Goal: Information Seeking & Learning: Understand process/instructions

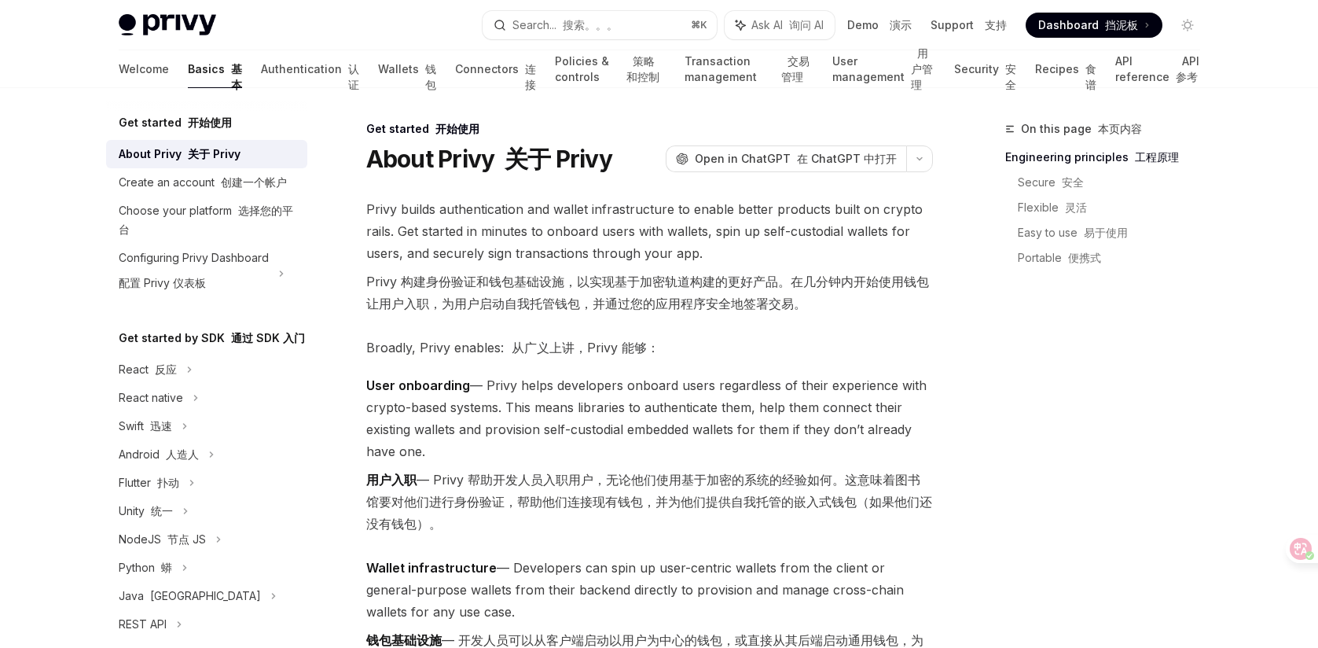
scroll to position [27, 0]
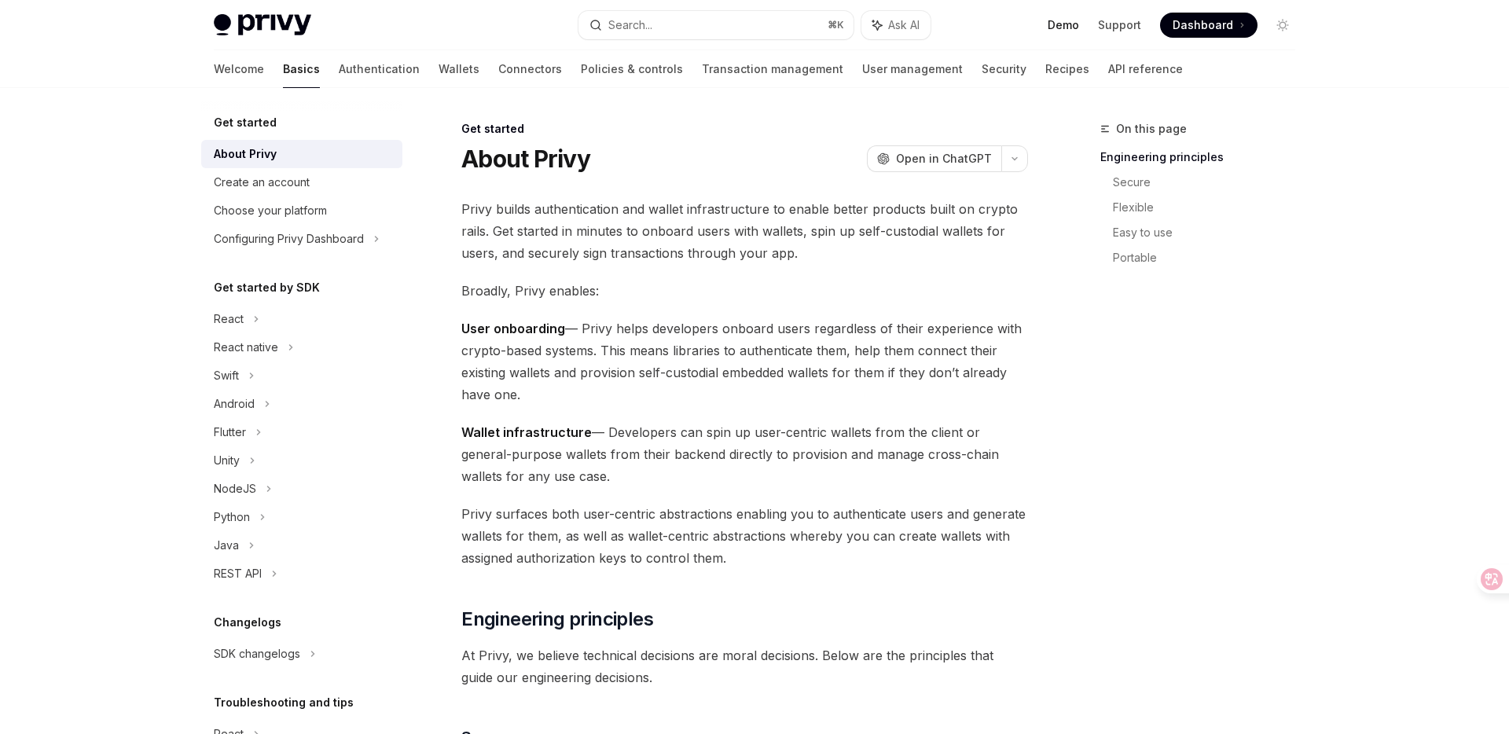
click at [1063, 26] on link "Demo" at bounding box center [1063, 25] width 31 height 16
click at [1119, 27] on link "Support" at bounding box center [1119, 25] width 43 height 16
click at [1474, 577] on icon at bounding box center [1479, 579] width 13 height 13
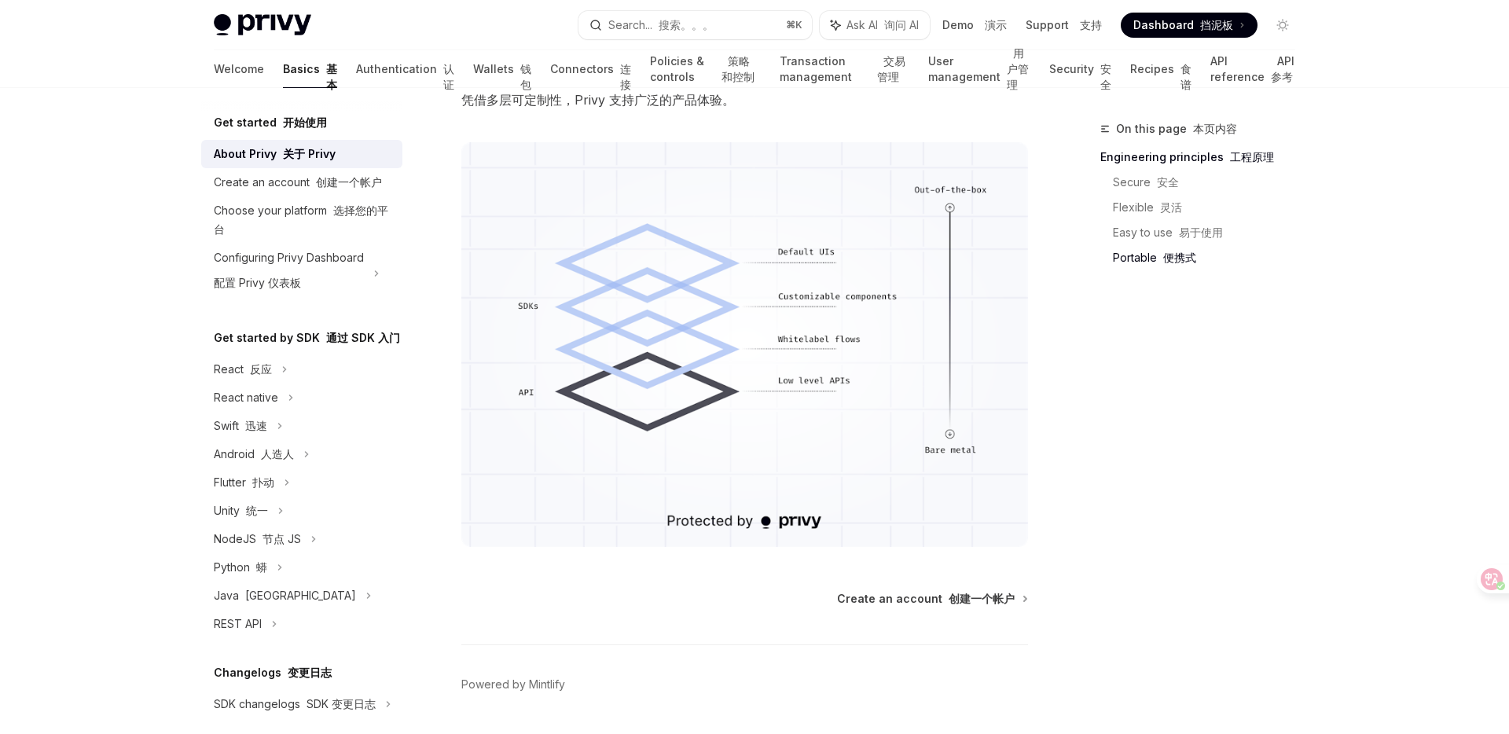
scroll to position [1944, 0]
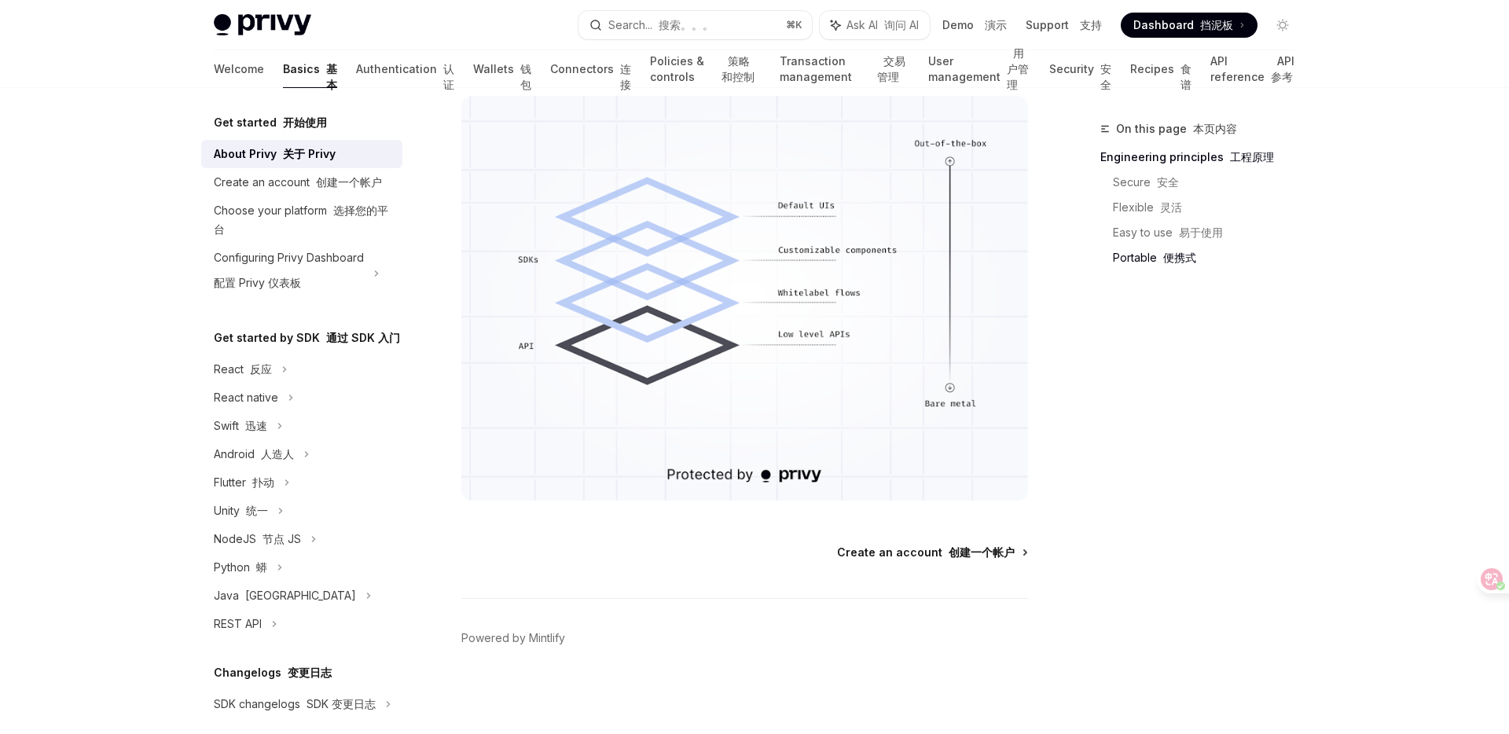
click at [956, 551] on font "创建一个帐户" at bounding box center [982, 551] width 66 height 13
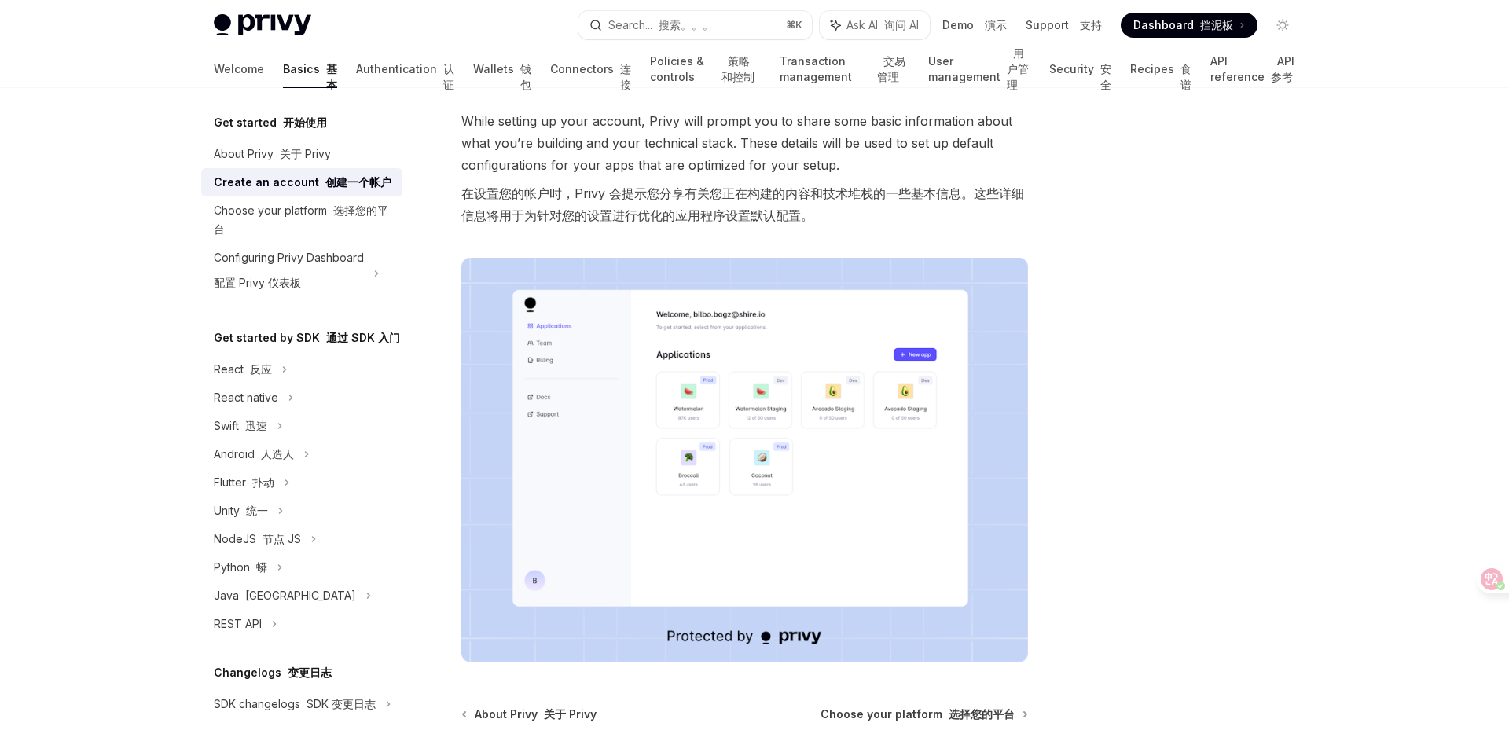
scroll to position [395, 0]
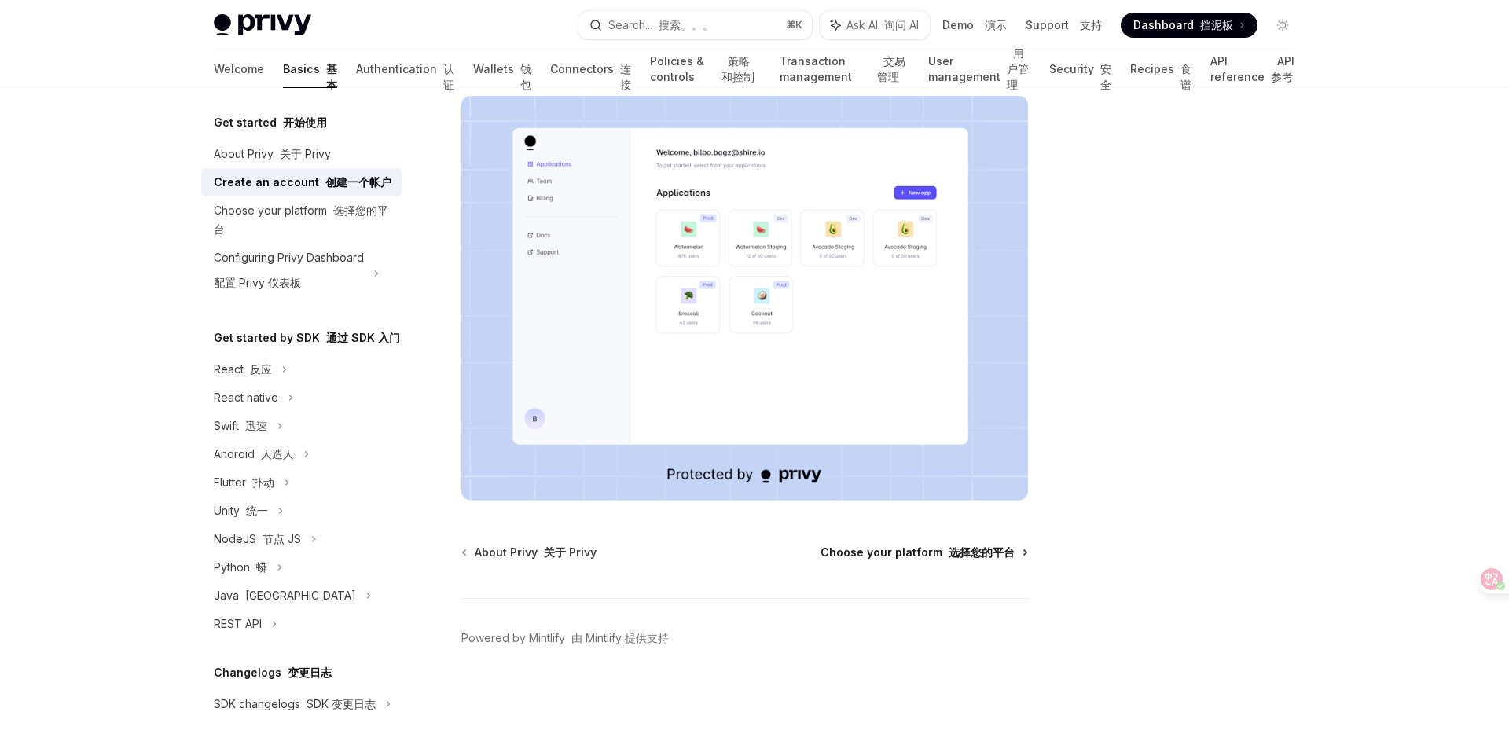
click at [969, 556] on font "选择您的平台" at bounding box center [982, 551] width 66 height 13
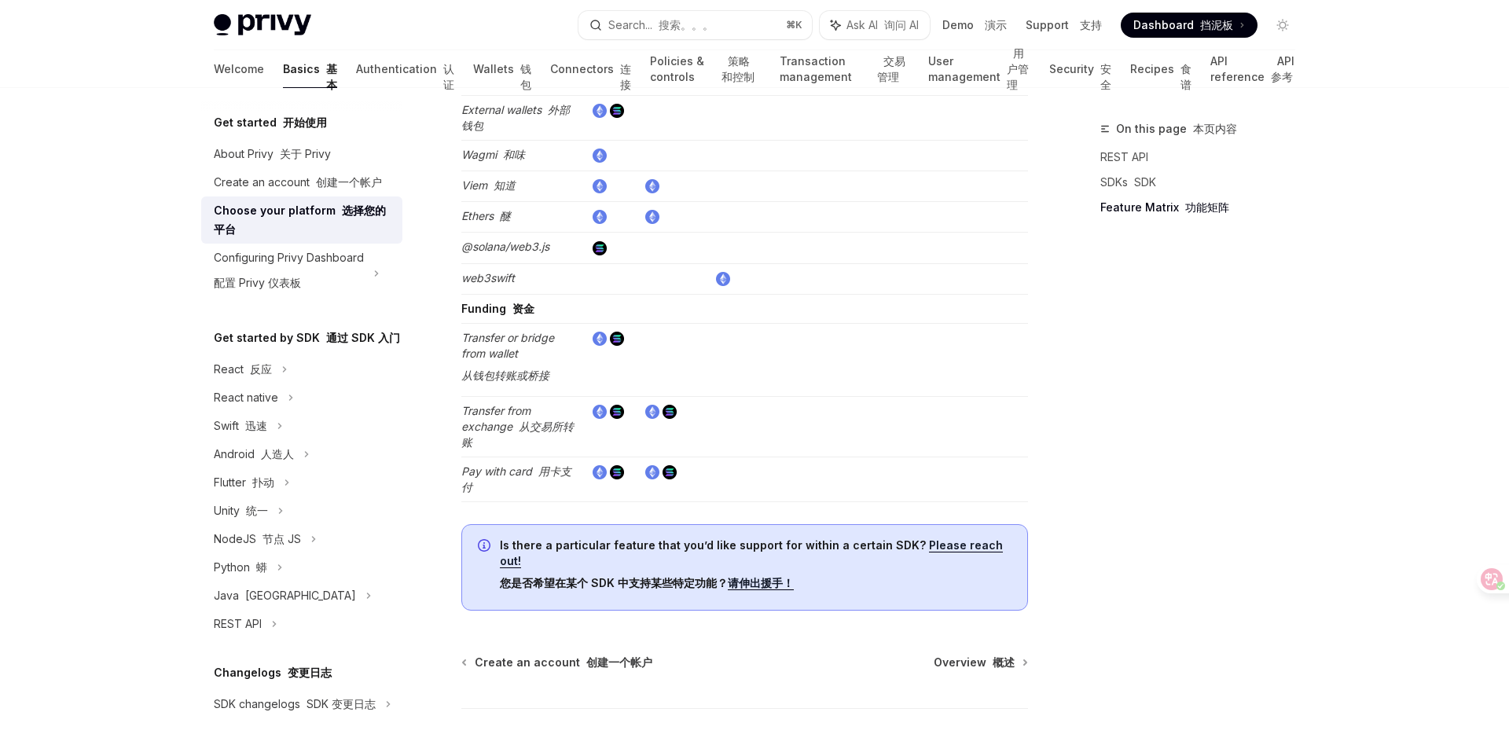
scroll to position [4153, 0]
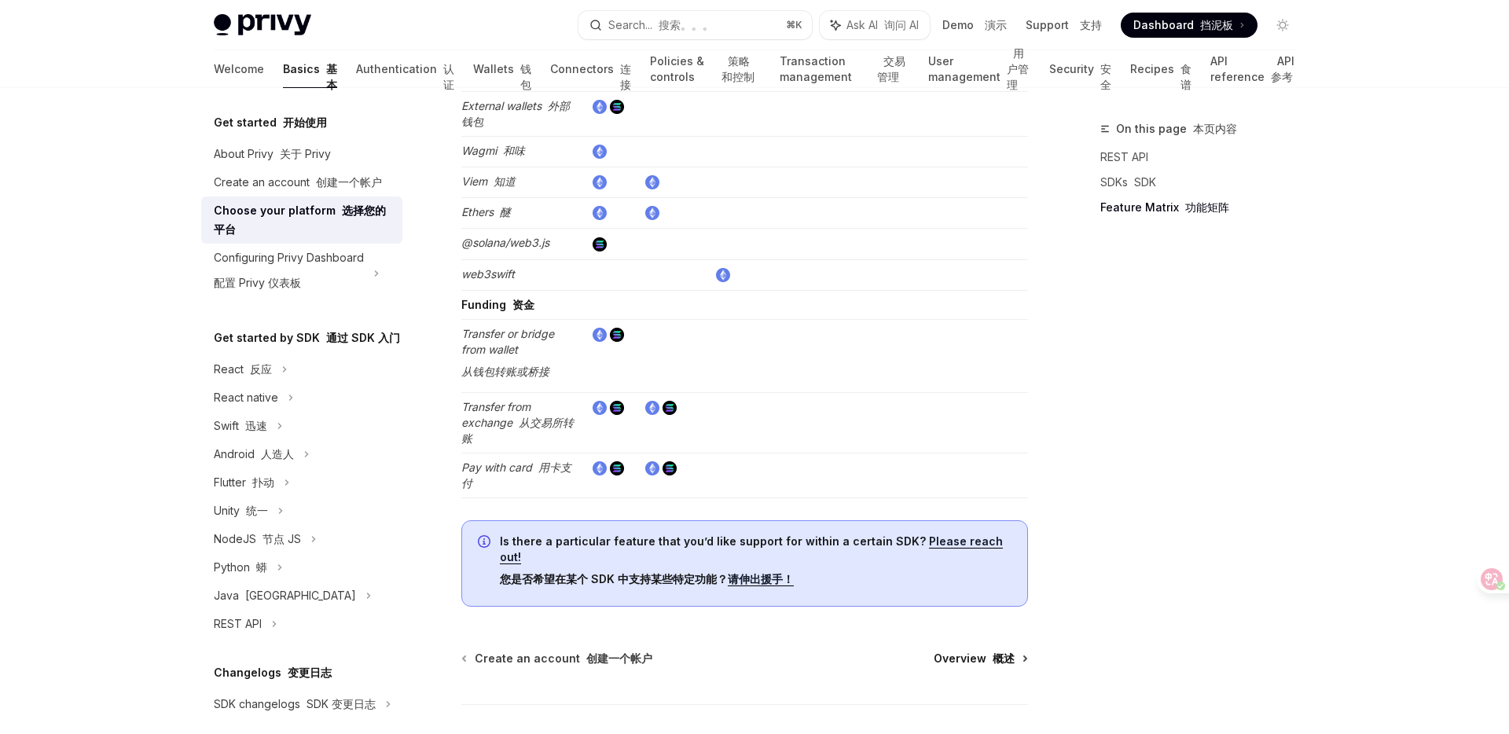
click at [986, 651] on font at bounding box center [989, 657] width 6 height 13
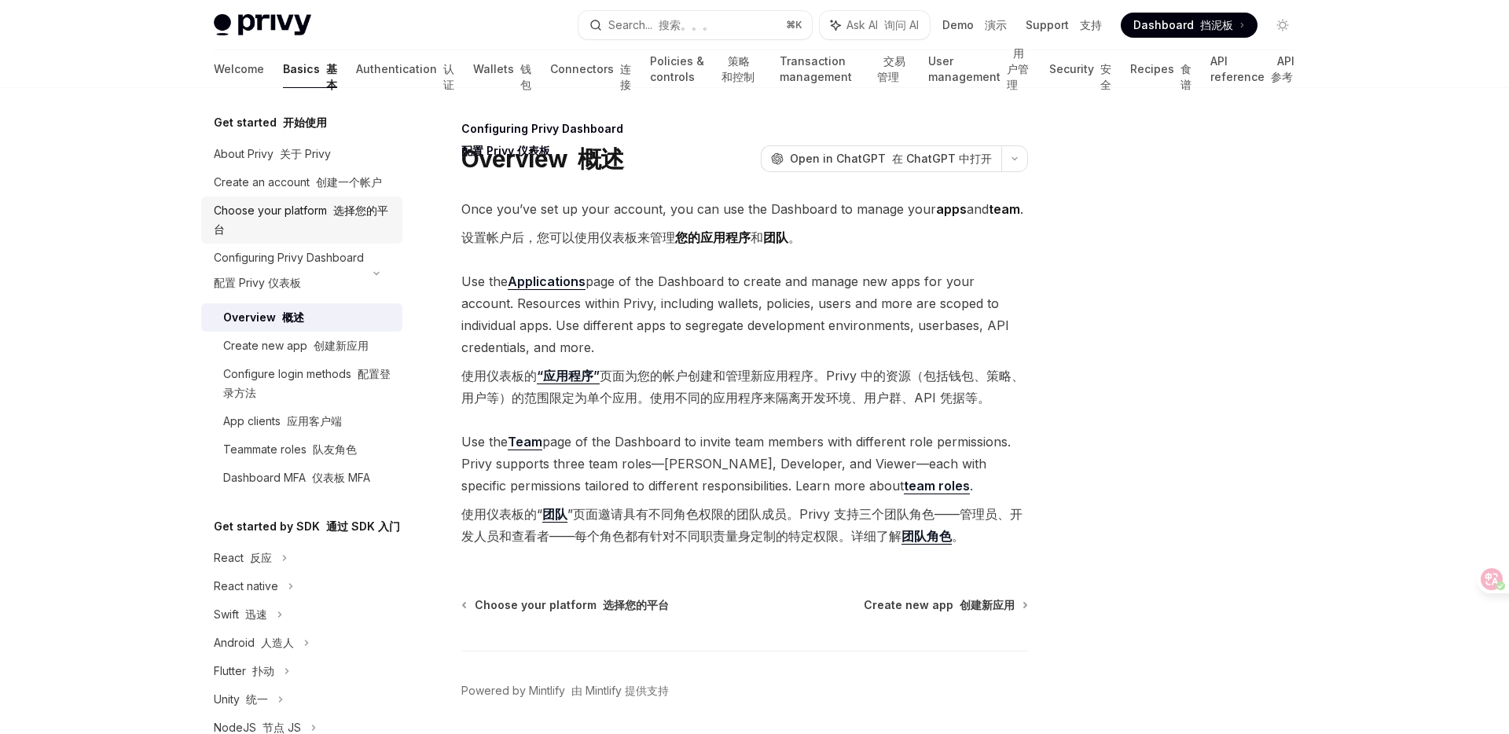
click at [343, 213] on font "选择您的平台" at bounding box center [301, 220] width 174 height 32
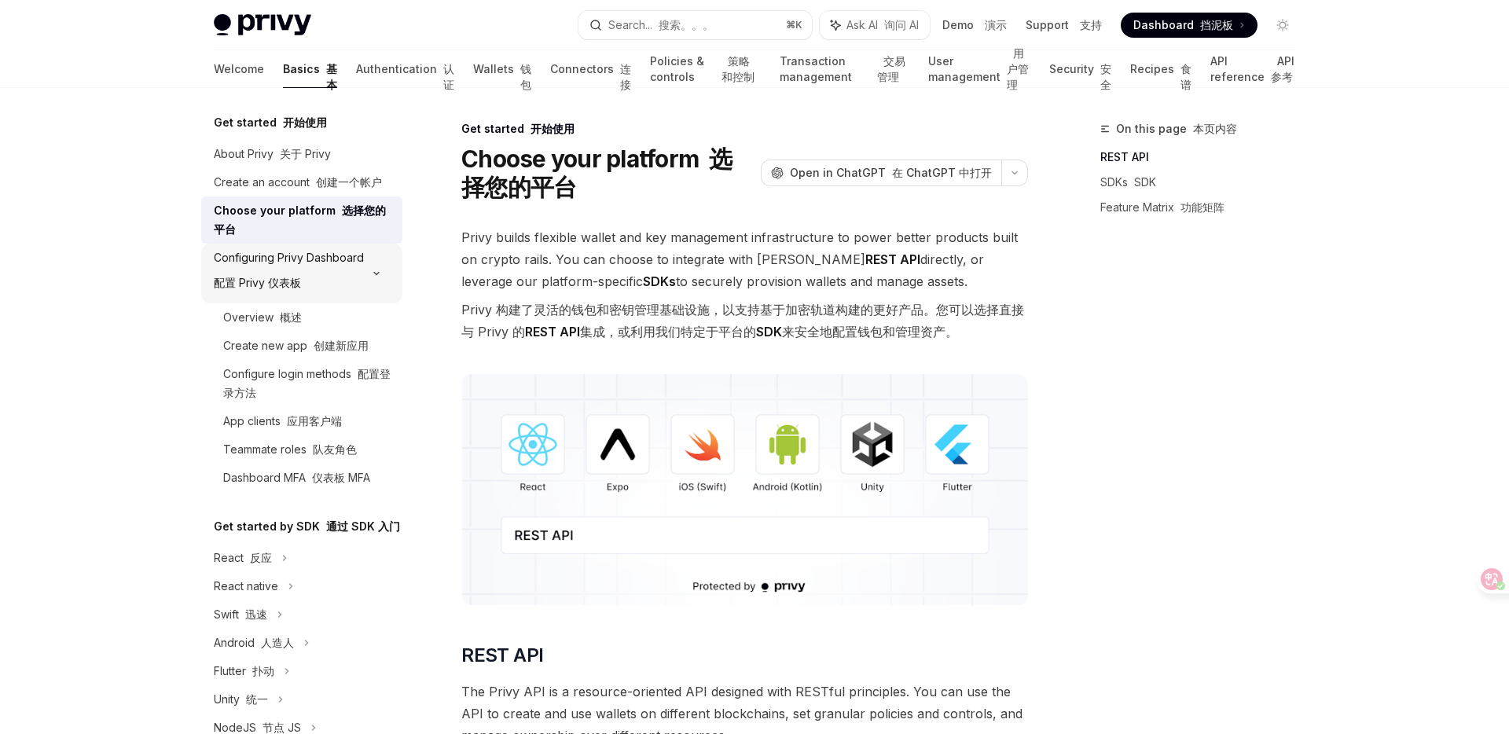
click at [303, 259] on div "Configuring Privy Dashboard 配置 Privy 仪表板" at bounding box center [289, 273] width 150 height 50
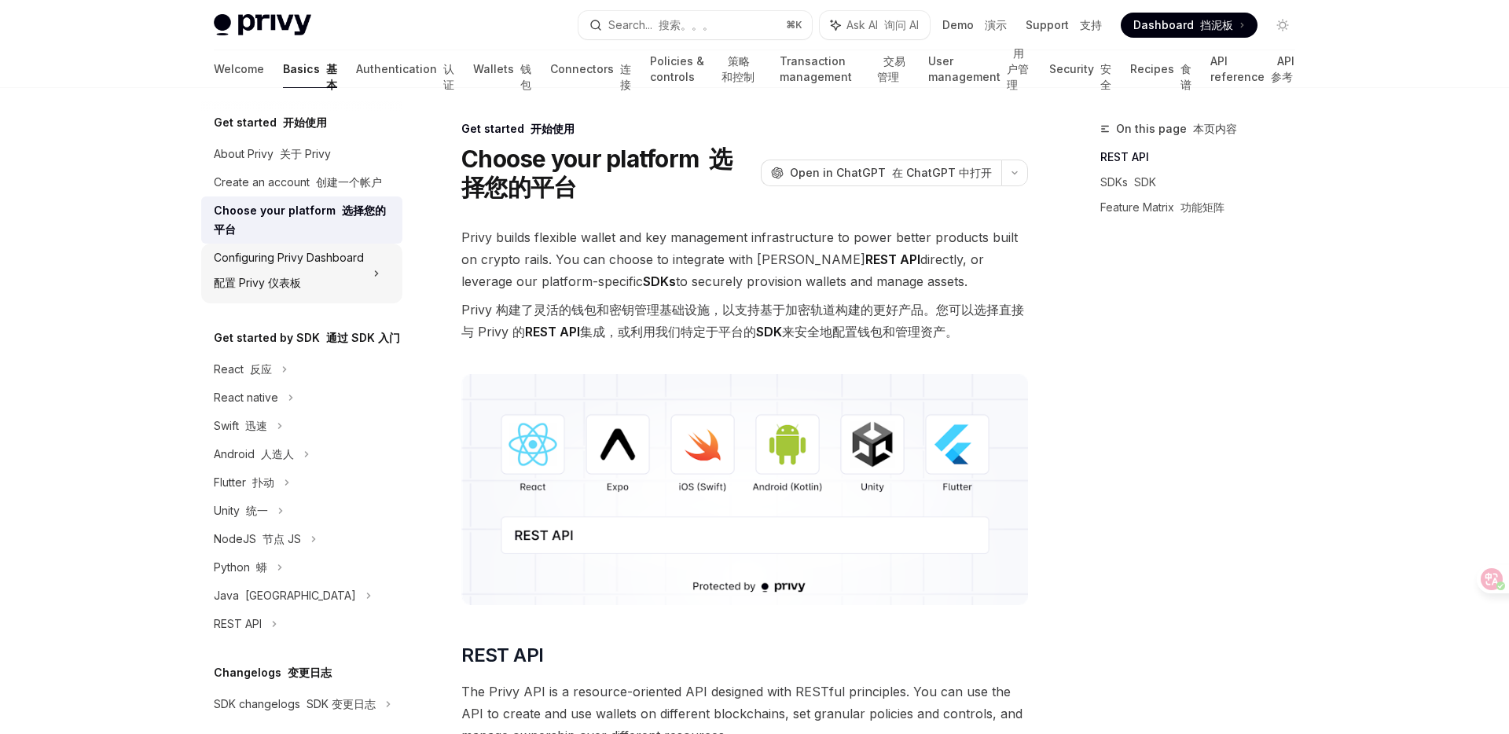
click at [303, 259] on div "Configuring Privy Dashboard 配置 Privy 仪表板" at bounding box center [289, 273] width 150 height 50
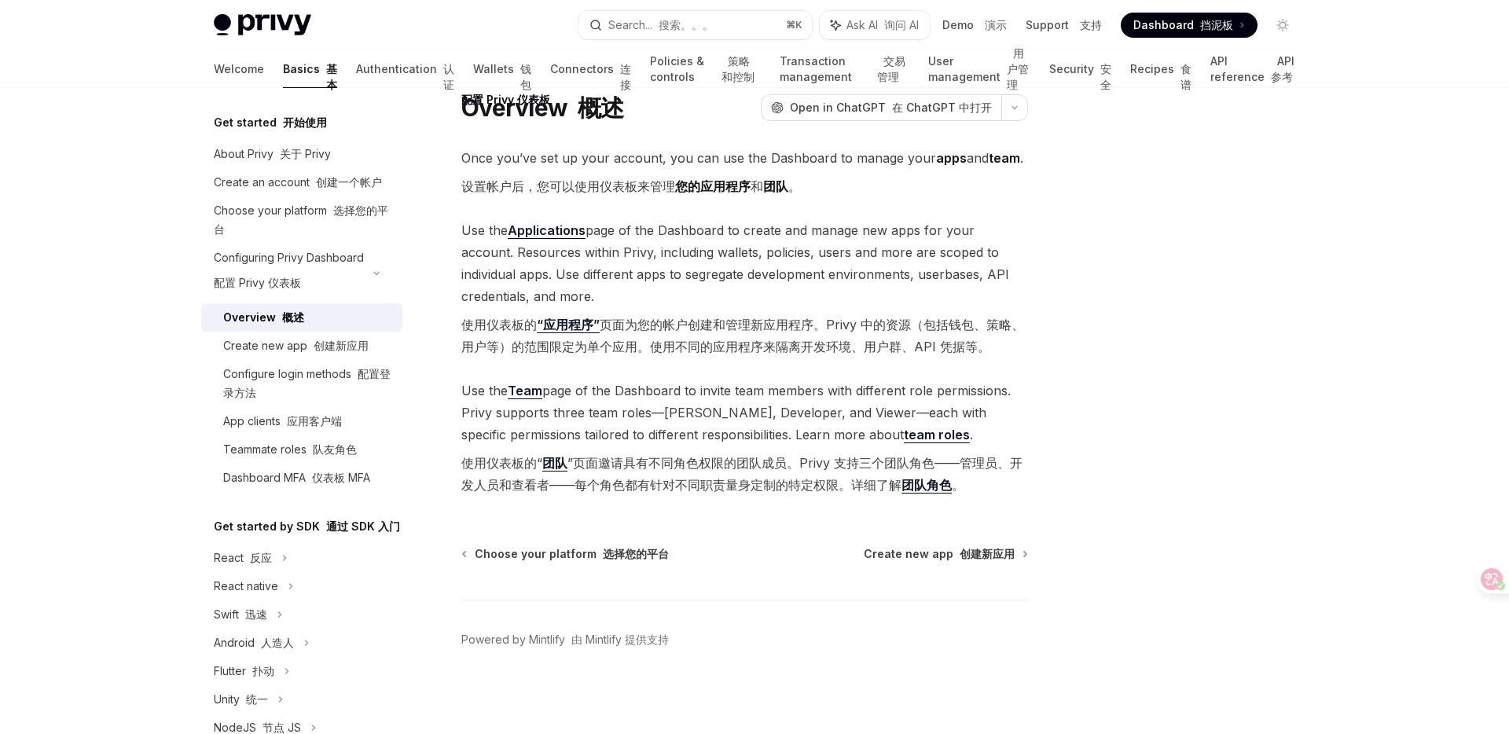
scroll to position [53, 0]
click at [347, 343] on font "创建新应用" at bounding box center [341, 345] width 55 height 13
type textarea "*"
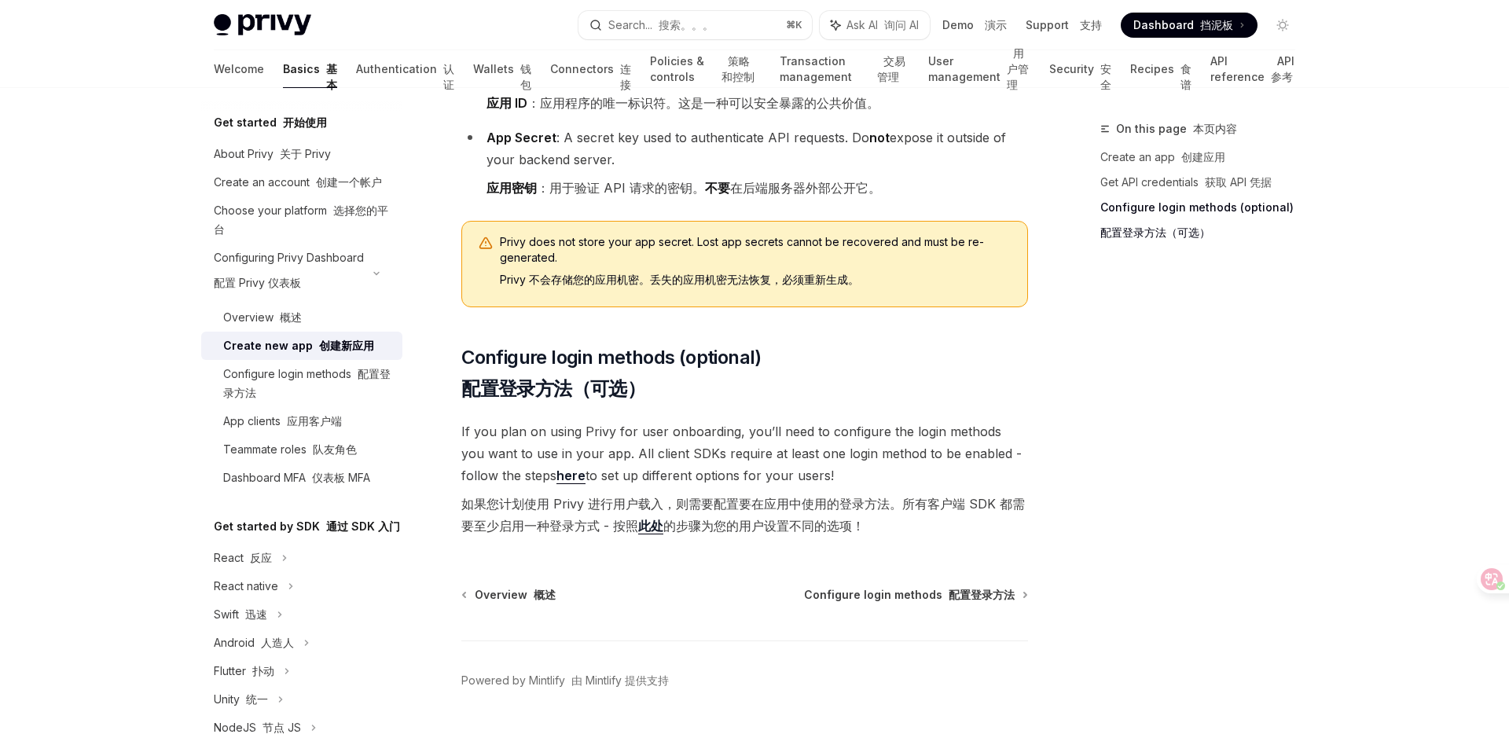
scroll to position [754, 0]
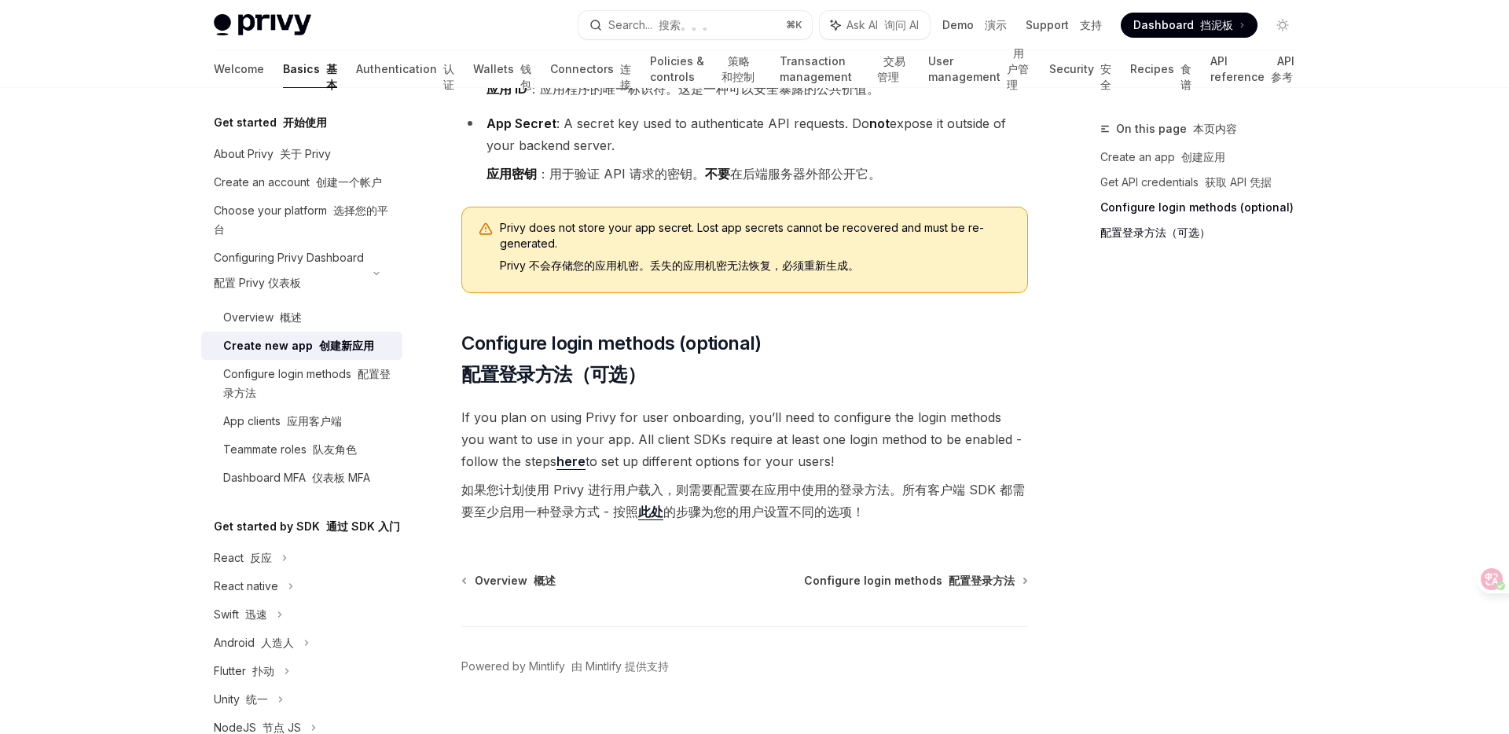
click at [649, 504] on link "此处" at bounding box center [650, 512] width 25 height 17
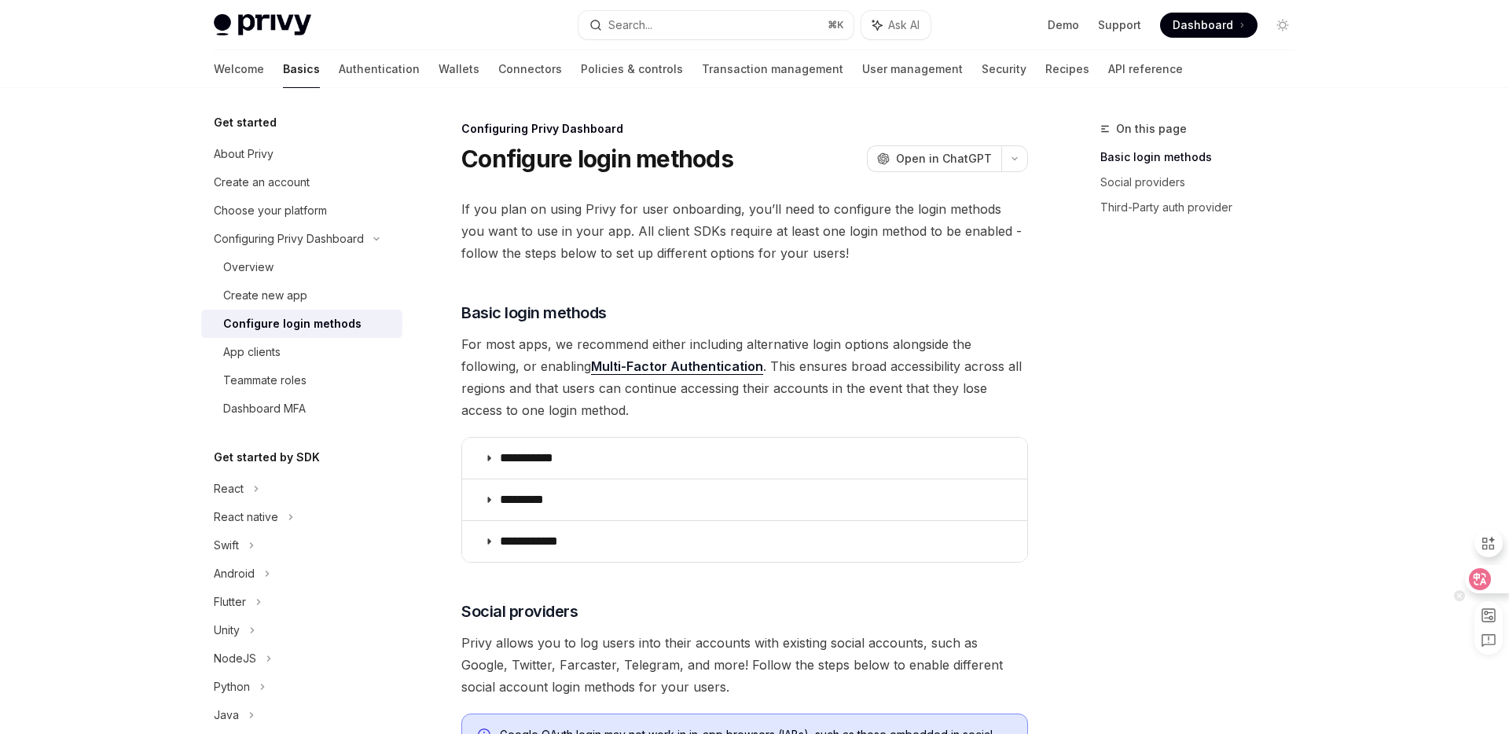
click at [1481, 577] on icon at bounding box center [1480, 579] width 16 height 16
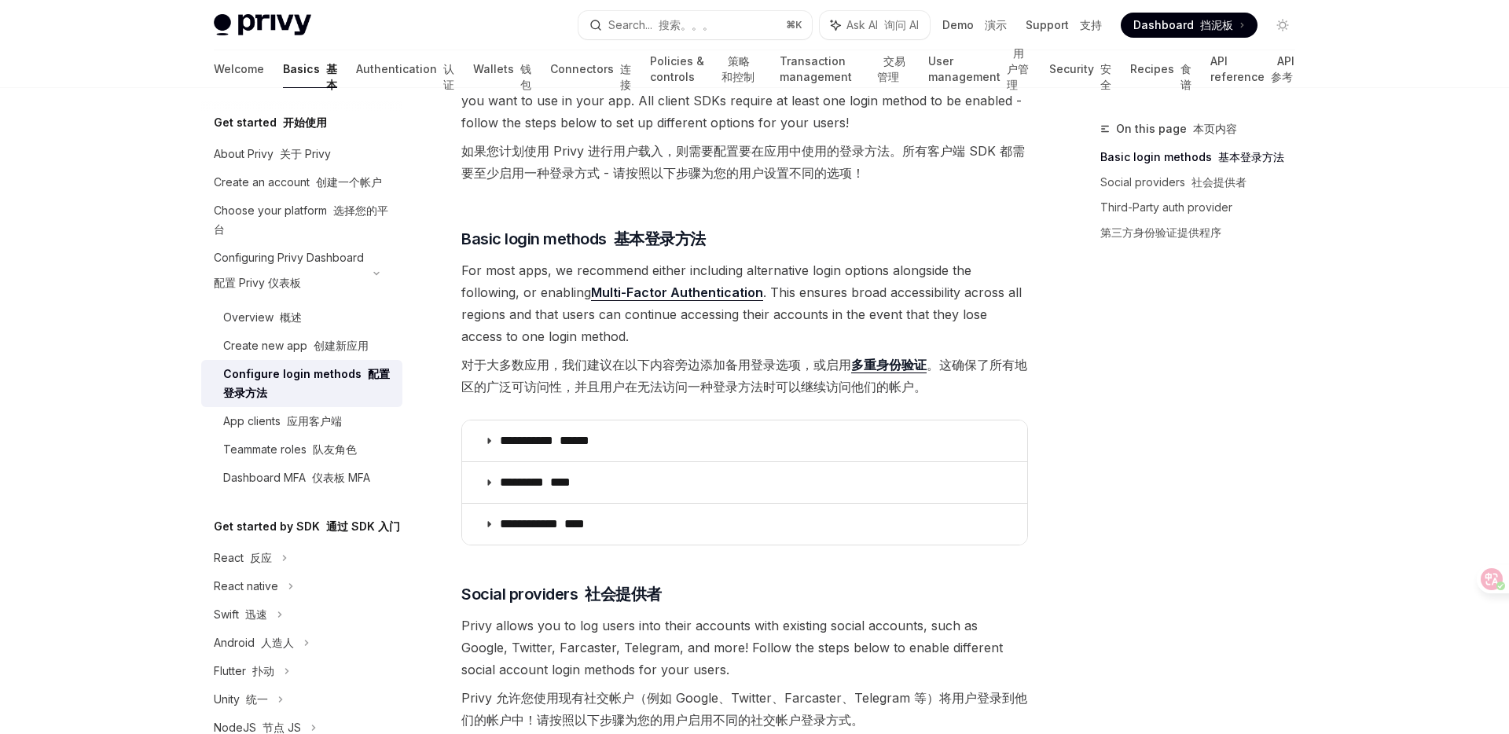
scroll to position [160, 0]
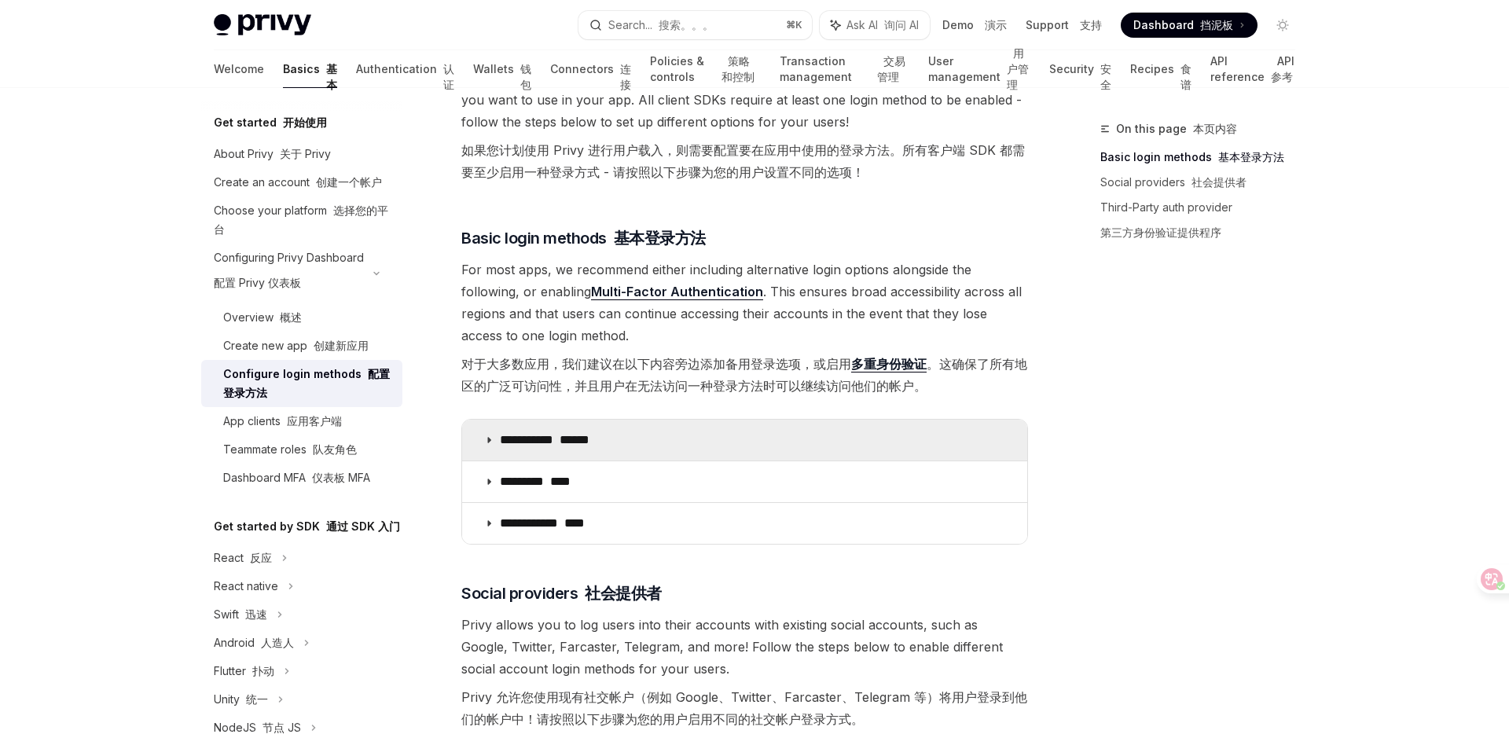
click at [489, 441] on icon at bounding box center [488, 439] width 9 height 9
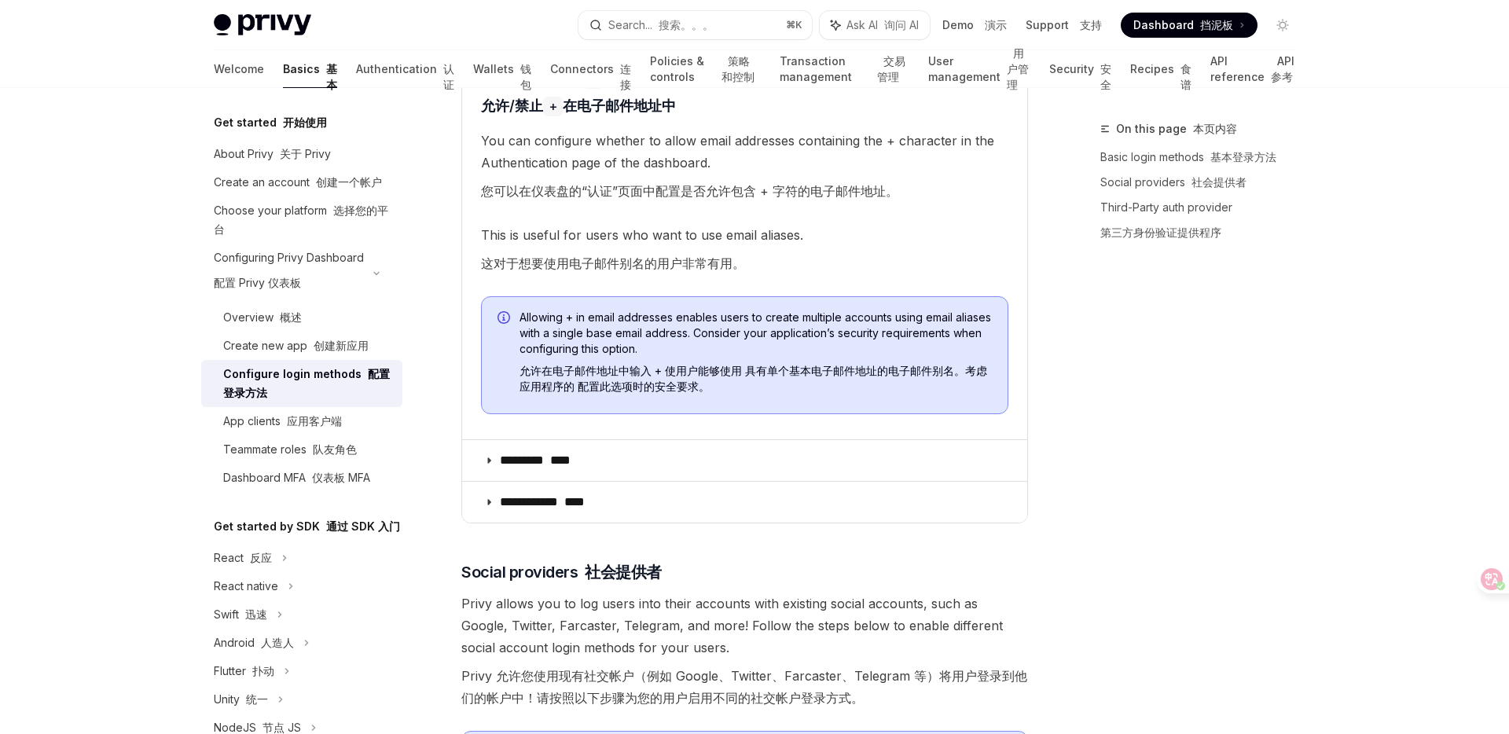
scroll to position [928, 0]
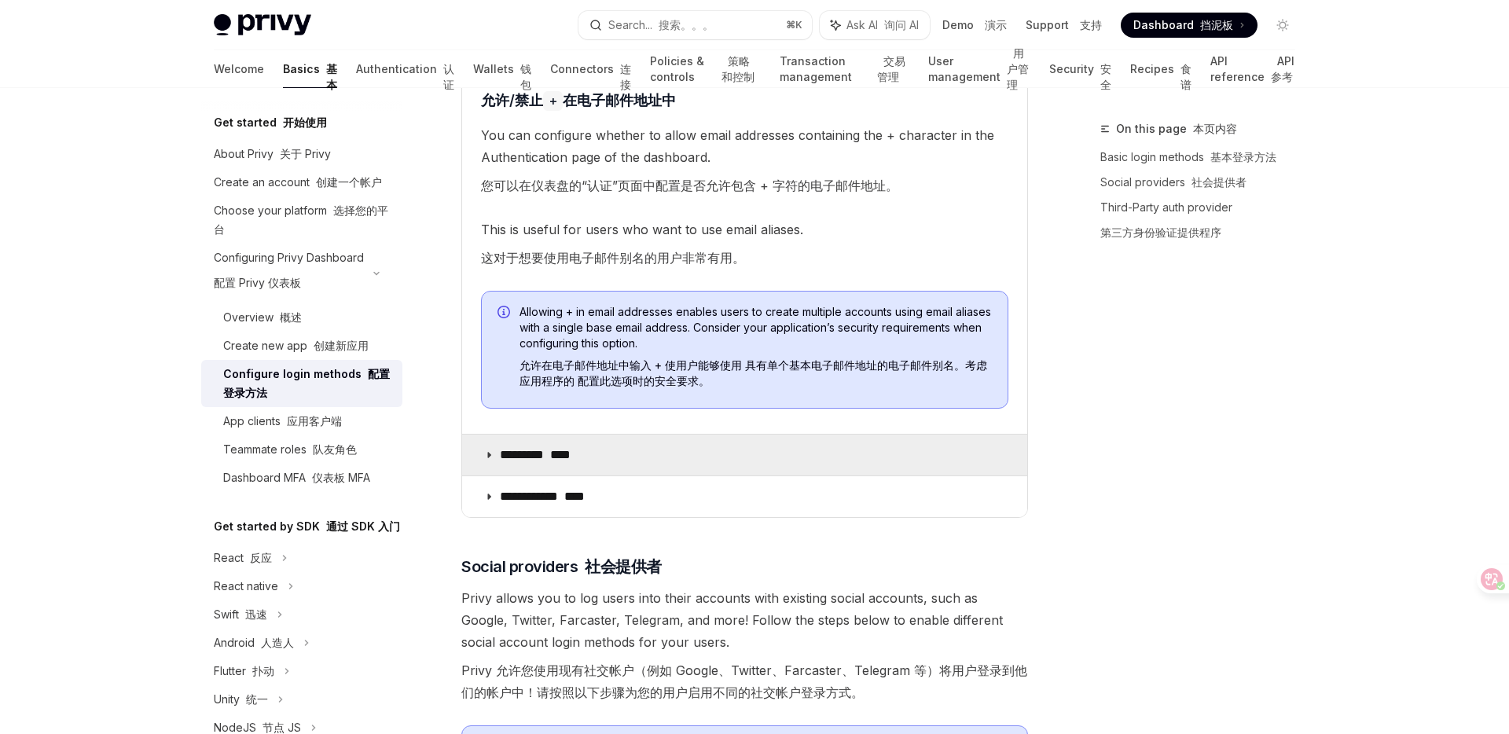
click at [489, 457] on icon at bounding box center [488, 454] width 9 height 9
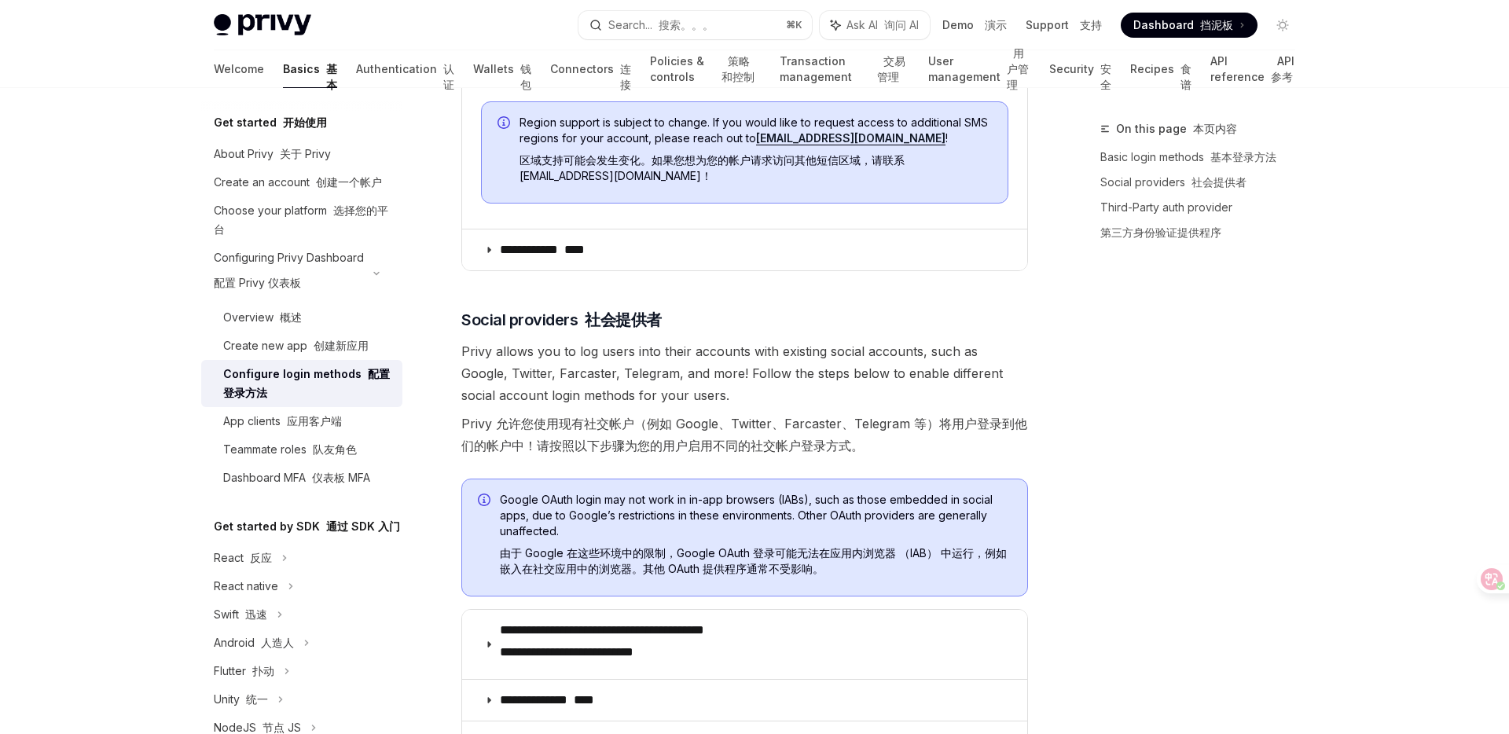
scroll to position [2256, 0]
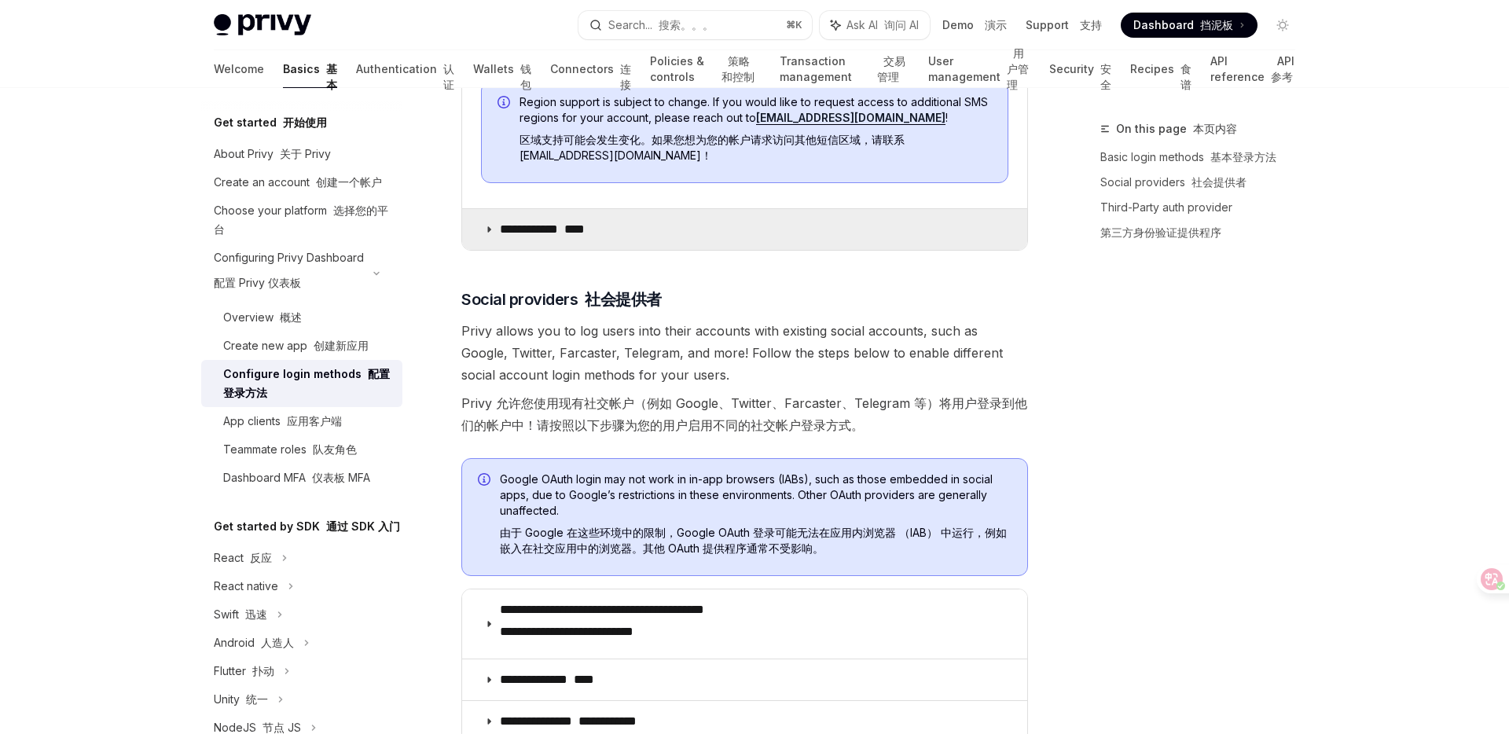
click at [489, 225] on icon at bounding box center [488, 229] width 9 height 9
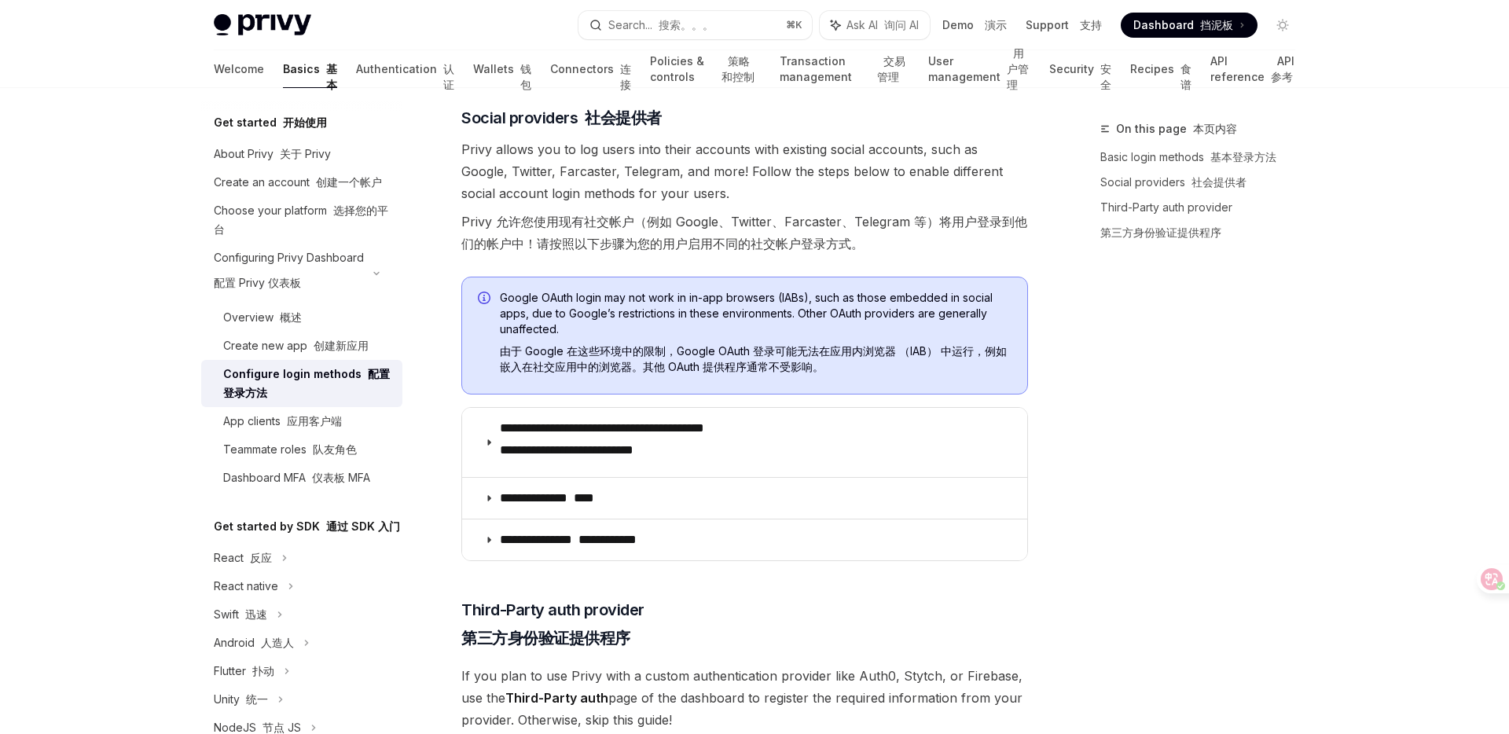
scroll to position [3187, 0]
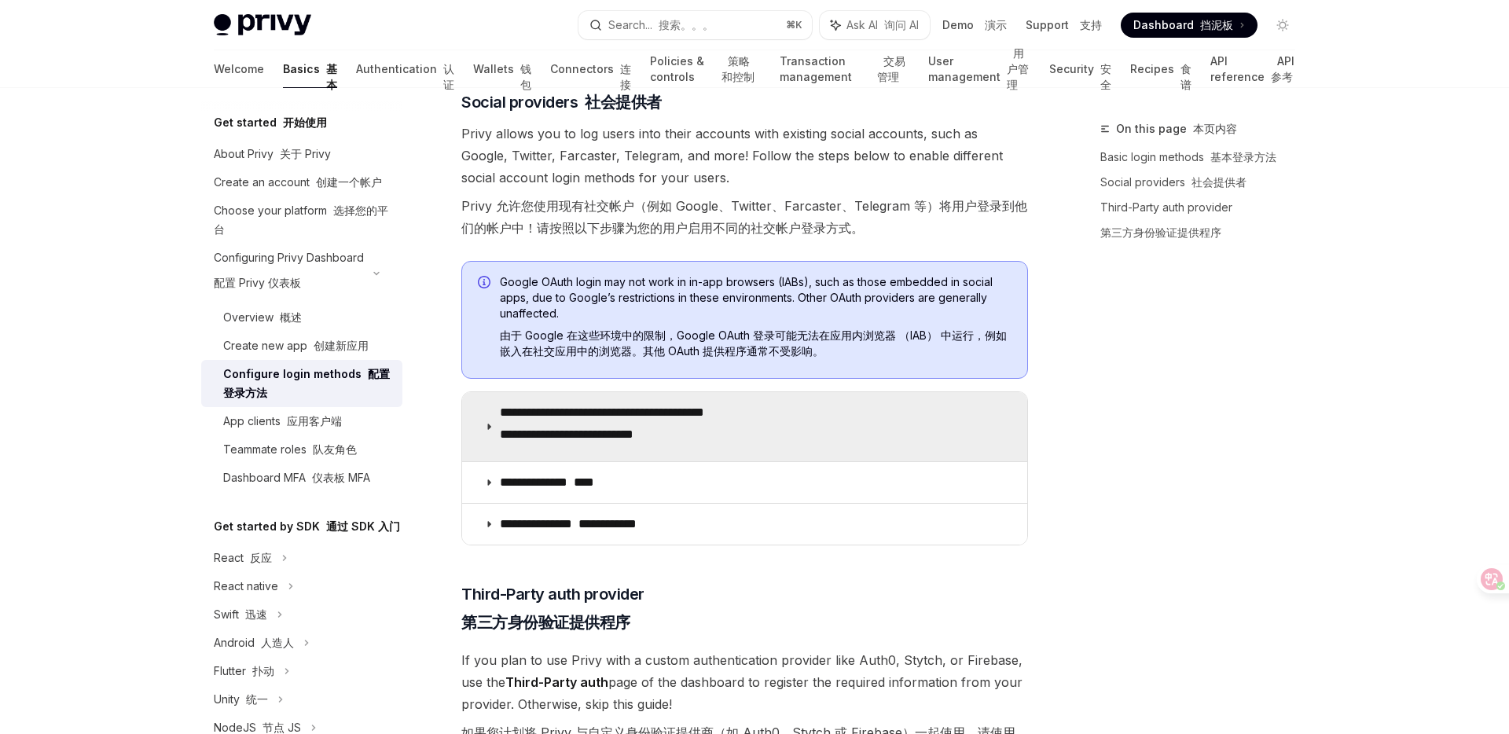
click at [494, 422] on icon at bounding box center [488, 426] width 9 height 9
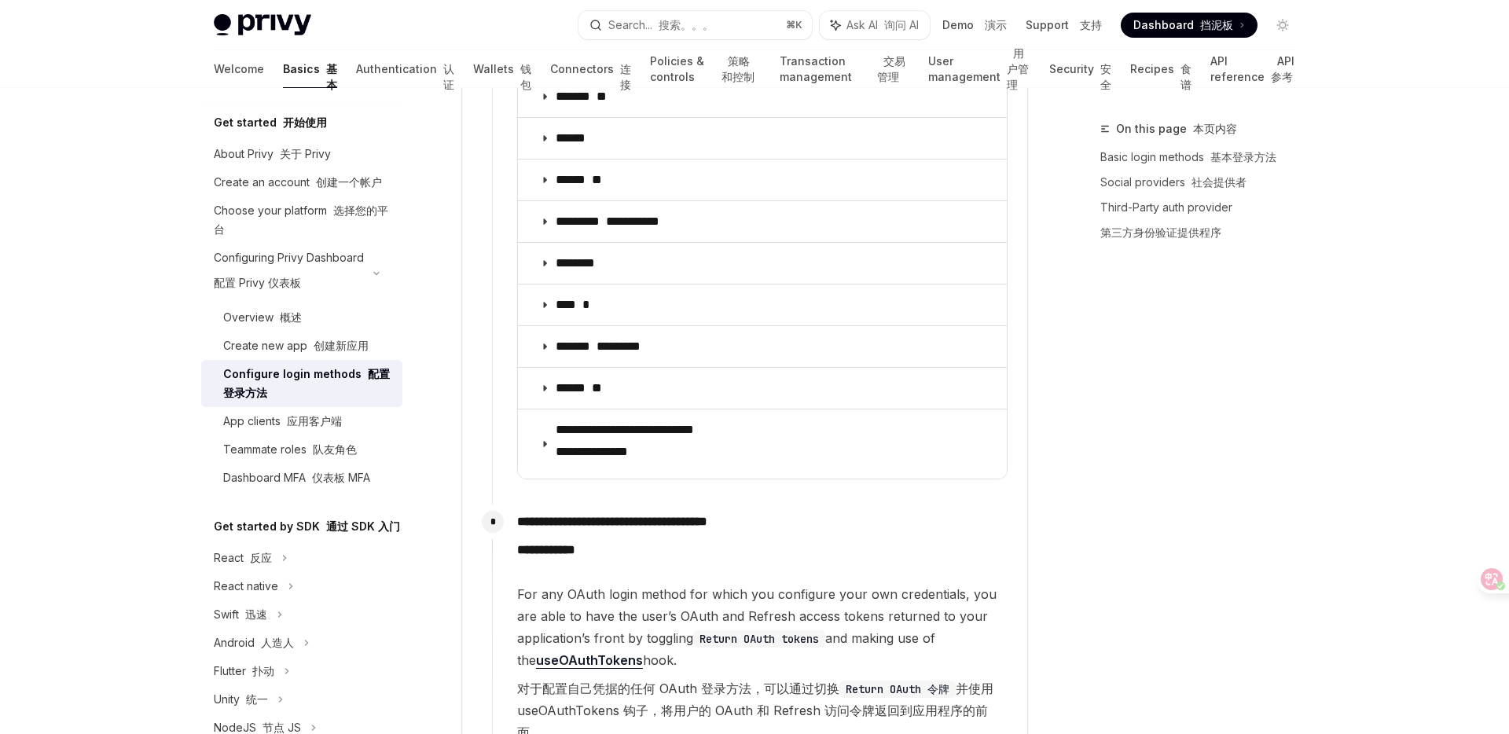
scroll to position [5562, 0]
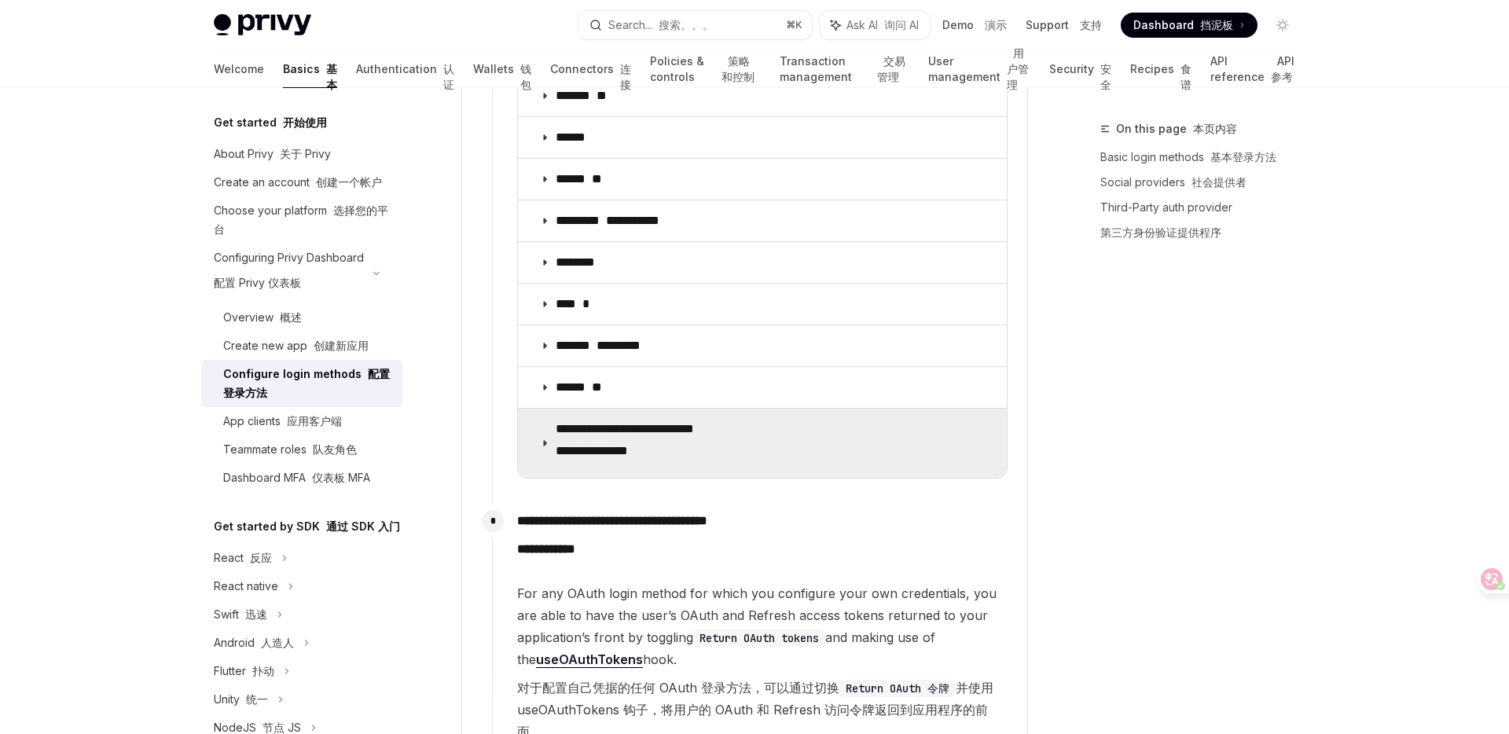
click at [547, 439] on icon at bounding box center [544, 443] width 9 height 9
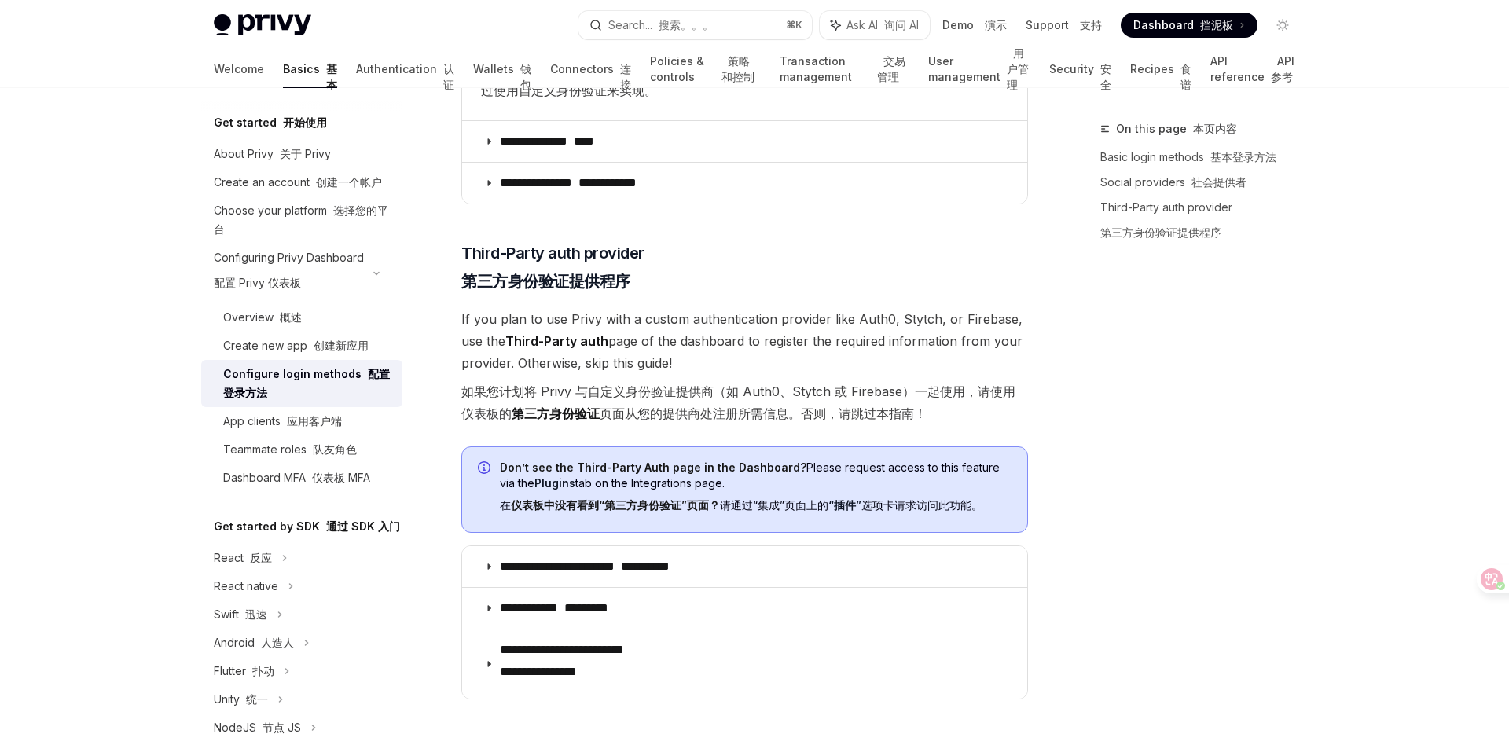
scroll to position [8593, 0]
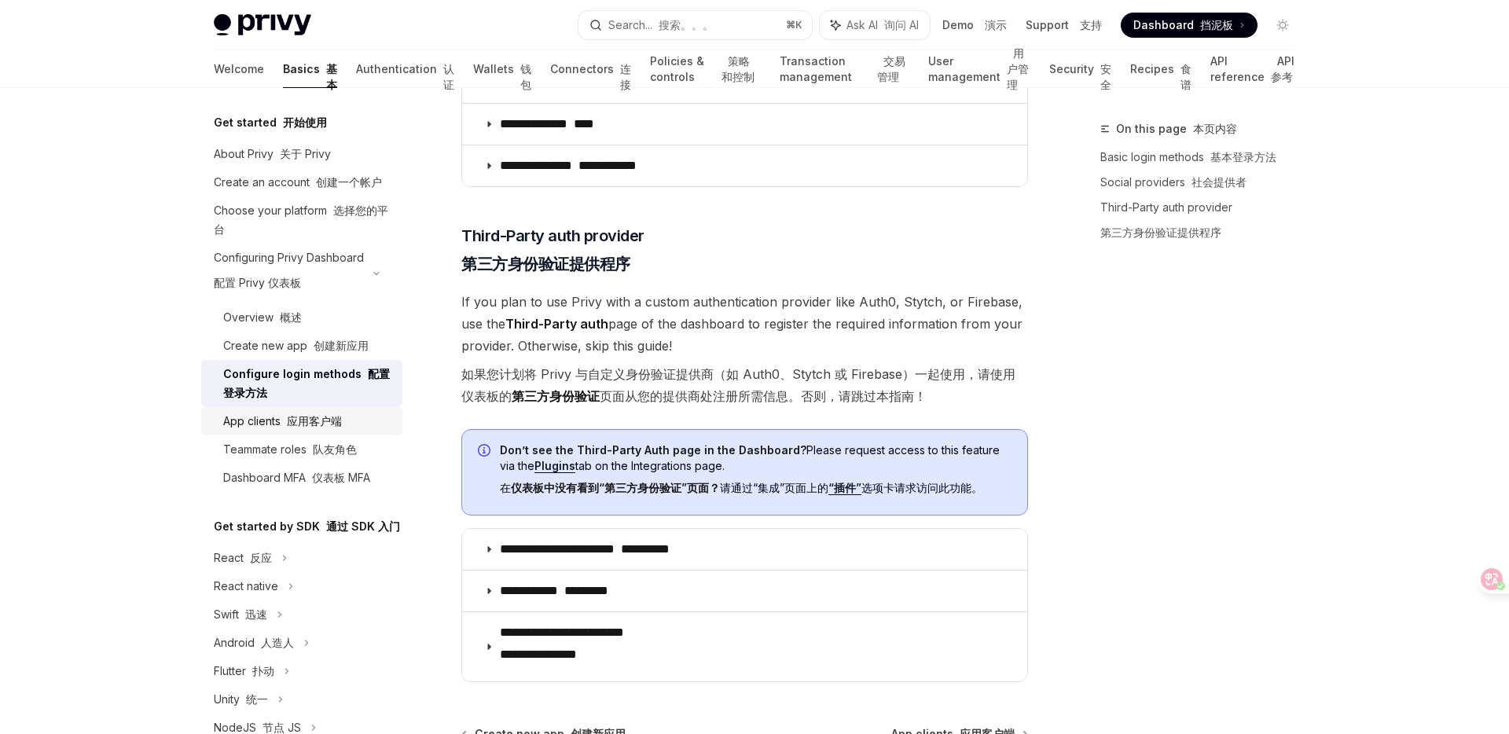
click at [327, 422] on font "应用客户端" at bounding box center [314, 420] width 55 height 13
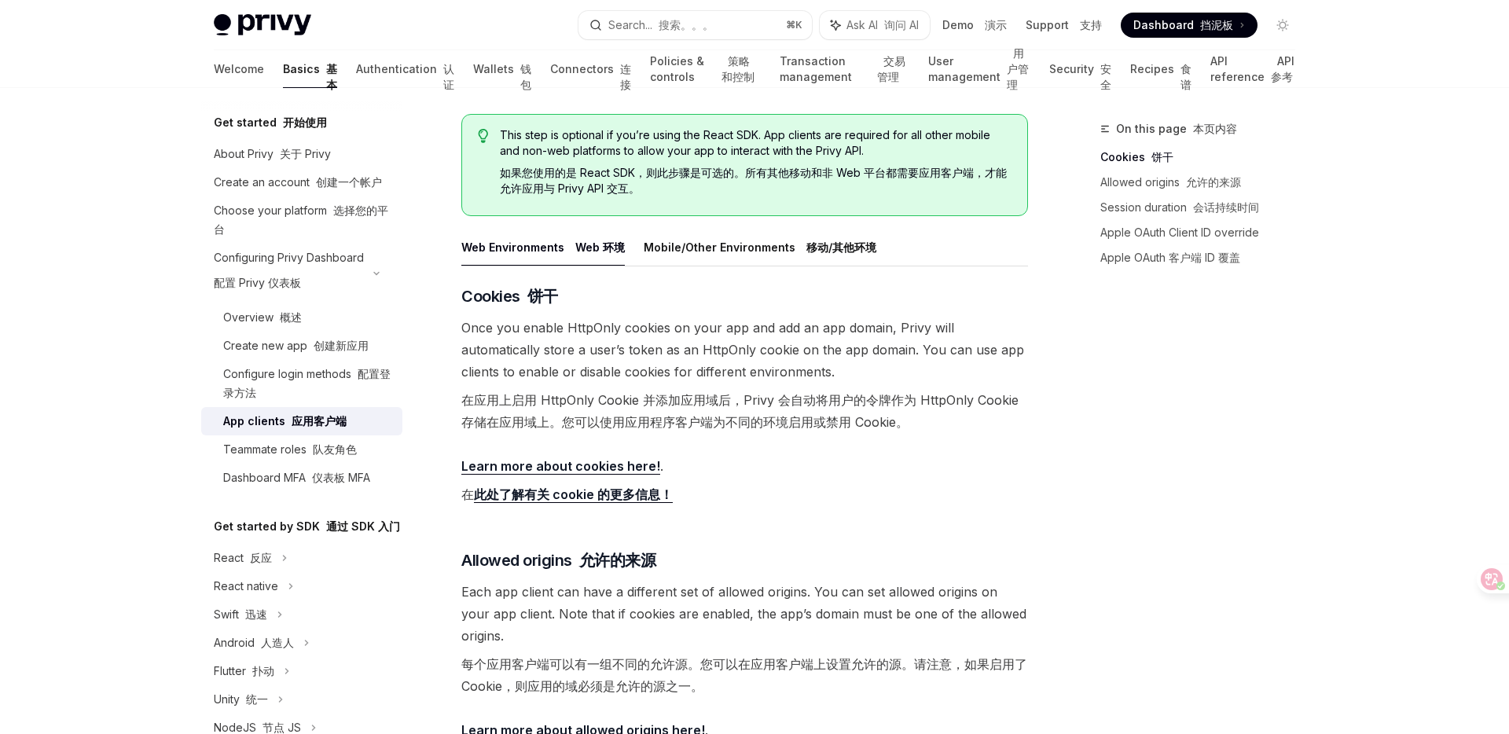
scroll to position [282, 0]
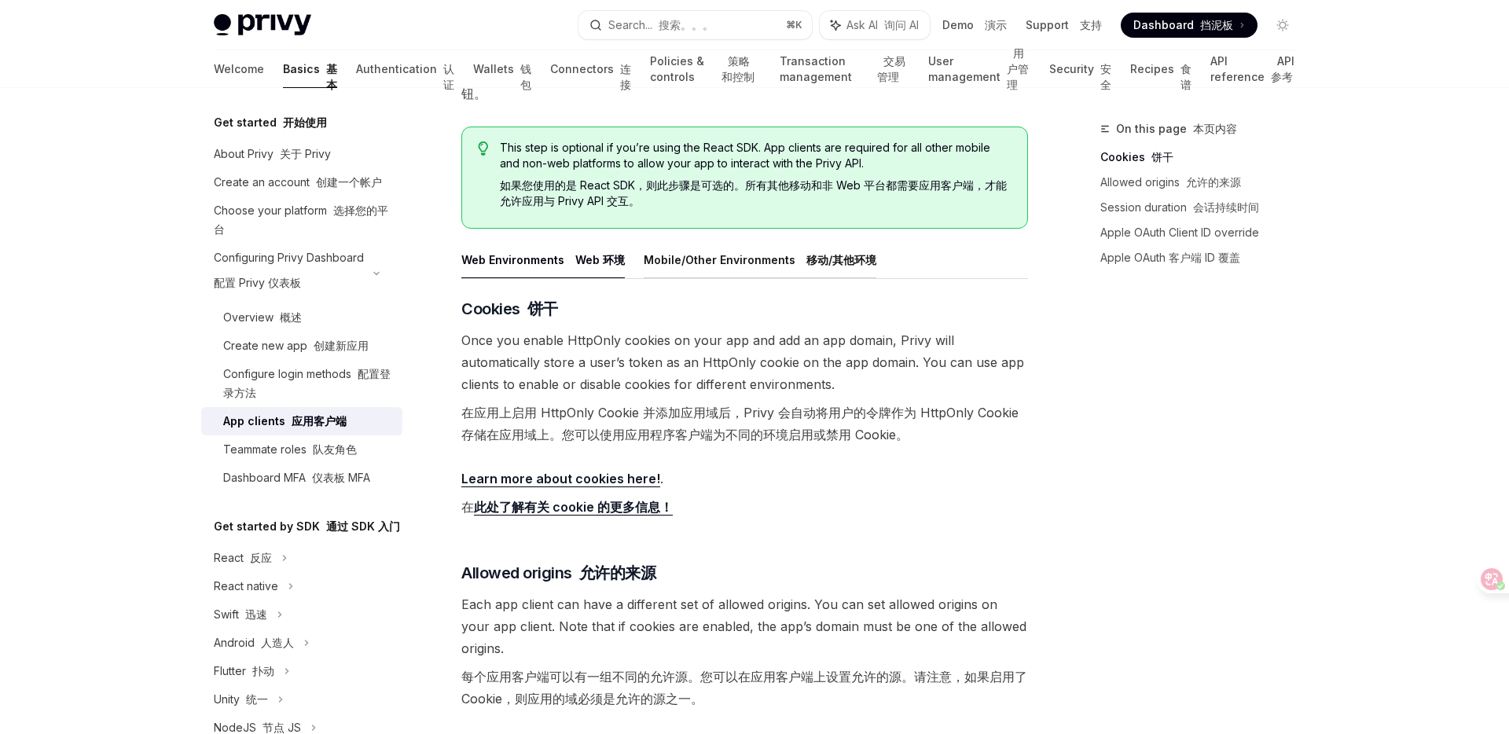
click at [726, 262] on button "Mobile/Other Environments 移动/其他环境" at bounding box center [760, 259] width 233 height 37
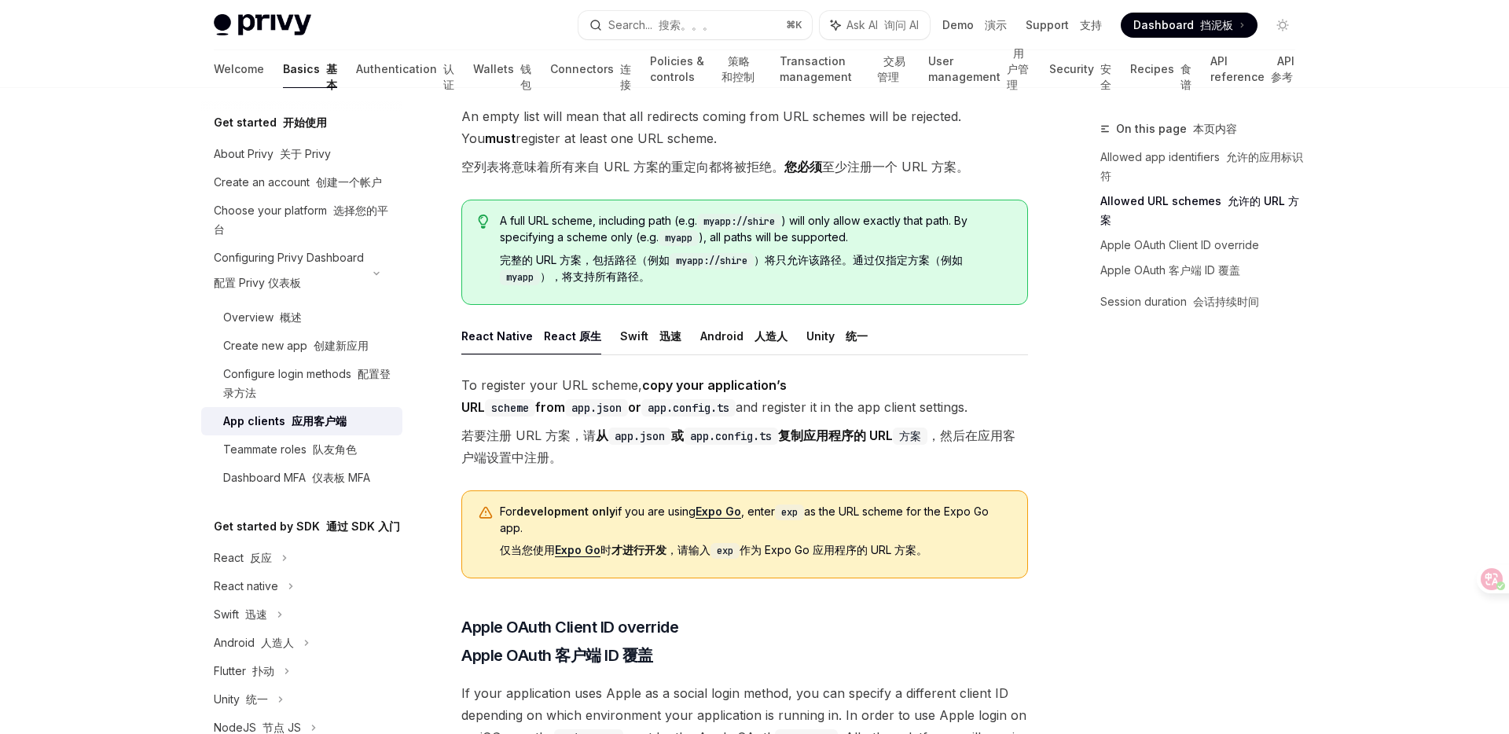
scroll to position [1403, 0]
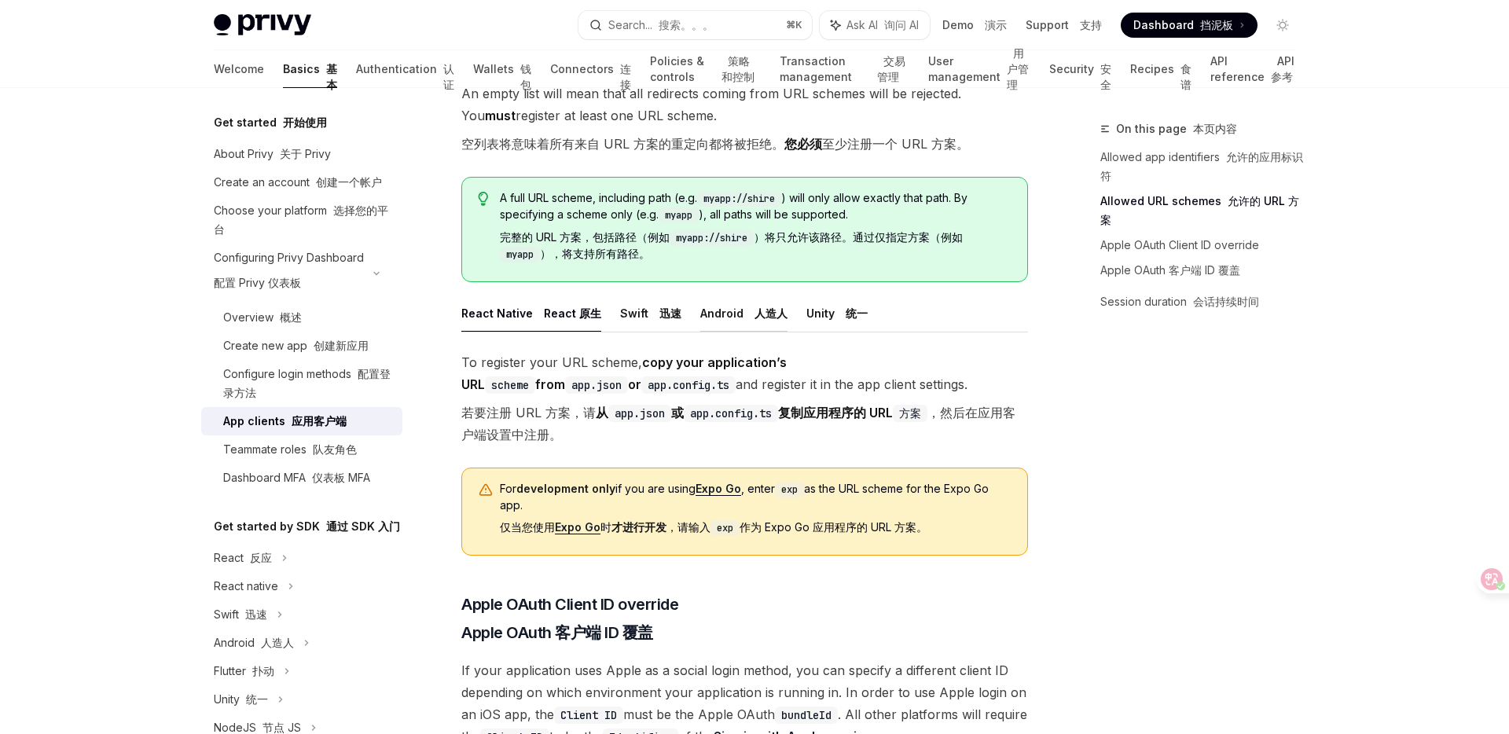
click at [732, 296] on button "Android 人造人" at bounding box center [743, 313] width 87 height 37
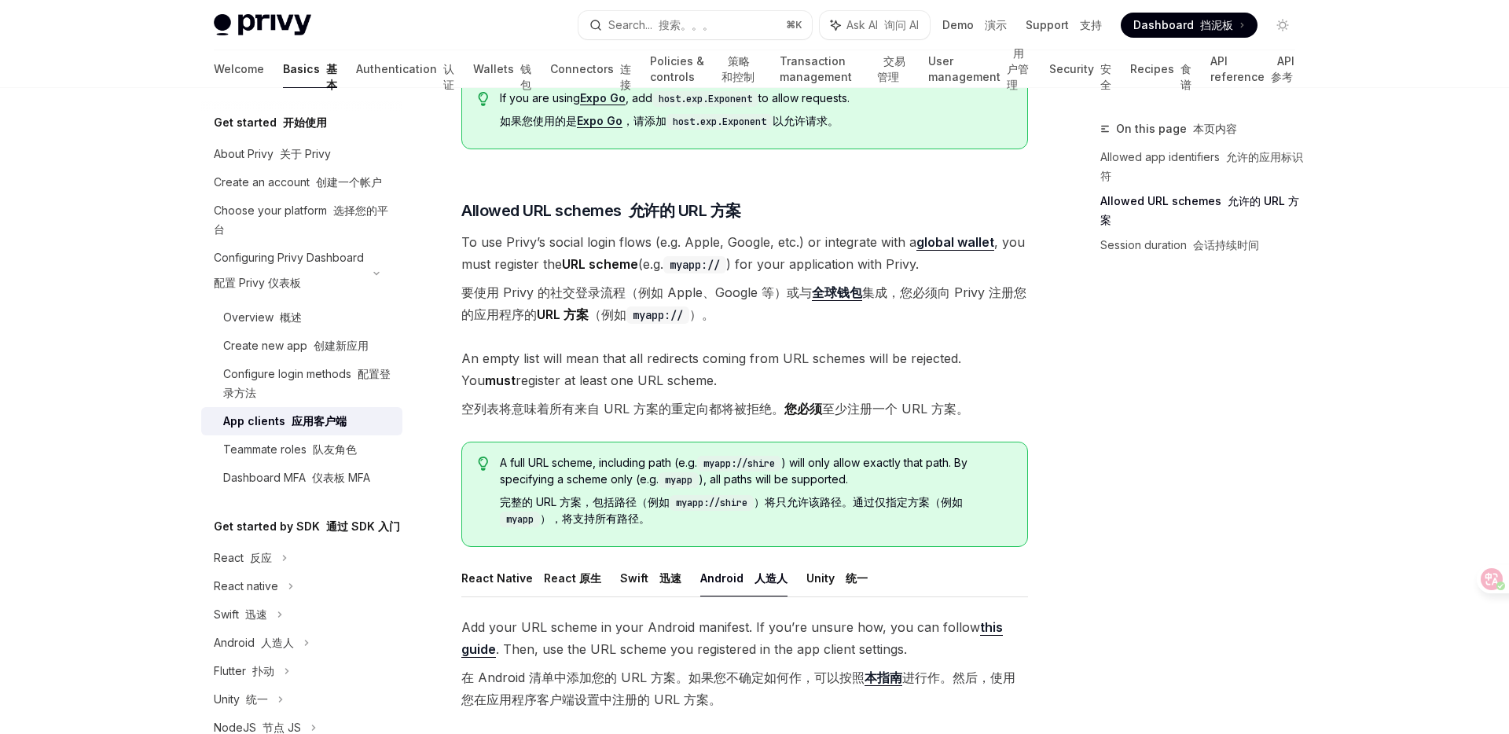
scroll to position [996, 0]
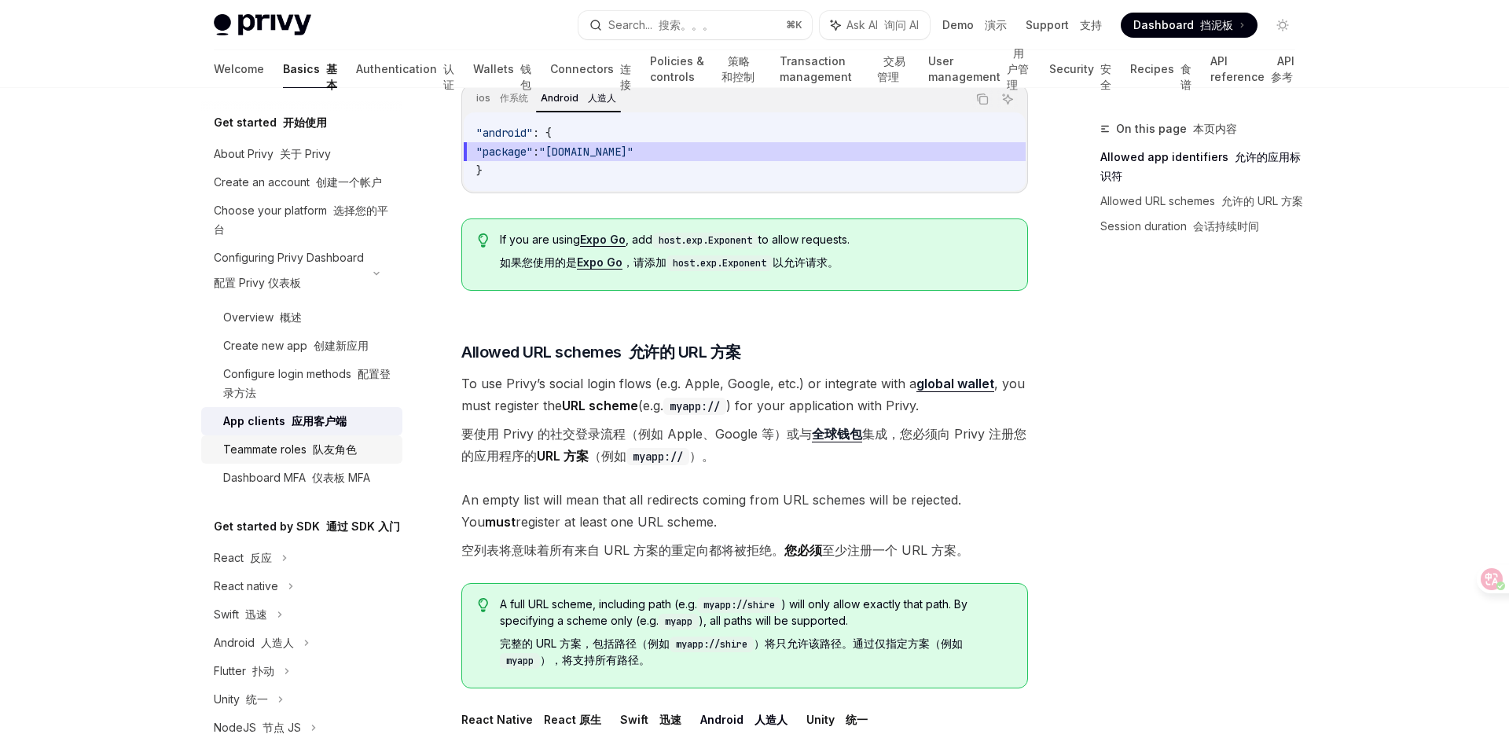
click at [334, 448] on font "队友角色" at bounding box center [335, 448] width 44 height 13
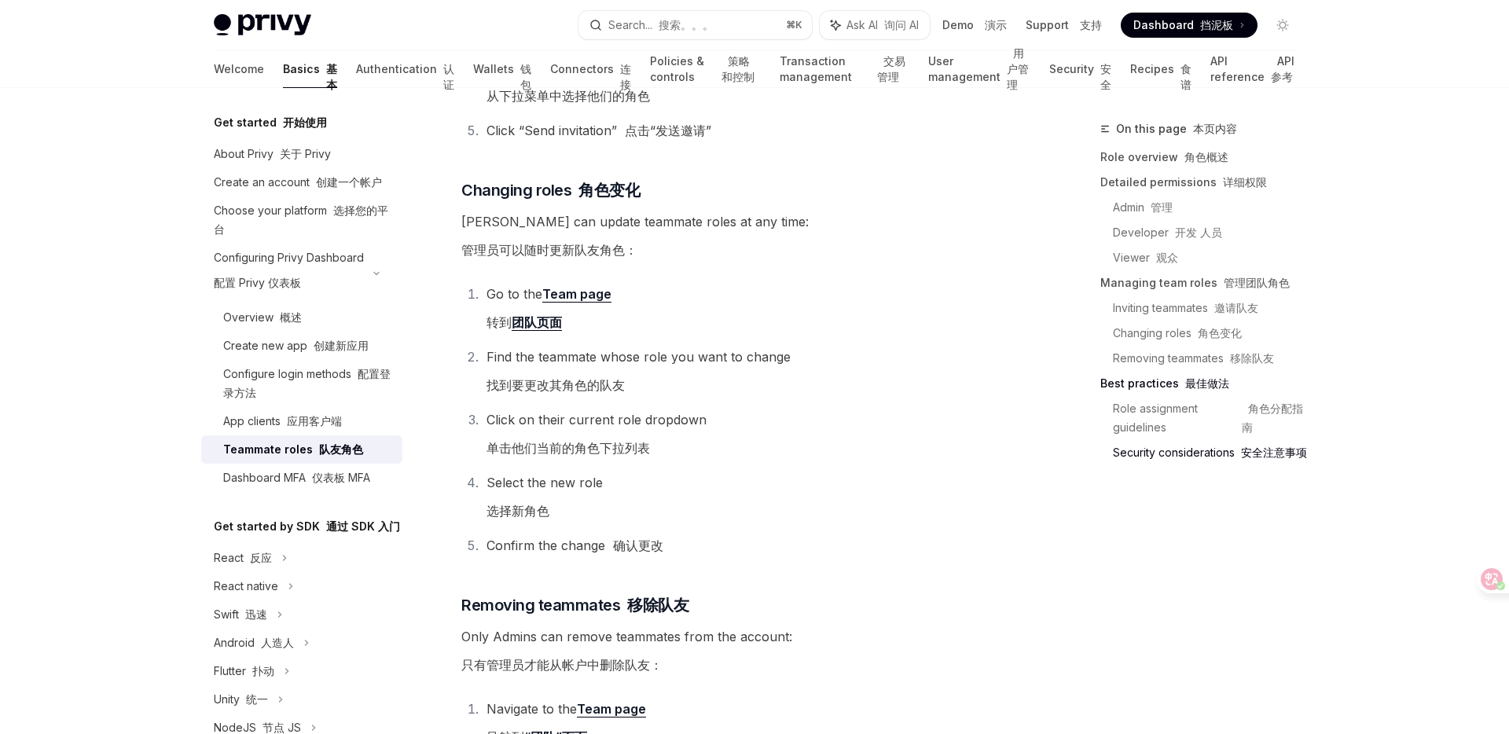
scroll to position [3268, 0]
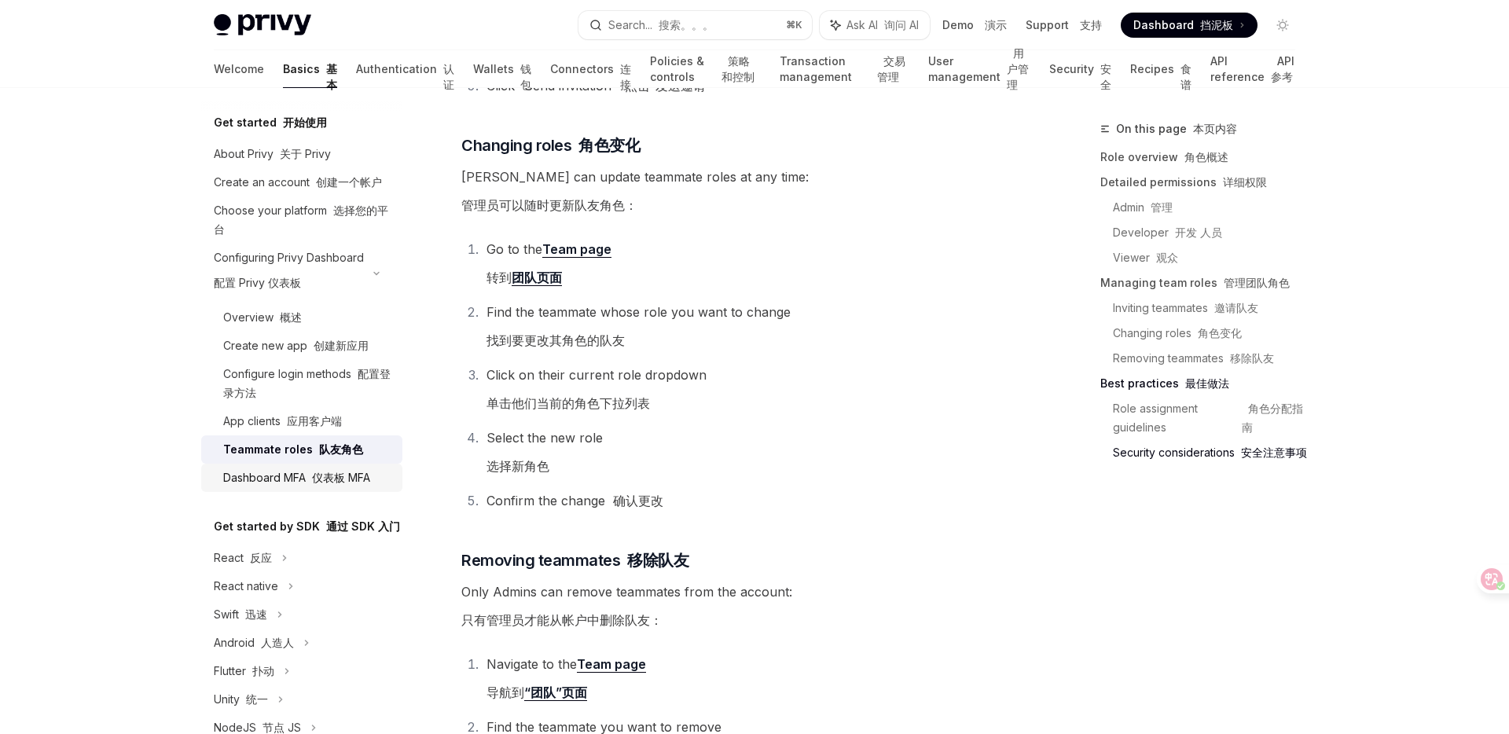
click at [337, 476] on font "仪表板 MFA" at bounding box center [341, 477] width 58 height 13
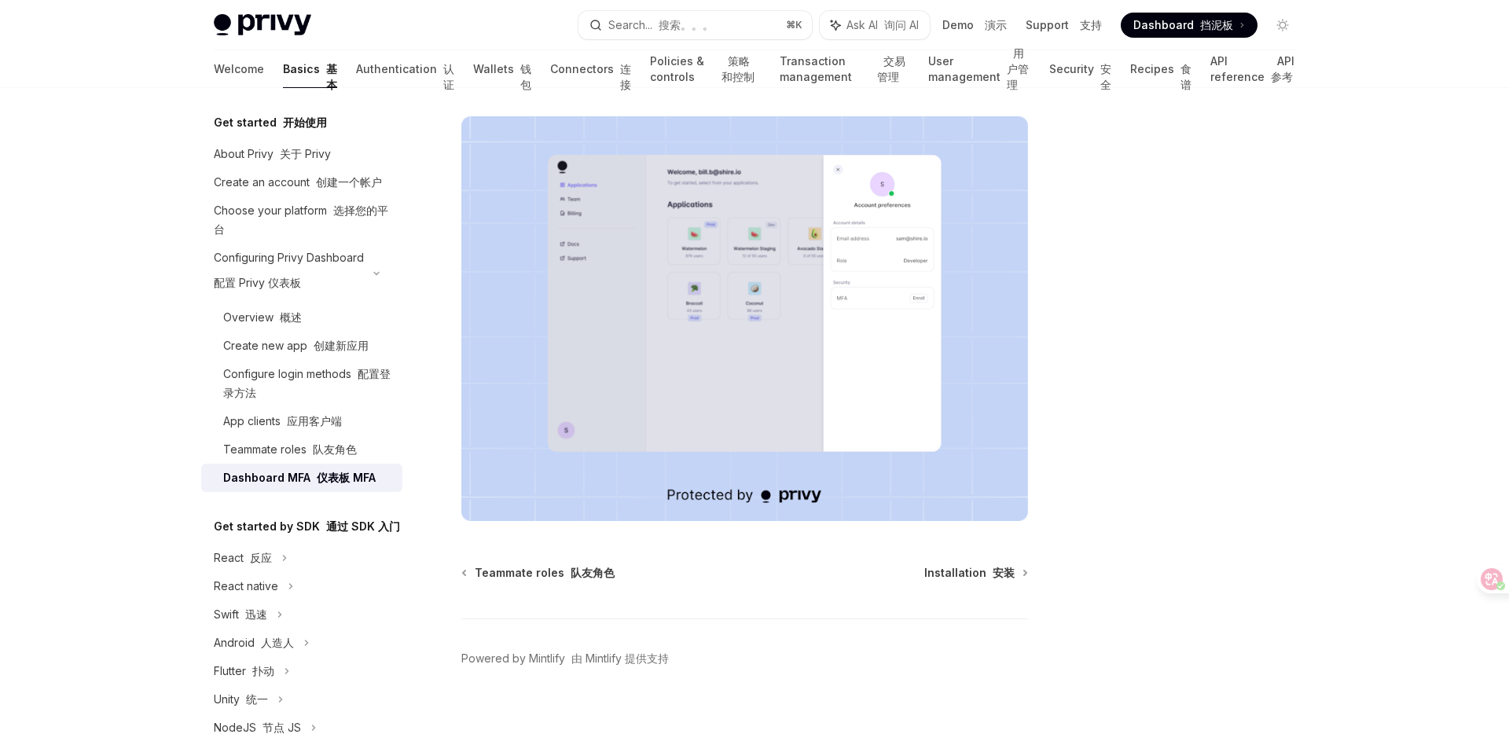
scroll to position [372, 0]
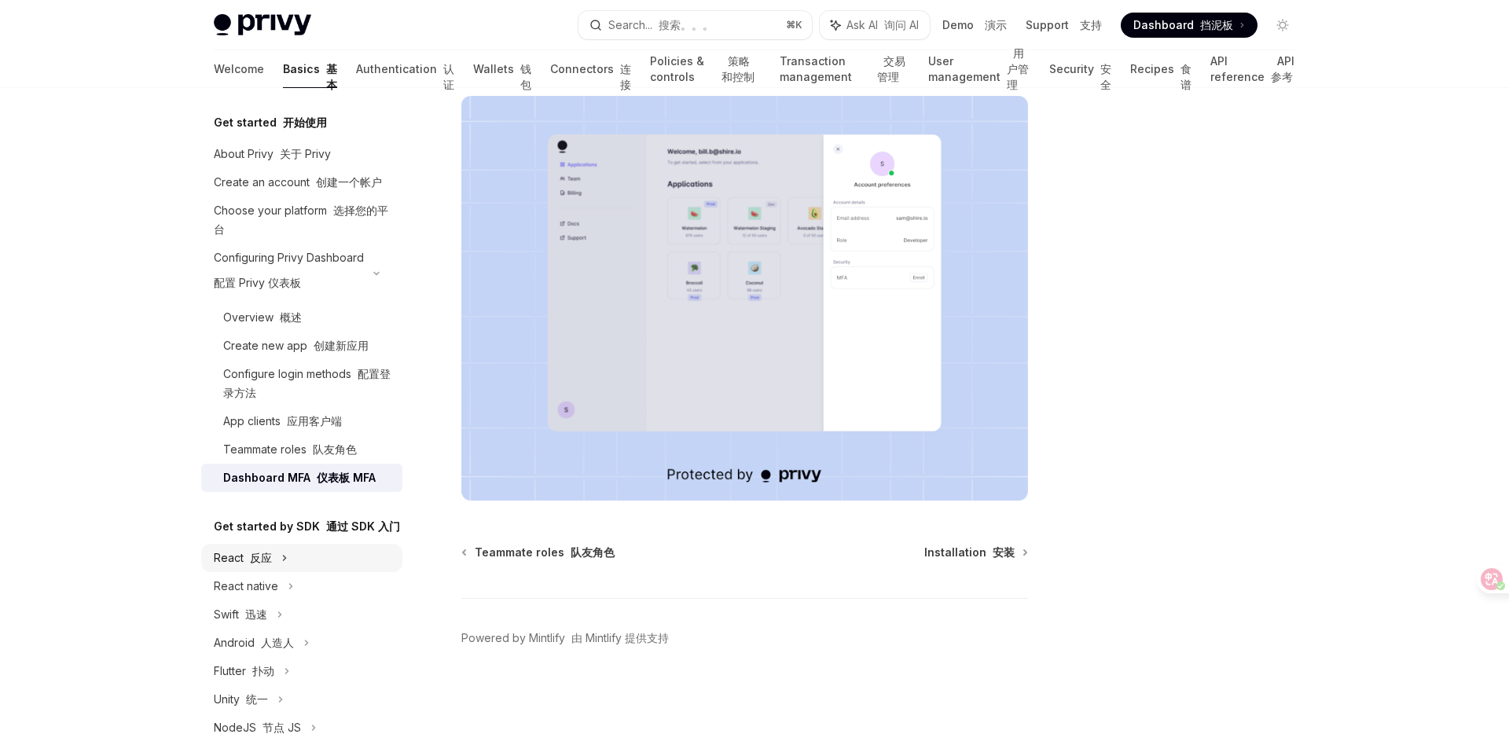
click at [270, 560] on font "反应" at bounding box center [261, 557] width 22 height 13
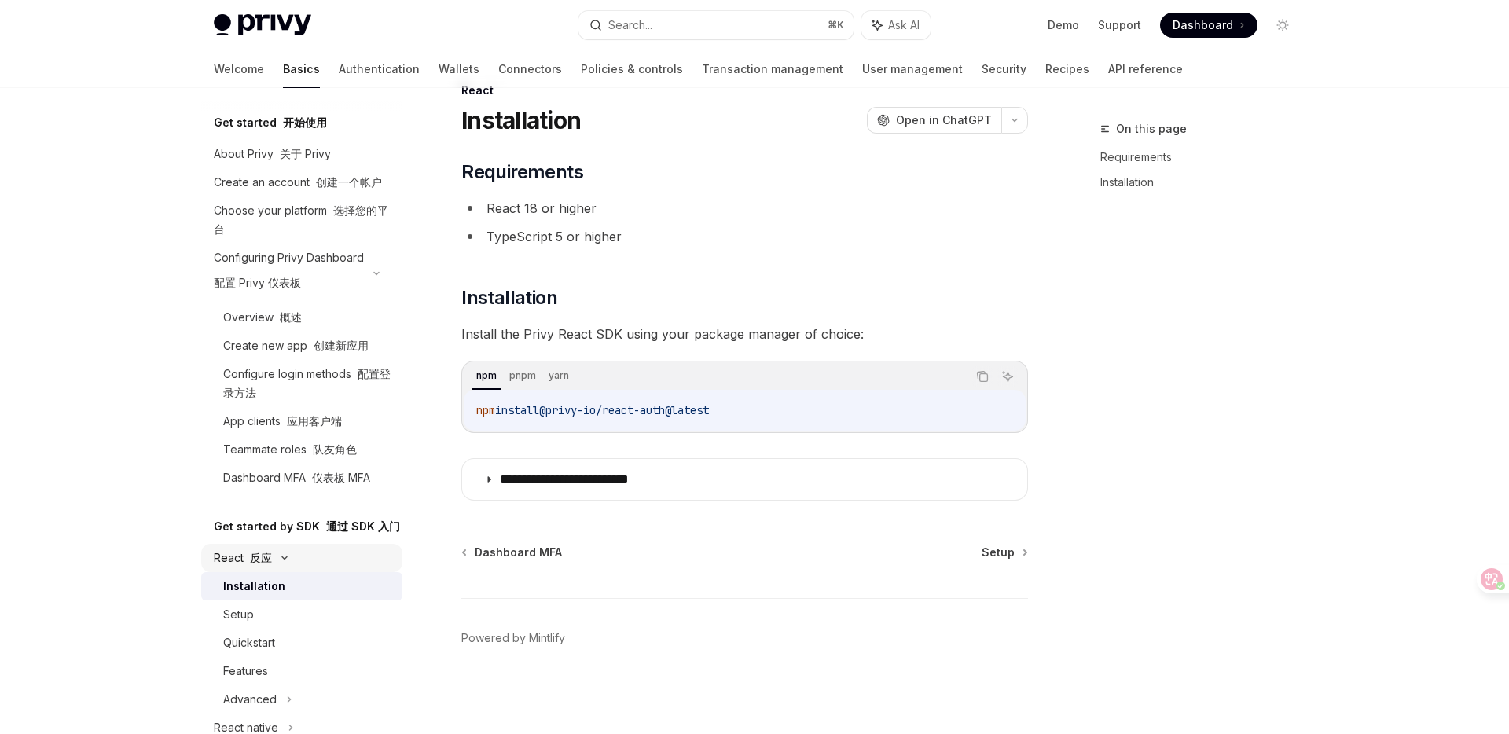
scroll to position [39, 0]
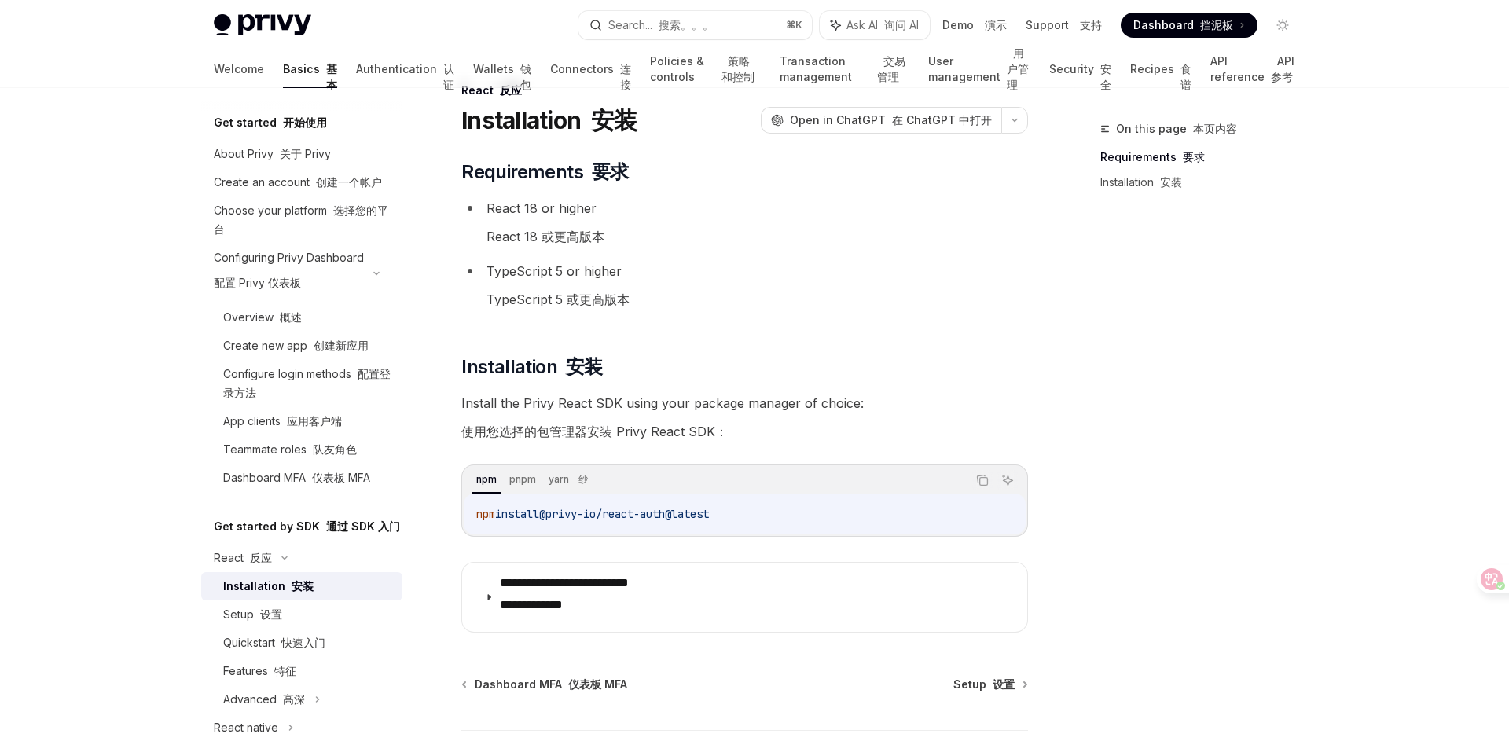
click at [295, 581] on font "安装" at bounding box center [303, 585] width 22 height 13
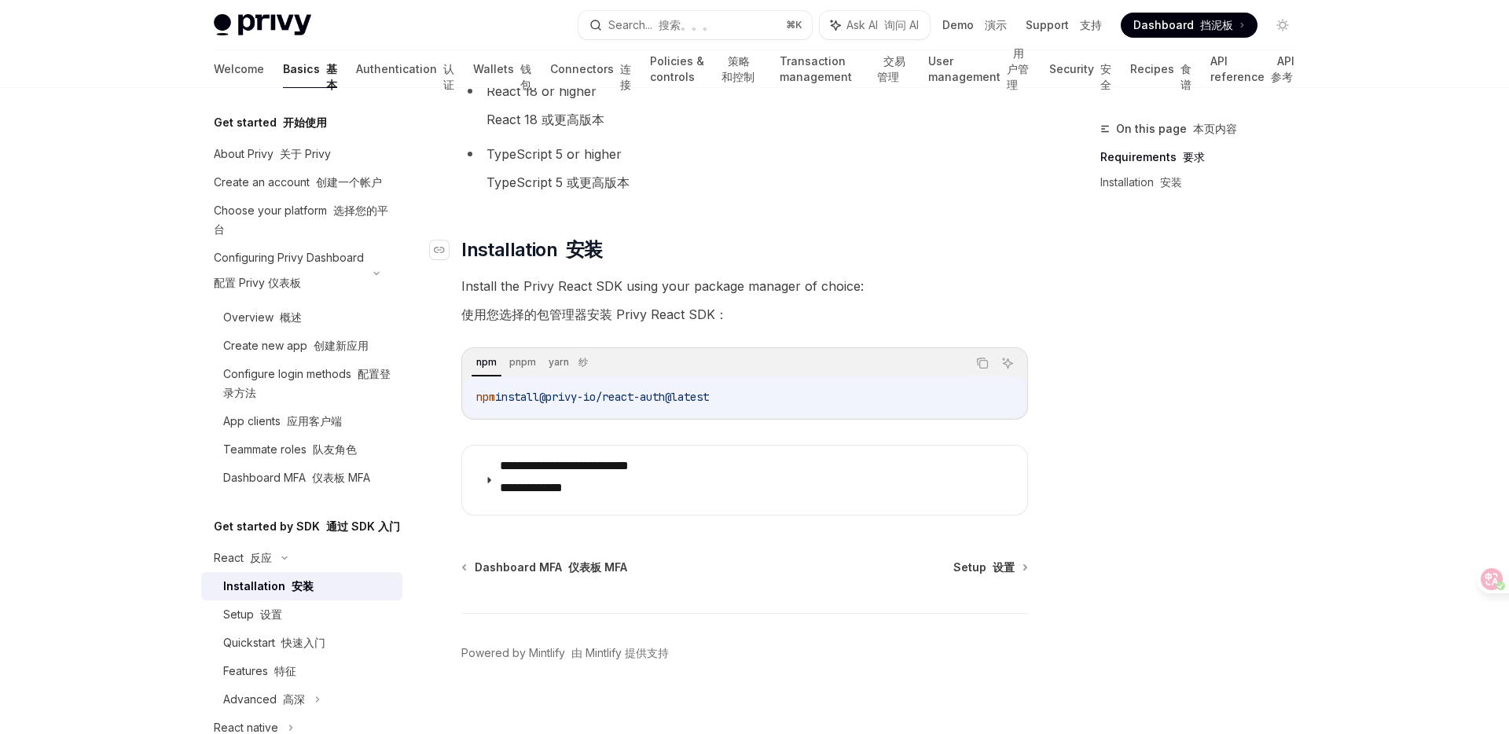
scroll to position [171, 0]
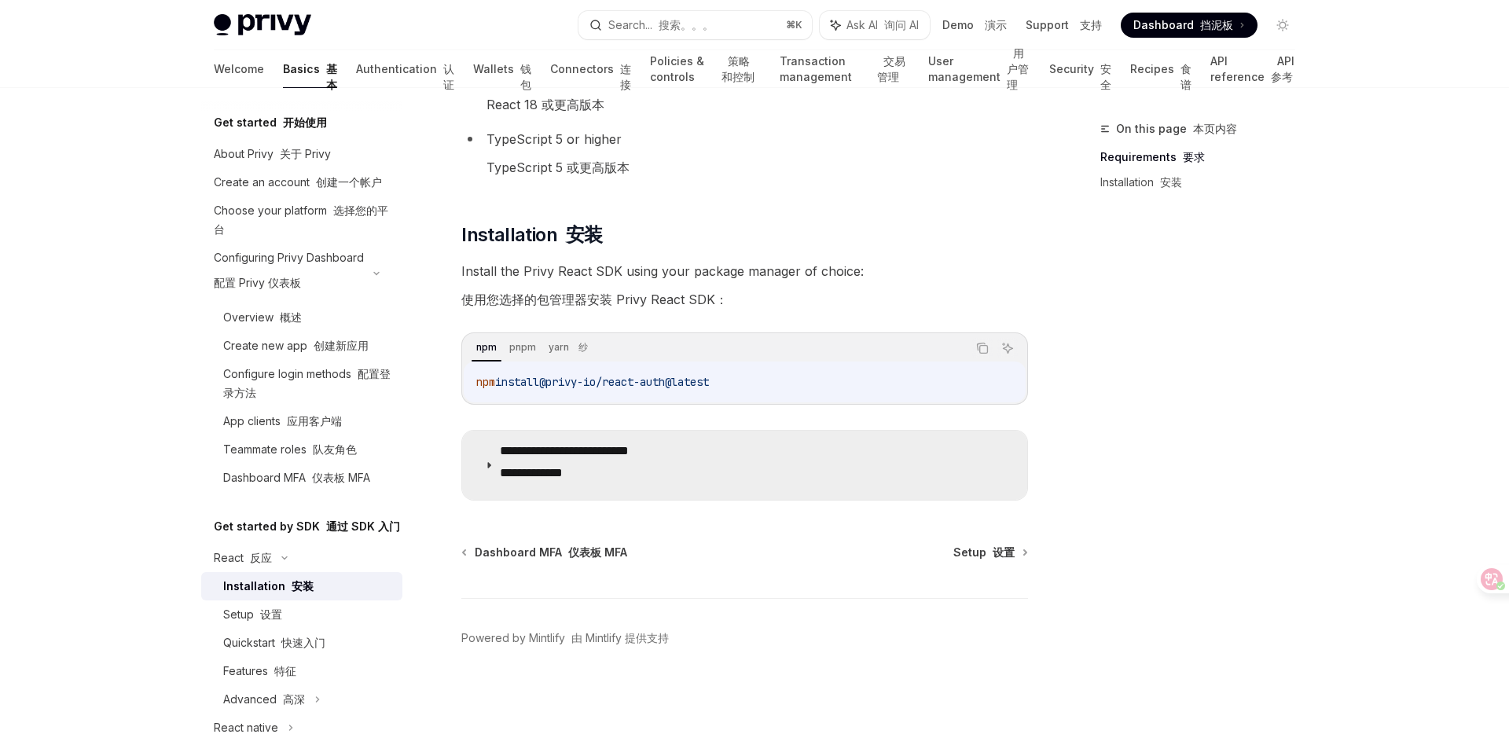
click at [490, 465] on icon at bounding box center [488, 465] width 9 height 9
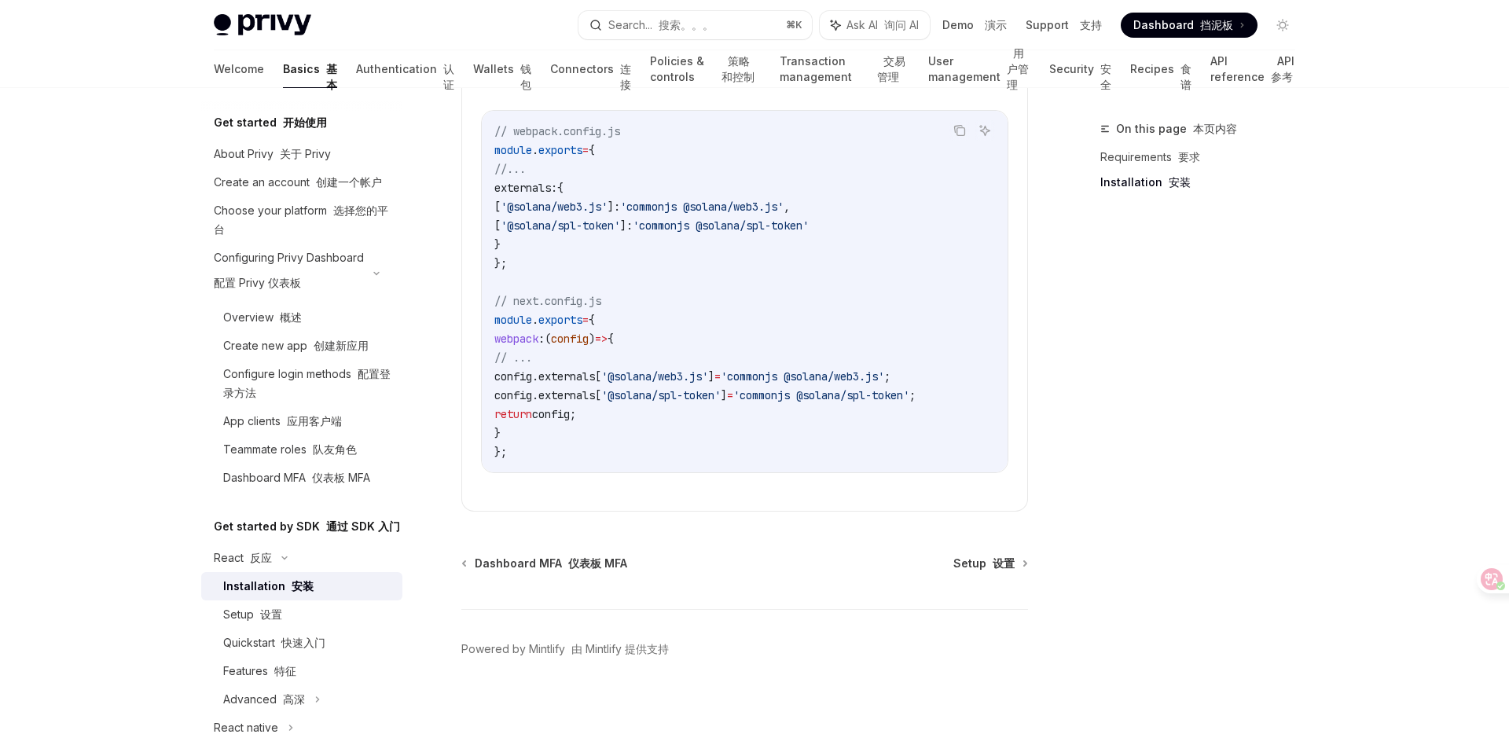
scroll to position [722, 0]
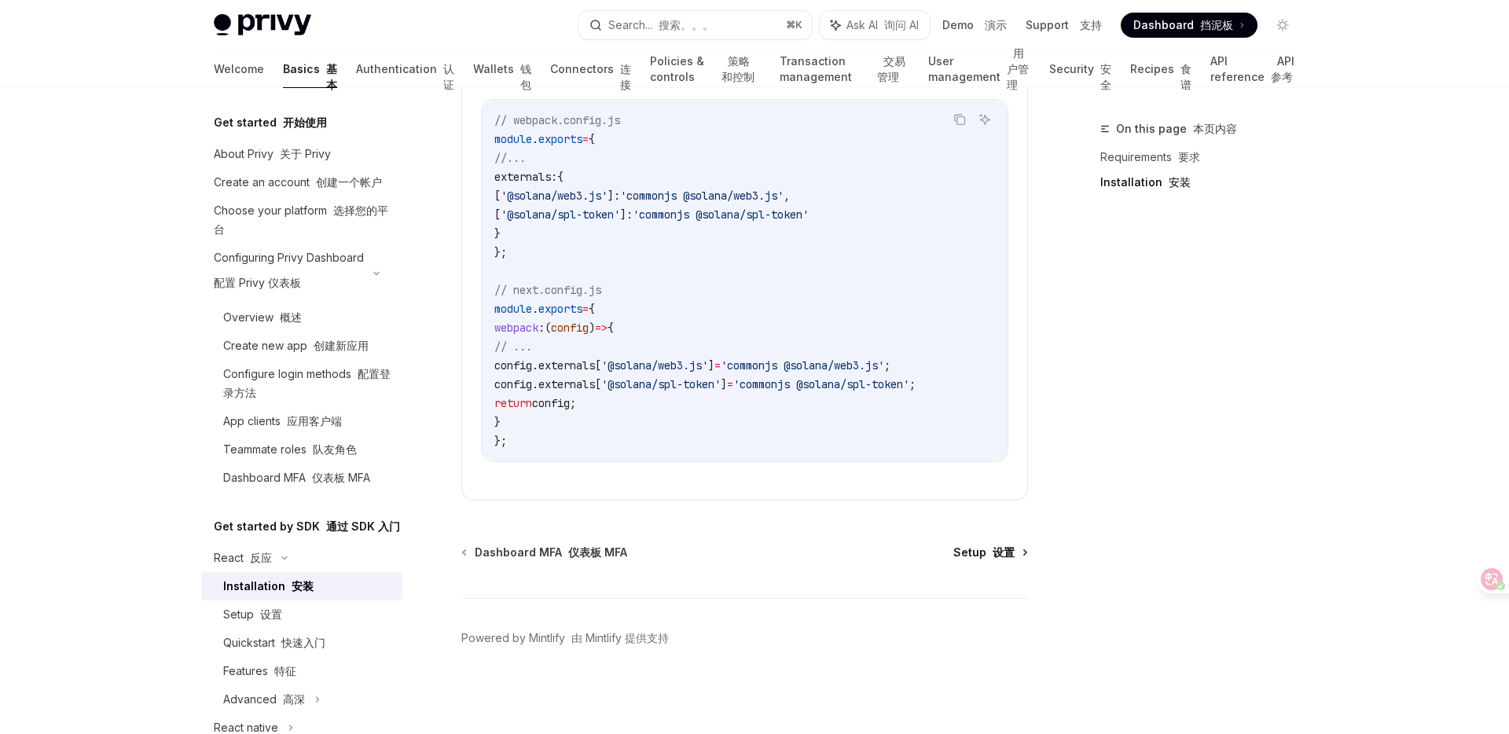
click at [995, 559] on span "Setup 设置" at bounding box center [983, 553] width 61 height 16
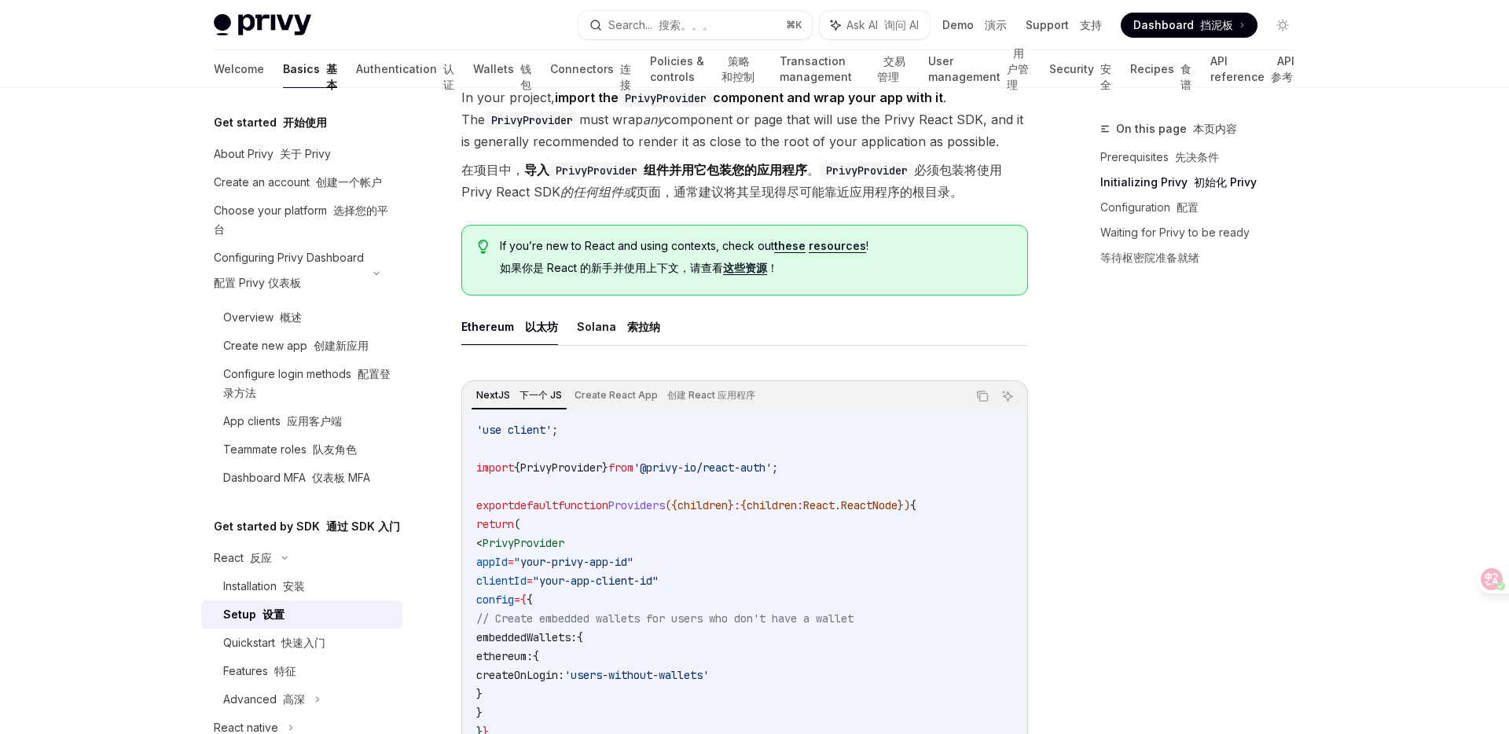
scroll to position [461, 0]
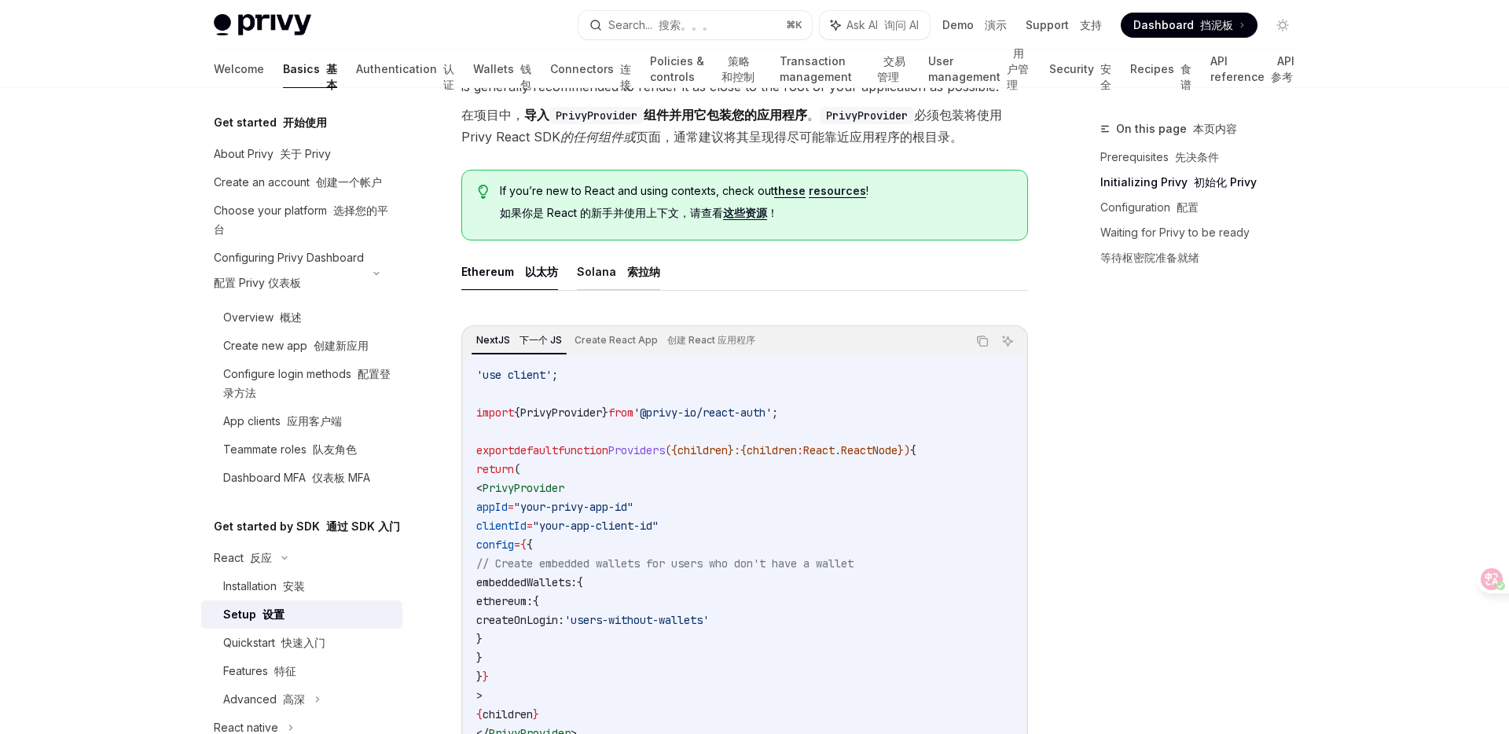
click at [621, 275] on font at bounding box center [624, 271] width 6 height 13
click at [519, 268] on font at bounding box center [522, 271] width 6 height 13
click at [602, 273] on button "Solana 索拉纳" at bounding box center [618, 271] width 83 height 37
click at [509, 270] on button "Ethereum 以太坊" at bounding box center [509, 271] width 97 height 37
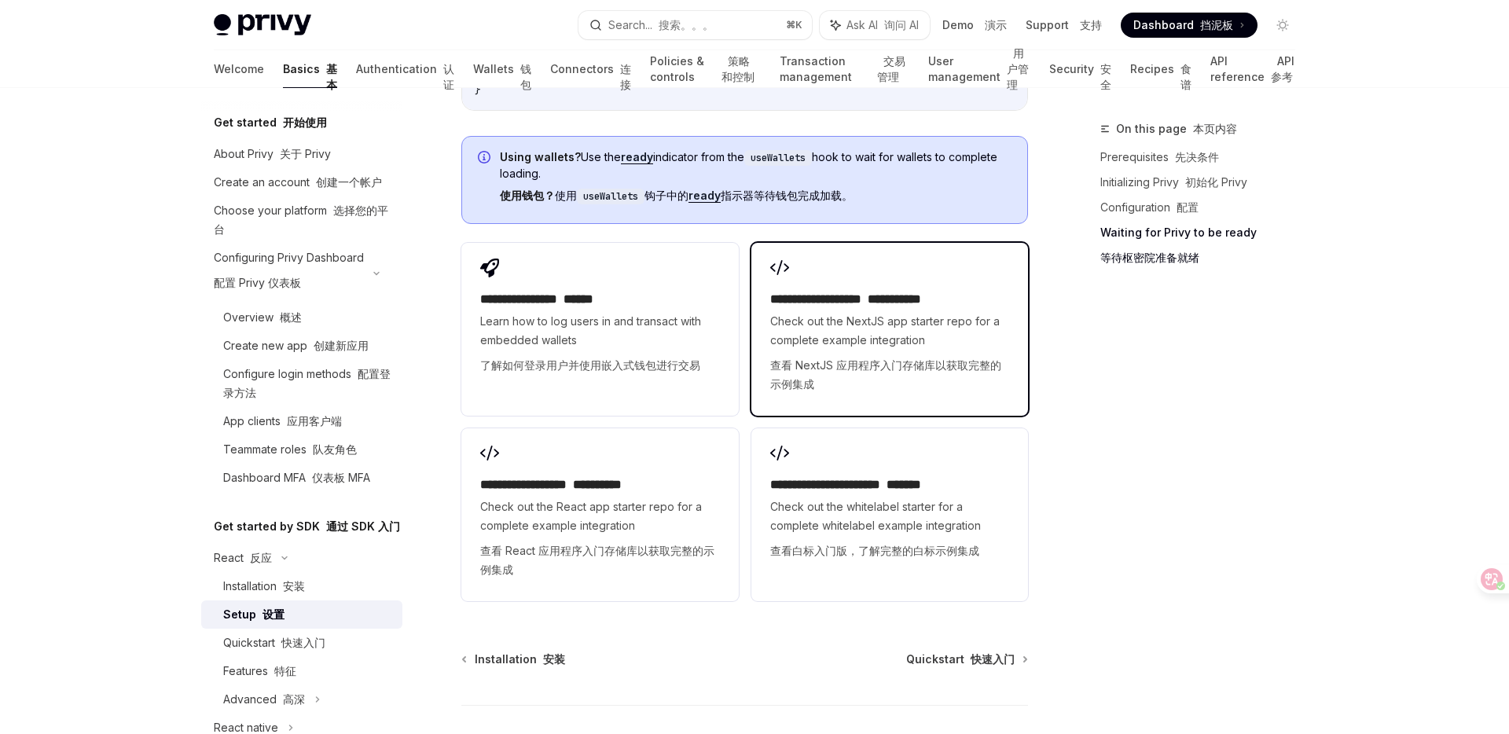
scroll to position [2582, 0]
click at [878, 311] on span "Check out the NextJS app starter repo for a complete example integration 查看 Nex…" at bounding box center [889, 354] width 239 height 88
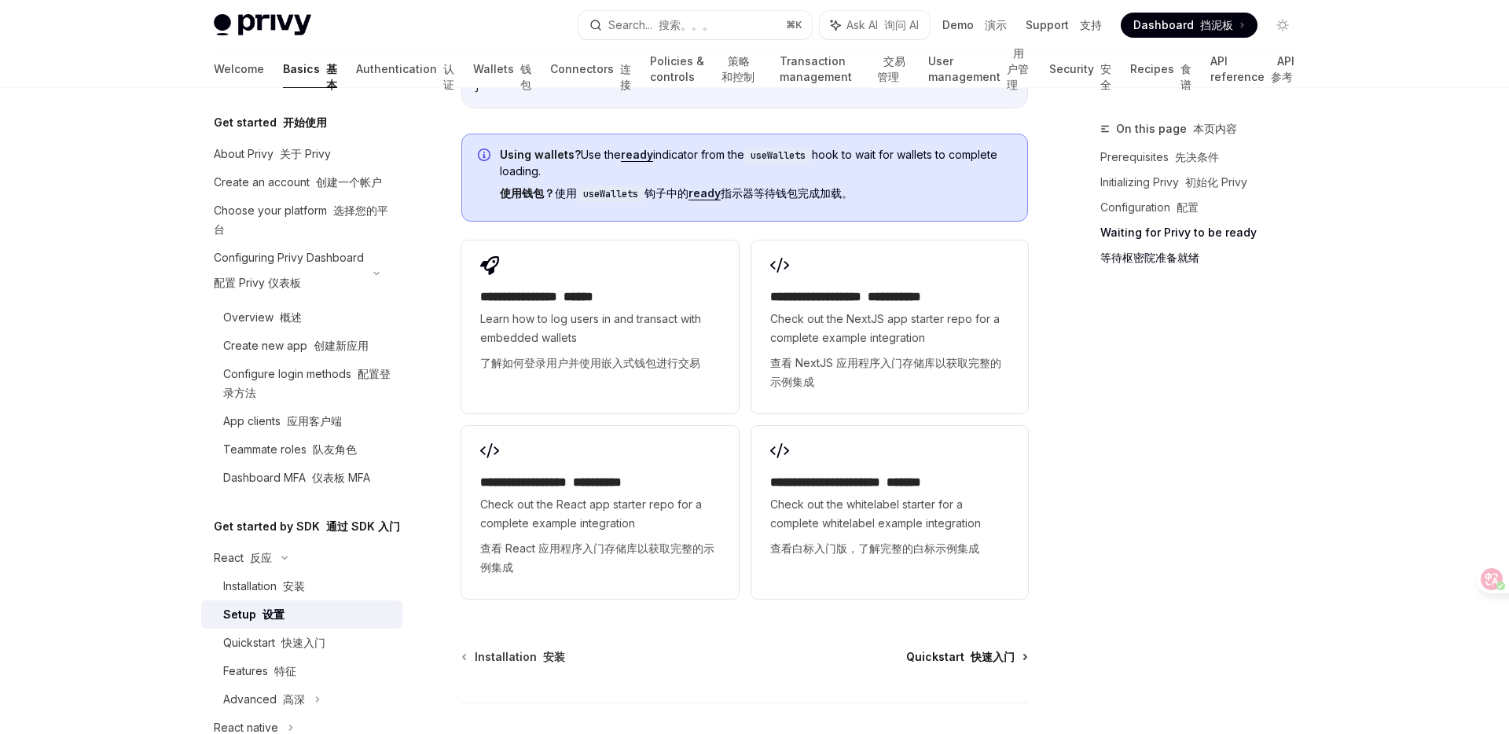
click at [961, 649] on span "Quickstart 快速入门" at bounding box center [960, 657] width 108 height 16
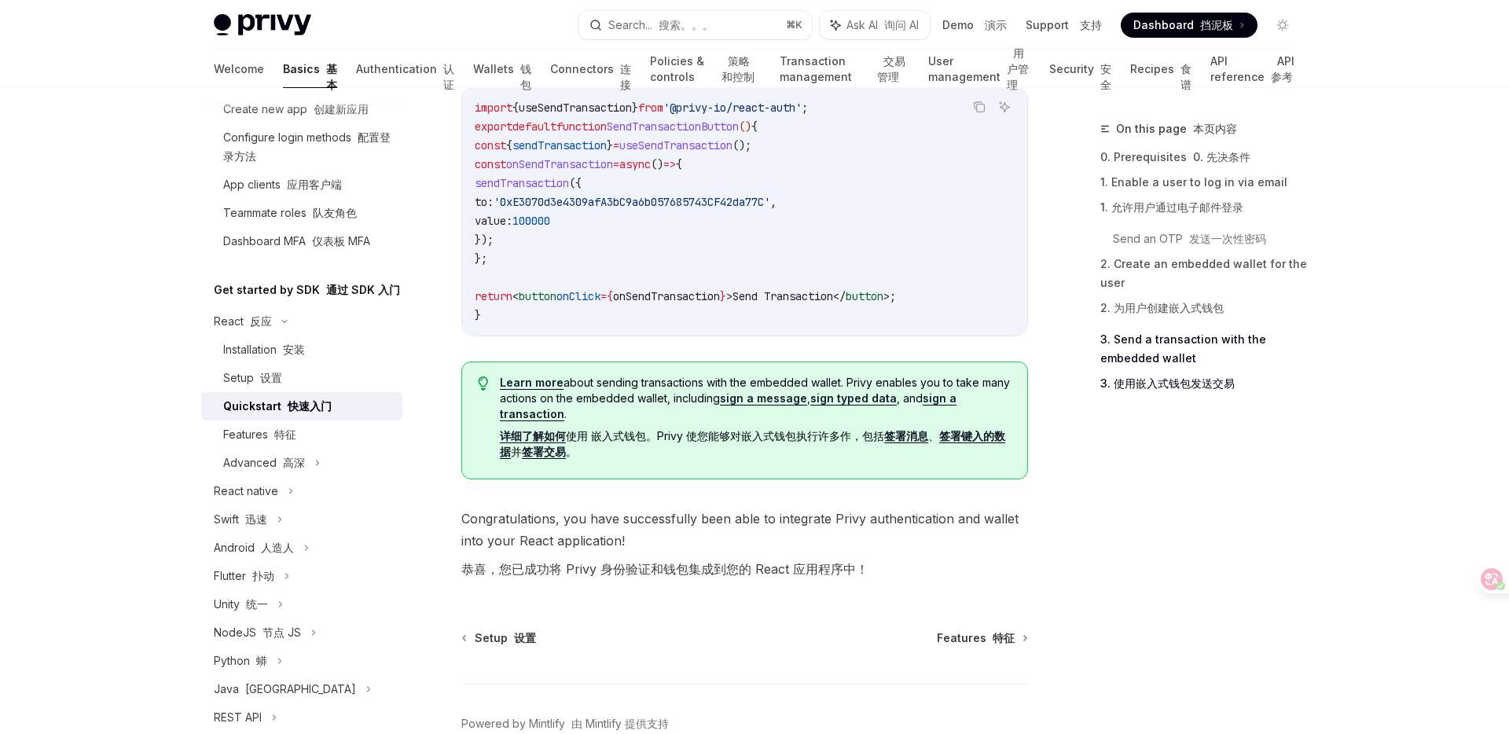
scroll to position [2076, 0]
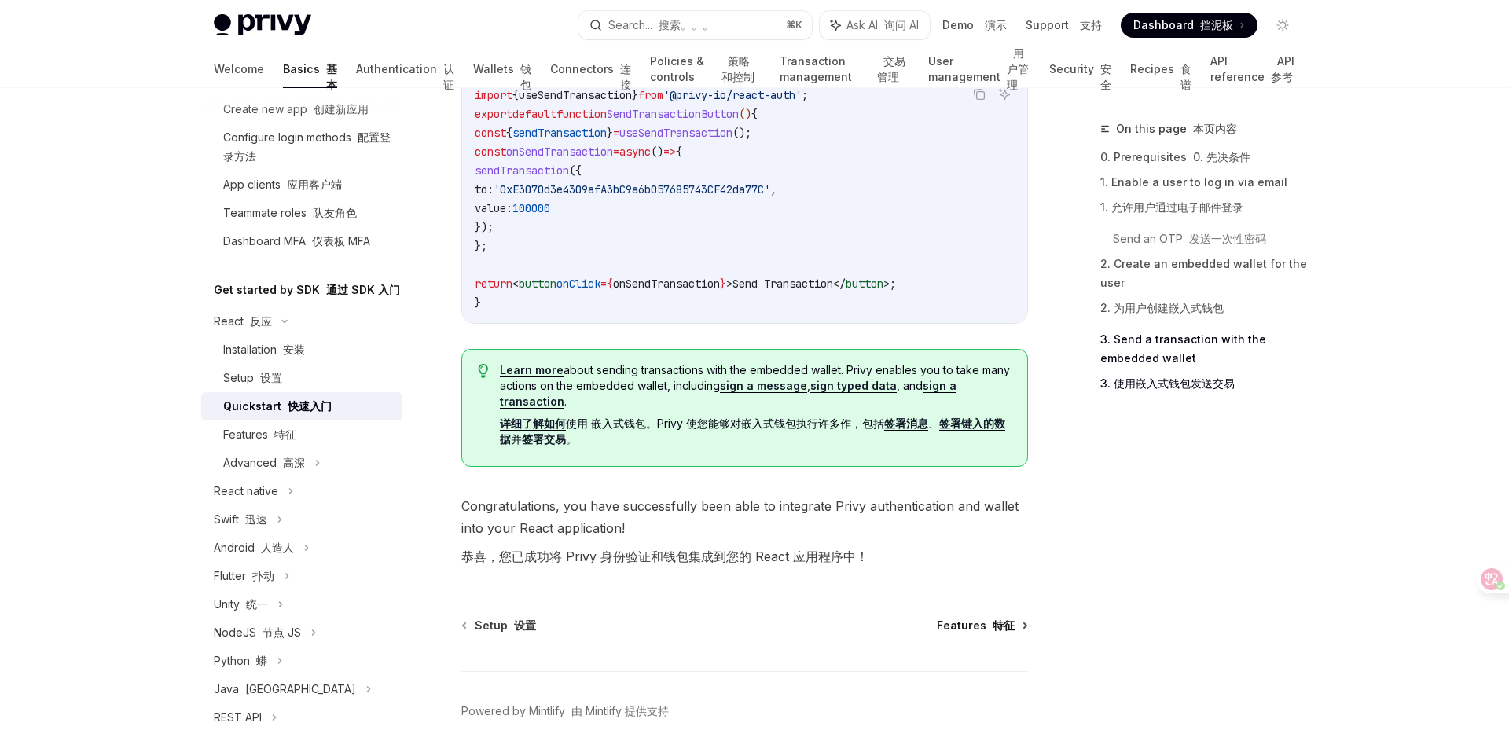
click at [991, 632] on font at bounding box center [989, 624] width 6 height 13
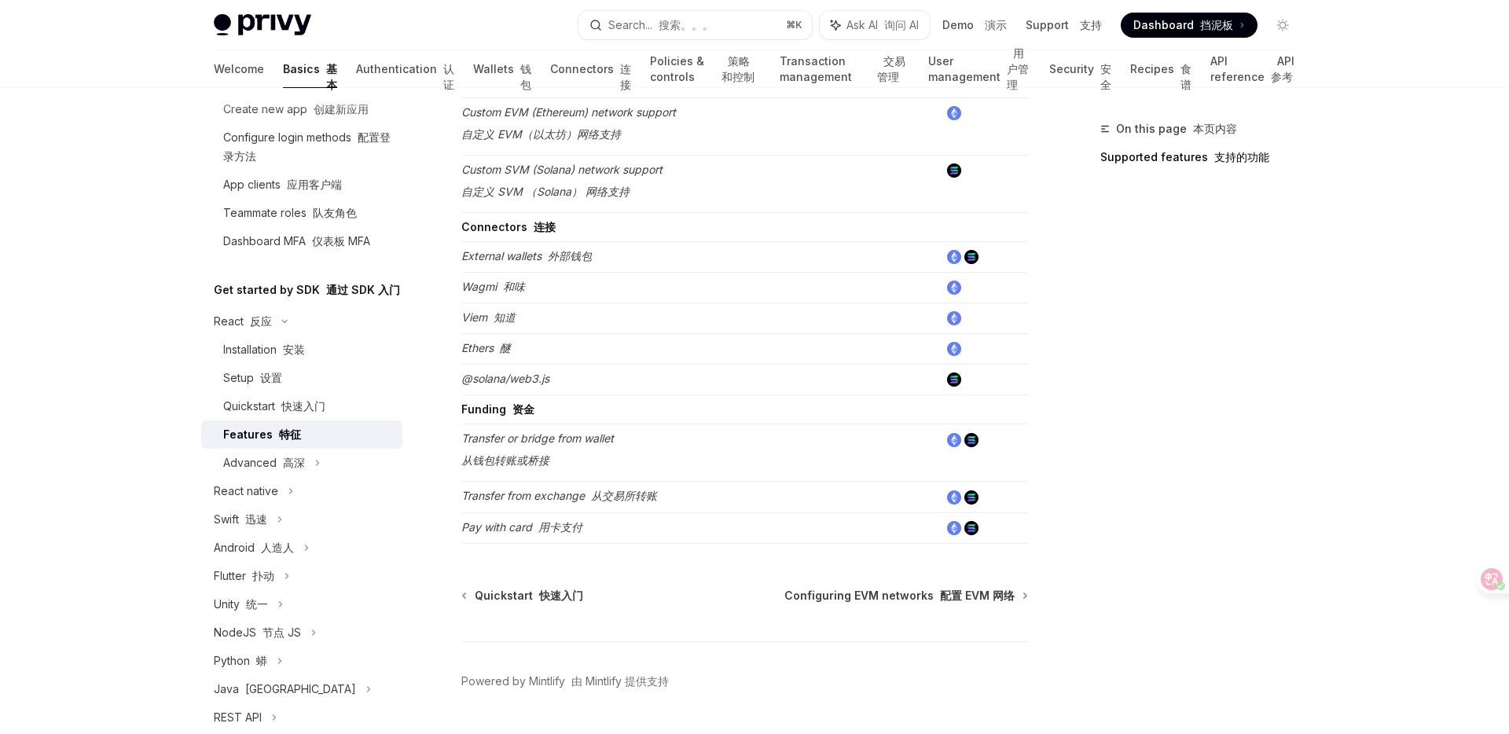
scroll to position [1242, 0]
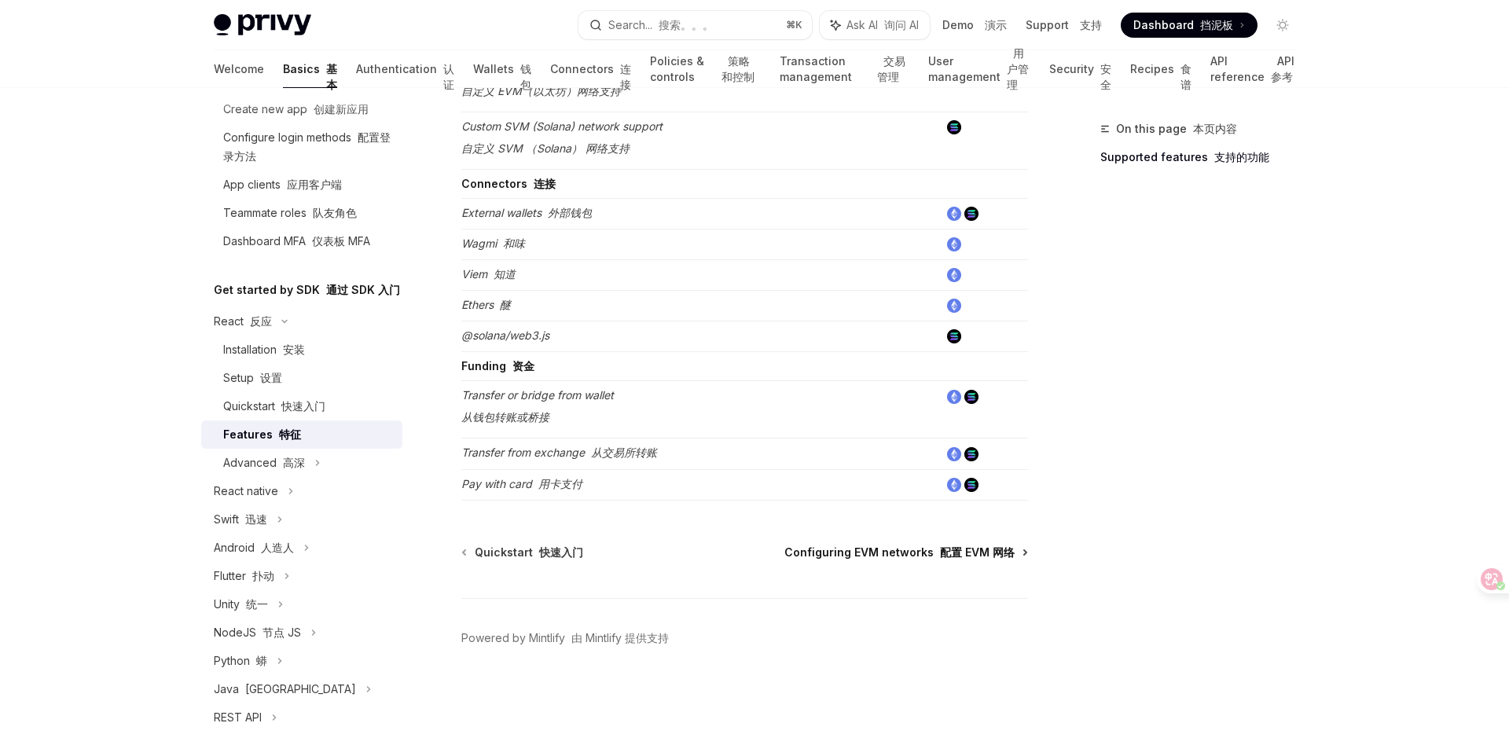
click at [945, 550] on font "配置 EVM 网络" at bounding box center [977, 551] width 75 height 13
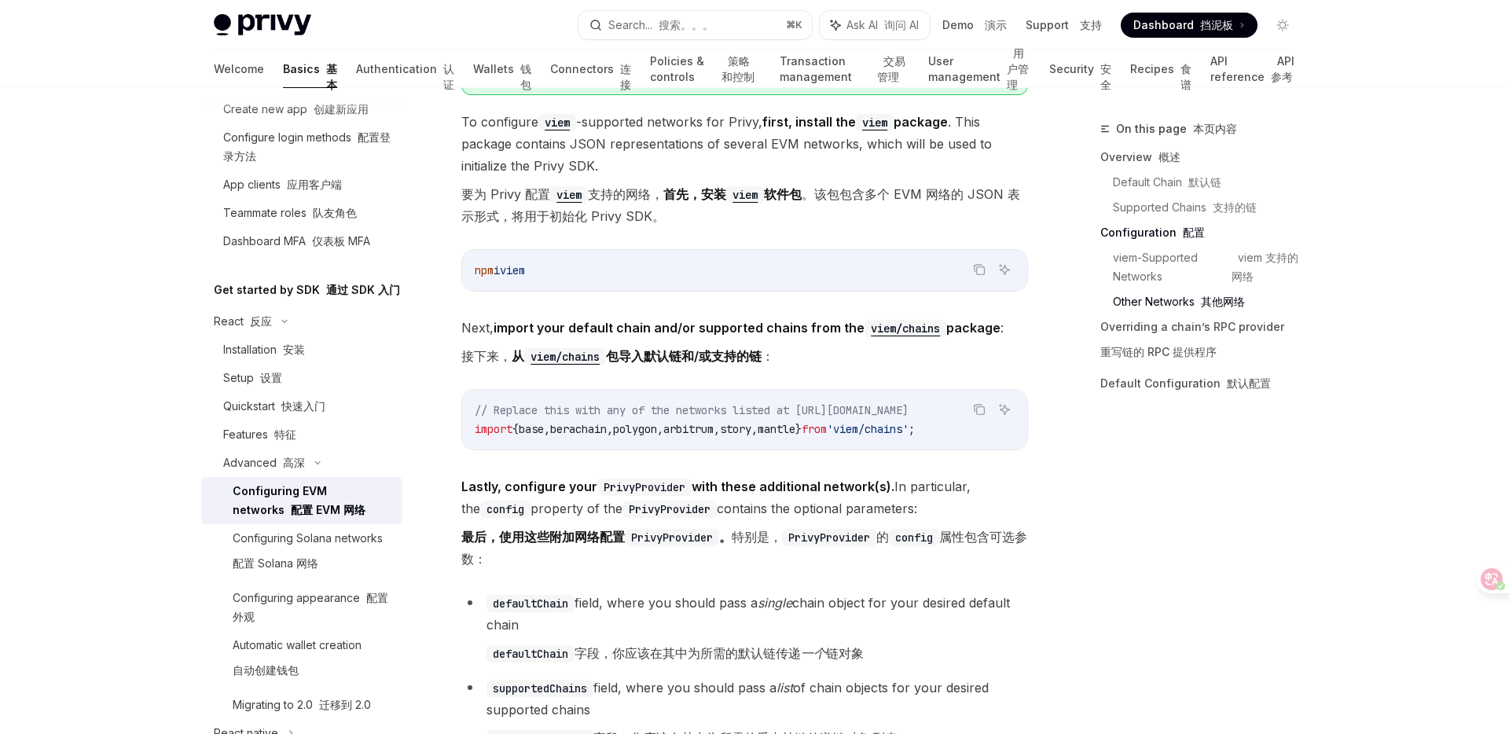
scroll to position [2533, 0]
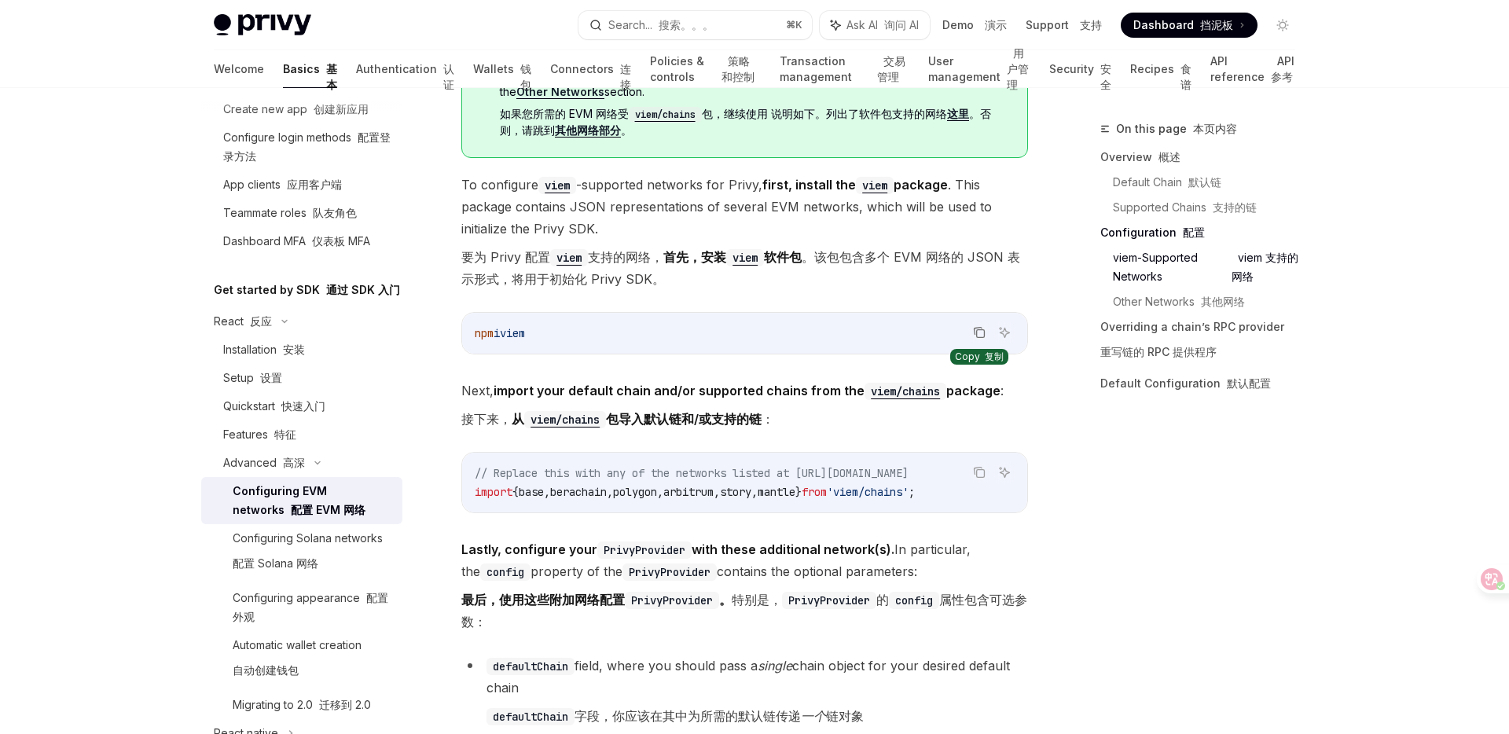
click at [979, 333] on icon "Copy the contents from the code block" at bounding box center [979, 332] width 13 height 13
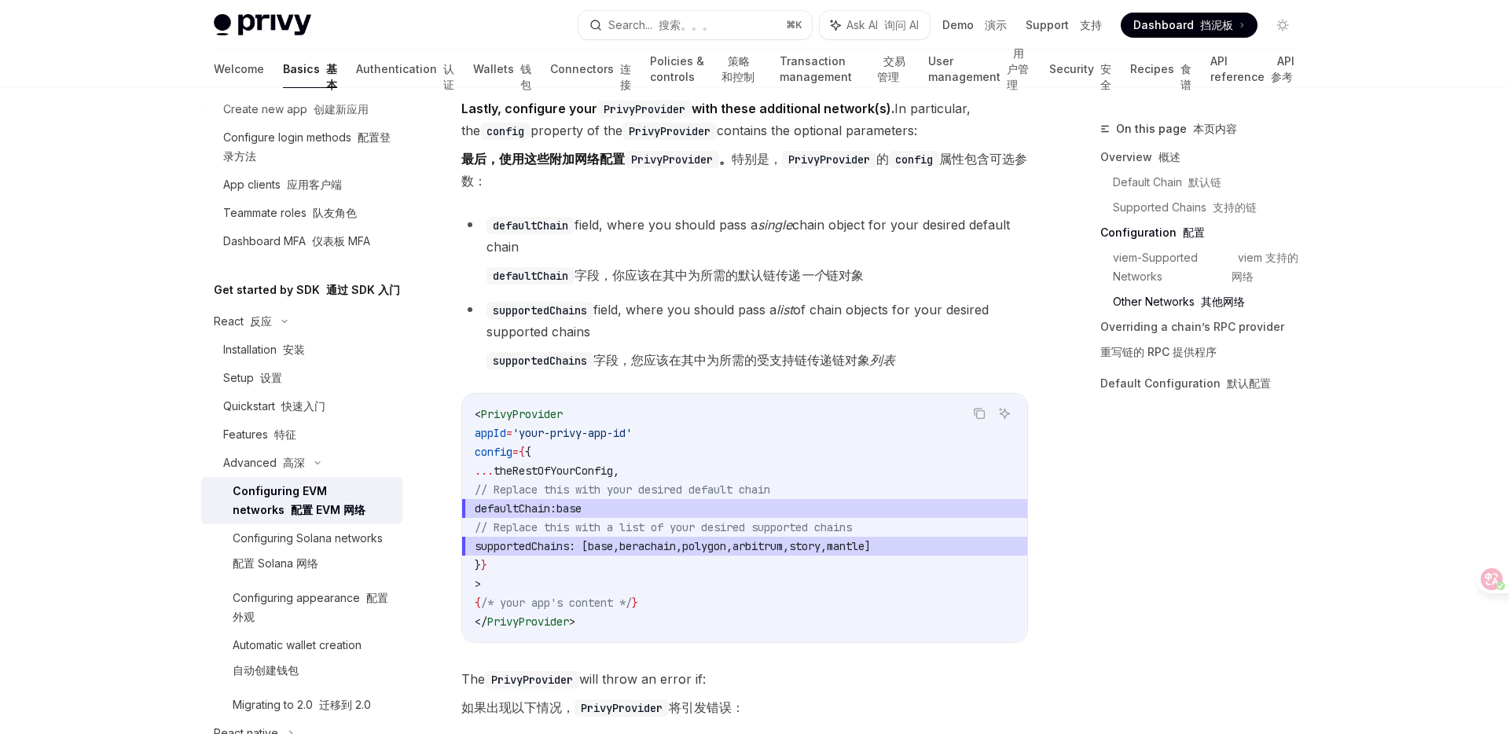
scroll to position [2986, 0]
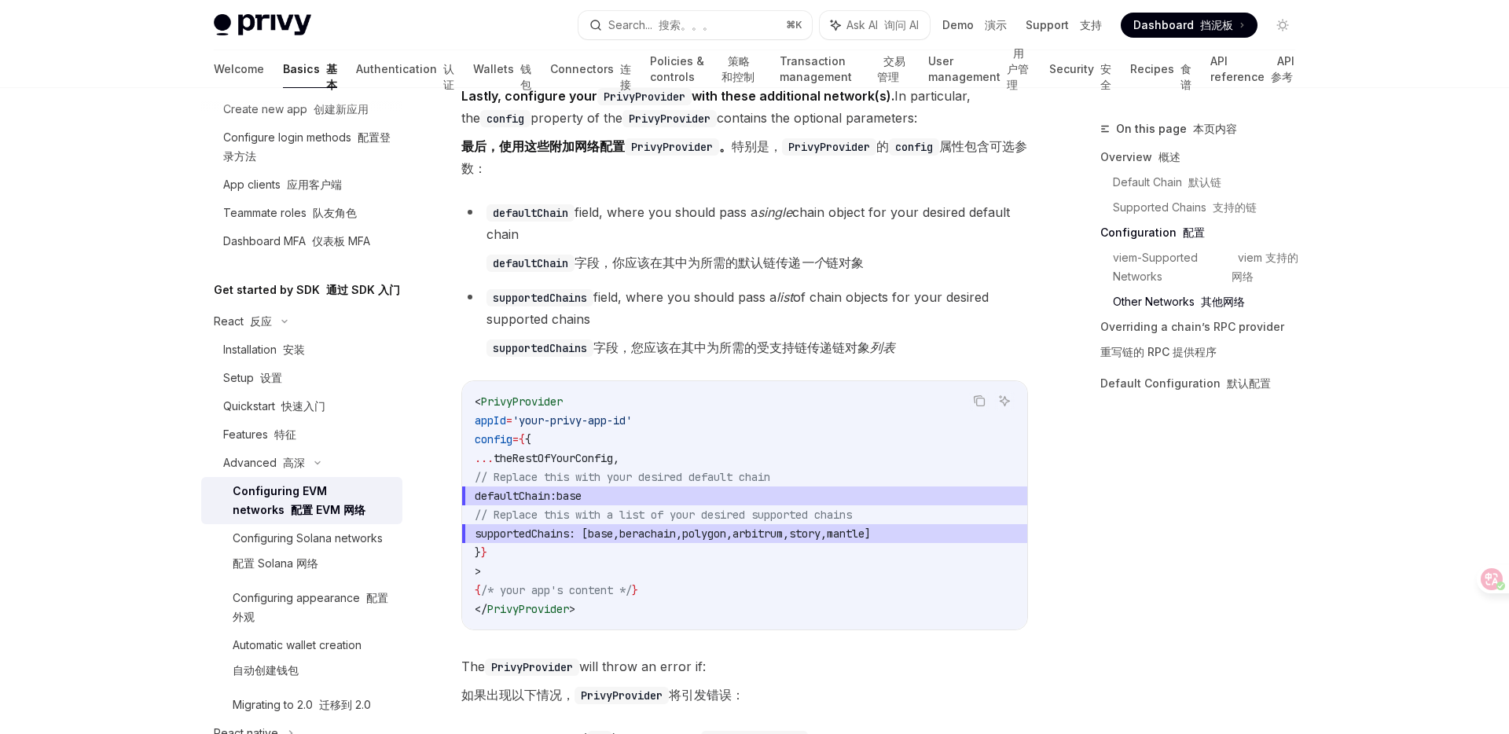
click at [530, 541] on span "supportedChains" at bounding box center [522, 534] width 94 height 14
drag, startPoint x: 528, startPoint y: 543, endPoint x: 982, endPoint y: 538, distance: 453.5
click at [982, 538] on span "supportedChains : [ base , berachain , polygon , arbitrum , story , mantle ]" at bounding box center [745, 533] width 540 height 19
copy span "supportedChains : [ base , berachain , polygon , arbitrum , story , mantle ]"
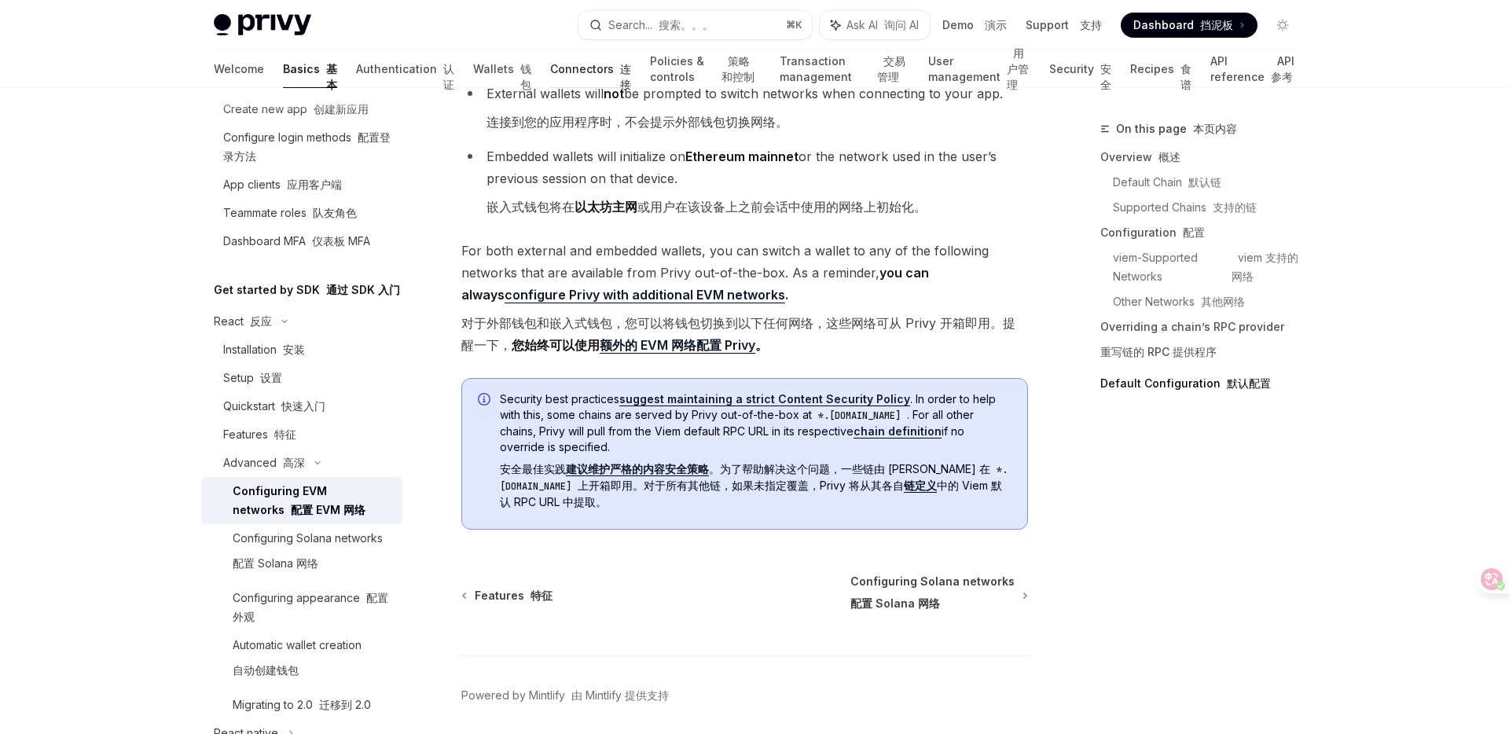
scroll to position [5973, 0]
click at [288, 543] on div "Configuring Solana networks 配置 Solana 网络" at bounding box center [308, 554] width 150 height 50
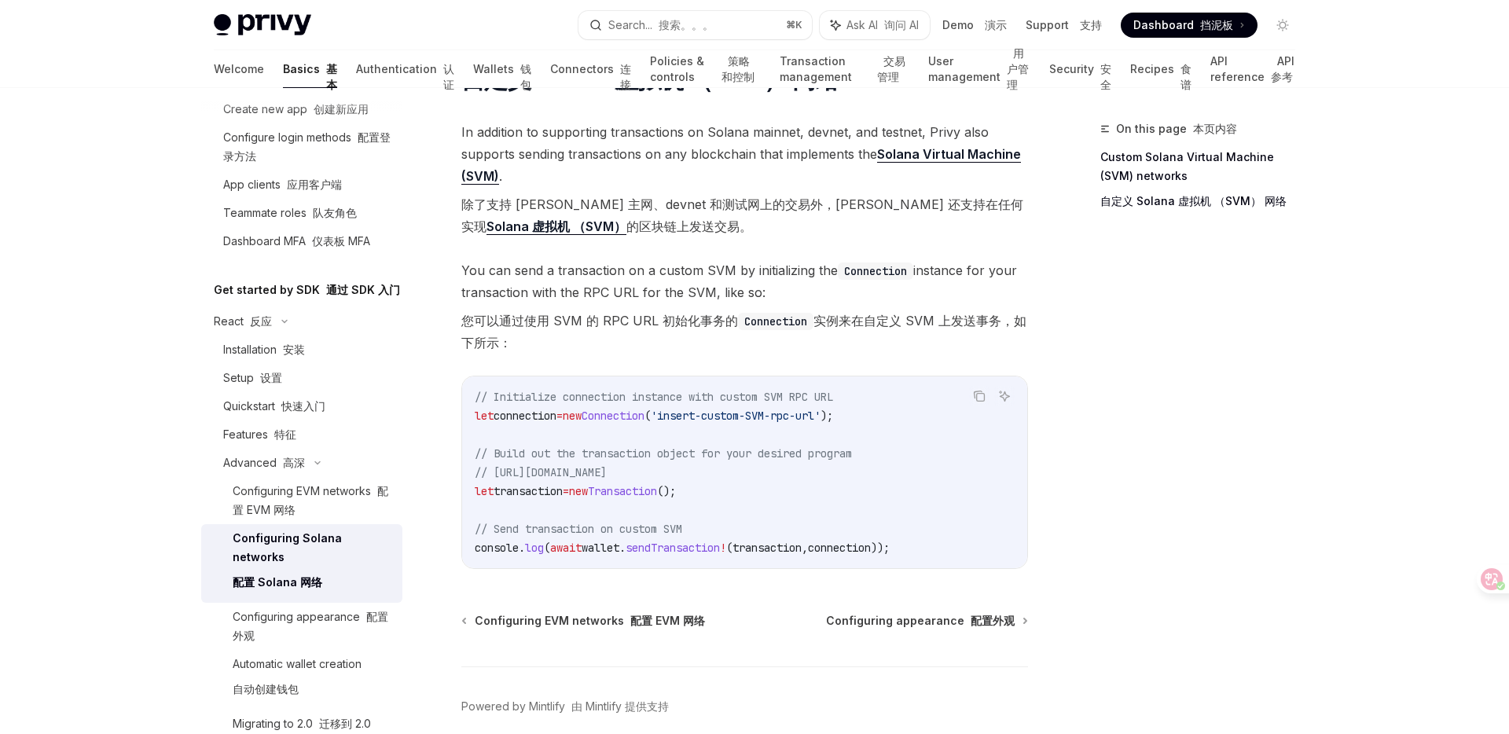
scroll to position [1026, 0]
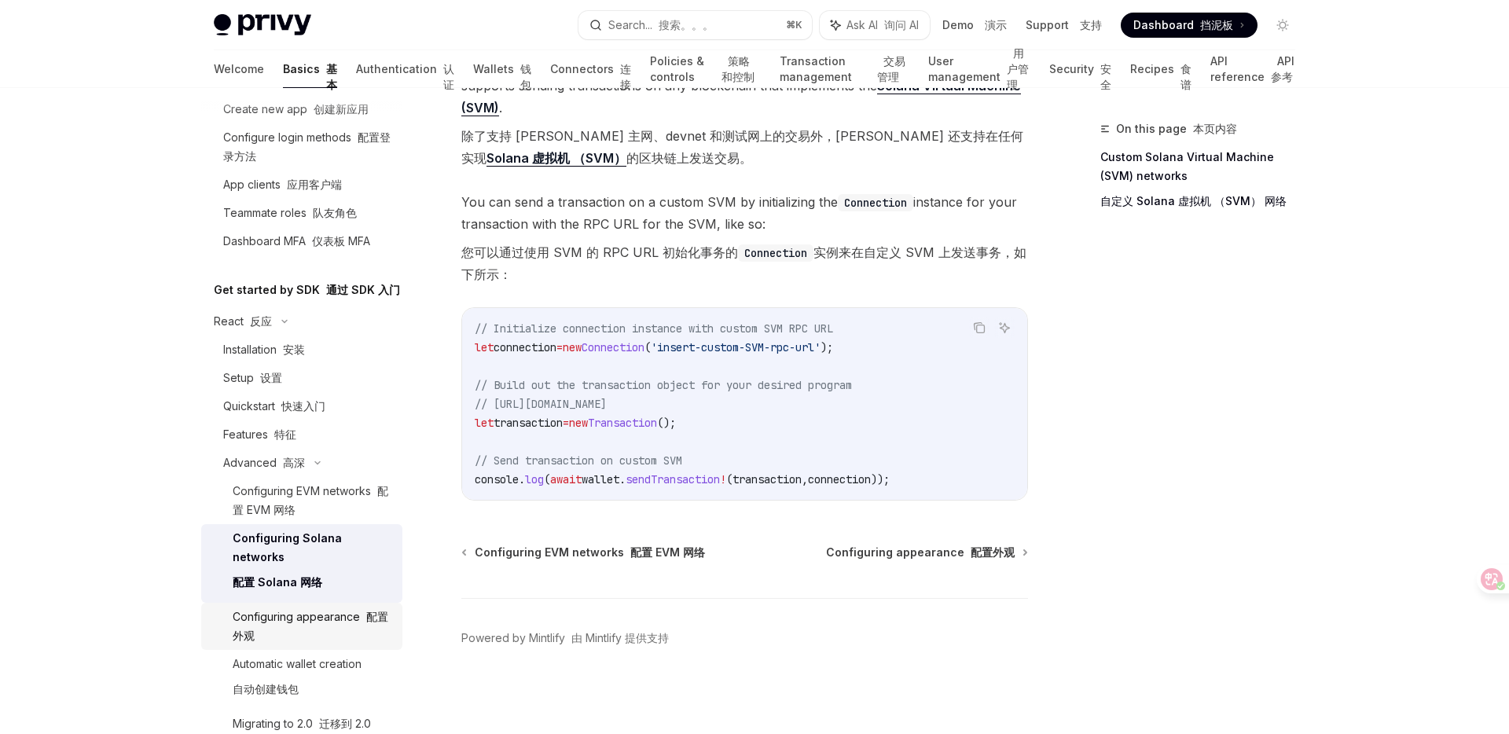
click at [339, 607] on div "Configuring appearance 配置外观" at bounding box center [313, 626] width 160 height 38
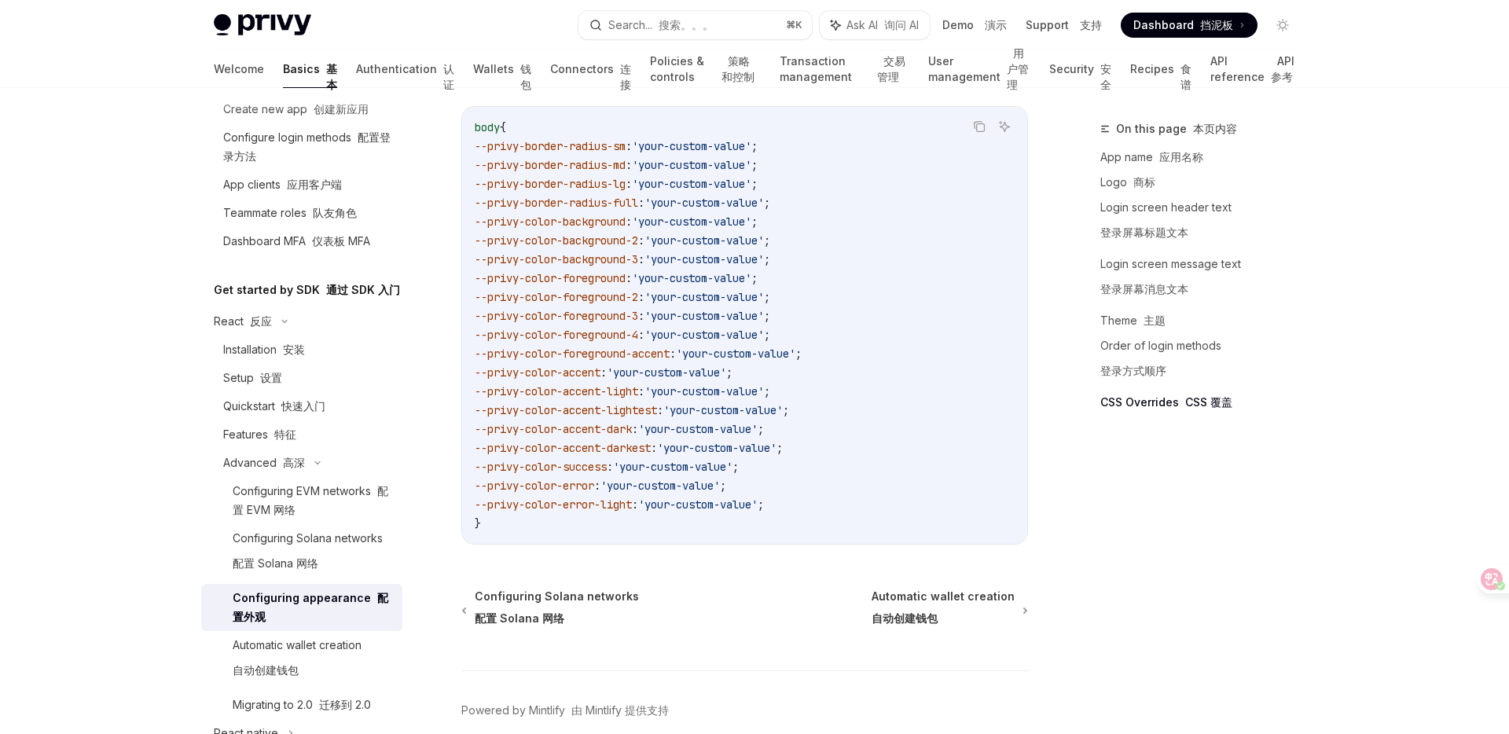
scroll to position [5450, 0]
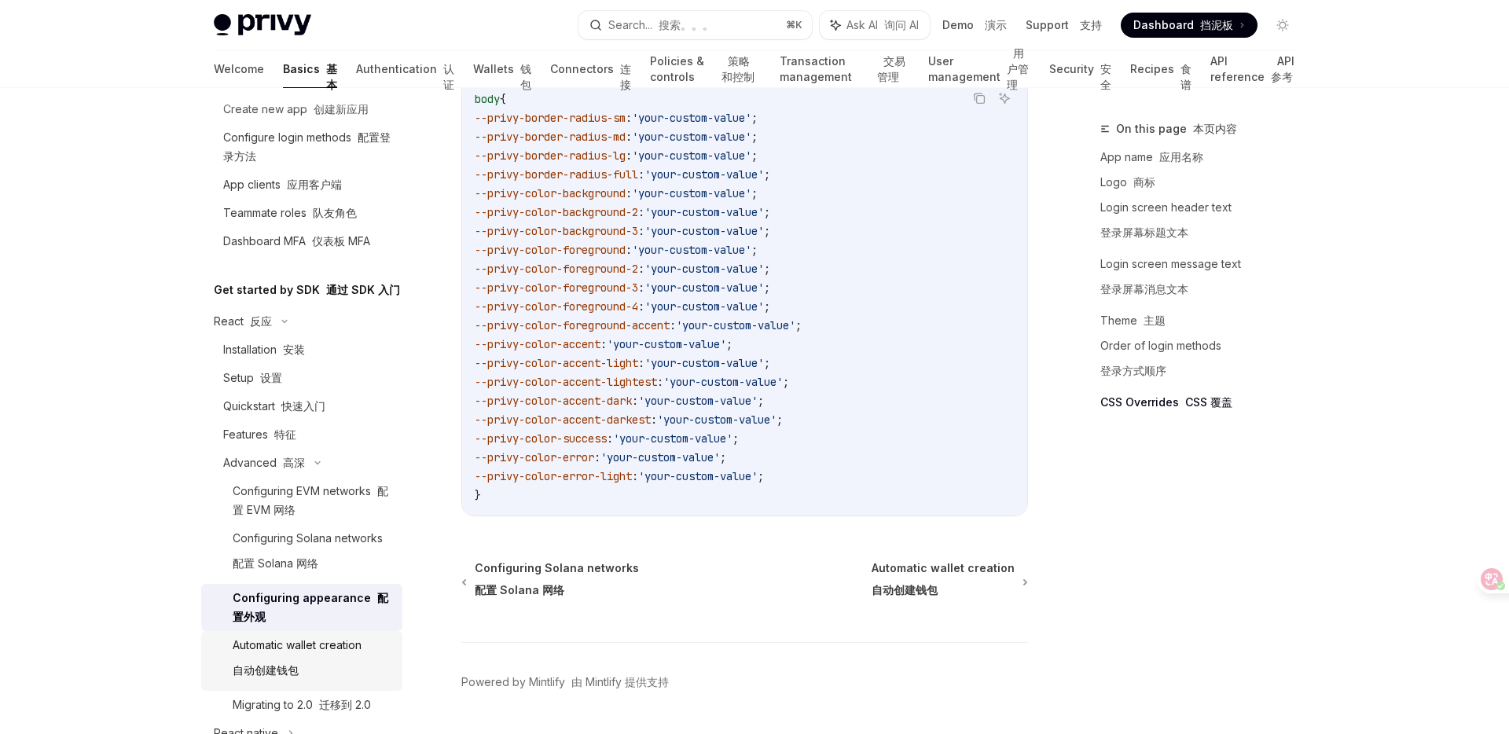
click at [317, 654] on div "Automatic wallet creation 自动创建钱包" at bounding box center [297, 661] width 129 height 50
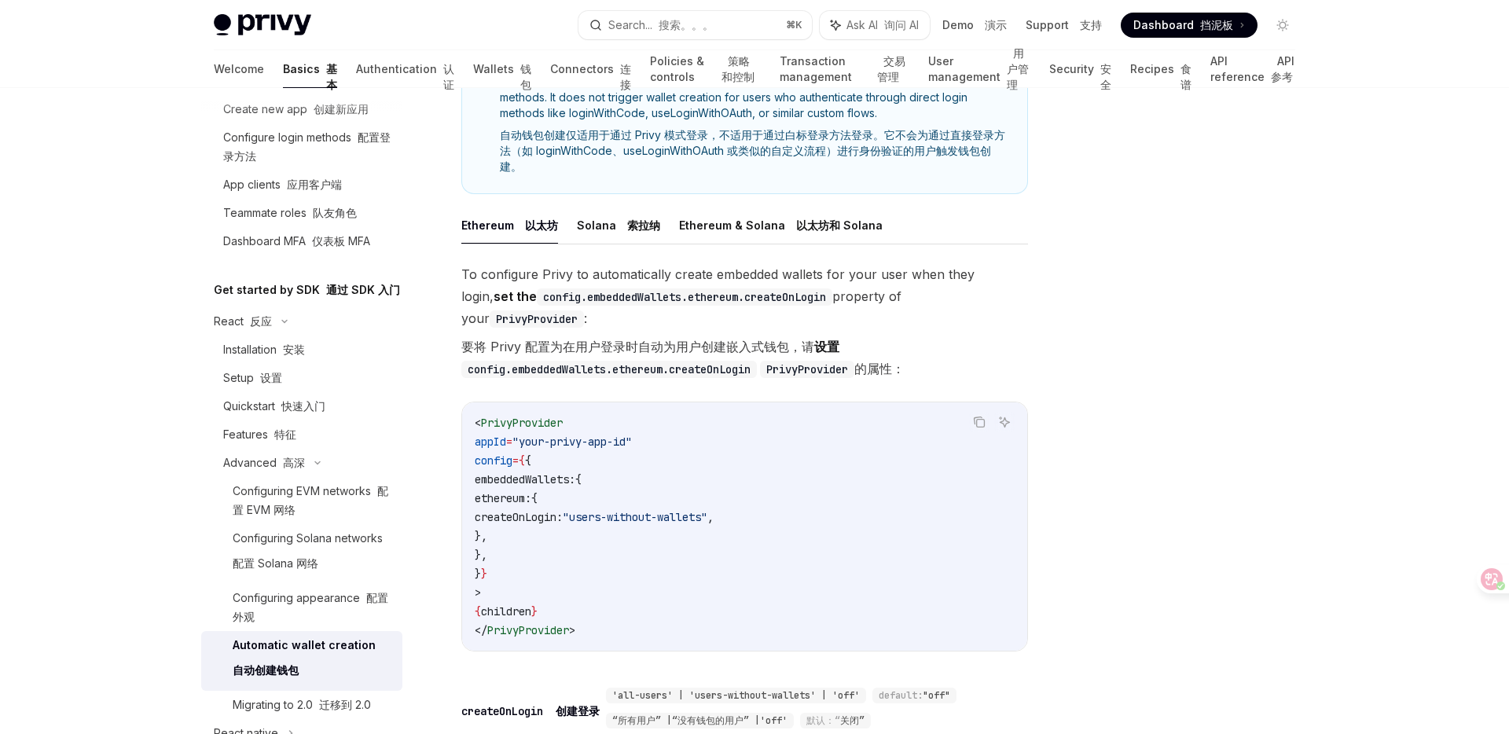
scroll to position [416, 0]
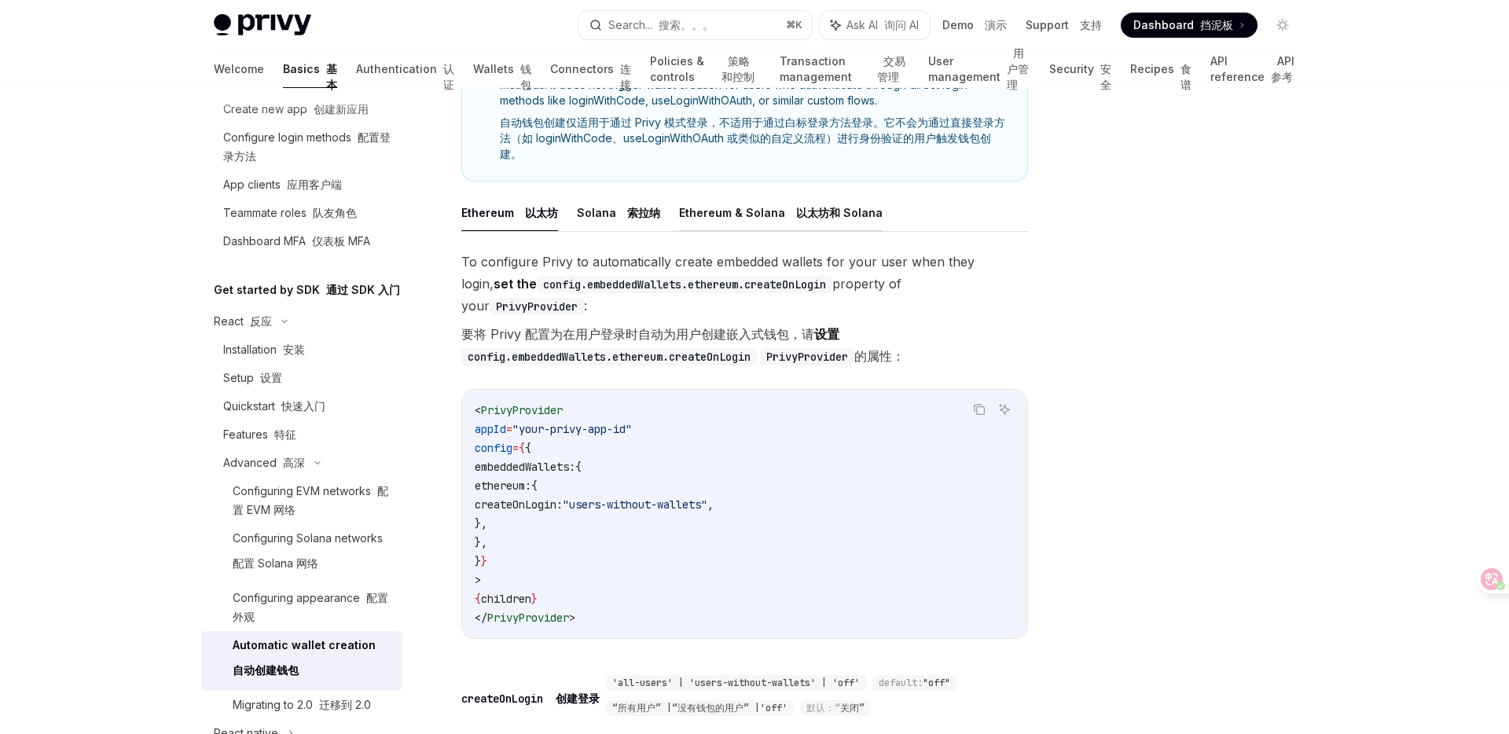
click at [736, 215] on button "Ethereum & Solana 以太坊和 Solana" at bounding box center [781, 212] width 204 height 37
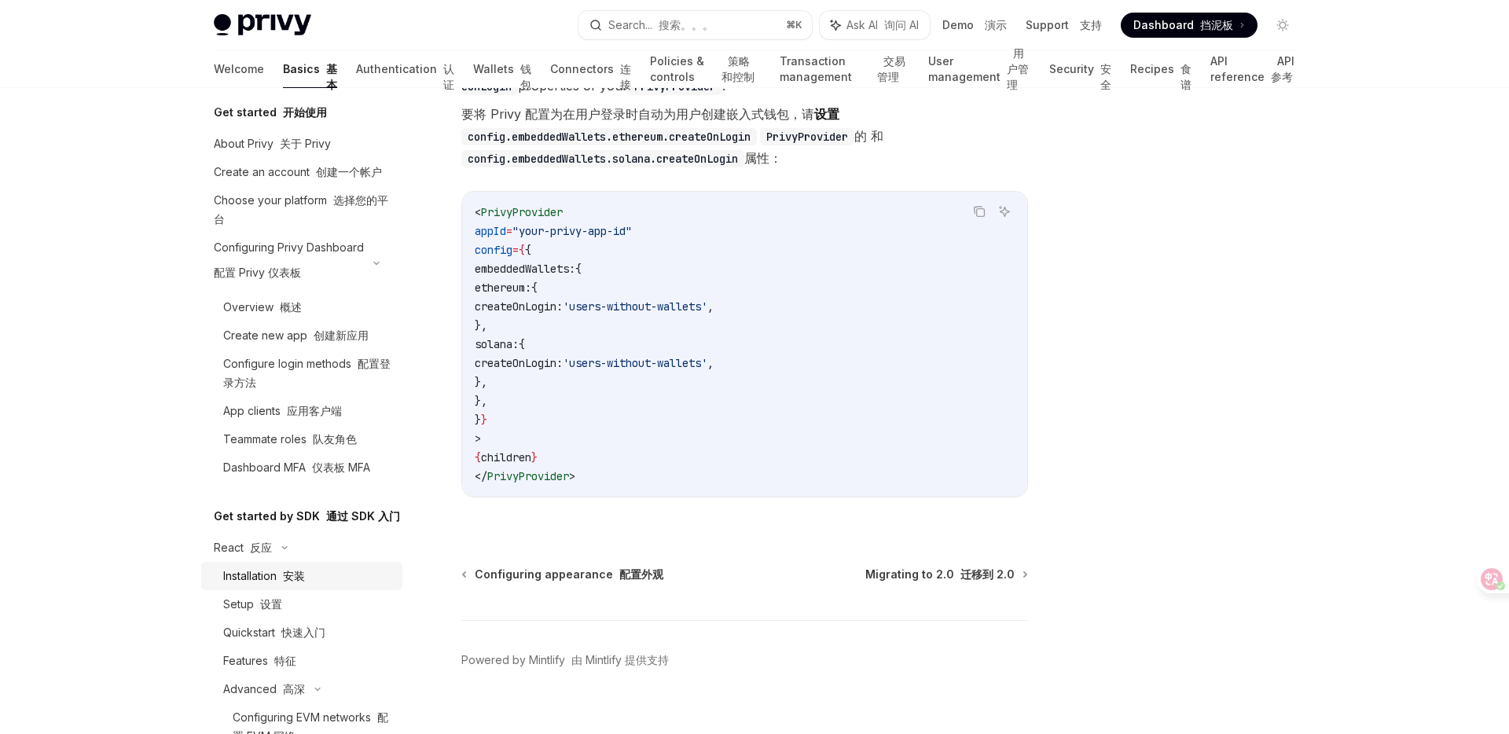
scroll to position [2, 0]
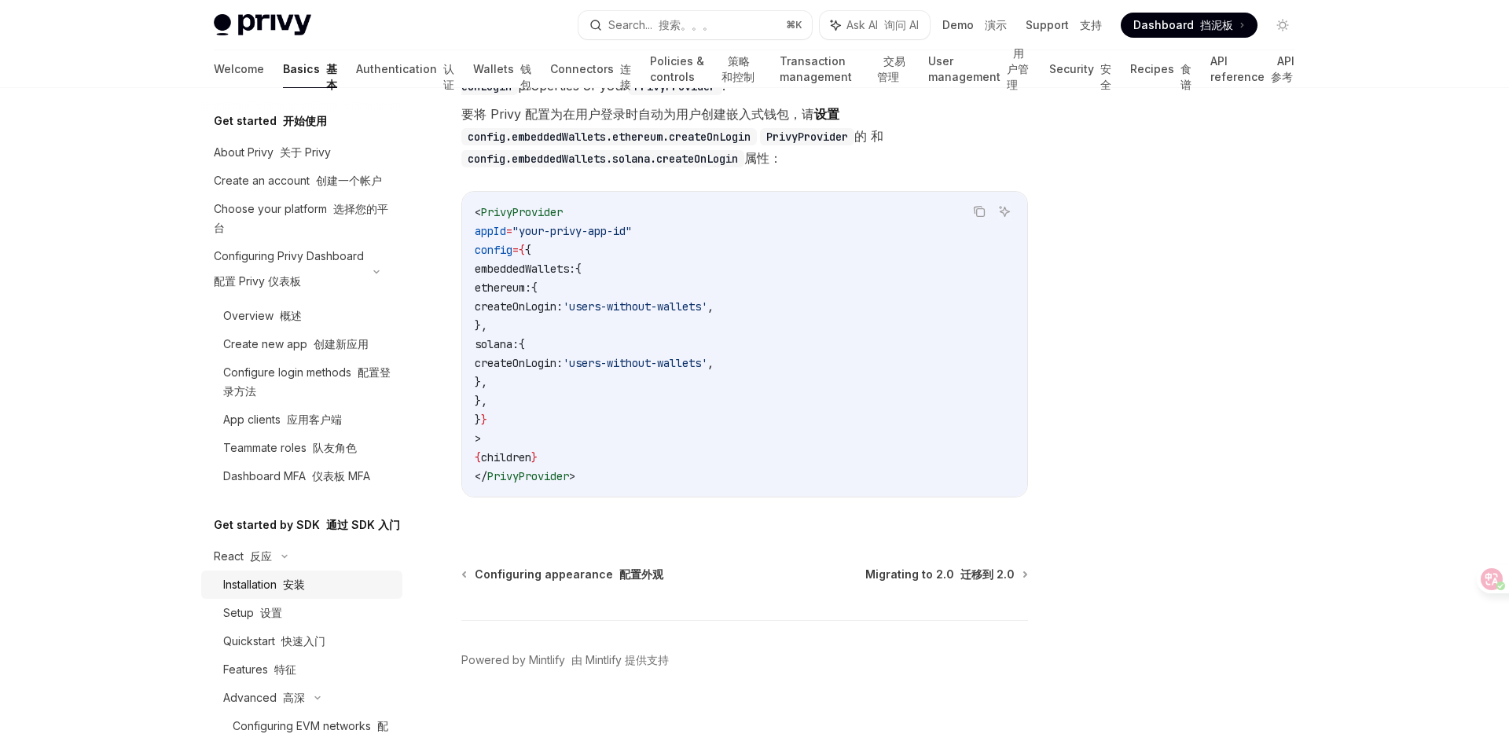
click at [283, 582] on font at bounding box center [280, 584] width 6 height 13
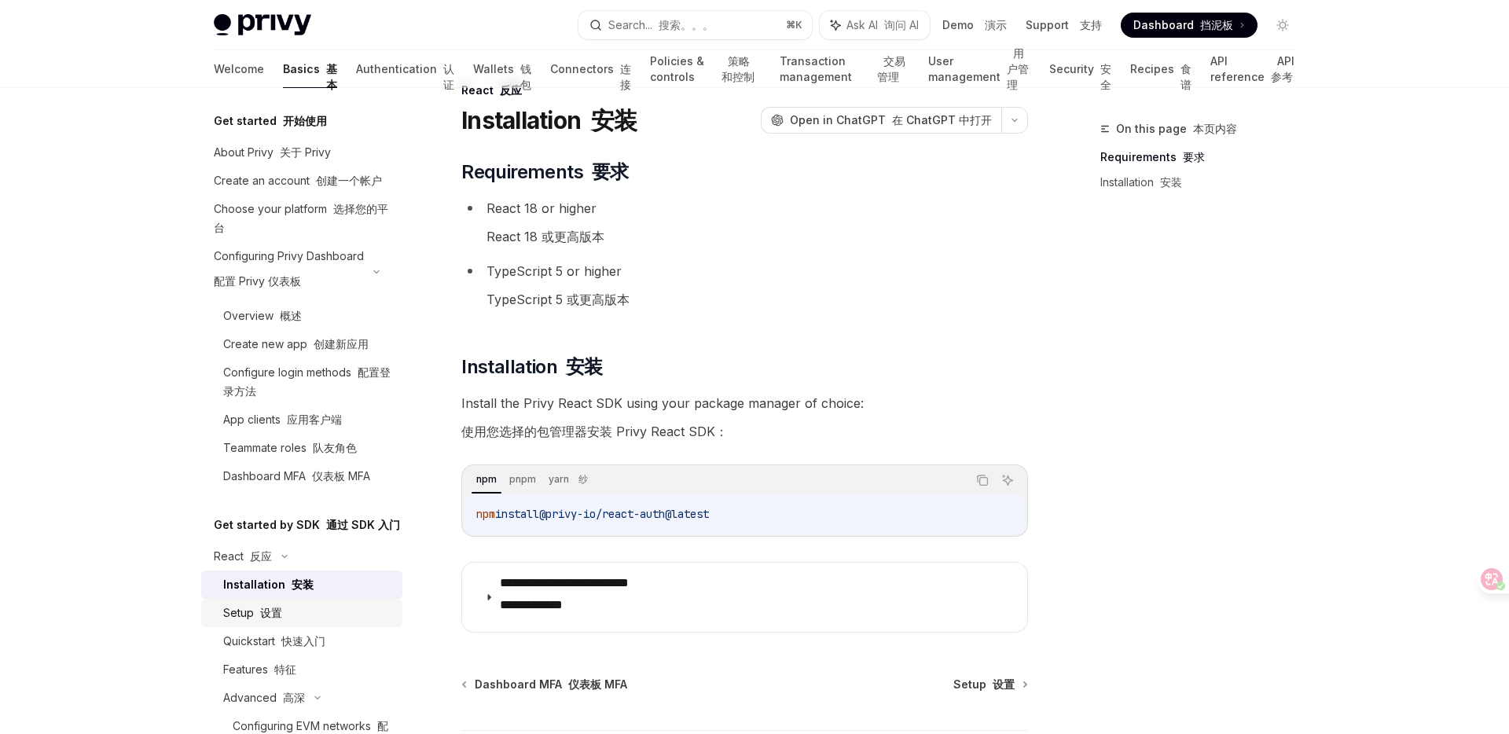
click at [267, 617] on font "设置" at bounding box center [271, 612] width 22 height 13
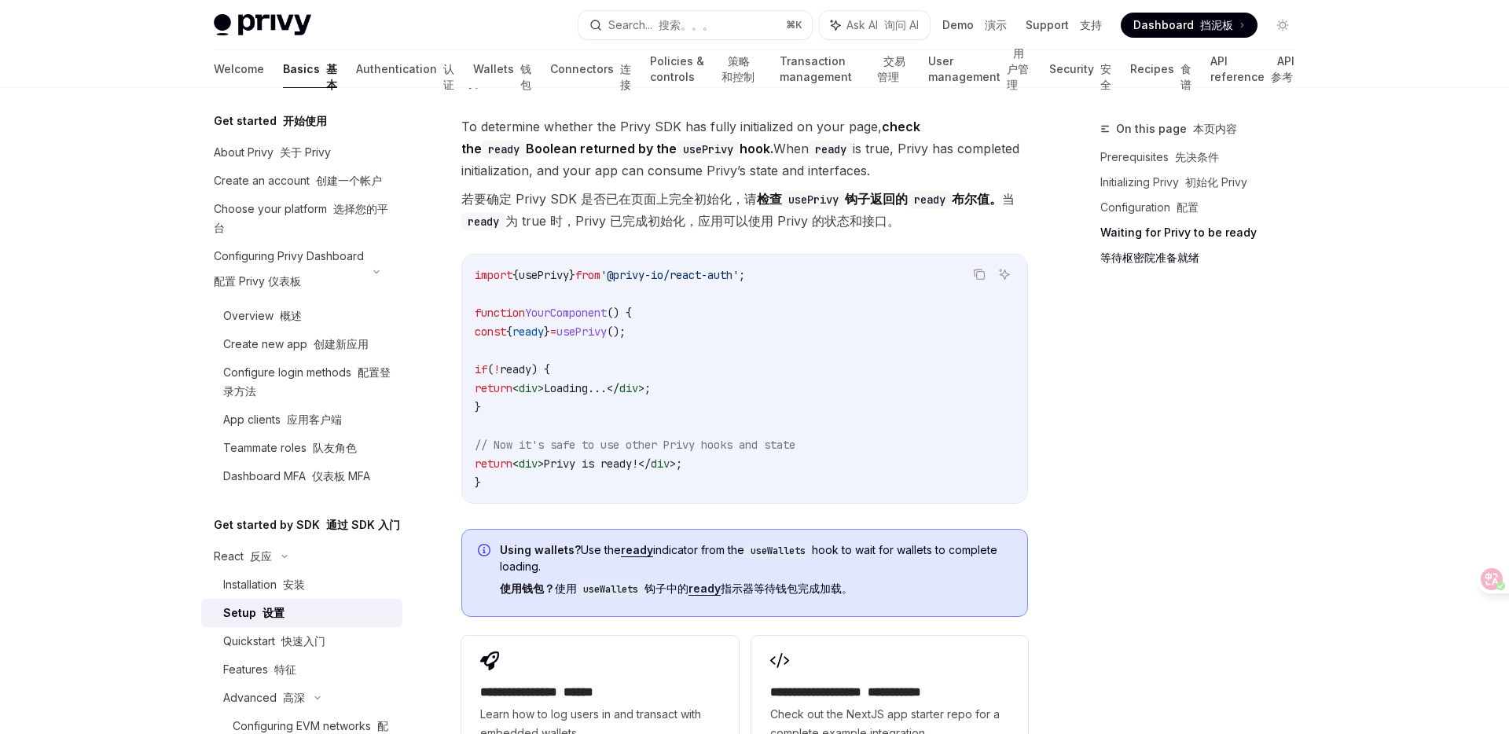
scroll to position [2664, 0]
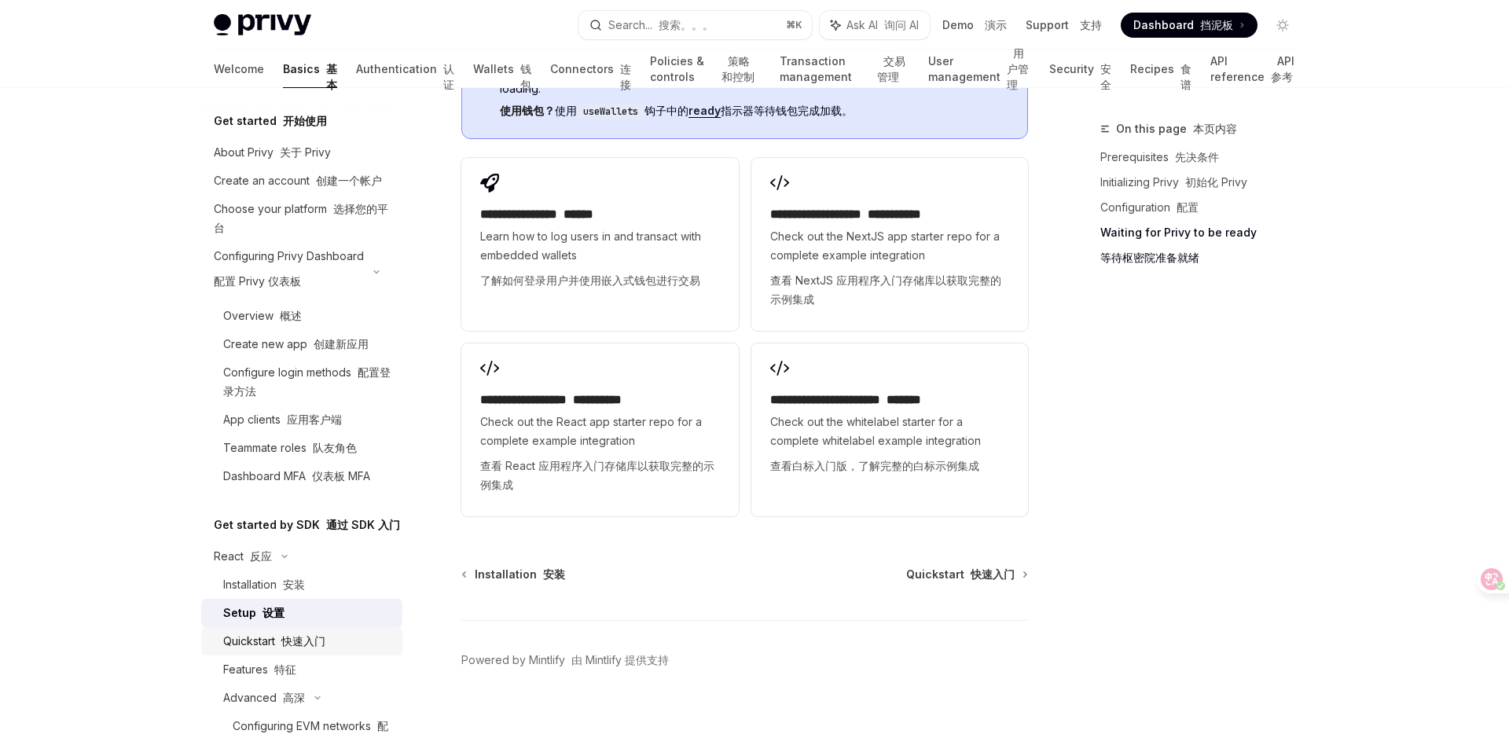
click at [287, 642] on font "快速入门" at bounding box center [303, 640] width 44 height 13
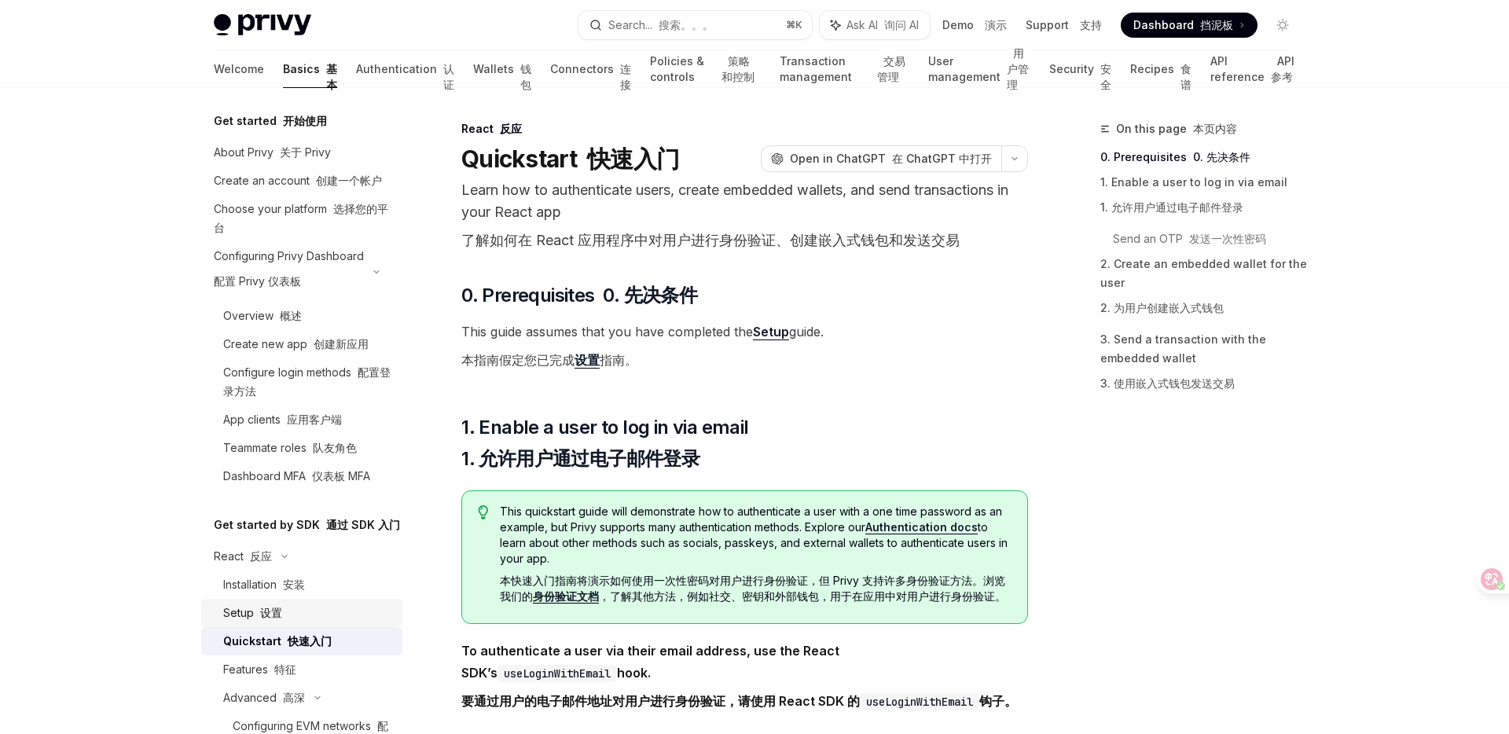
click at [262, 613] on font "设置" at bounding box center [271, 612] width 22 height 13
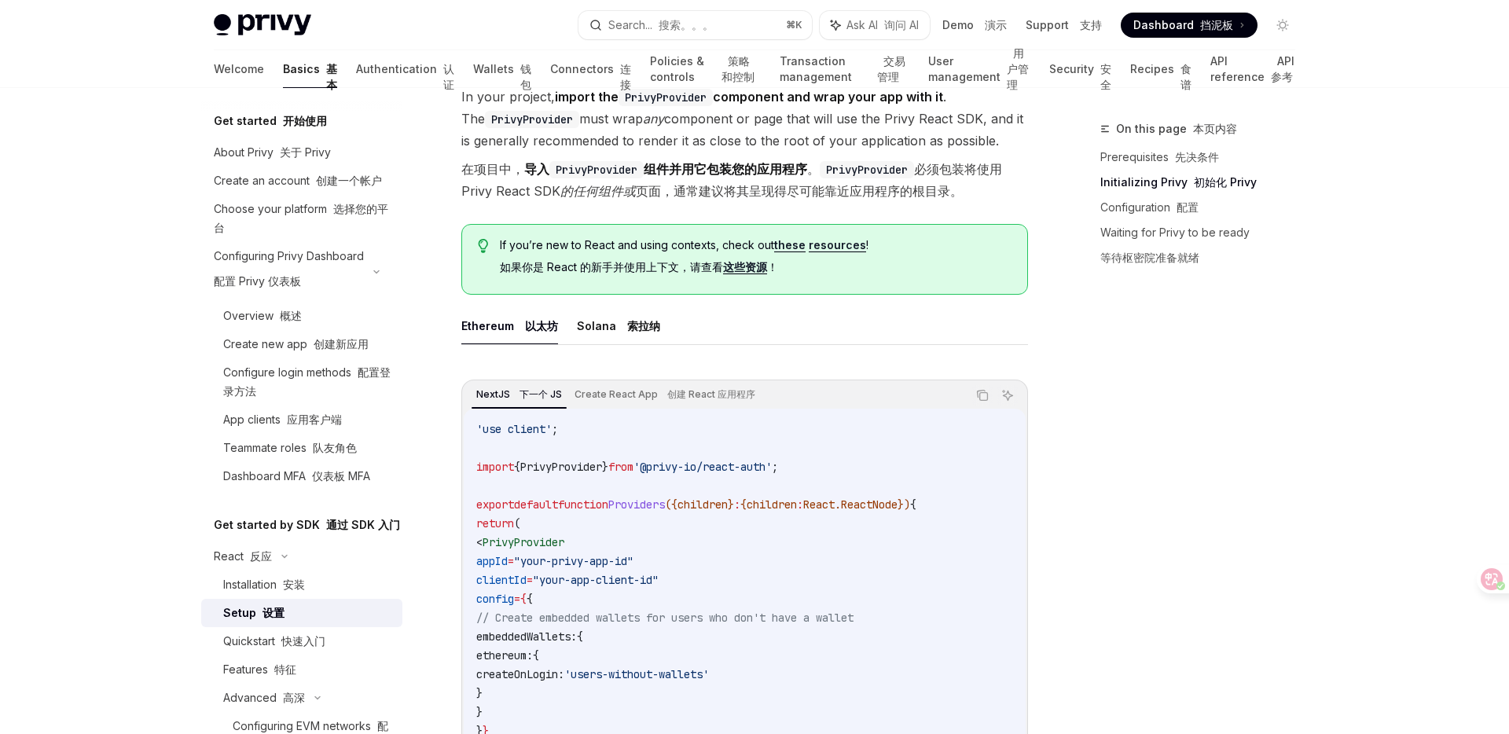
scroll to position [407, 0]
click at [627, 324] on font "索拉纳" at bounding box center [643, 324] width 33 height 13
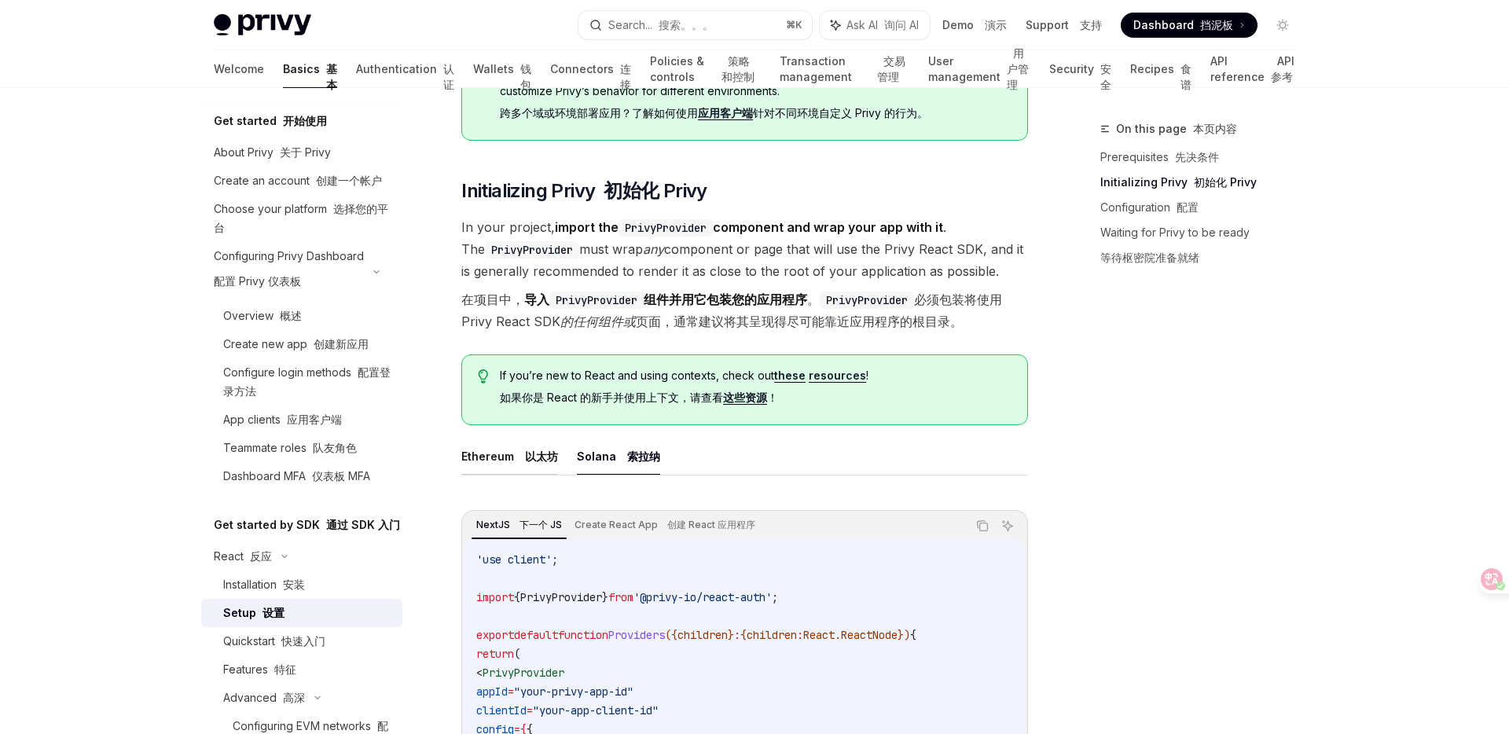
scroll to position [278, 0]
click at [745, 396] on link "这些" at bounding box center [734, 395] width 22 height 14
type textarea "*"
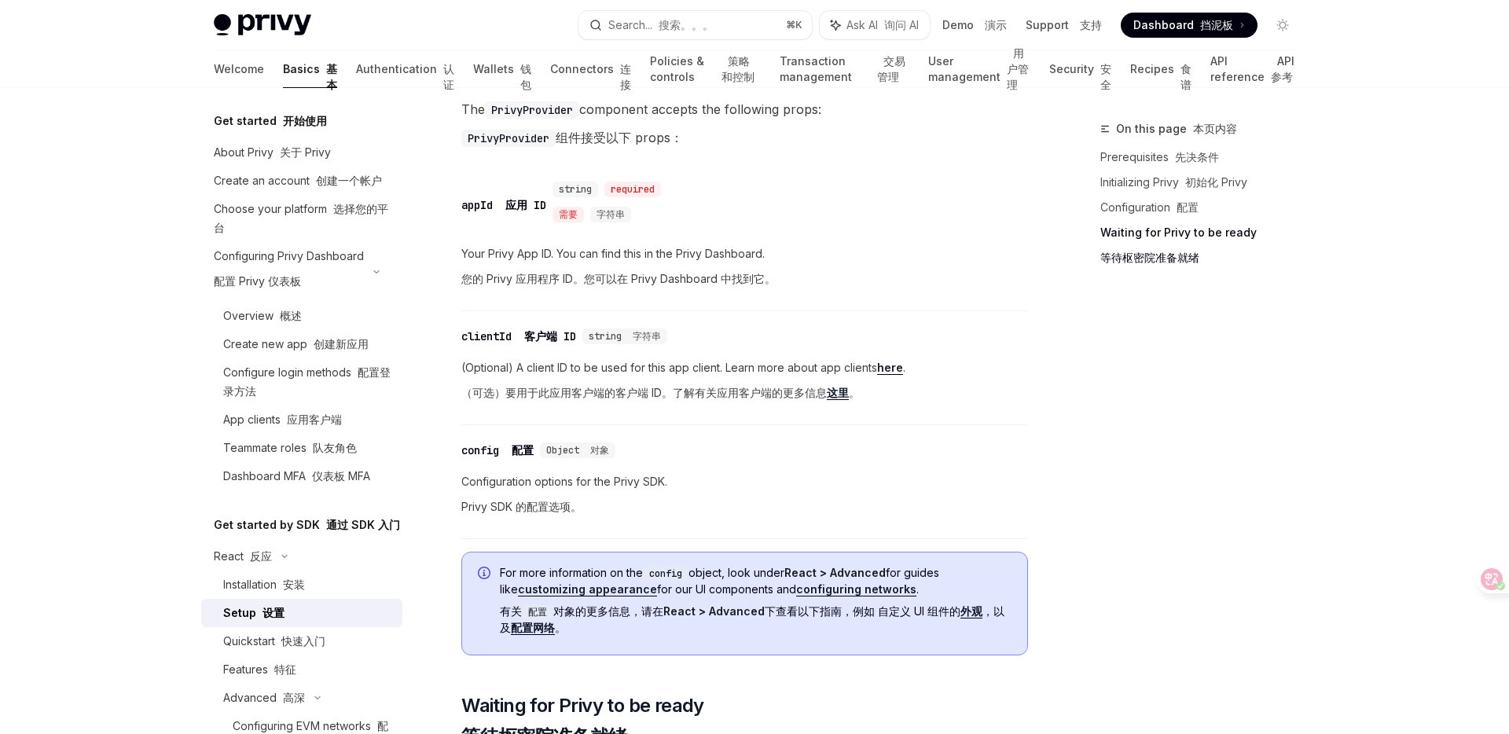
scroll to position [1566, 0]
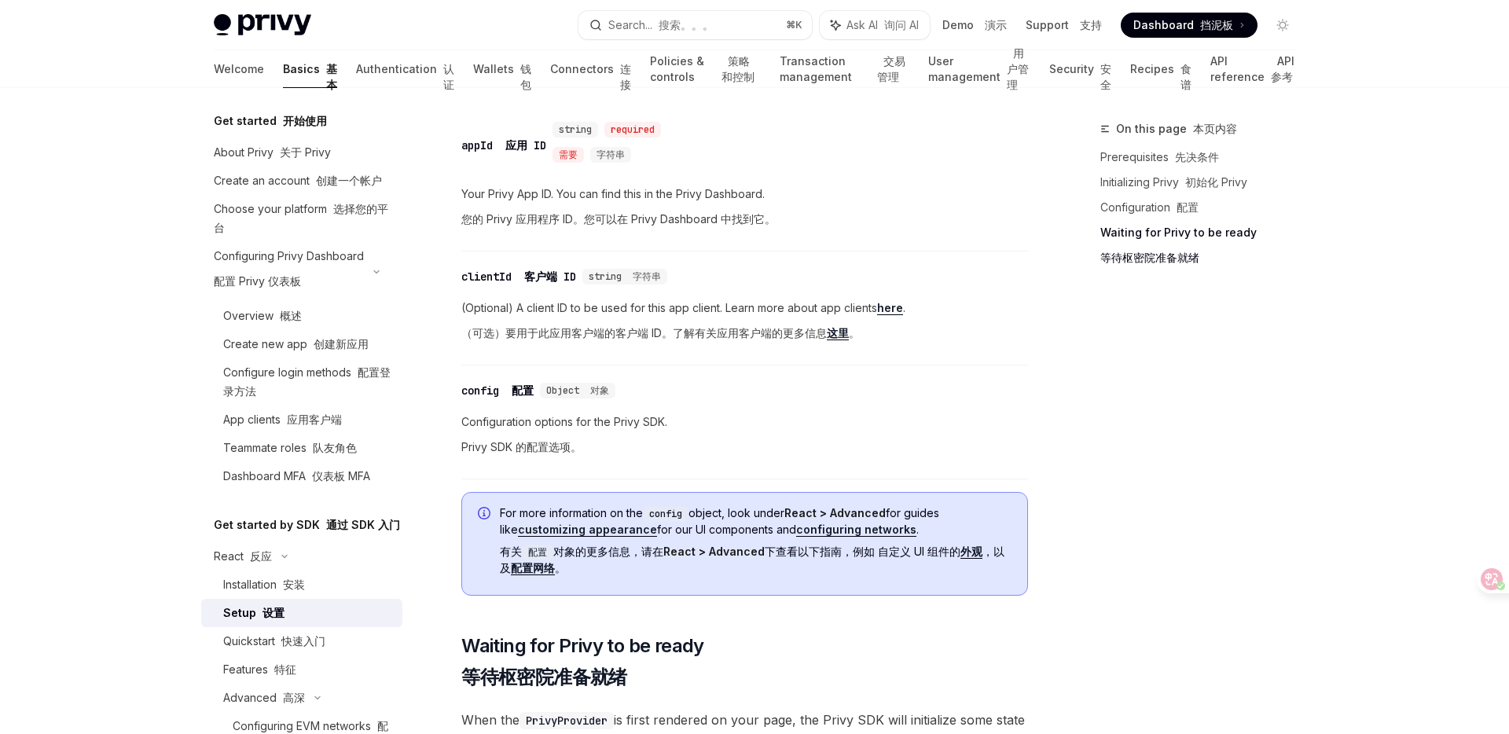
click at [547, 571] on link "配置网络" at bounding box center [533, 568] width 44 height 14
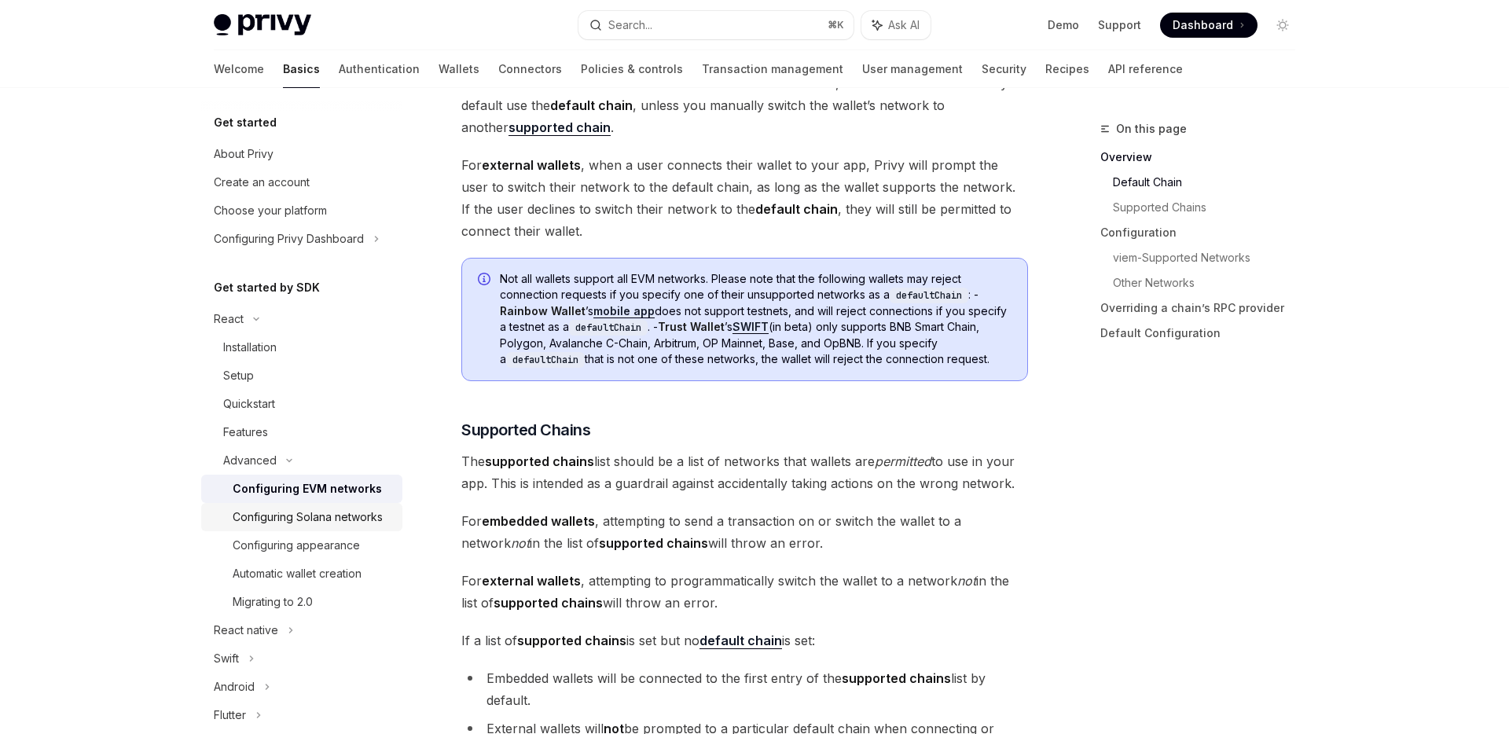
scroll to position [671, 0]
click at [366, 518] on div "Configuring Solana networks" at bounding box center [308, 517] width 150 height 19
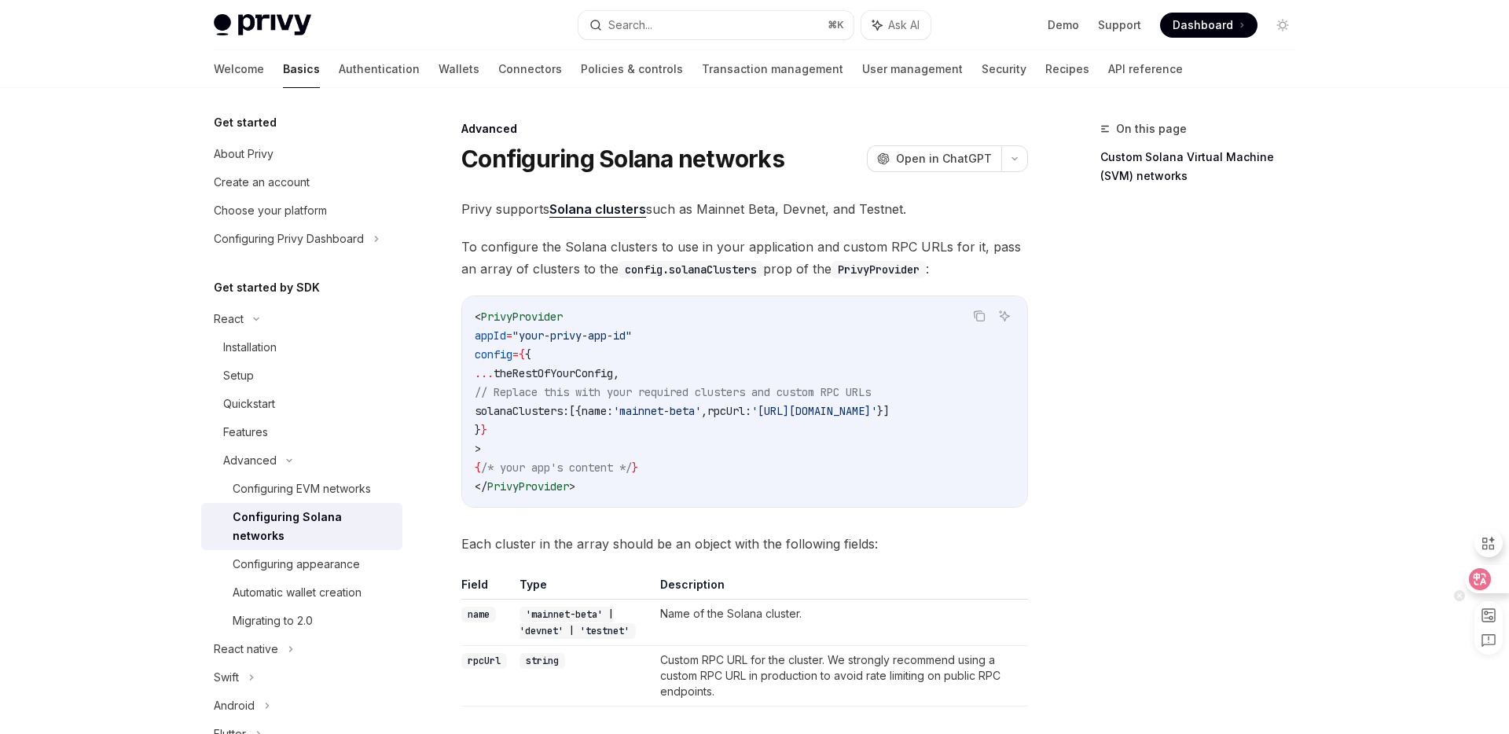
click at [1481, 579] on icon at bounding box center [1480, 579] width 16 height 16
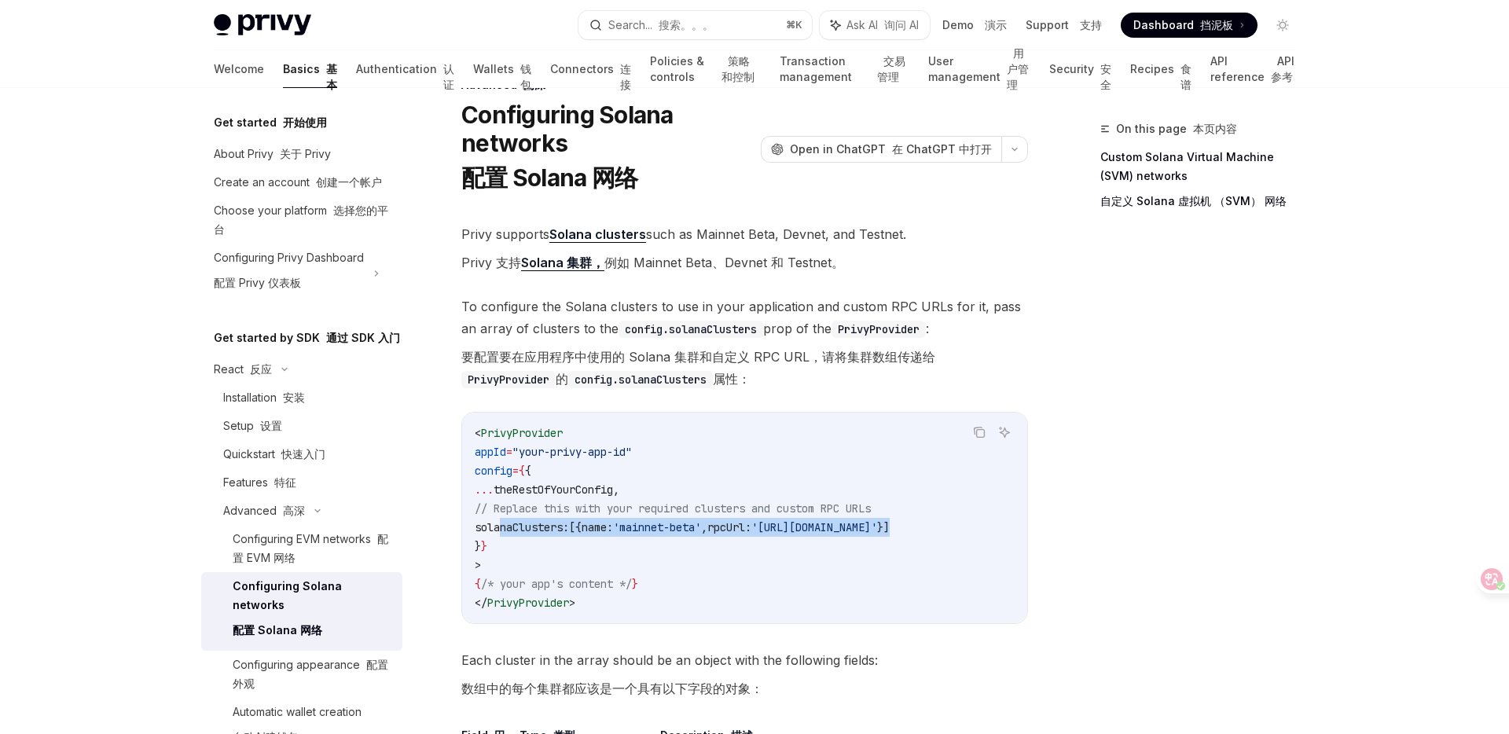
scroll to position [0, 86]
drag, startPoint x: 499, startPoint y: 529, endPoint x: 1041, endPoint y: 523, distance: 542.3
copy span "solanaClusters: [{ name: 'mainnet-beta' , rpcUrl: 'https://api.mainnet-beta.sol…"
click at [547, 261] on link "Solana 集群，" at bounding box center [562, 263] width 83 height 17
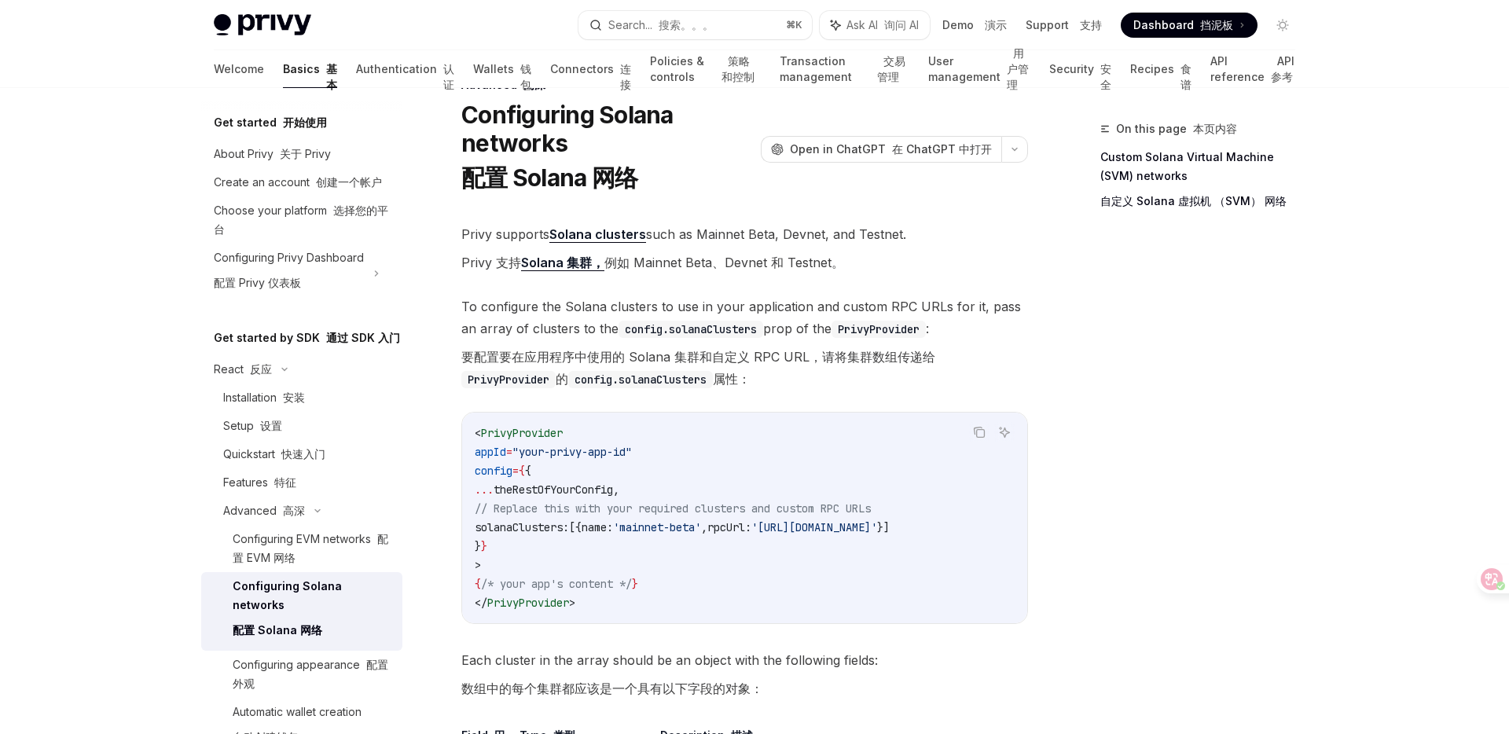
click at [555, 265] on link "Solana 集群，" at bounding box center [562, 263] width 83 height 17
type textarea "*"
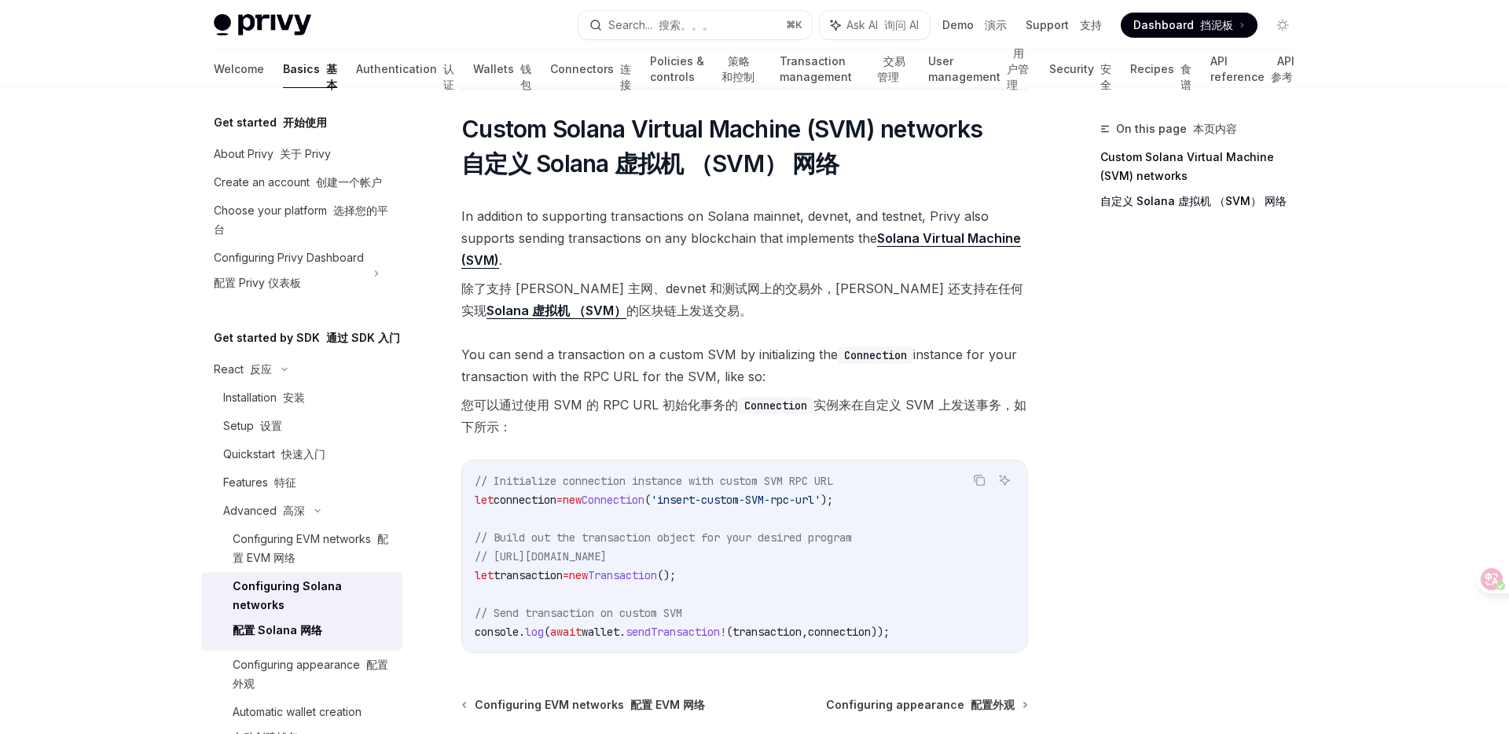
scroll to position [1026, 0]
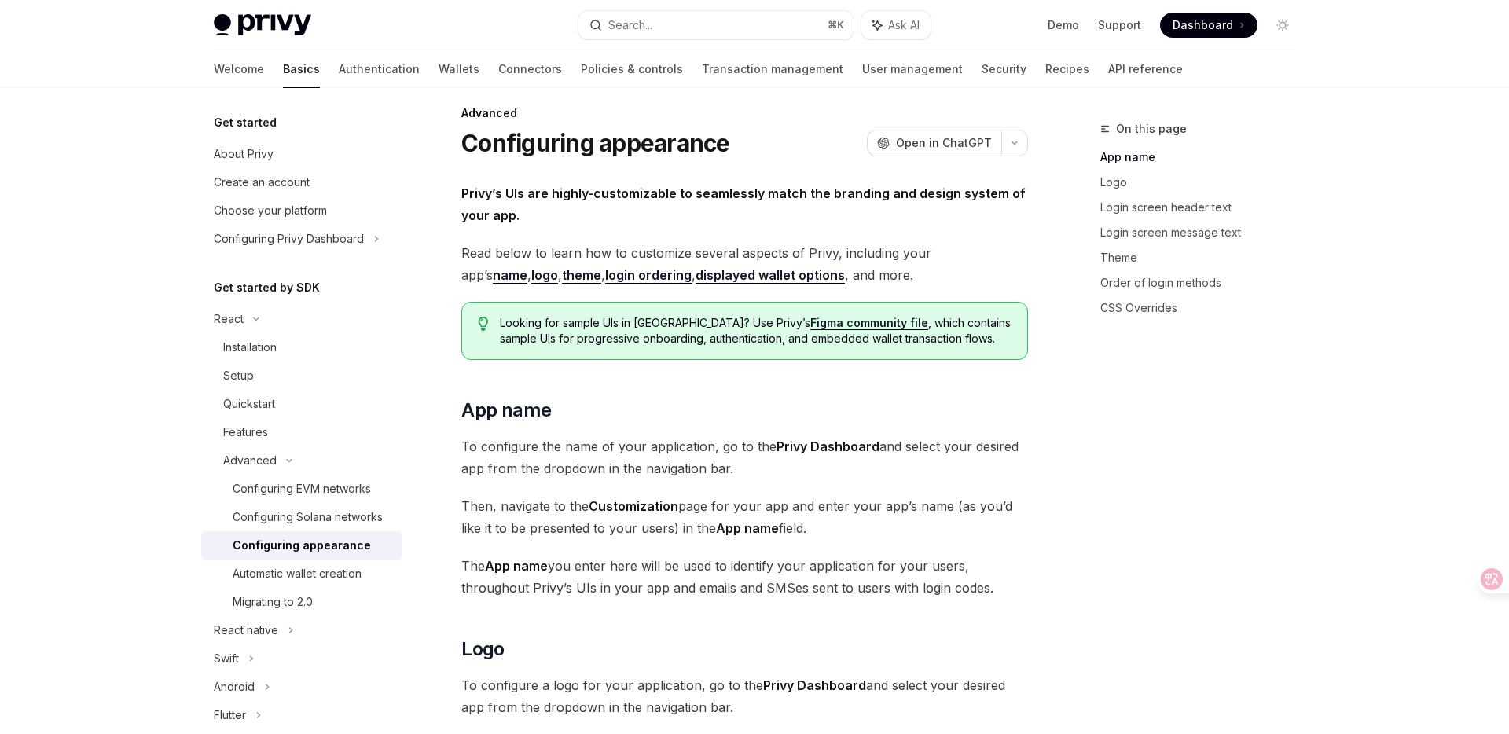
scroll to position [18, 0]
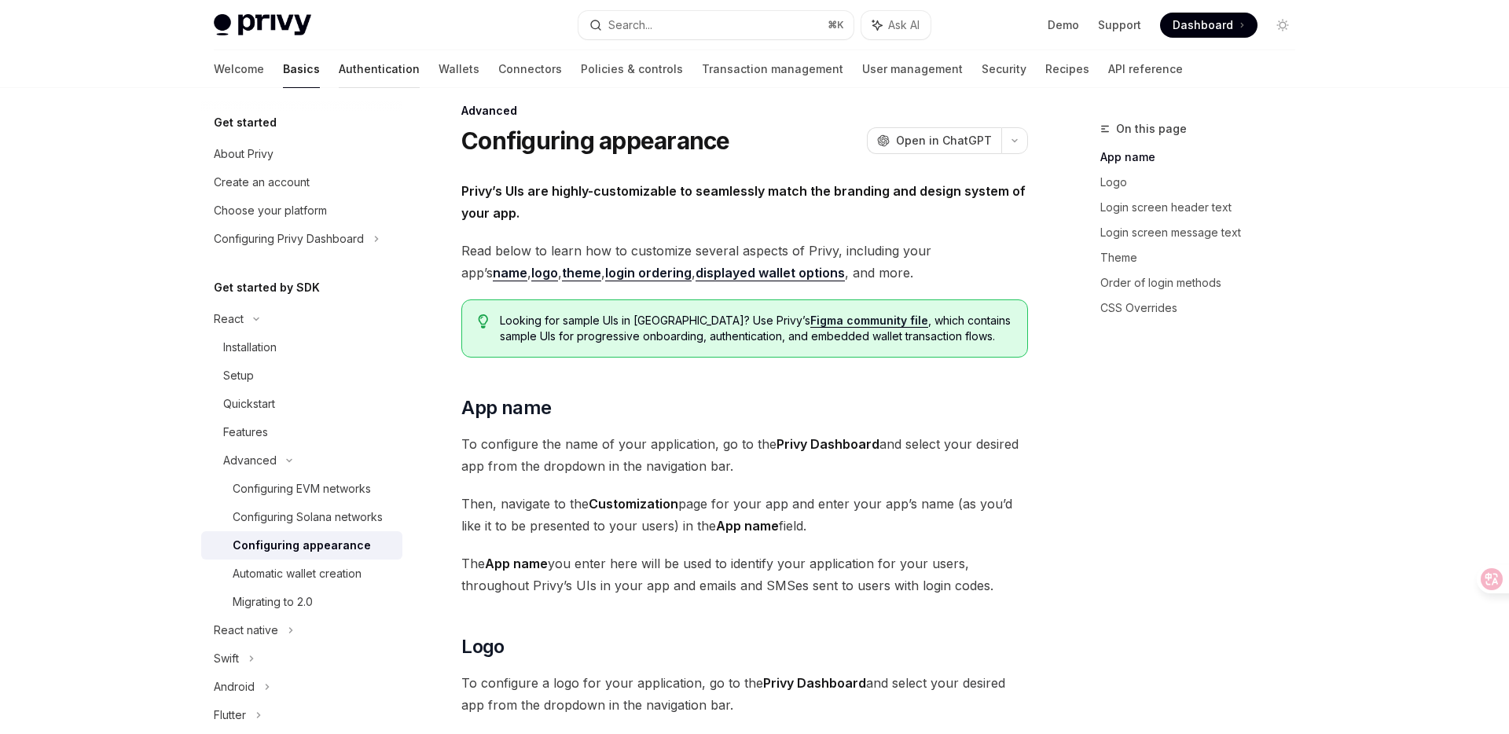
click at [339, 67] on link "Authentication" at bounding box center [379, 69] width 81 height 38
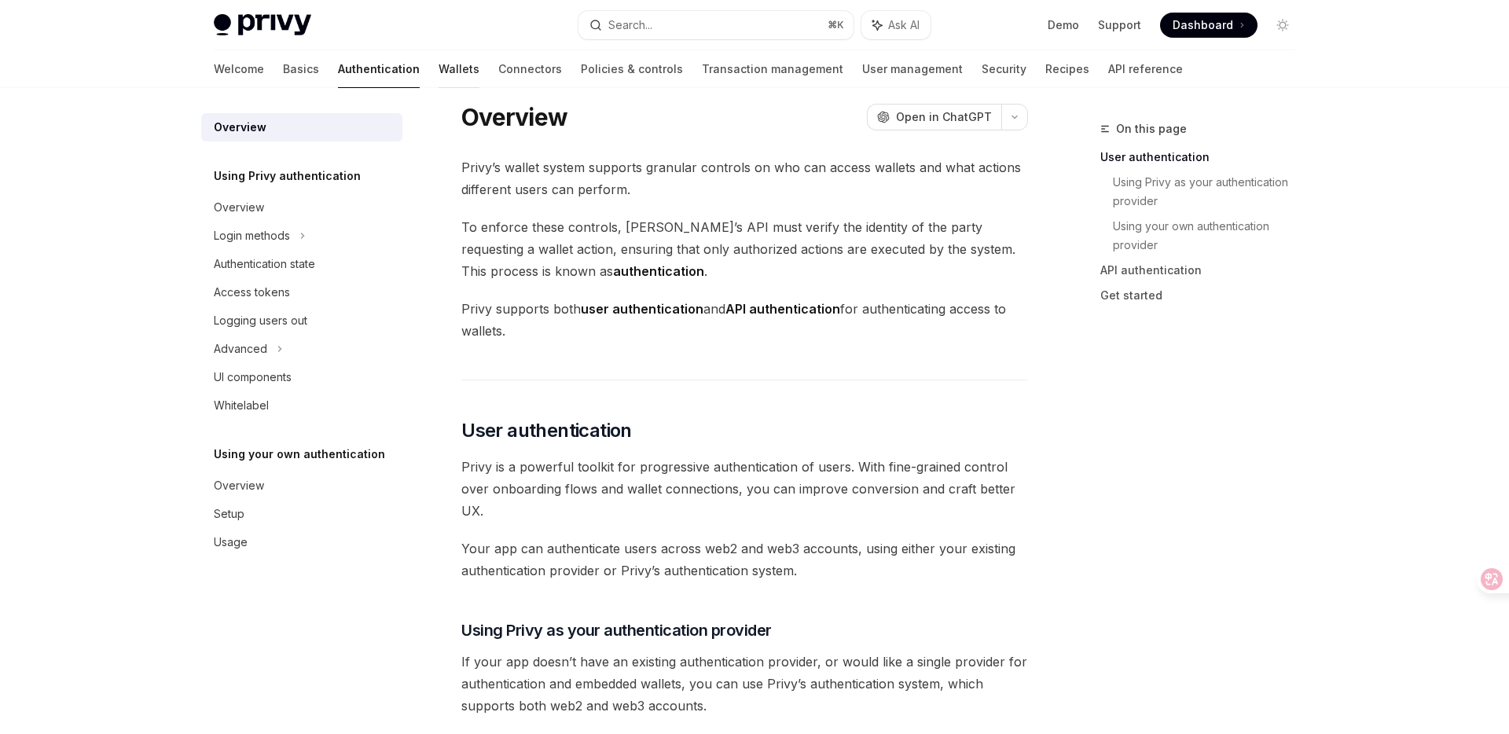
click at [439, 66] on link "Wallets" at bounding box center [459, 69] width 41 height 38
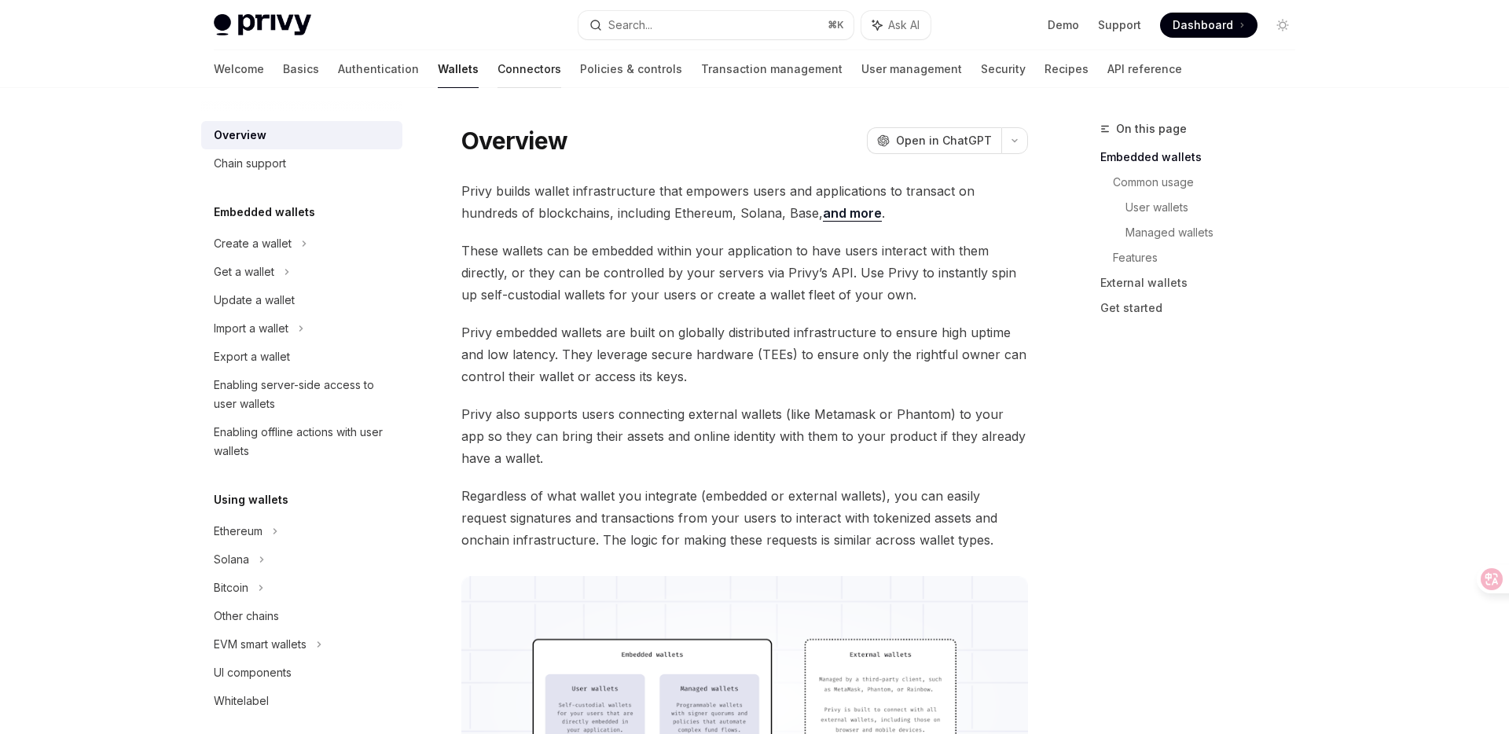
click at [497, 72] on link "Connectors" at bounding box center [529, 69] width 64 height 38
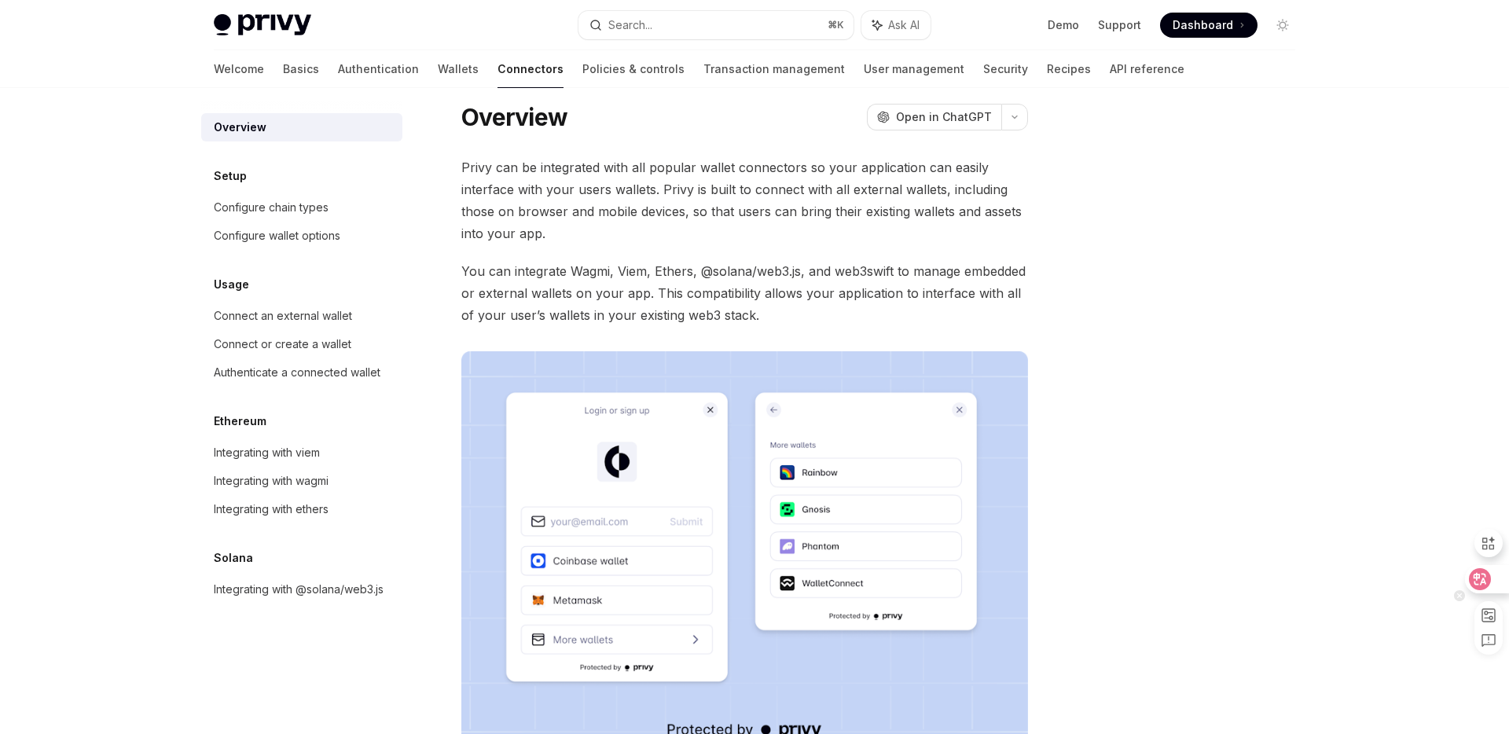
click at [1478, 588] on icon at bounding box center [1480, 579] width 22 height 22
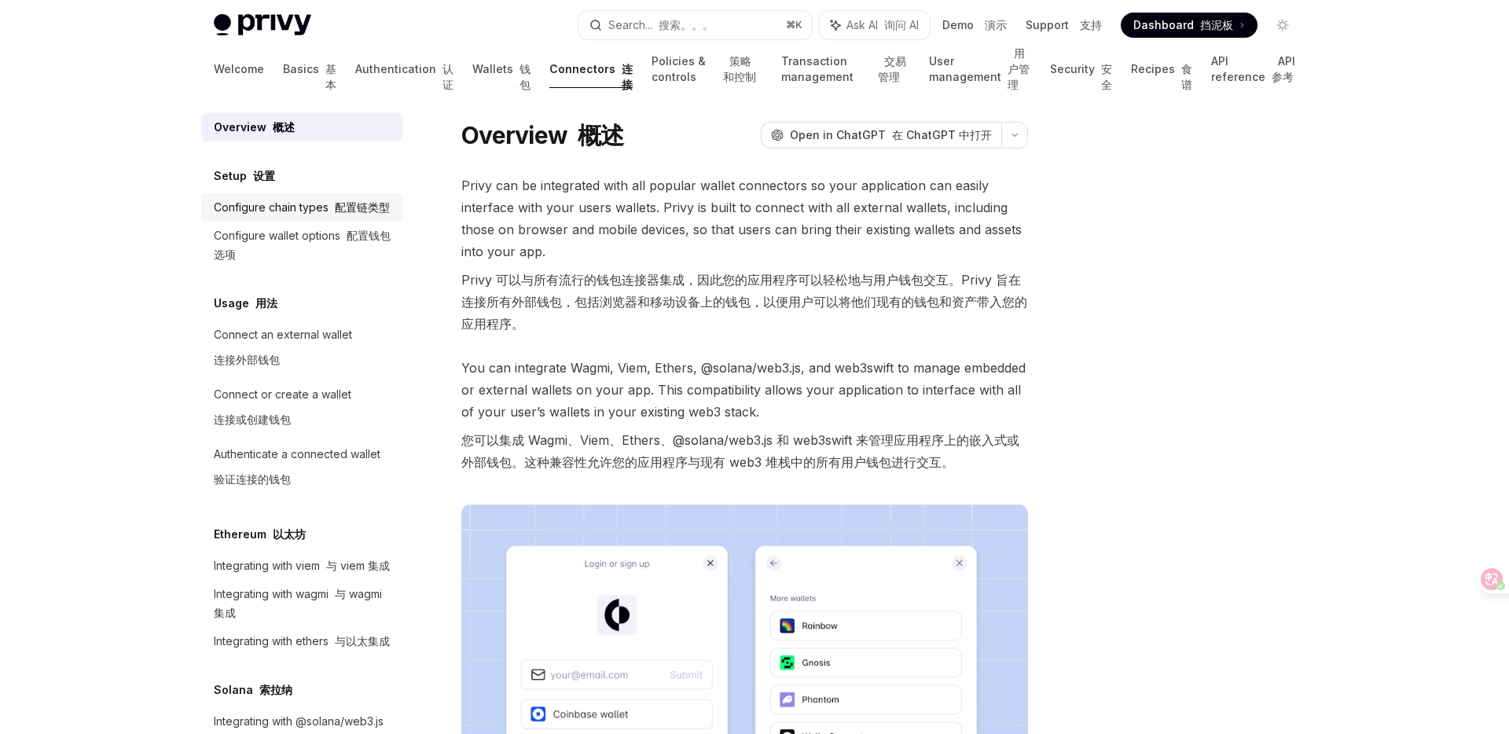
click at [347, 209] on font "配置链类型" at bounding box center [362, 206] width 55 height 13
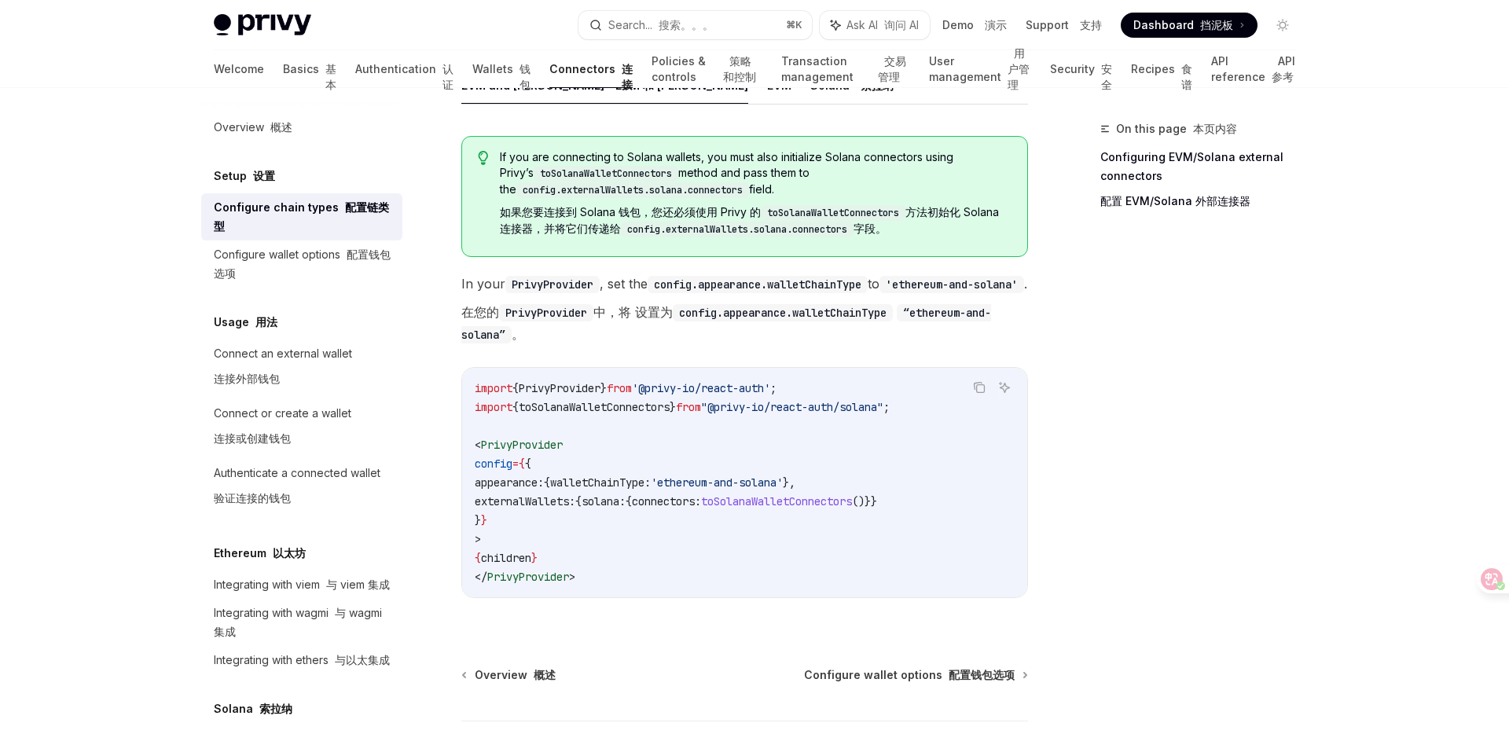
scroll to position [445, 0]
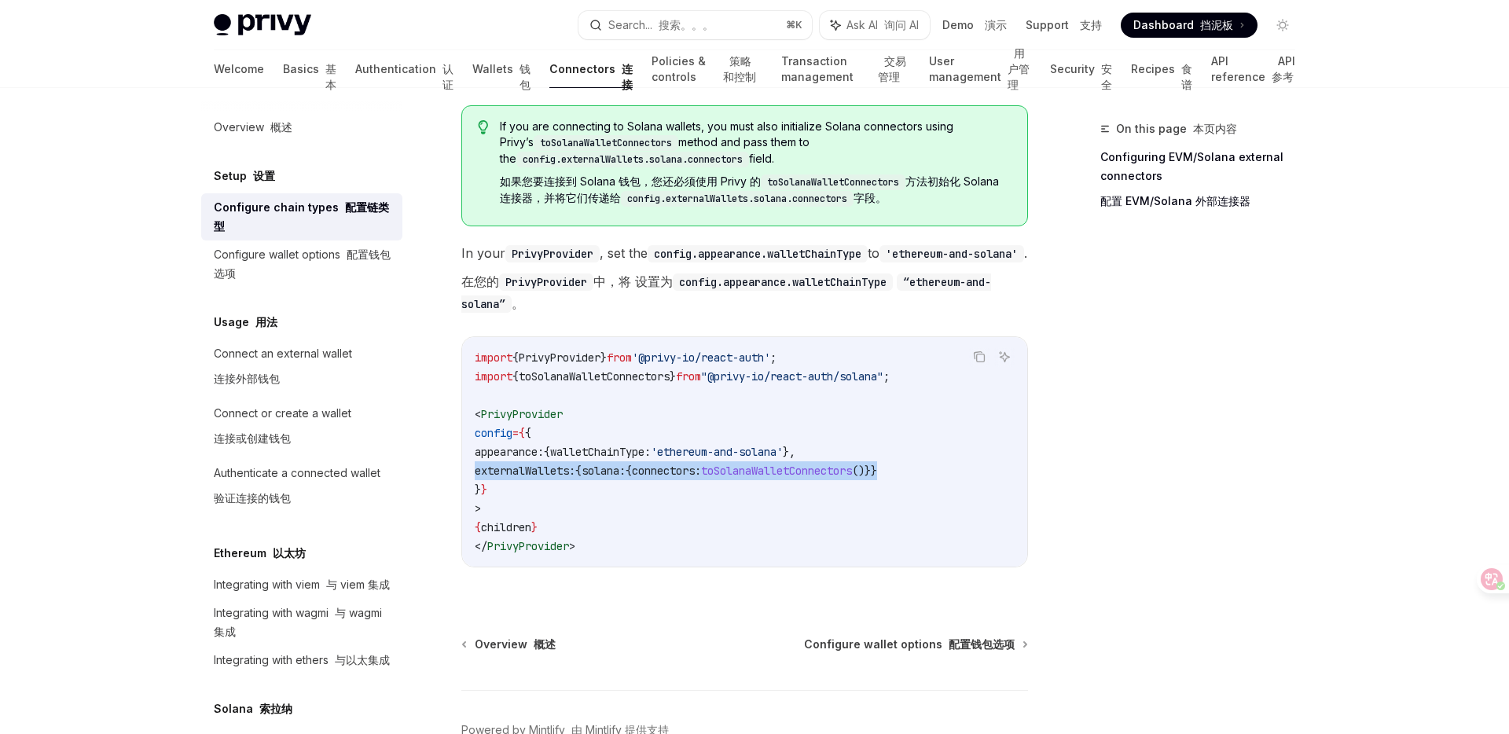
drag, startPoint x: 969, startPoint y: 489, endPoint x: 469, endPoint y: 489, distance: 499.8
click at [469, 489] on div "import { PrivyProvider } from '@privy-io/react-auth' ; import { toSolanaWalletC…" at bounding box center [744, 451] width 565 height 229
copy span "externalWallets: { solana: { connectors: toSolanaWalletConnectors ()}}"
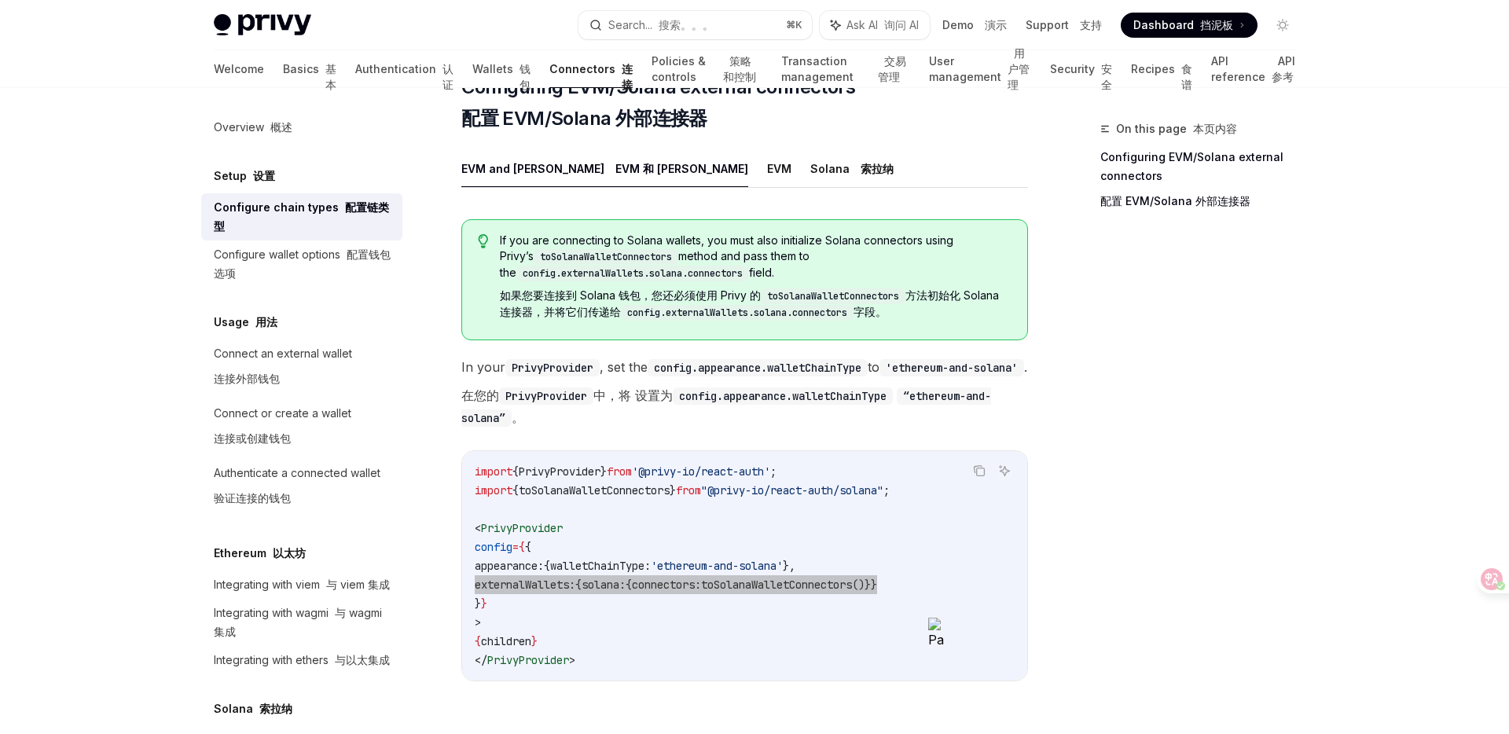
scroll to position [347, 0]
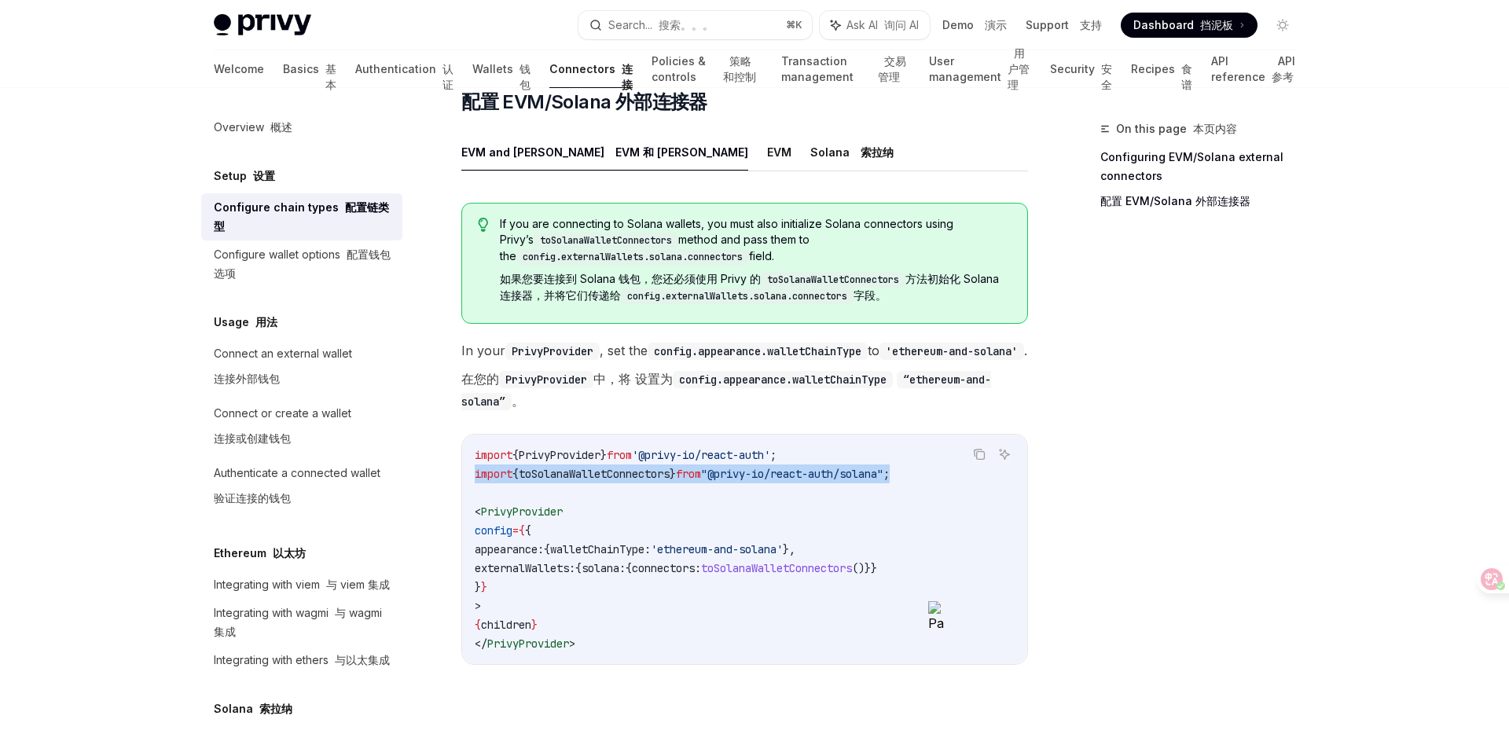
drag, startPoint x: 934, startPoint y: 497, endPoint x: 473, endPoint y: 498, distance: 460.5
click at [473, 498] on div "import { PrivyProvider } from '@privy-io/react-auth' ; import { toSolanaWalletC…" at bounding box center [744, 549] width 565 height 229
copy span "import { toSolanaWalletConnectors } from "@privy-io/react-auth/solana" ;"
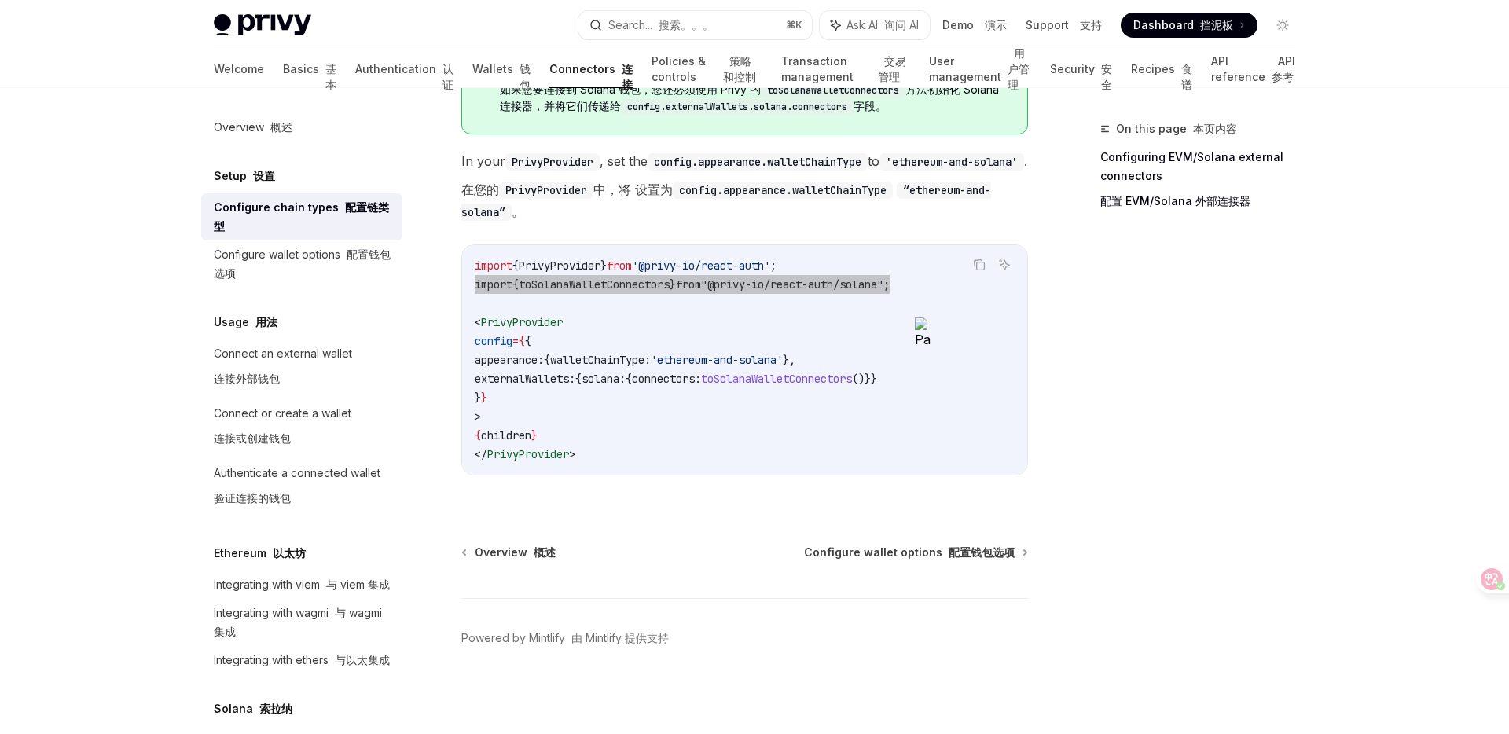
scroll to position [559, 0]
click at [963, 552] on font "配置钱包选项" at bounding box center [982, 551] width 66 height 13
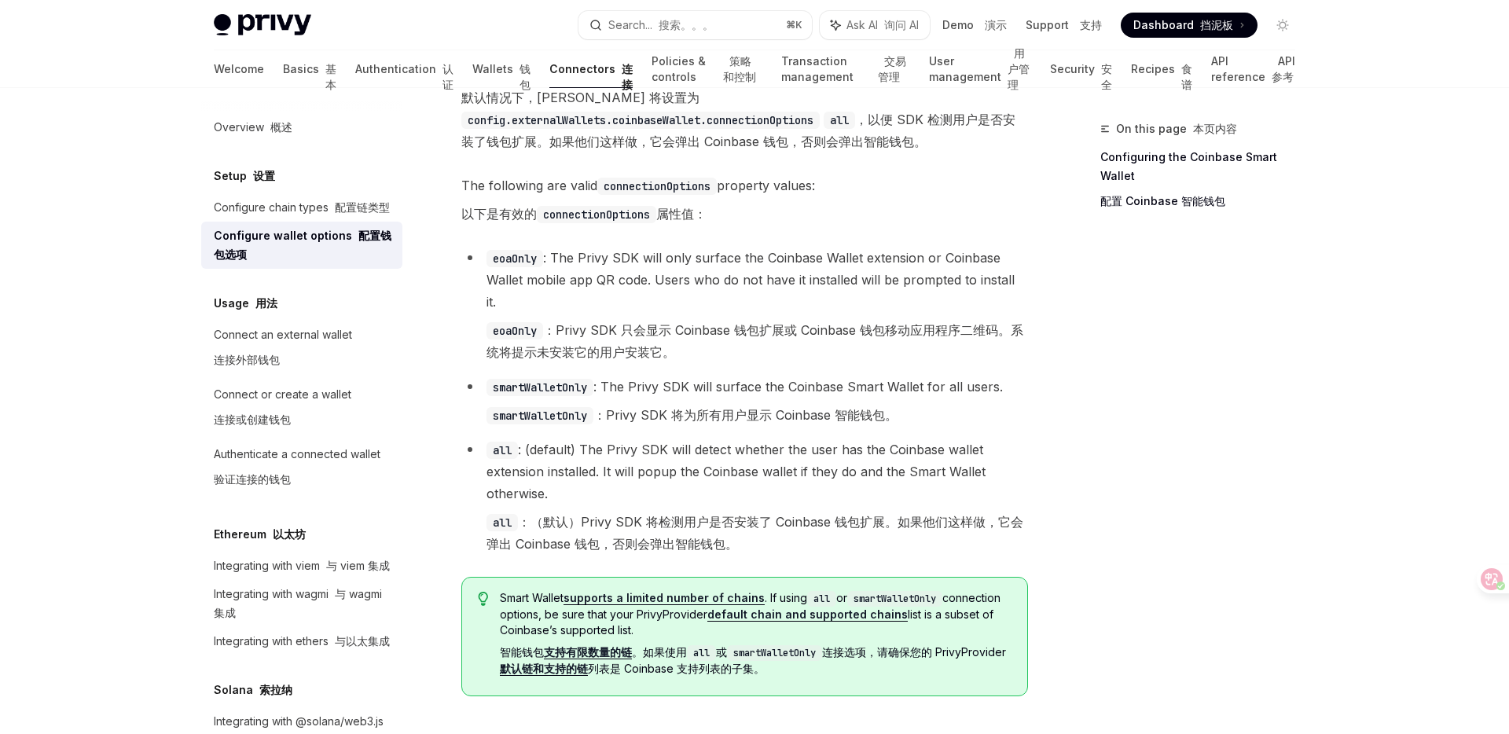
scroll to position [3136, 0]
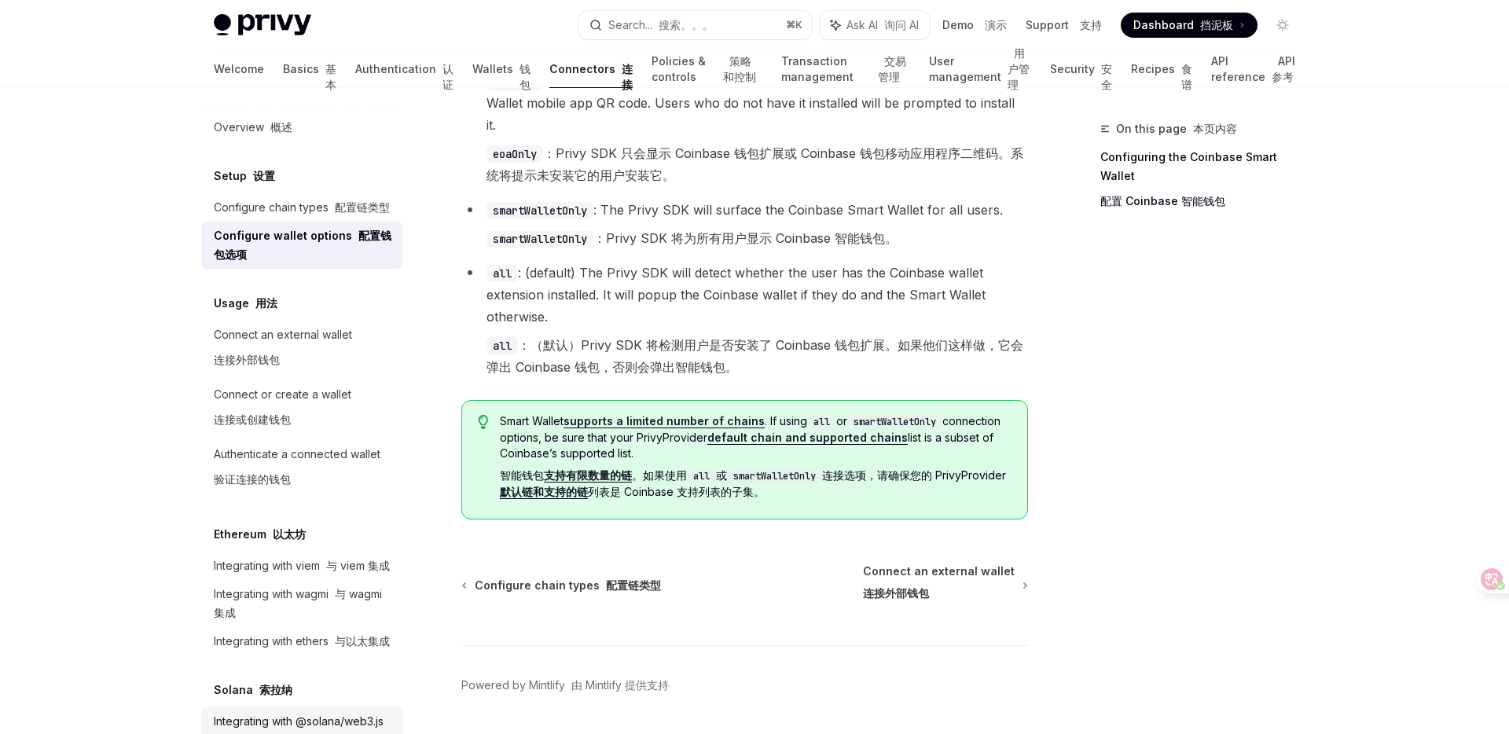
click at [332, 722] on div "Integrating with @solana/web3.js 与 @solana/web3.js 集成" at bounding box center [299, 737] width 170 height 50
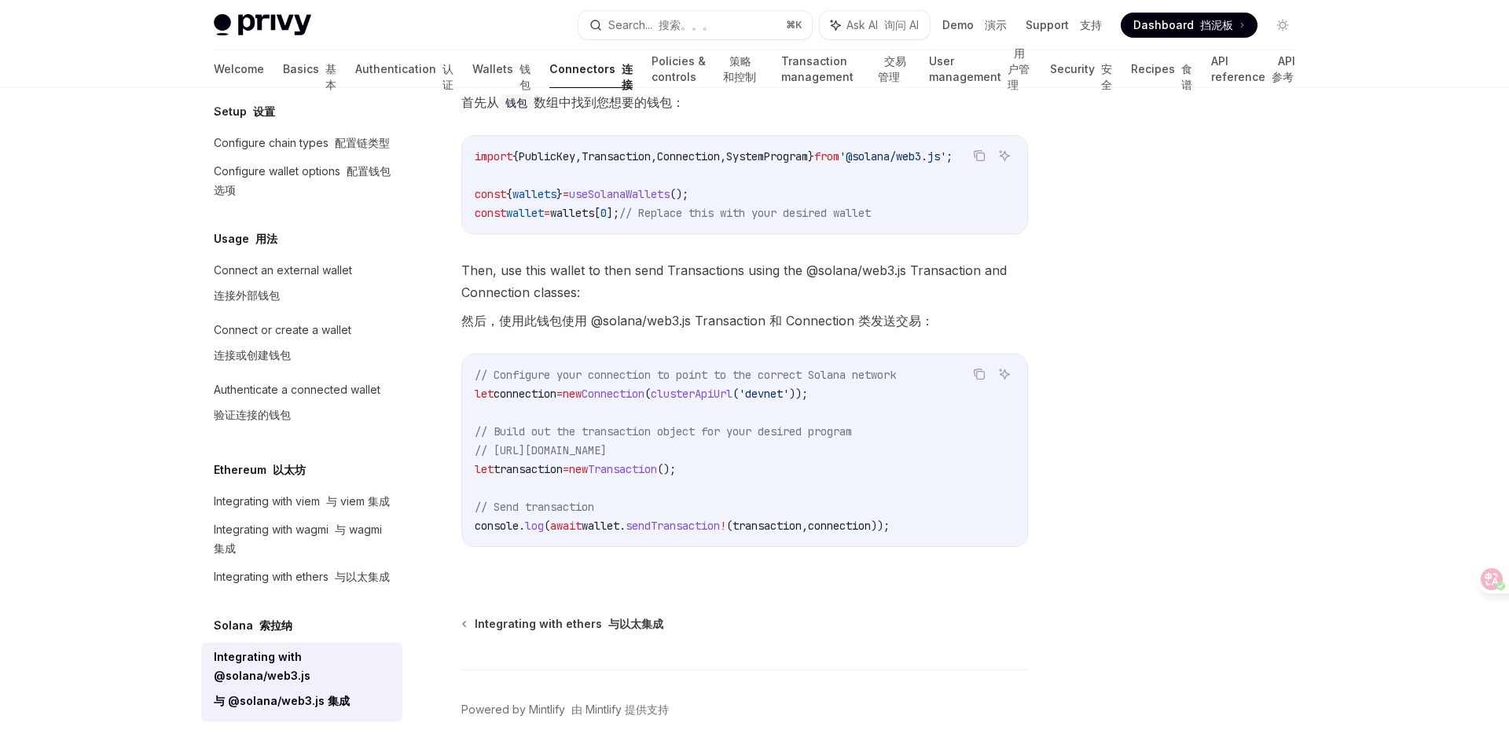
scroll to position [527, 0]
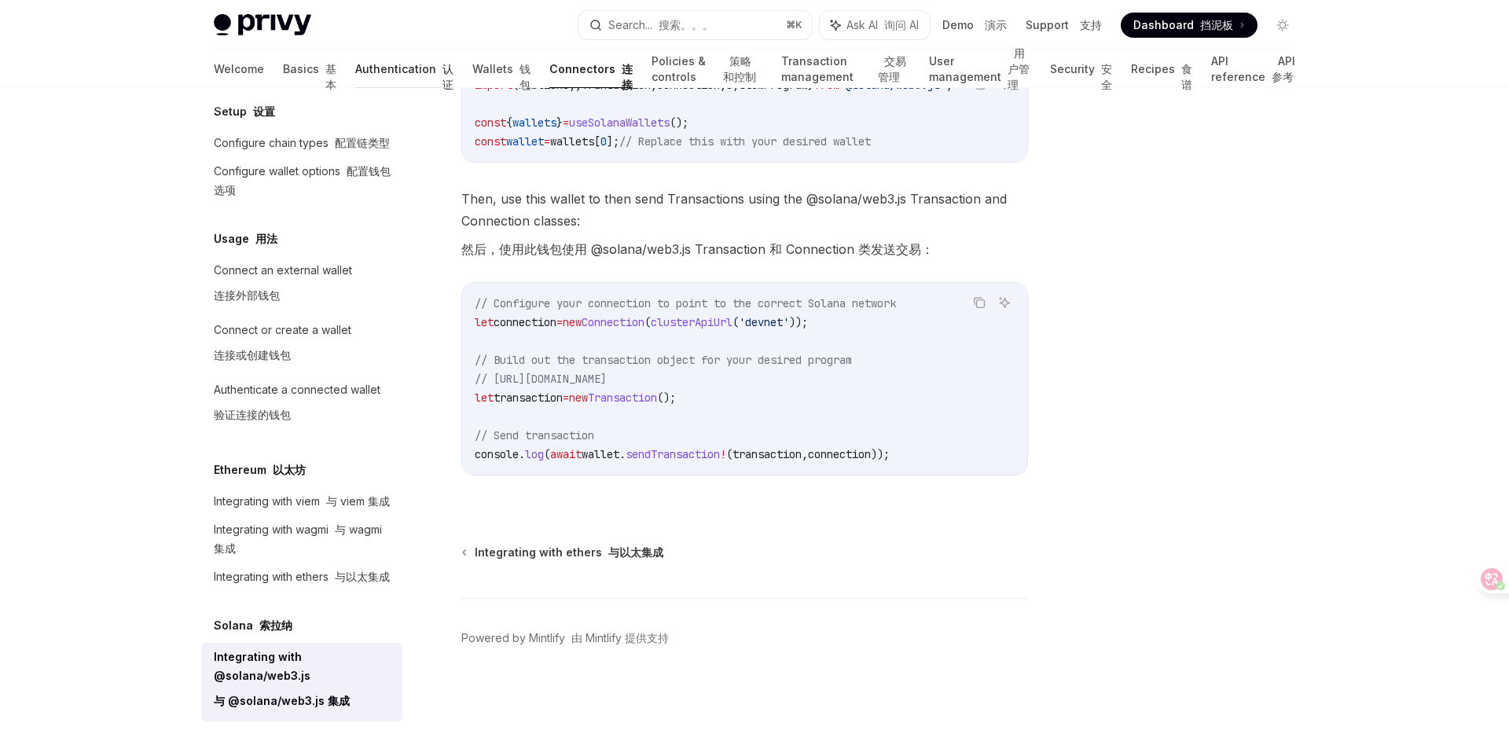
click at [355, 80] on link "Authentication 认证" at bounding box center [404, 69] width 98 height 38
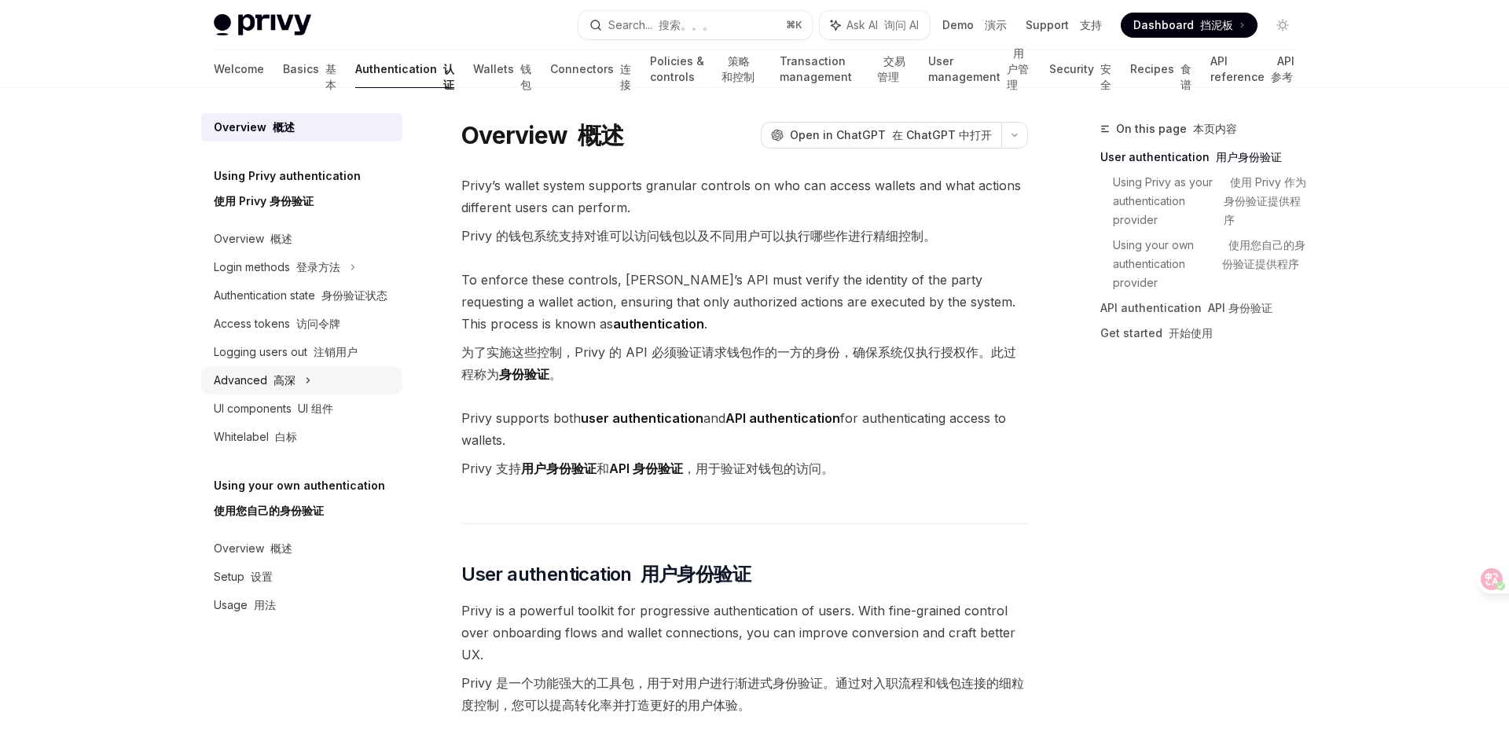
click at [286, 375] on font "高深" at bounding box center [284, 379] width 22 height 13
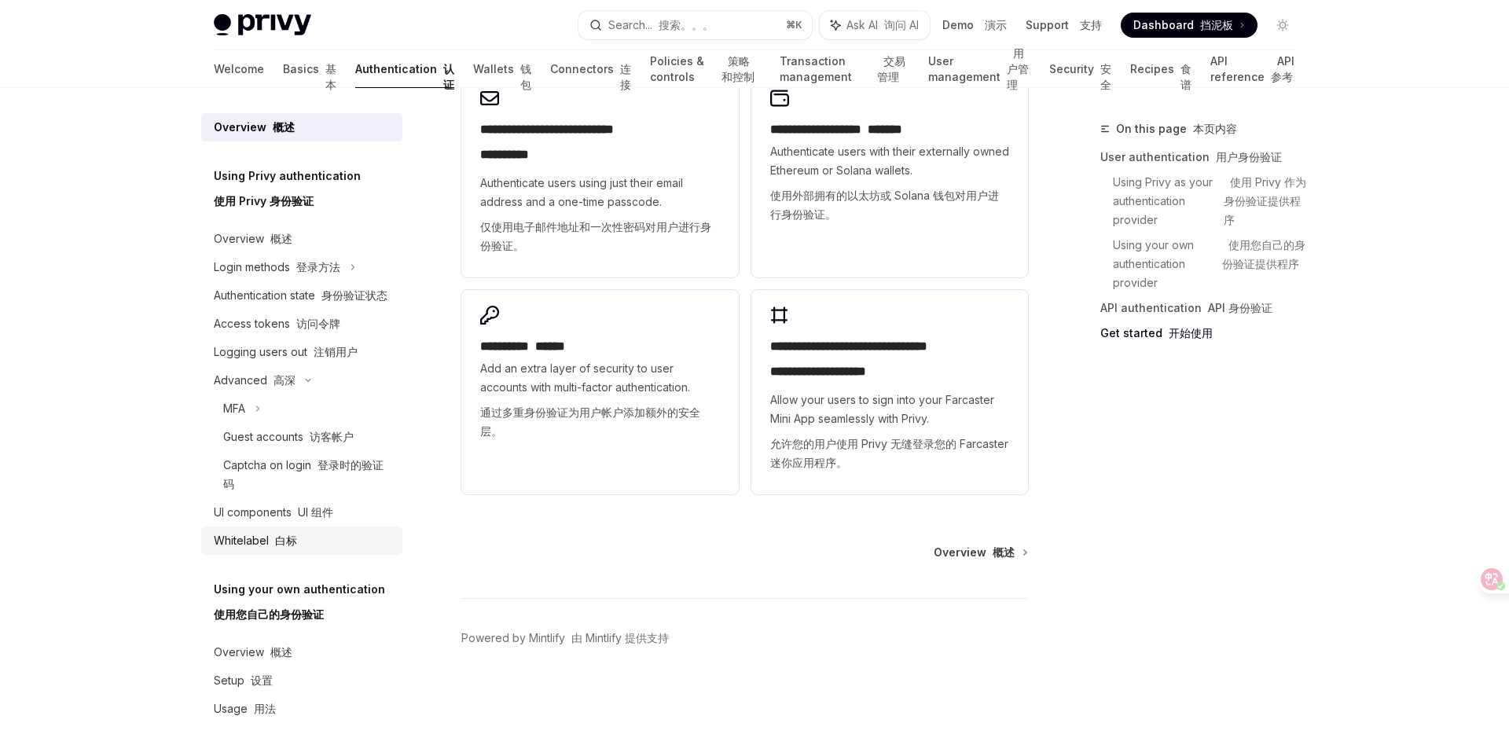
scroll to position [20, 0]
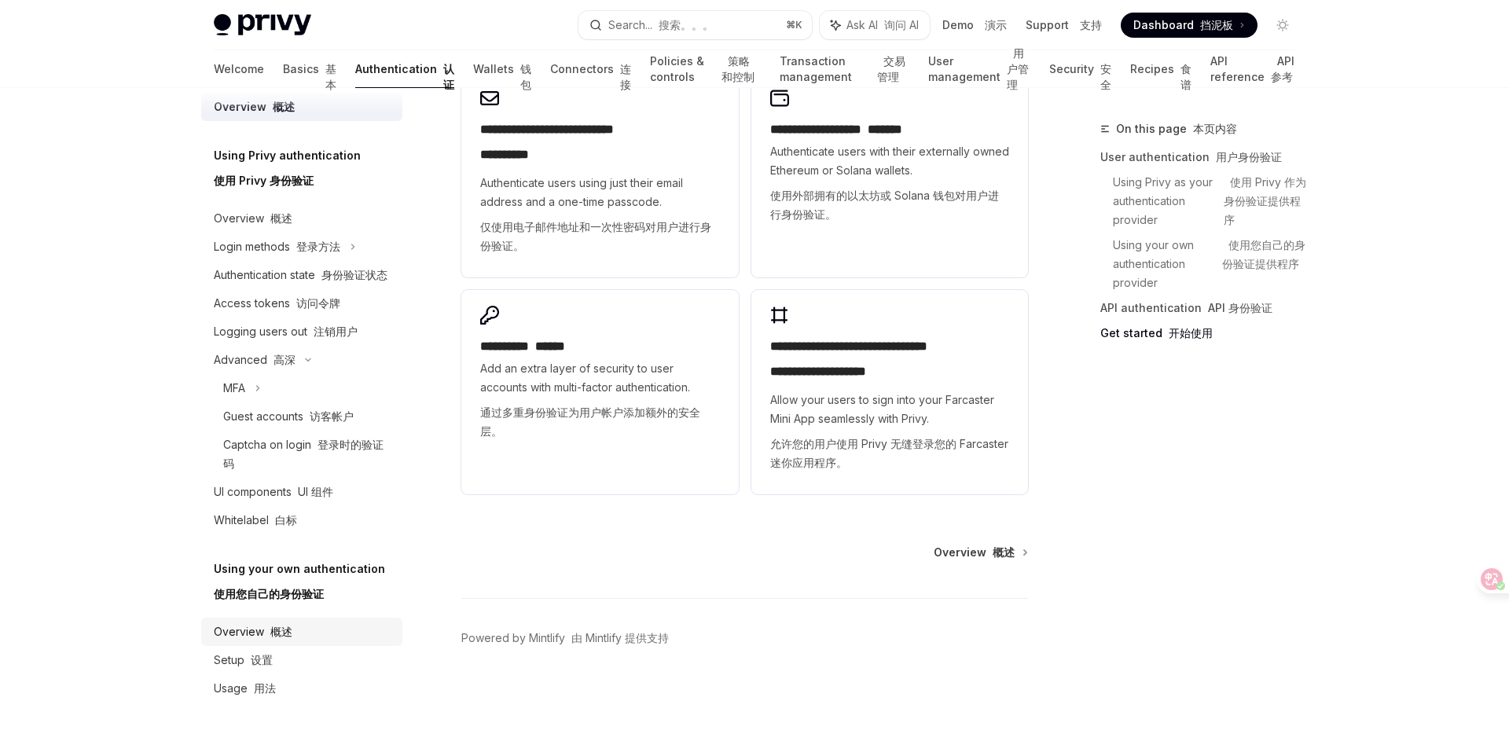
click at [274, 631] on font "概述" at bounding box center [281, 631] width 22 height 13
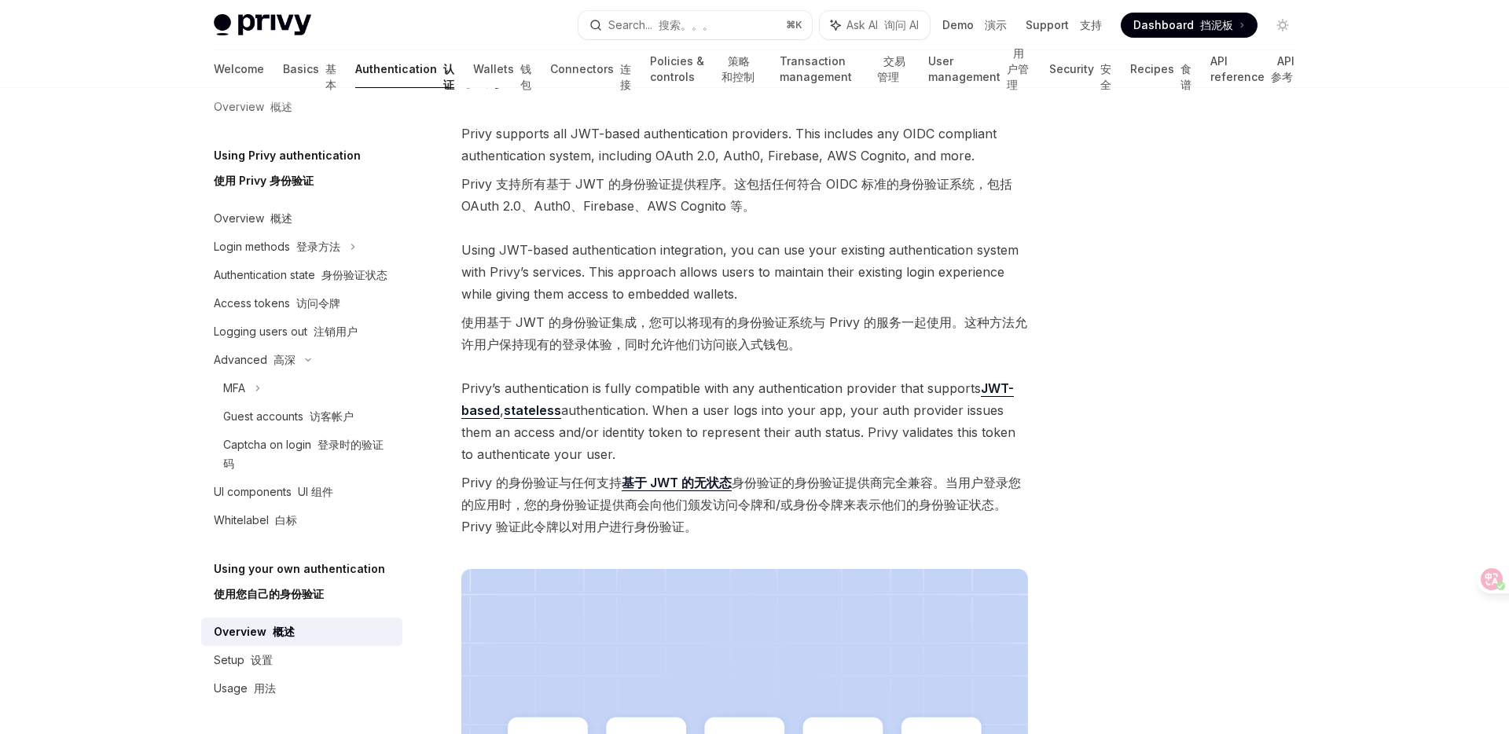
scroll to position [646, 0]
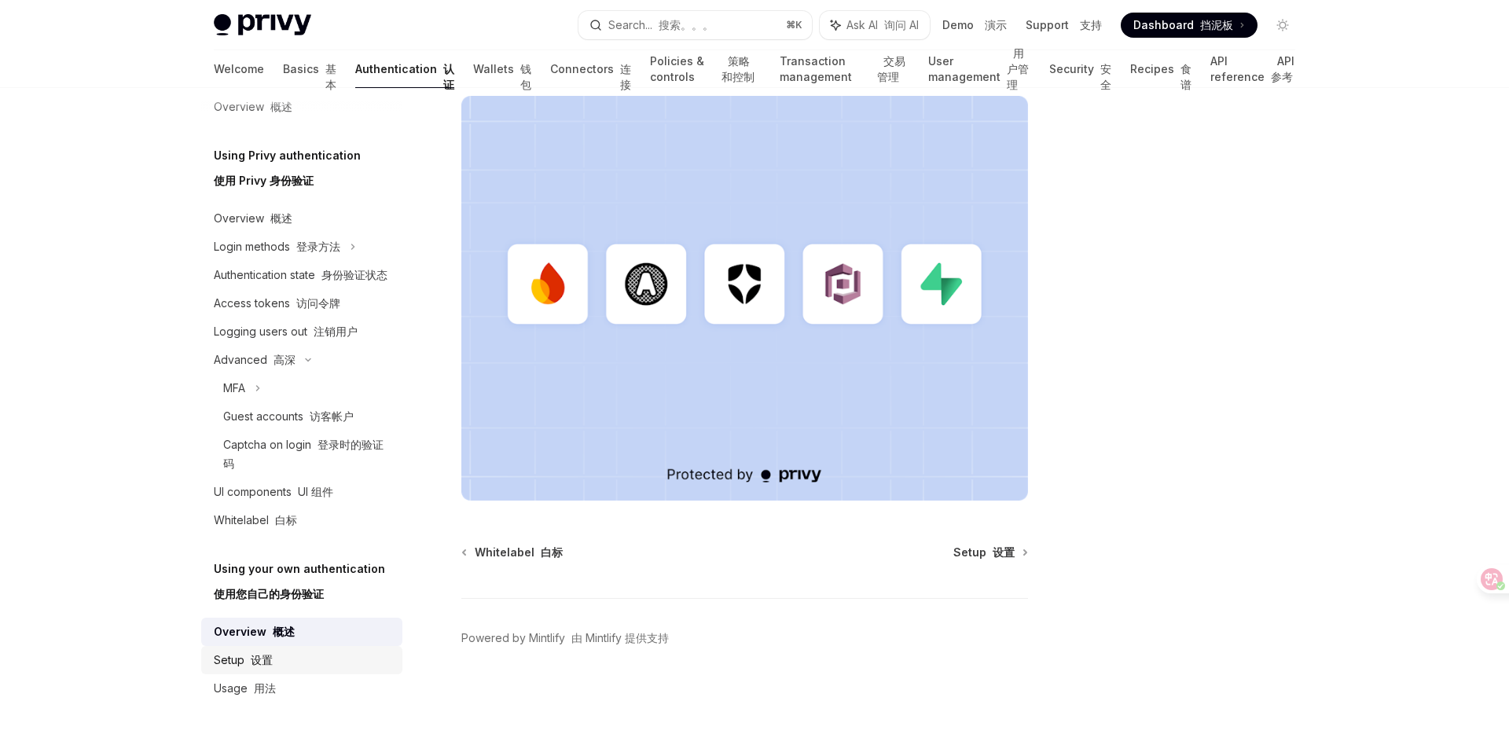
click at [238, 659] on div "Setup 设置" at bounding box center [243, 660] width 59 height 19
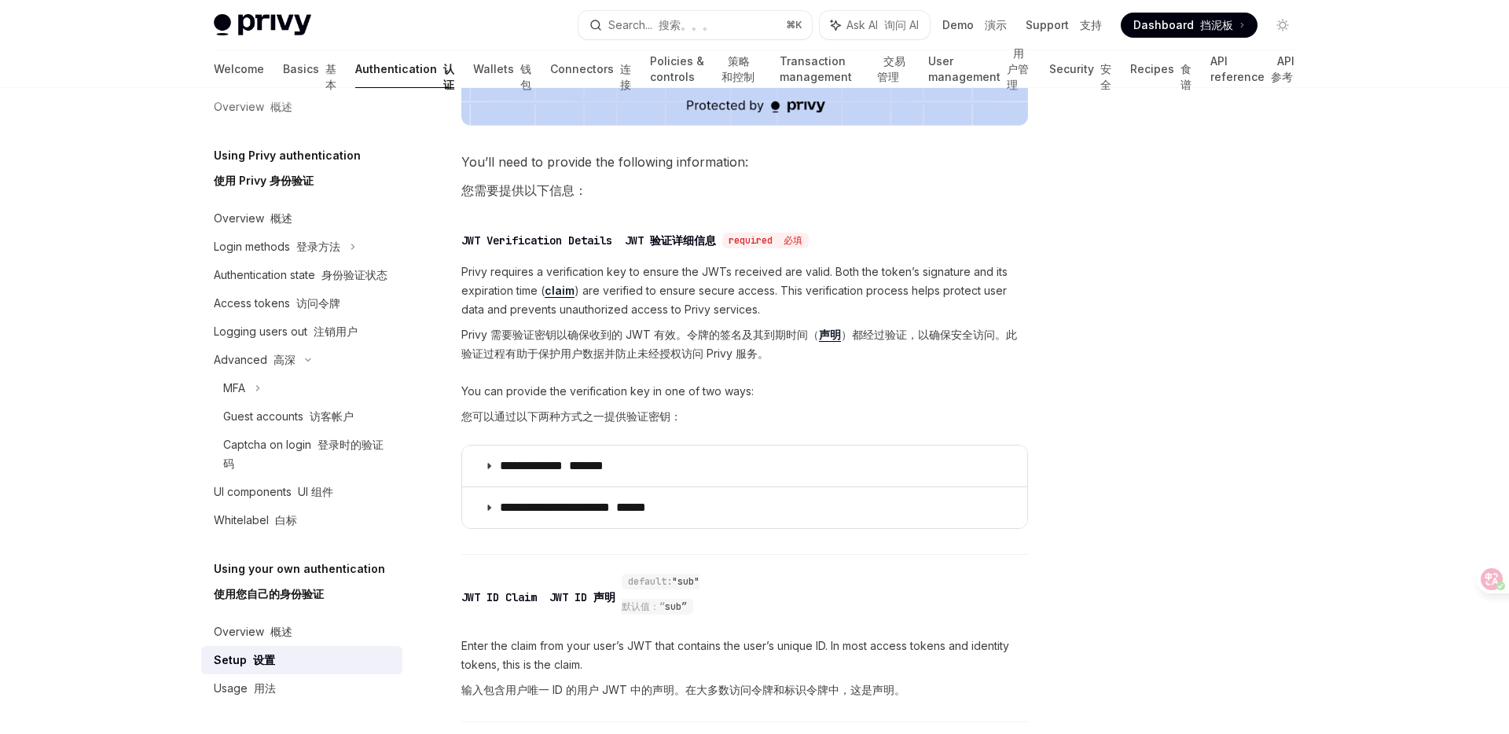
scroll to position [1132, 0]
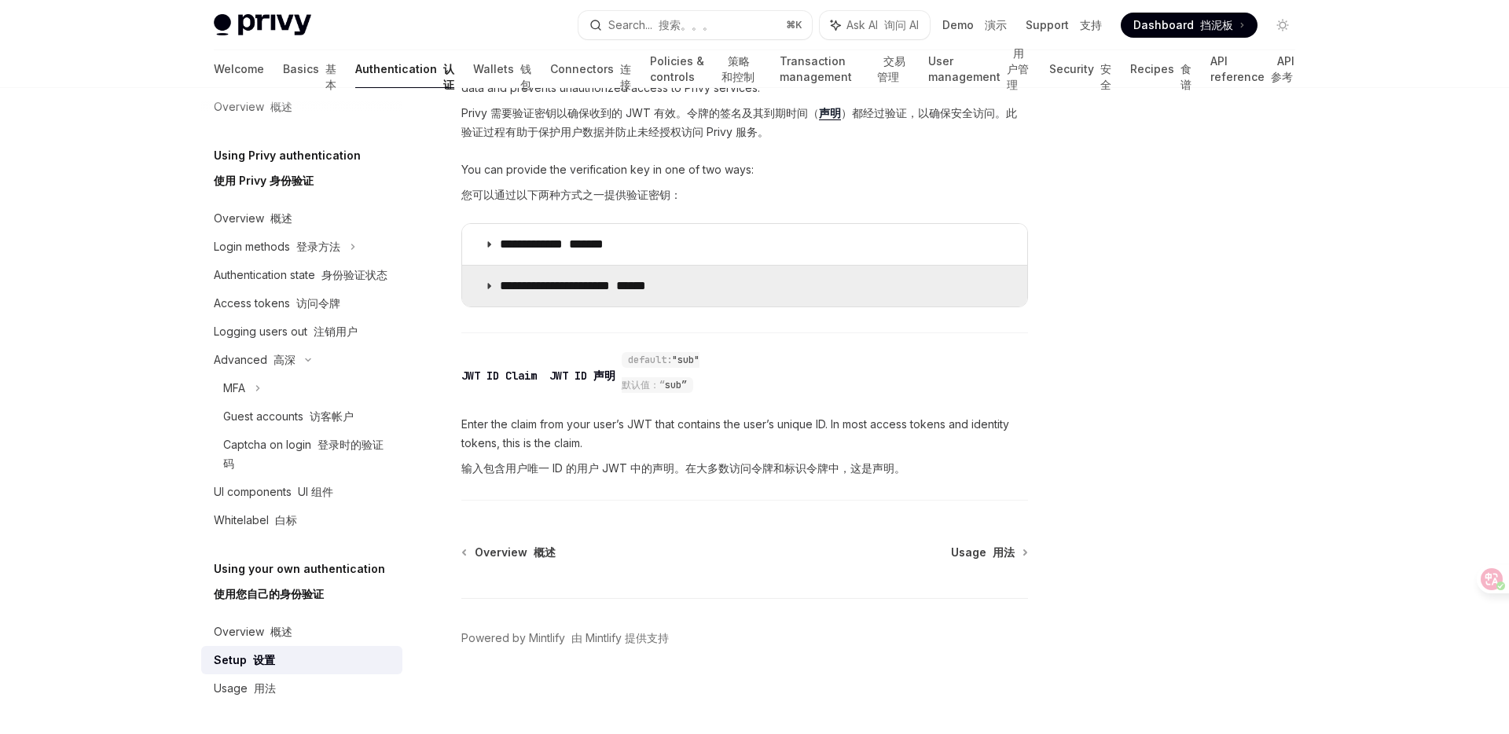
click at [490, 287] on icon at bounding box center [488, 285] width 9 height 9
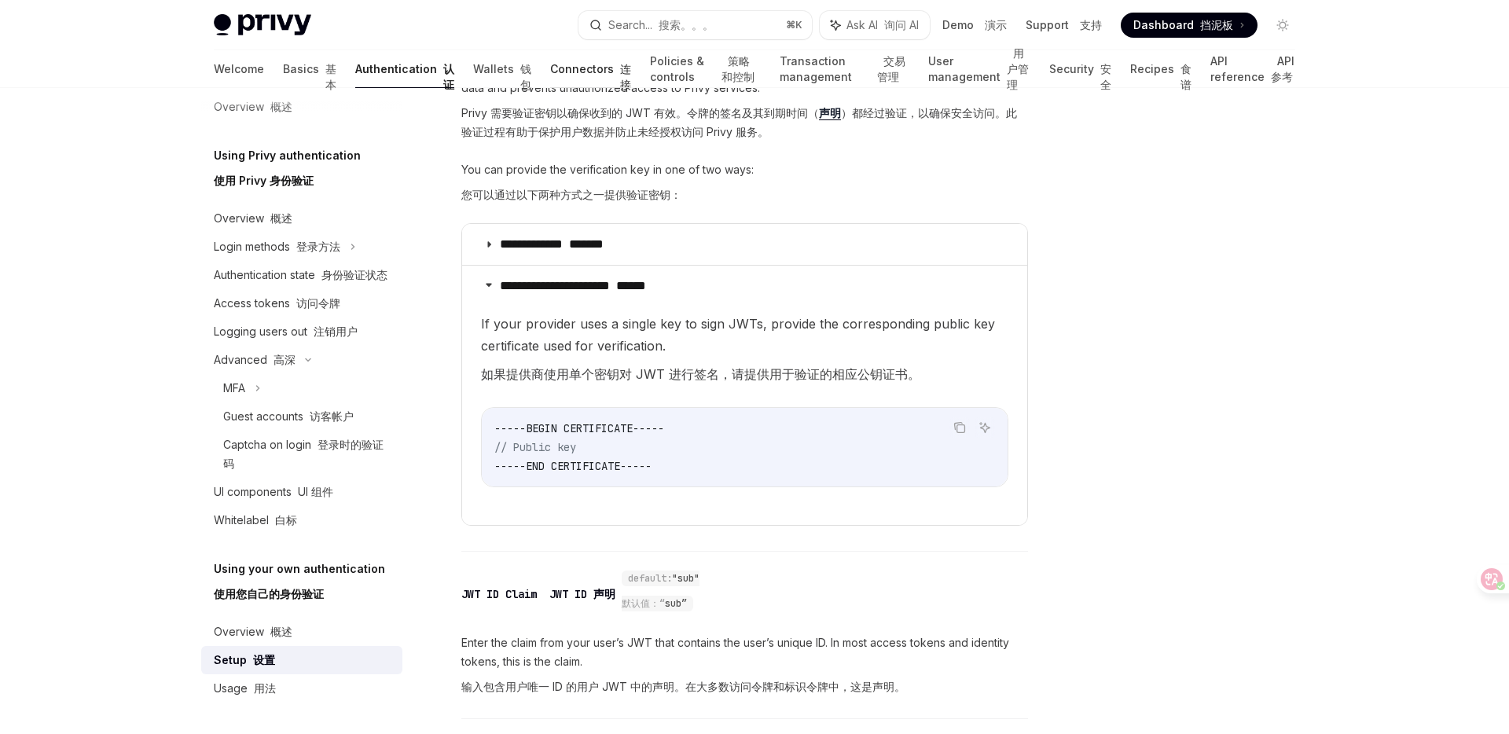
click at [550, 71] on link "Connectors 连接" at bounding box center [590, 69] width 81 height 38
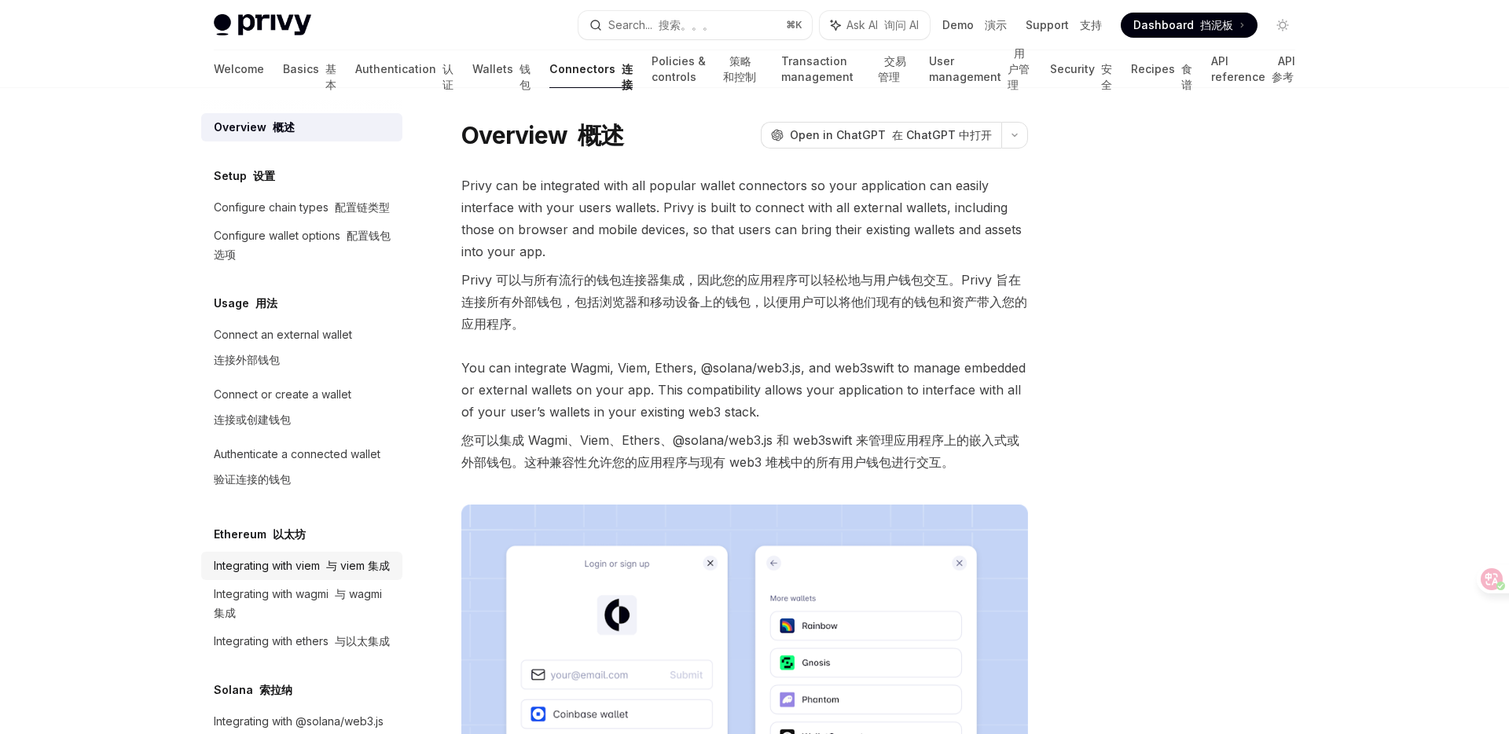
scroll to position [64, 0]
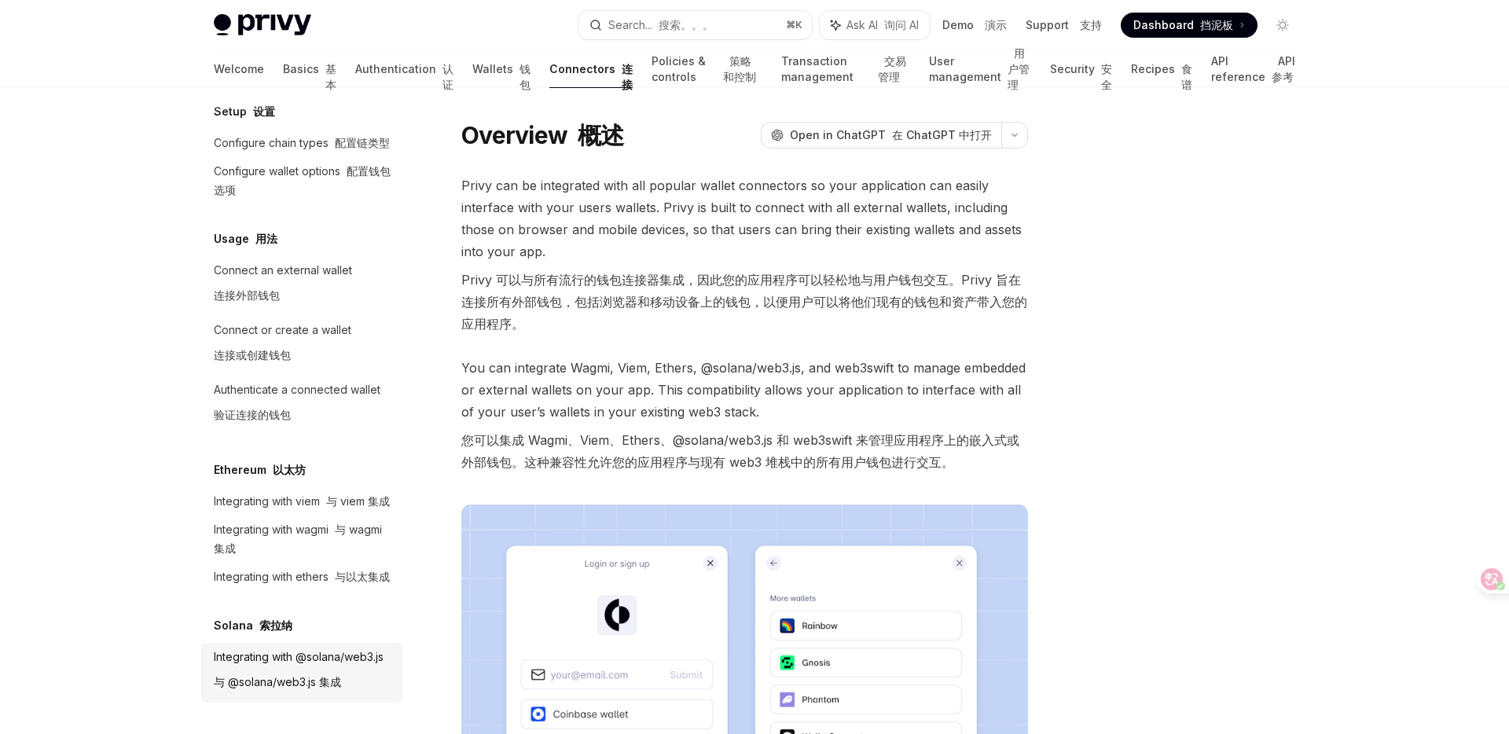
click at [295, 679] on font "与 @solana/web3.js 集成" at bounding box center [277, 681] width 127 height 13
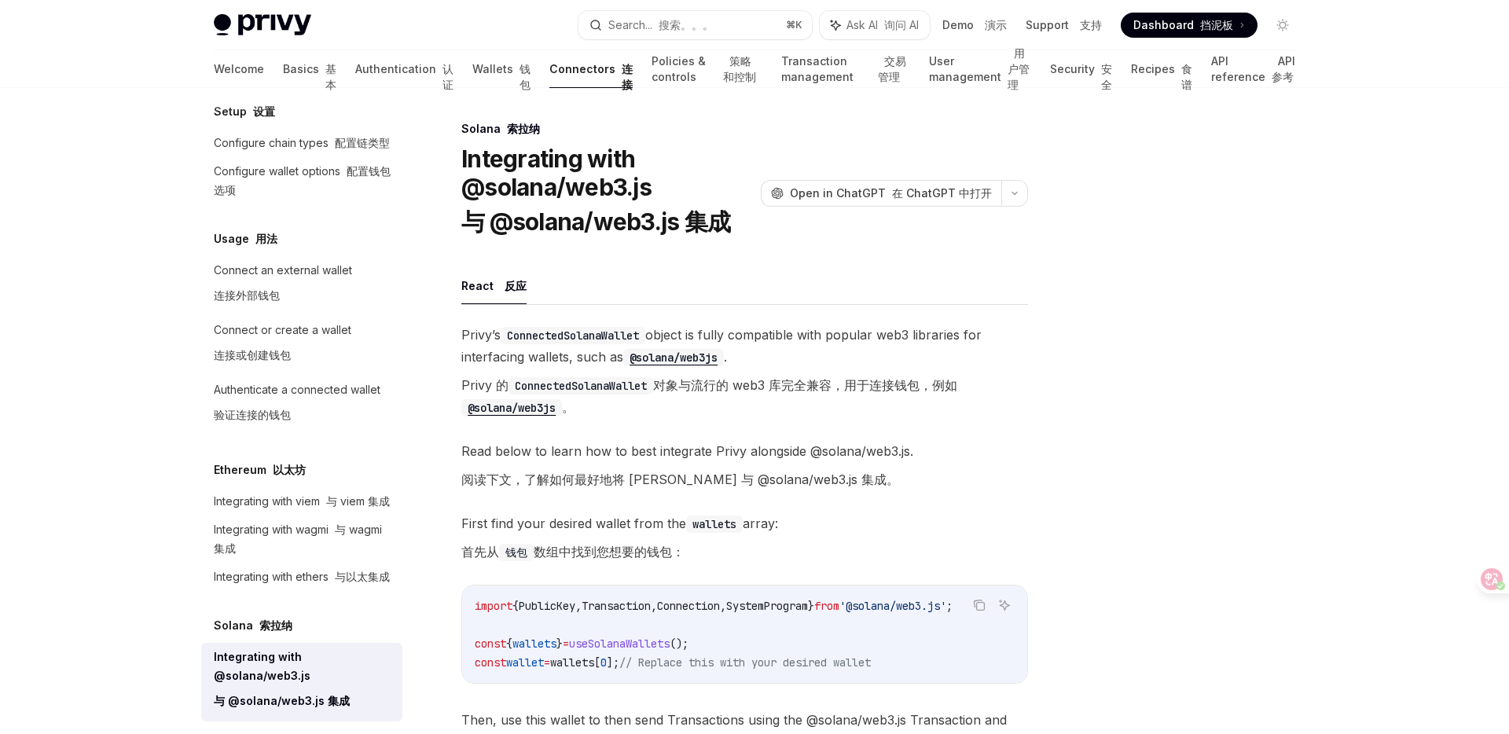
click at [673, 360] on code "@solana/web3js" at bounding box center [673, 357] width 101 height 17
click at [277, 289] on font "连接外部钱包" at bounding box center [247, 294] width 66 height 13
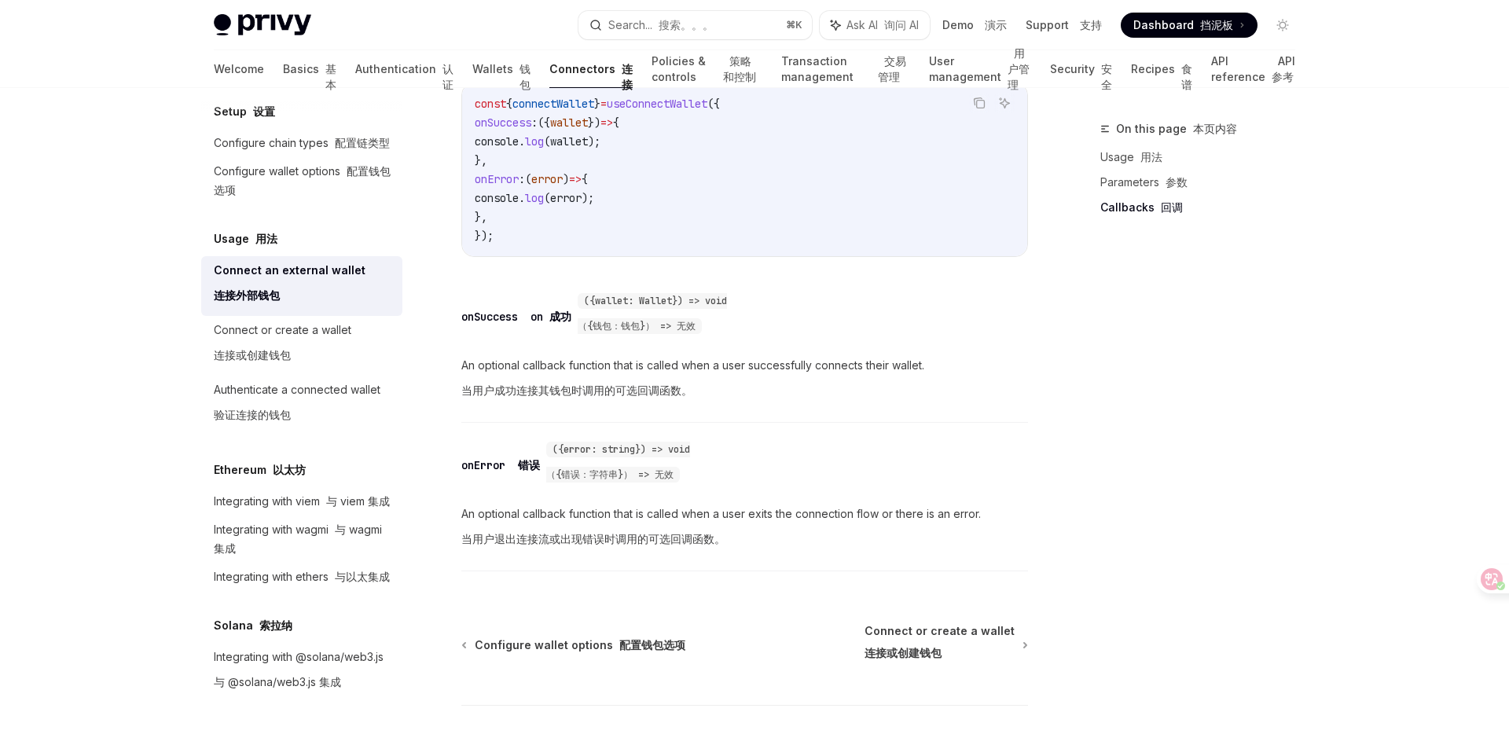
scroll to position [1487, 0]
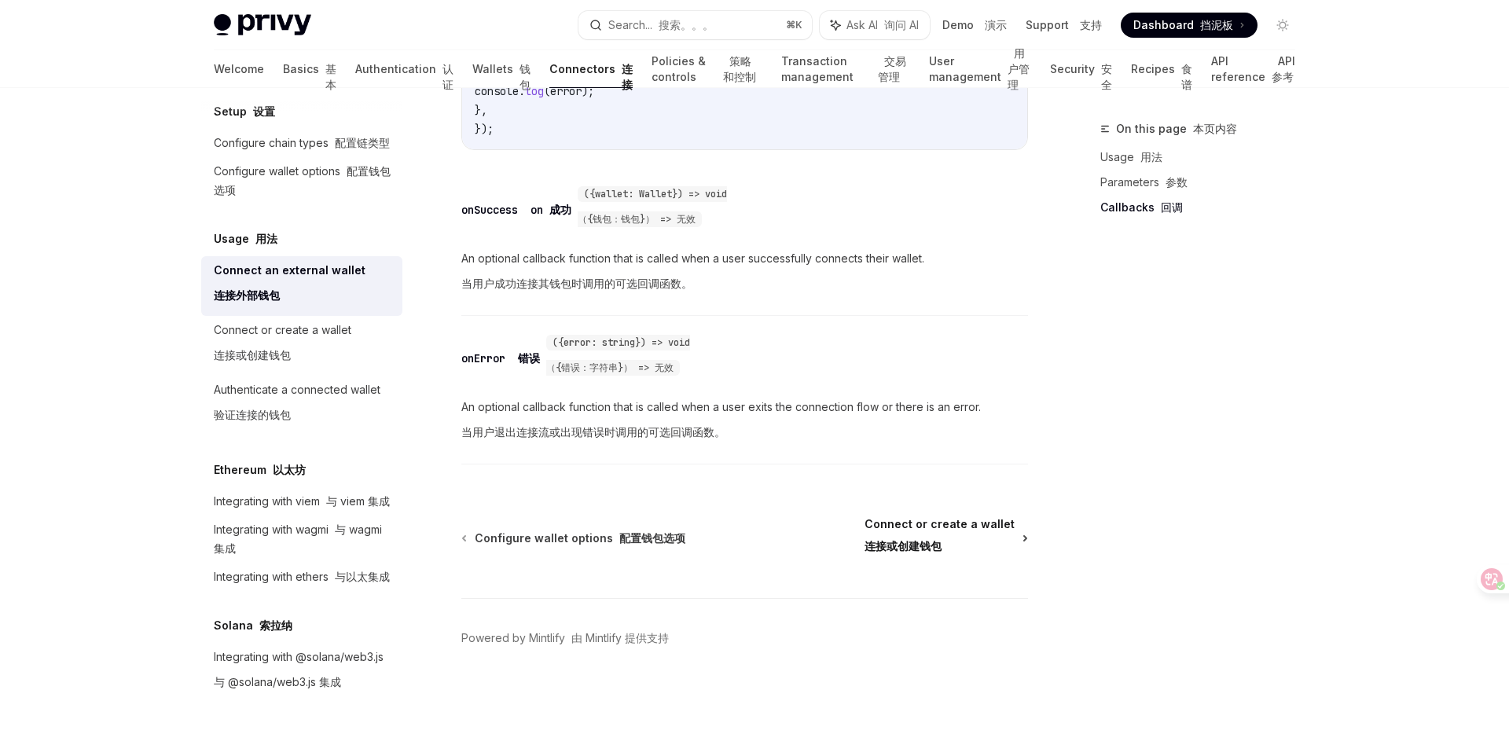
click at [913, 542] on font "连接或创建钱包" at bounding box center [902, 545] width 77 height 13
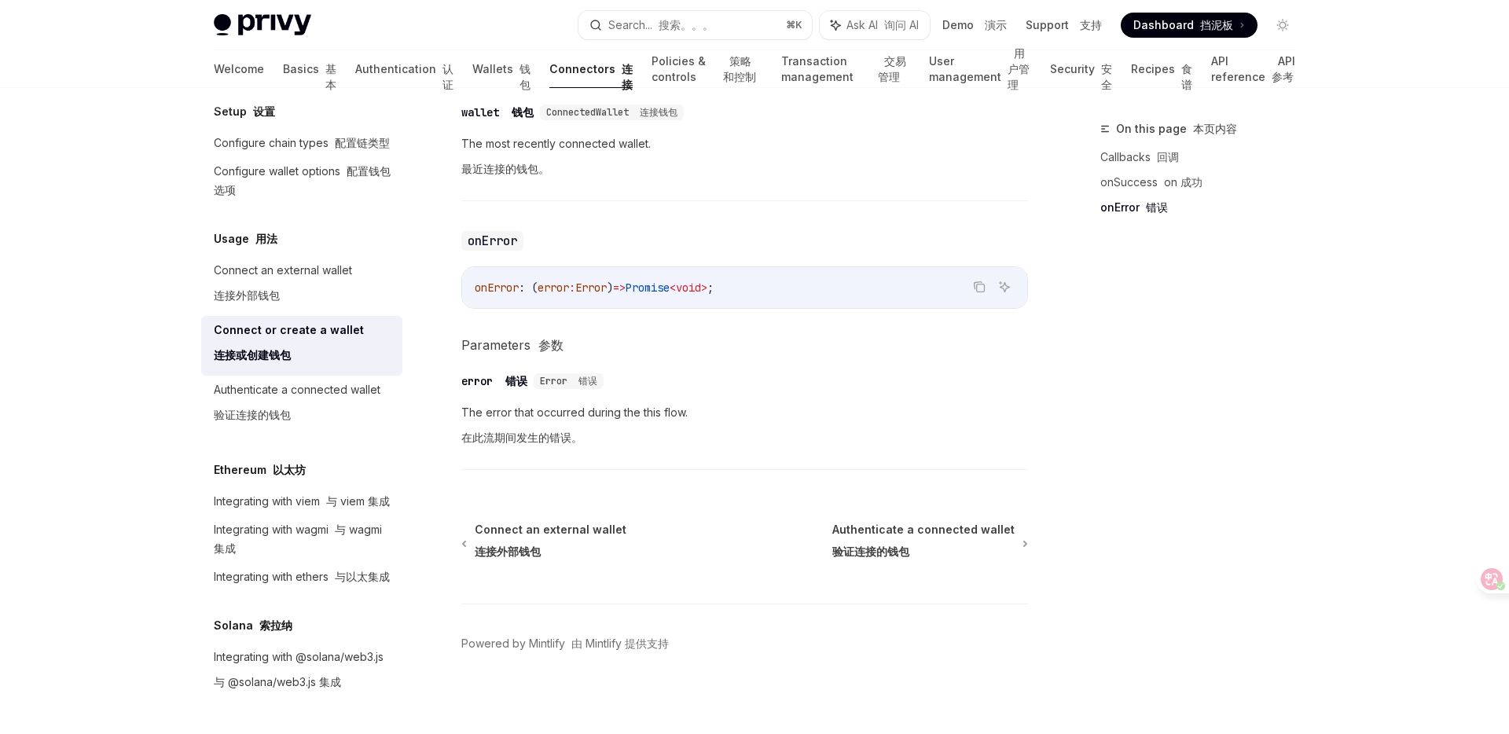
scroll to position [1475, 0]
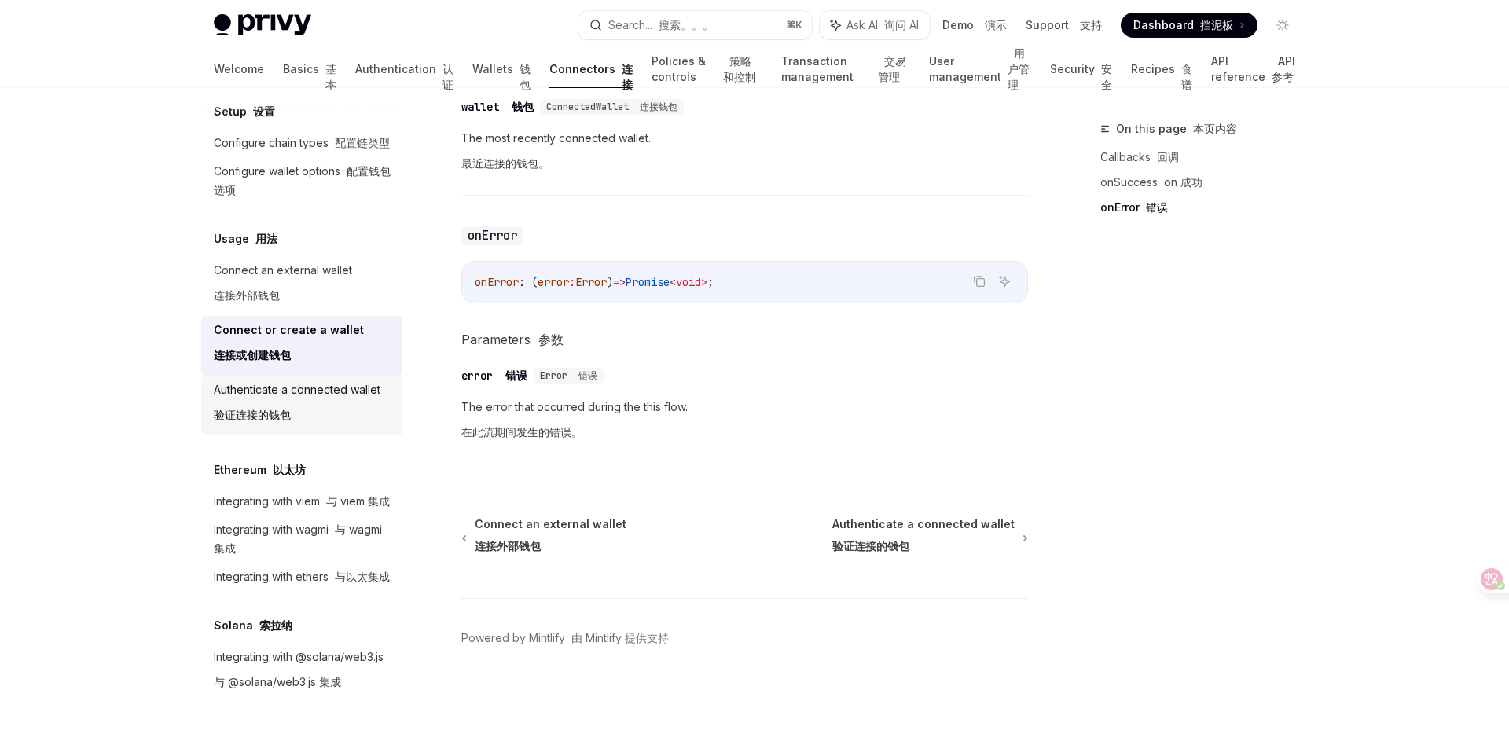
click at [317, 407] on div "Authenticate a connected wallet 验证连接的钱包" at bounding box center [297, 405] width 167 height 50
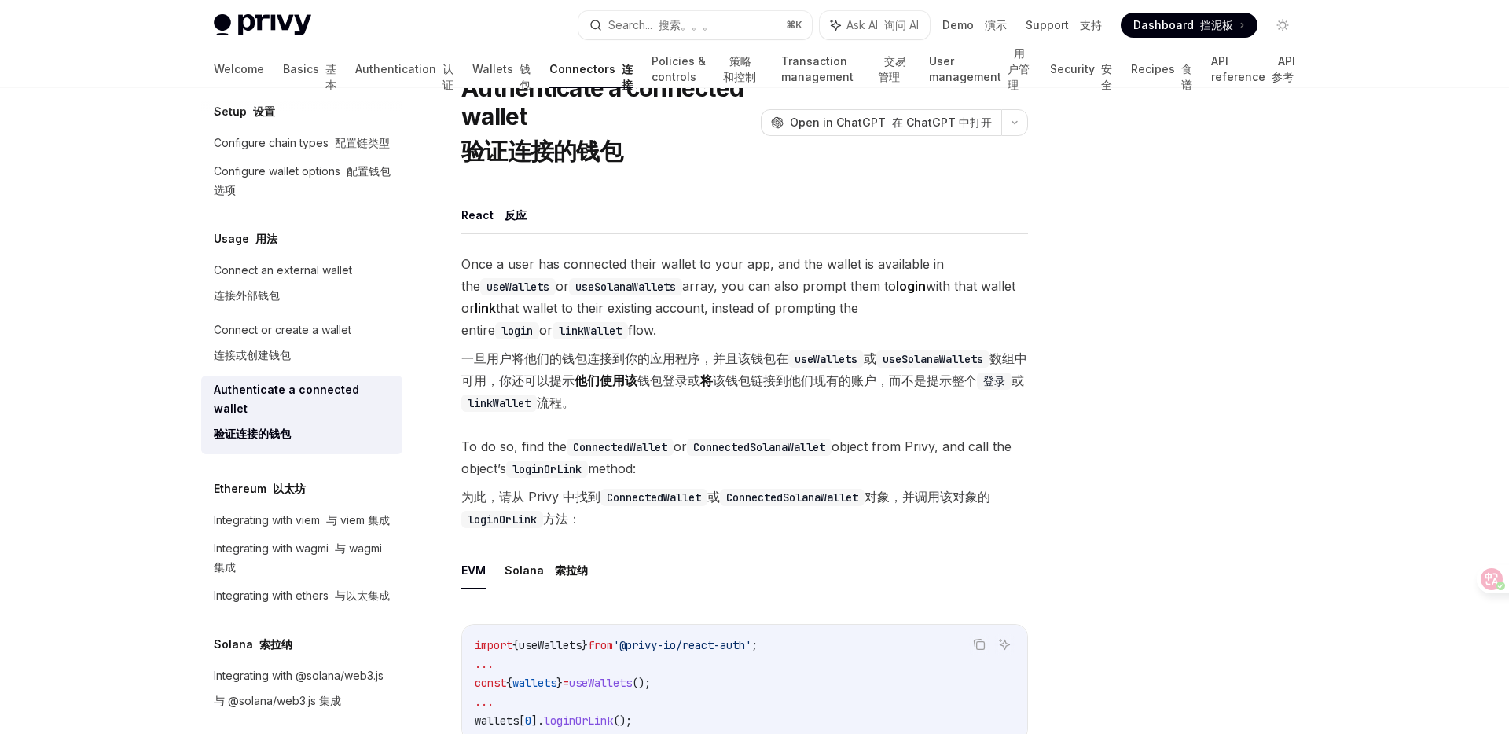
scroll to position [417, 0]
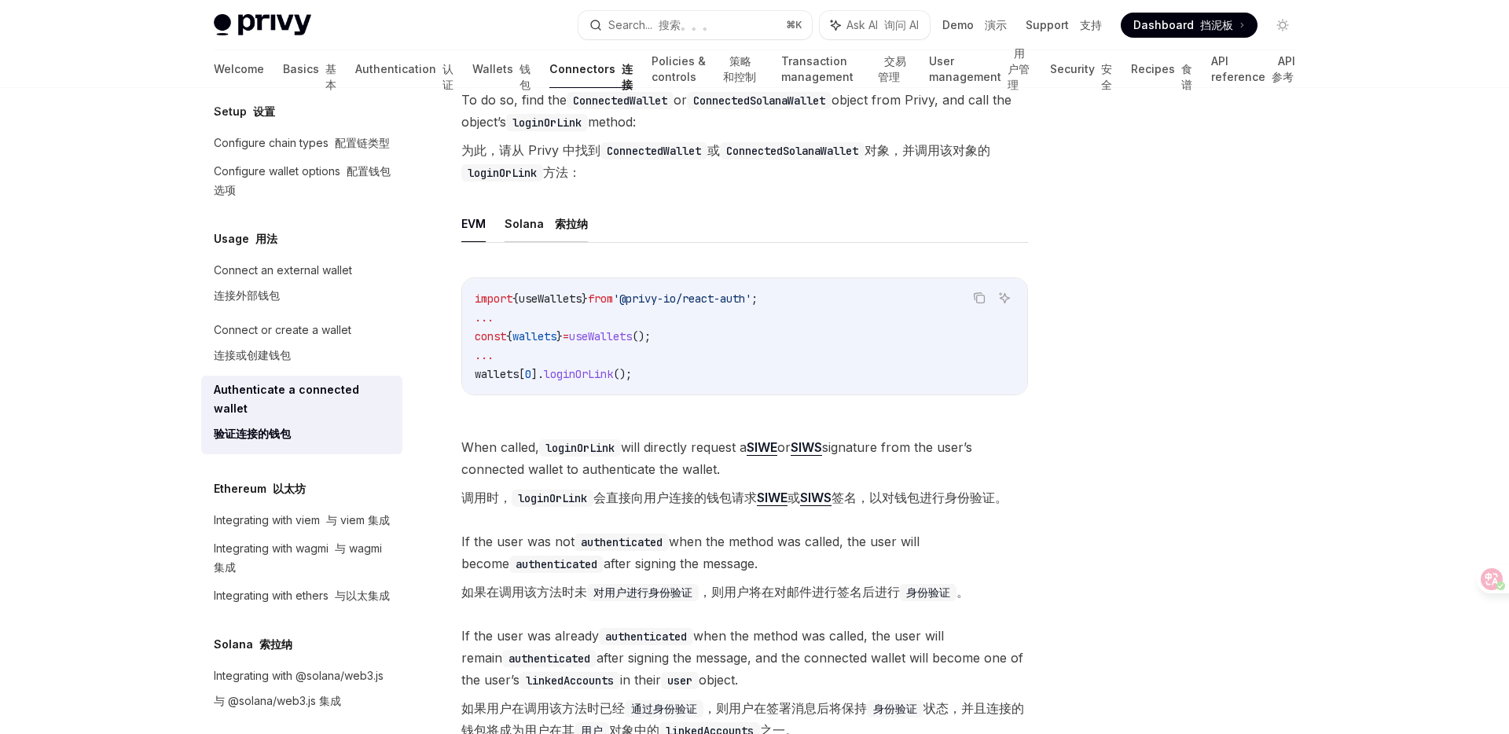
click at [556, 238] on button "Solana 索拉纳" at bounding box center [546, 223] width 83 height 37
click at [494, 222] on ul "EVM Solana 索拉纳" at bounding box center [744, 224] width 567 height 38
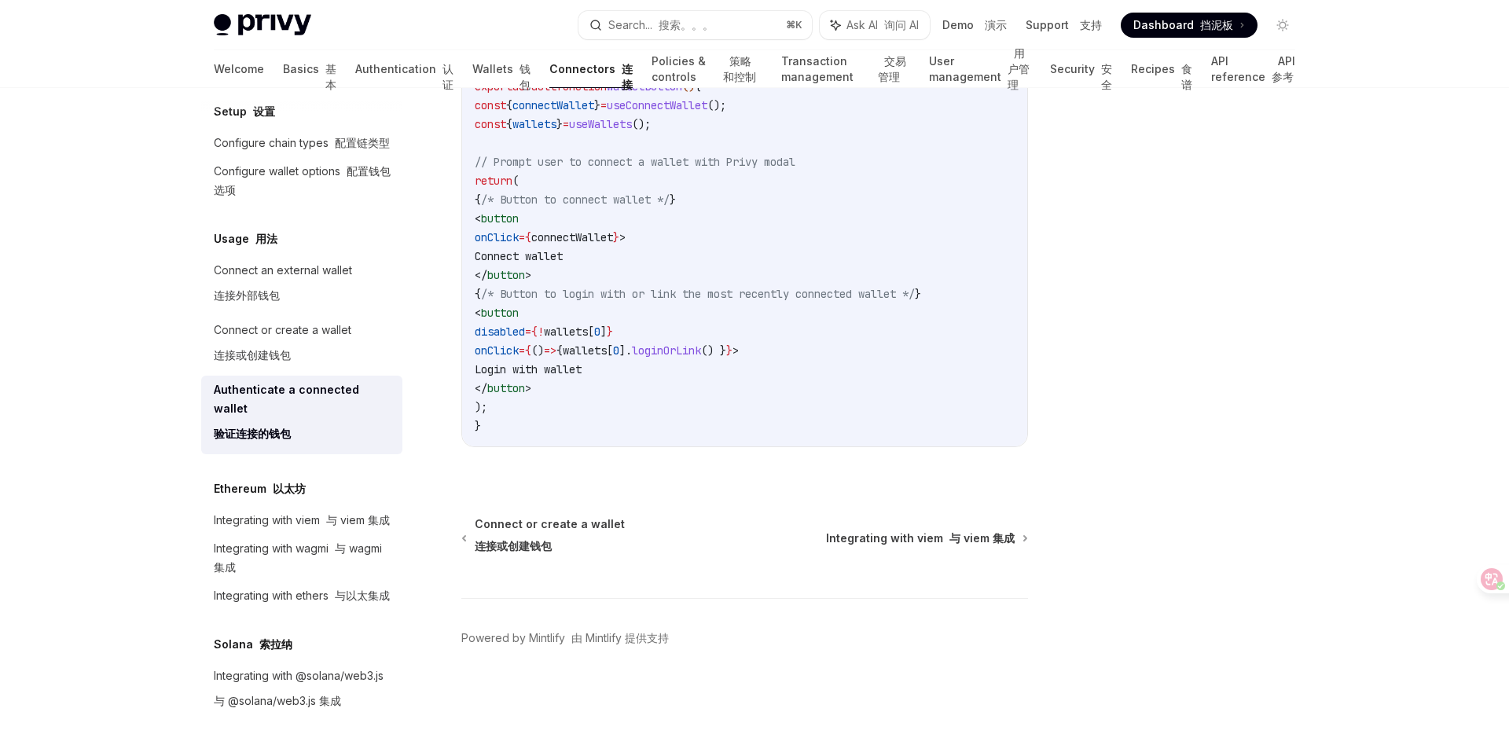
scroll to position [1341, 0]
click at [280, 539] on div "Integrating with wagmi 与 wagmi 集成" at bounding box center [303, 558] width 179 height 38
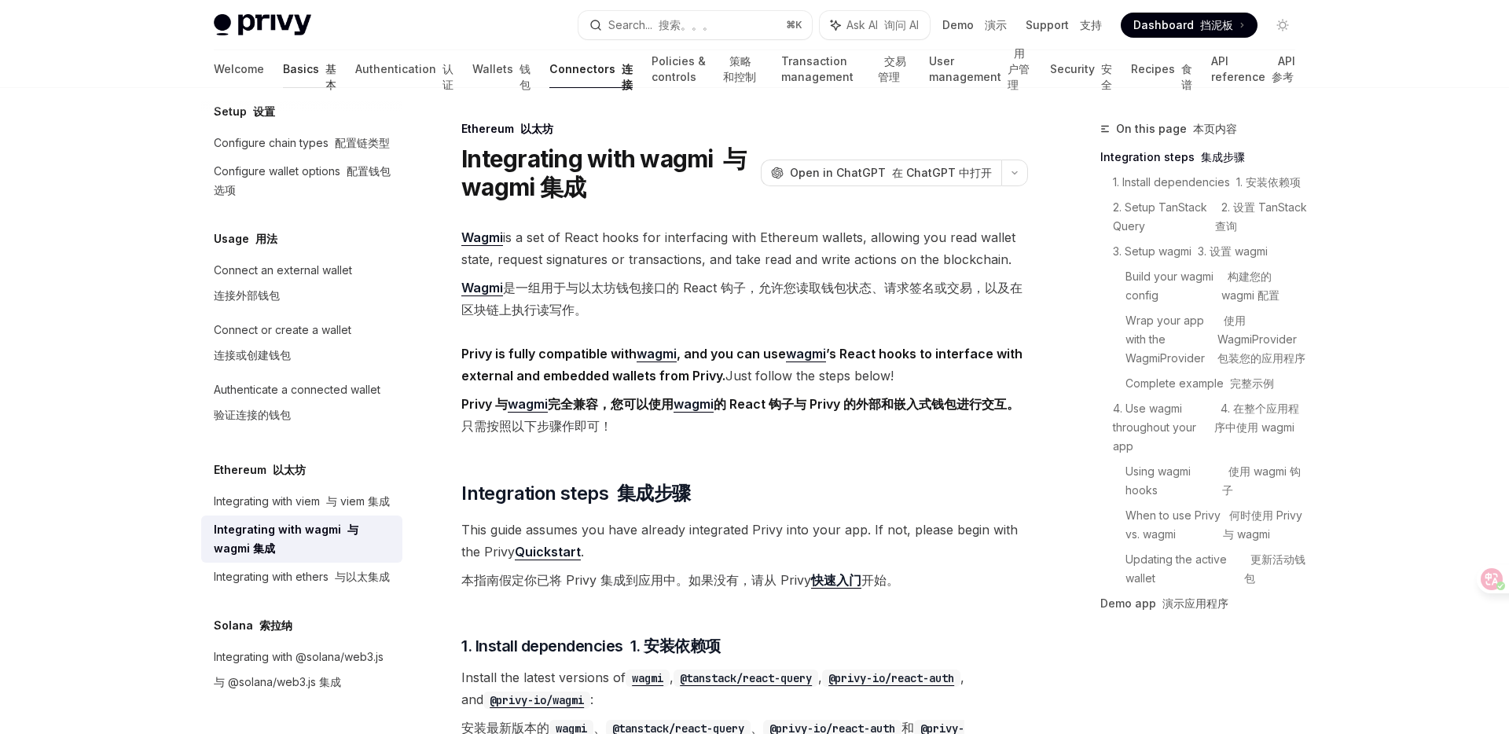
click at [283, 68] on link "Basics 基本" at bounding box center [309, 69] width 53 height 38
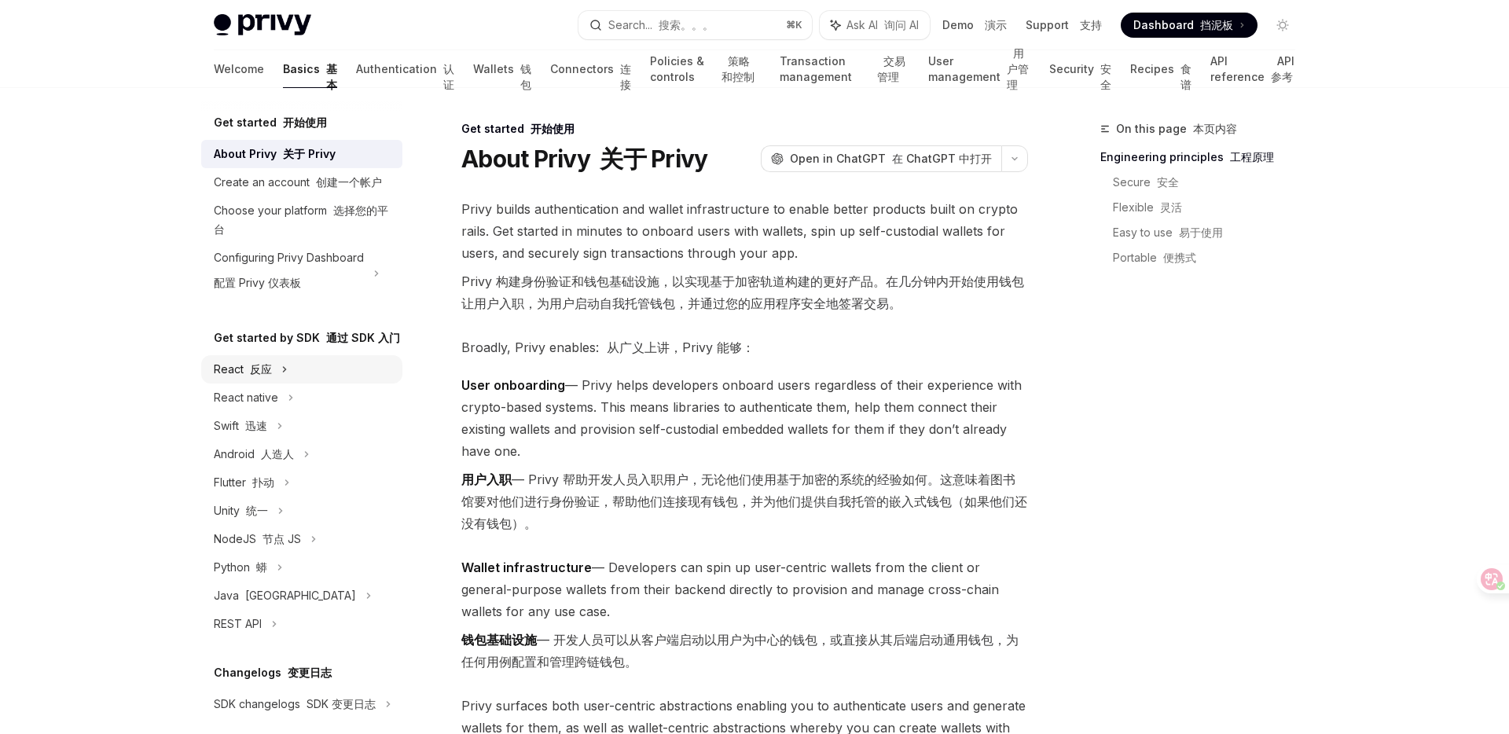
click at [266, 362] on font "反应" at bounding box center [261, 368] width 22 height 13
type textarea "*"
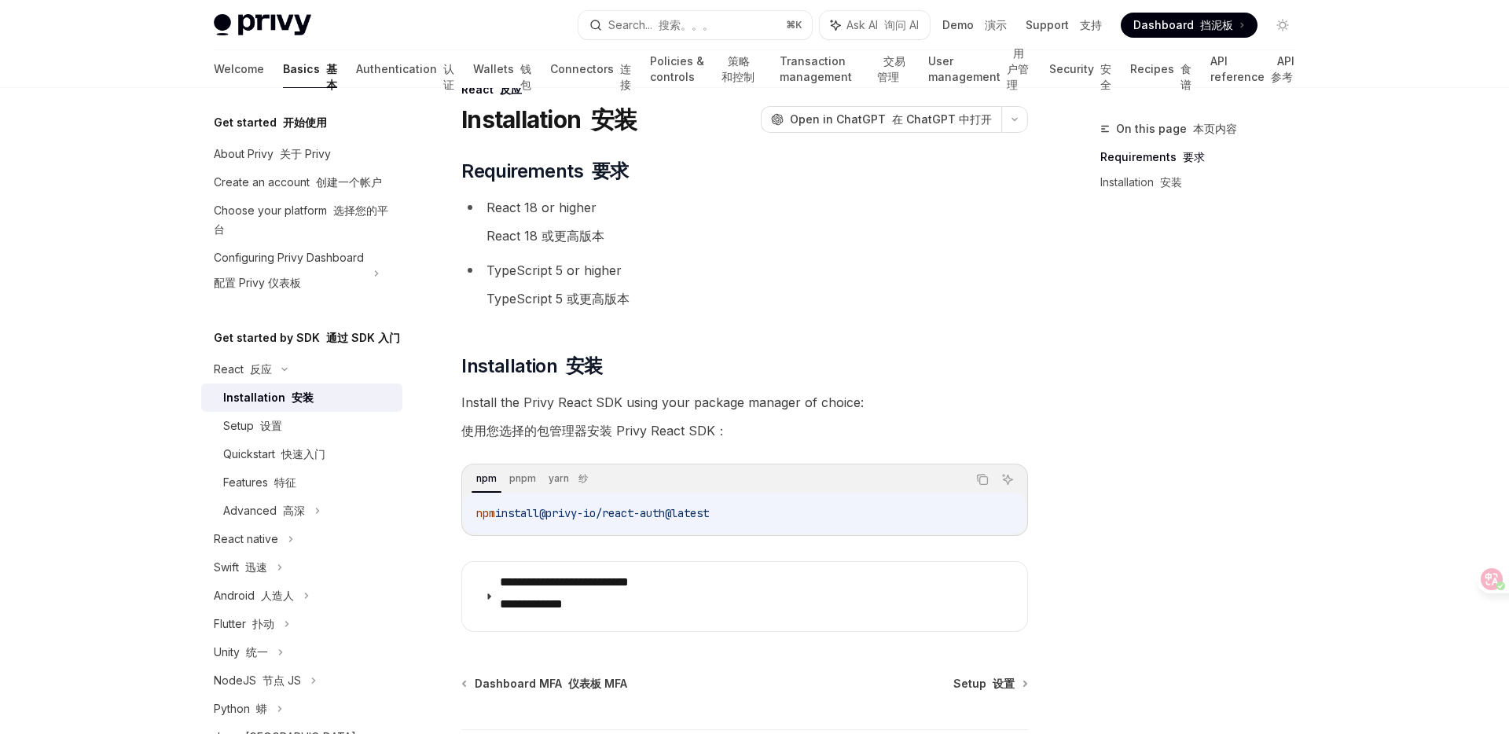
scroll to position [171, 0]
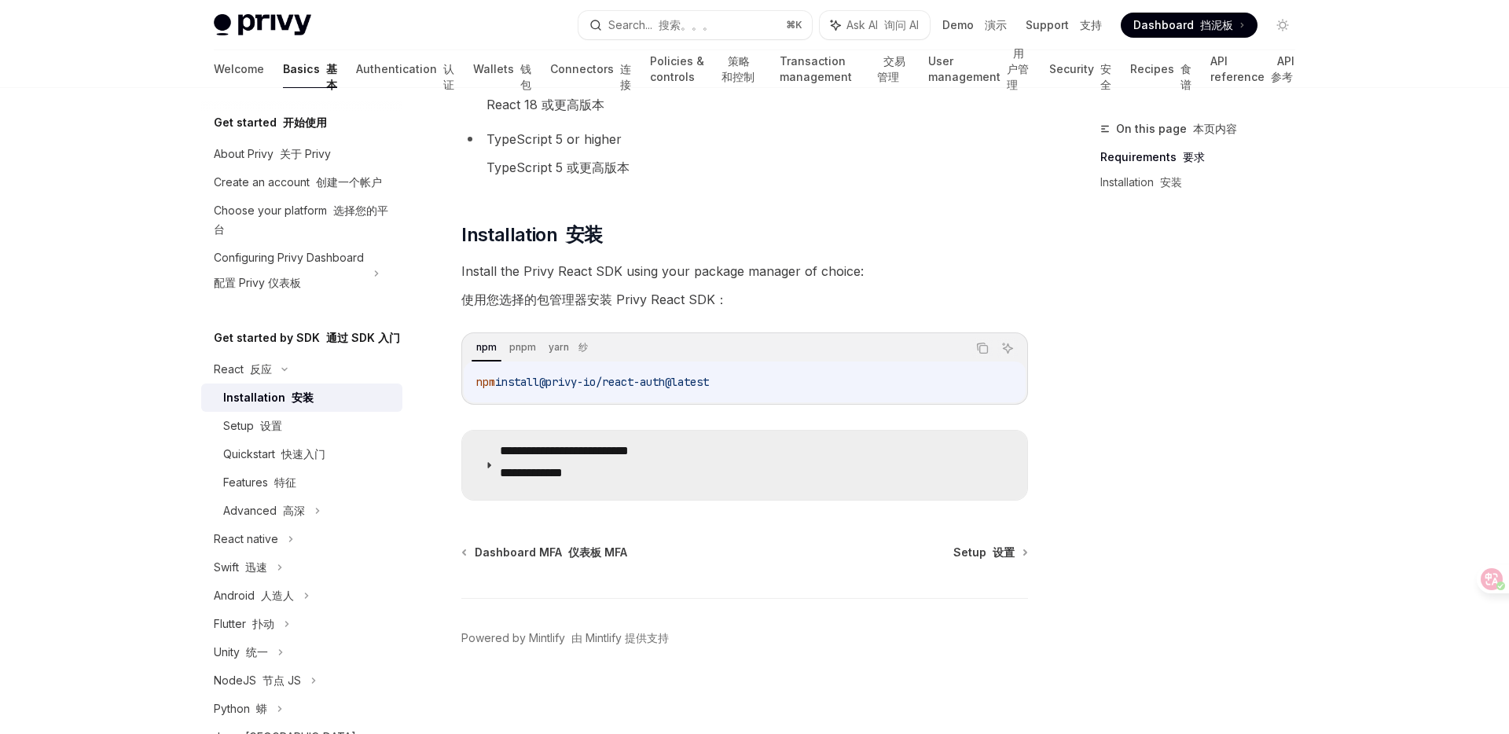
click at [563, 468] on font "**********" at bounding box center [531, 473] width 63 height 12
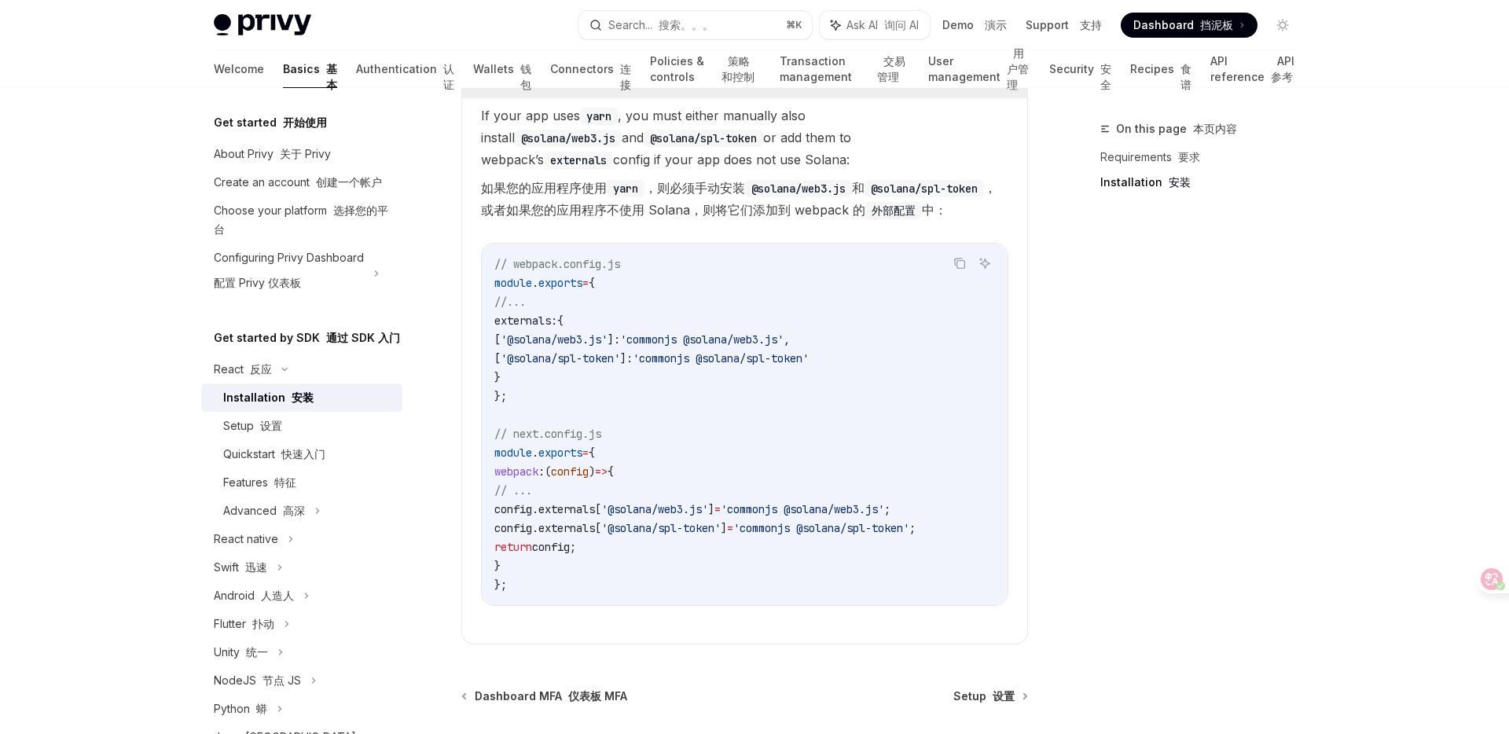
scroll to position [578, 0]
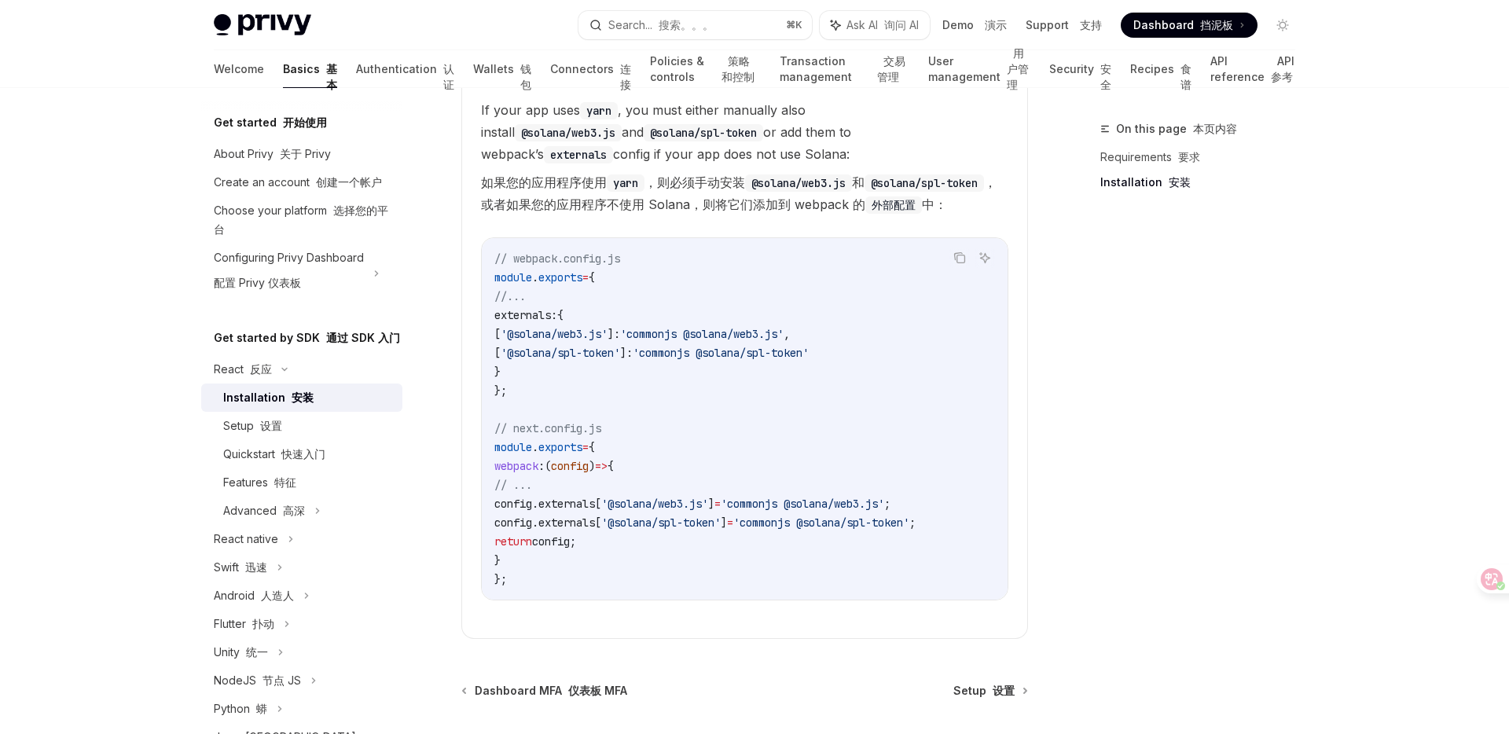
click at [533, 562] on code "// webpack.config.js module . exports = { //... externals: { [ '@solana/web3.js…" at bounding box center [744, 418] width 501 height 339
drag, startPoint x: 516, startPoint y: 557, endPoint x: 504, endPoint y: 462, distance: 95.8
click at [504, 462] on code "// webpack.config.js module . exports = { //... externals: { [ '@solana/web3.js…" at bounding box center [744, 418] width 501 height 339
copy code "webpack : ( config ) => { // ... config . externals [ '@solana/web3.js' ] = 'co…"
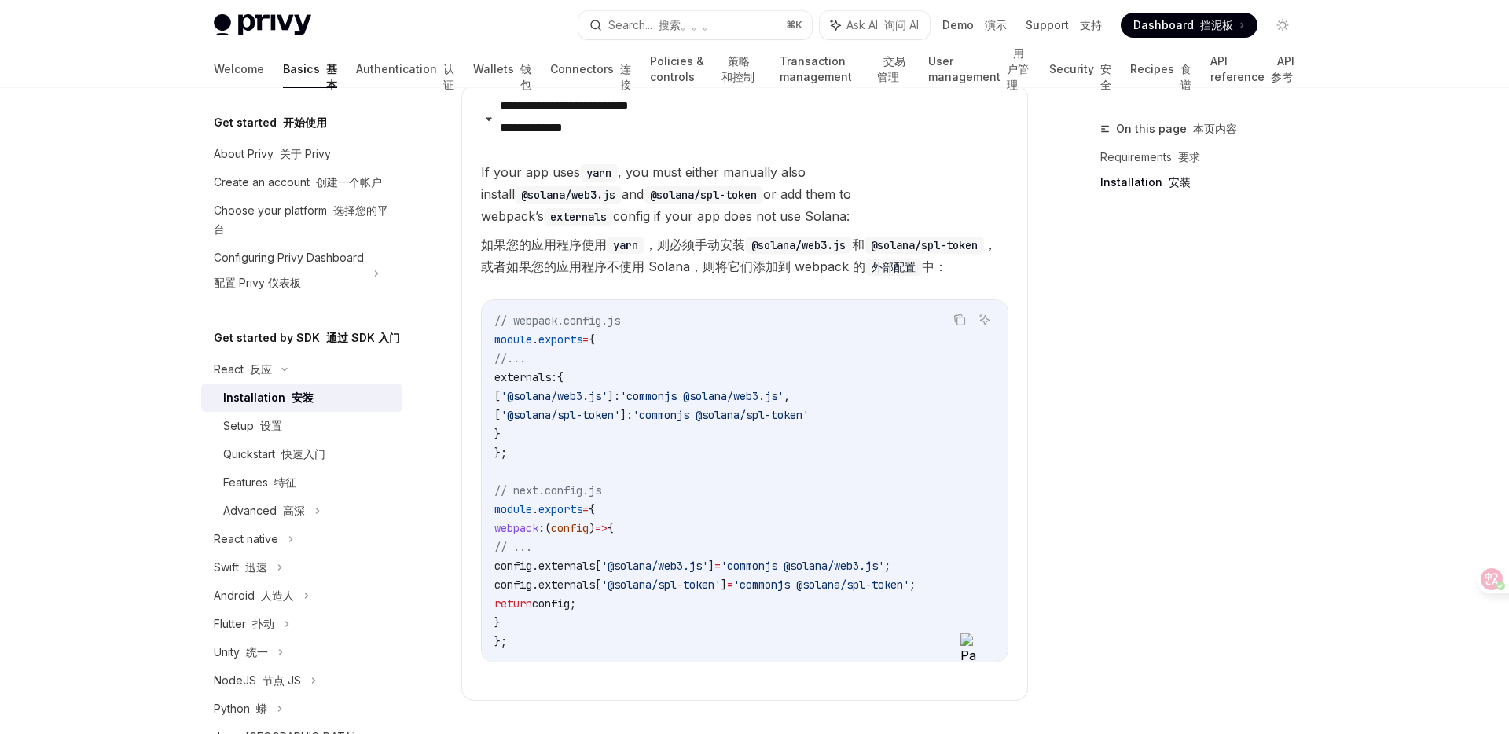
scroll to position [0, 13]
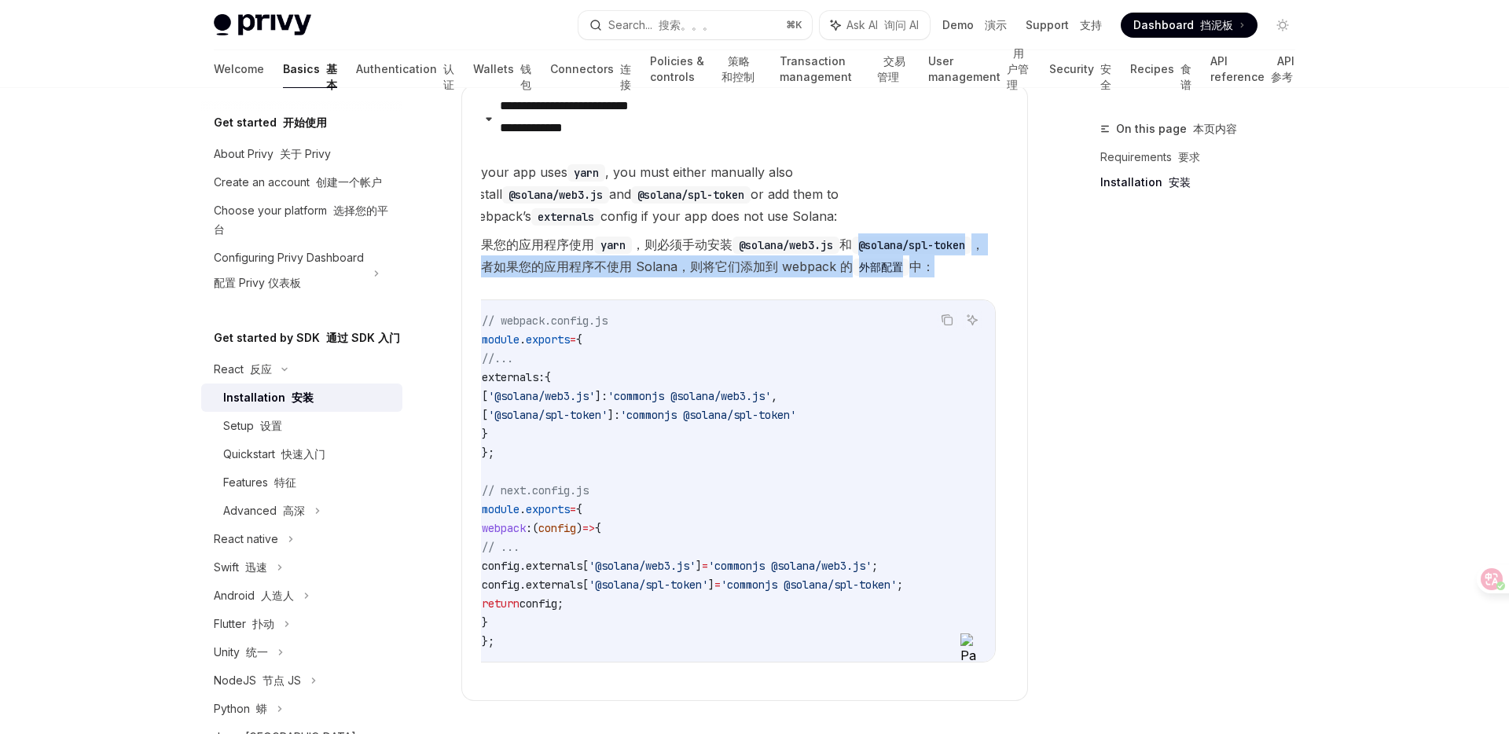
drag, startPoint x: 890, startPoint y: 244, endPoint x: 772, endPoint y: 299, distance: 130.5
click at [772, 299] on children "If your app uses yarn , you must either manually also install @solana/web3.js a…" at bounding box center [744, 424] width 527 height 527
click at [796, 455] on code "// webpack.config.js module . exports = { //... externals: { [ '@solana/web3.js…" at bounding box center [732, 480] width 501 height 339
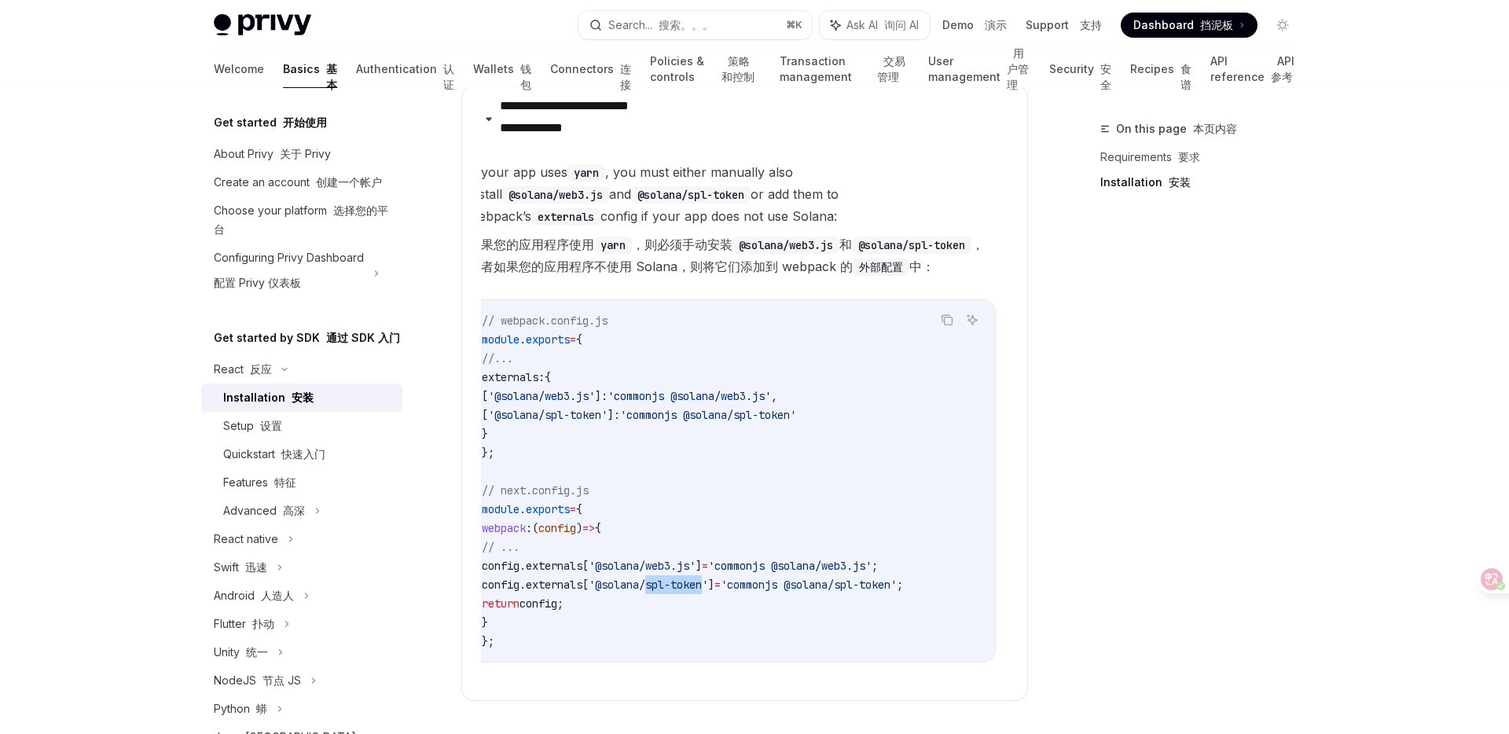
drag, startPoint x: 678, startPoint y: 585, endPoint x: 738, endPoint y: 585, distance: 59.7
click at [708, 585] on span "'@solana/spl-token'" at bounding box center [648, 585] width 119 height 14
copy span "spl-token"
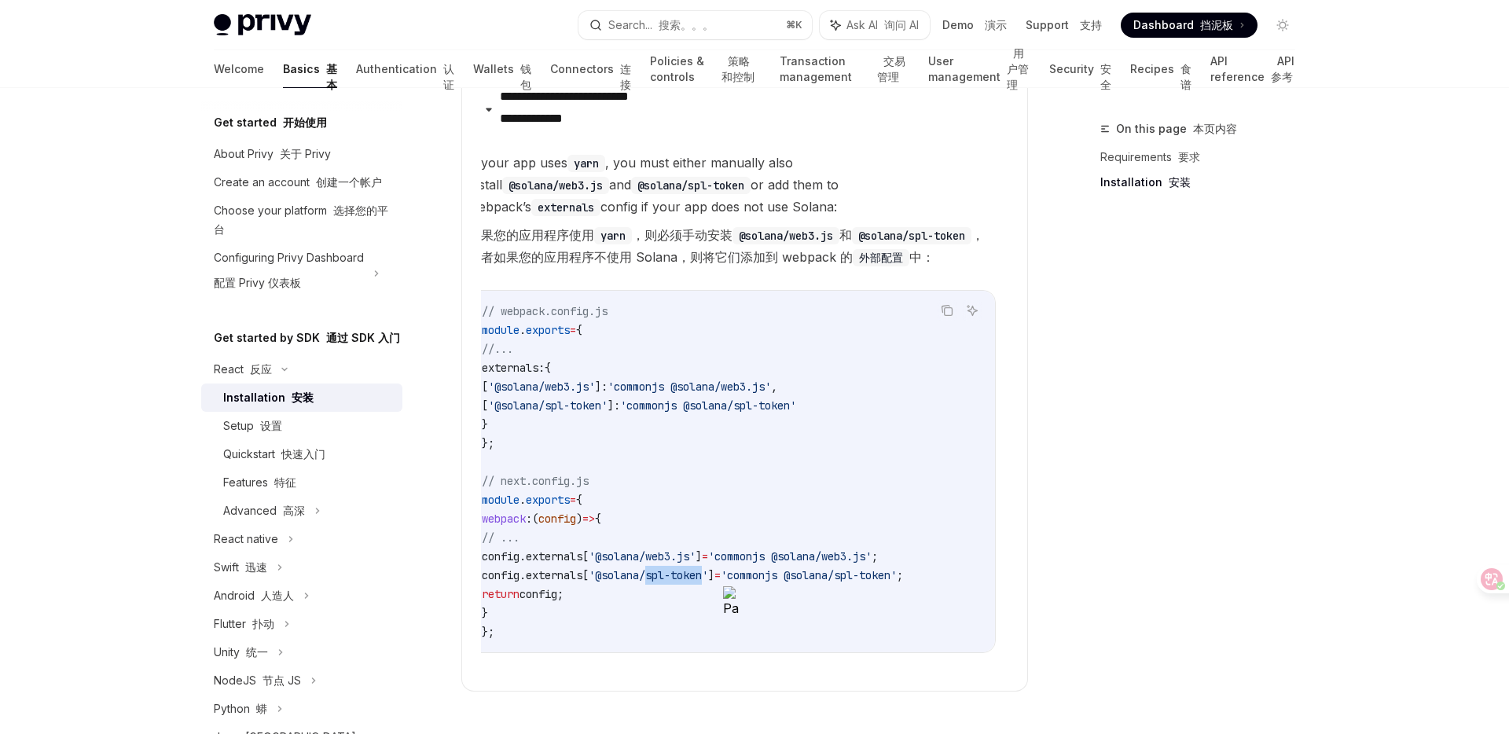
scroll to position [722, 0]
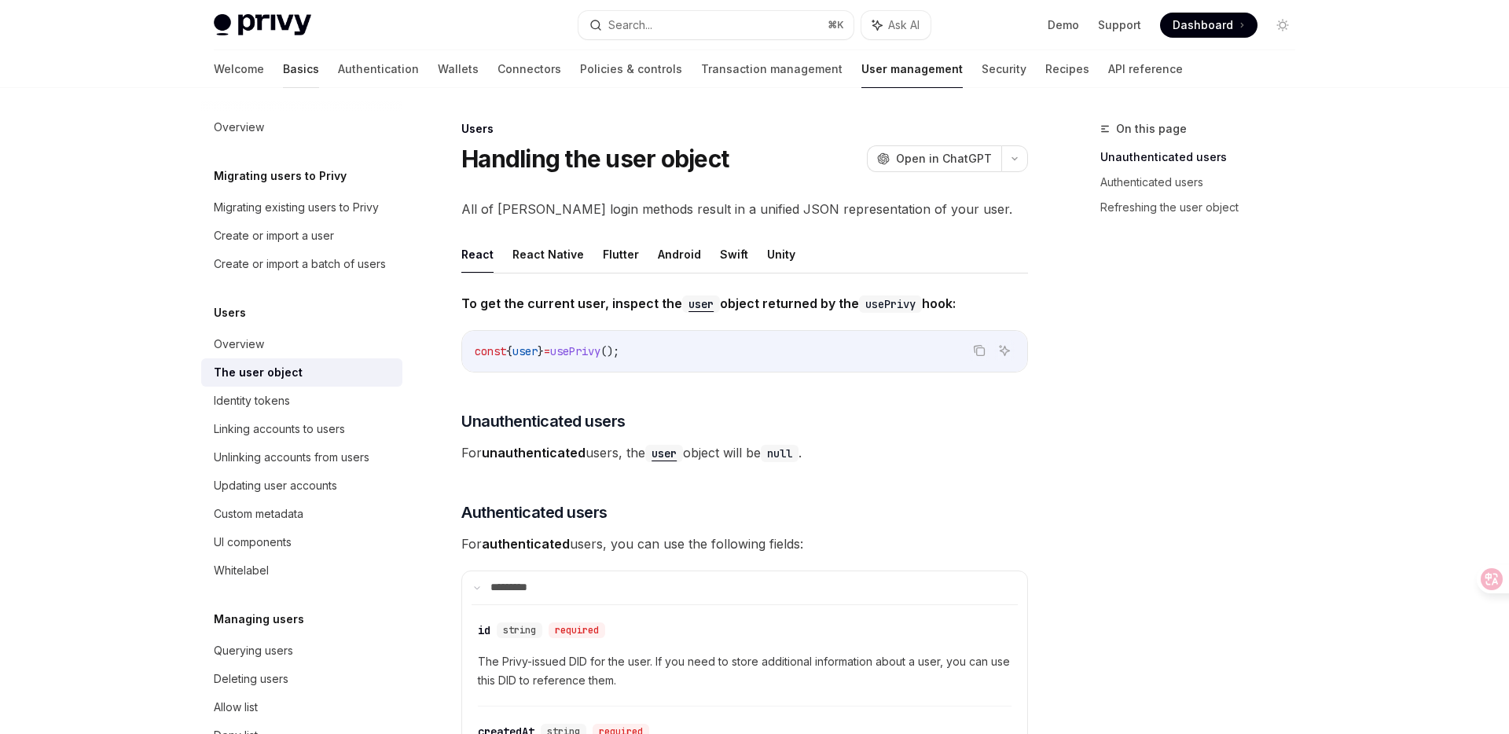
click at [283, 72] on link "Basics" at bounding box center [301, 69] width 36 height 38
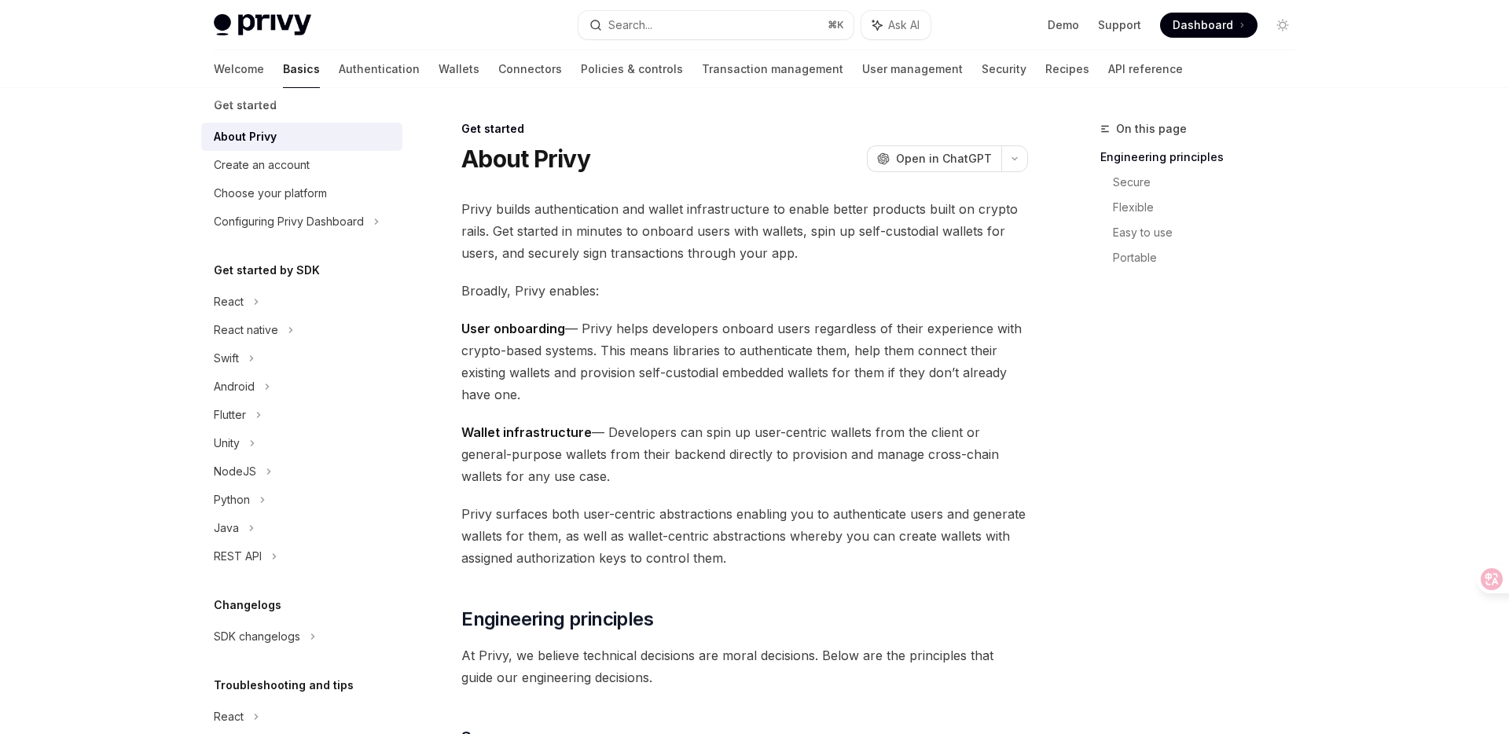
scroll to position [23, 0]
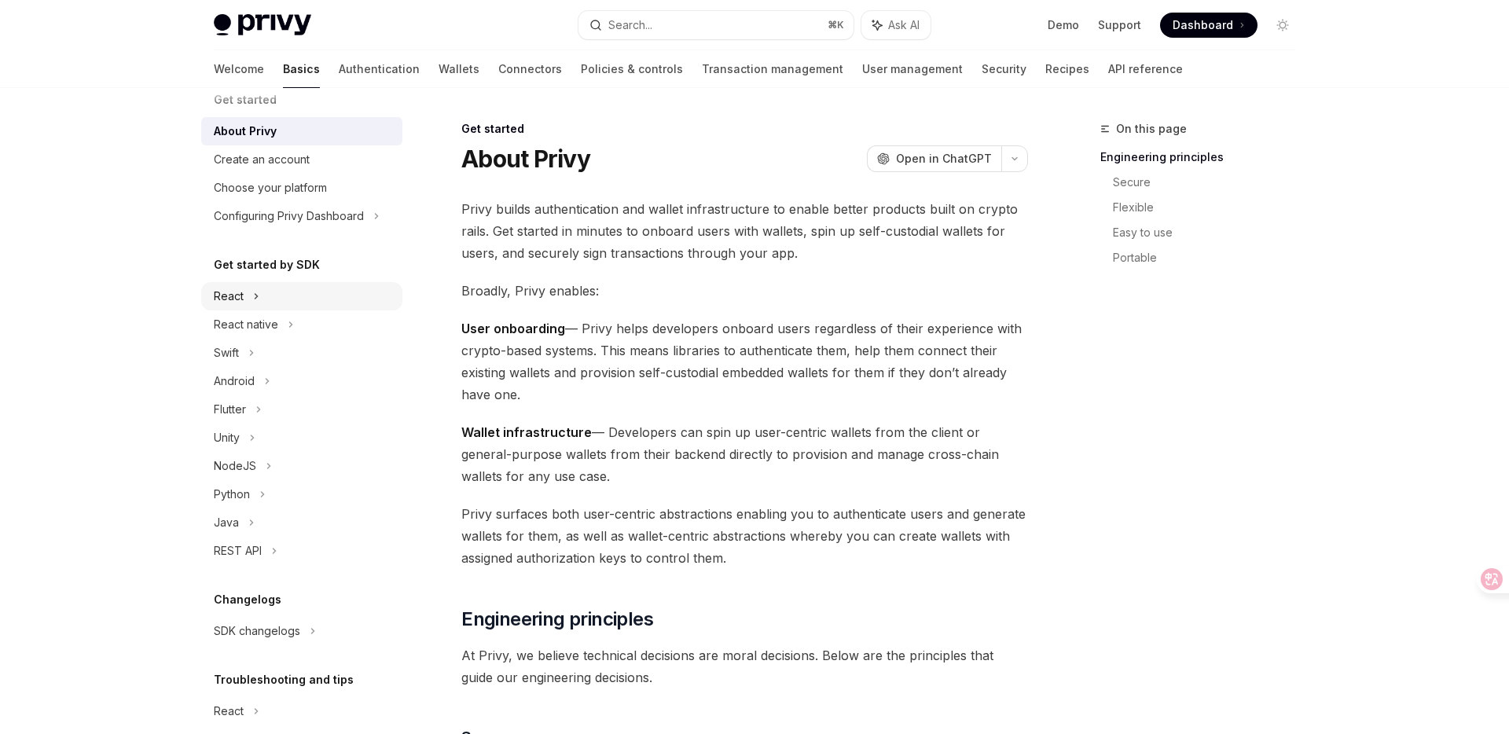
click at [244, 295] on div "React" at bounding box center [301, 296] width 201 height 28
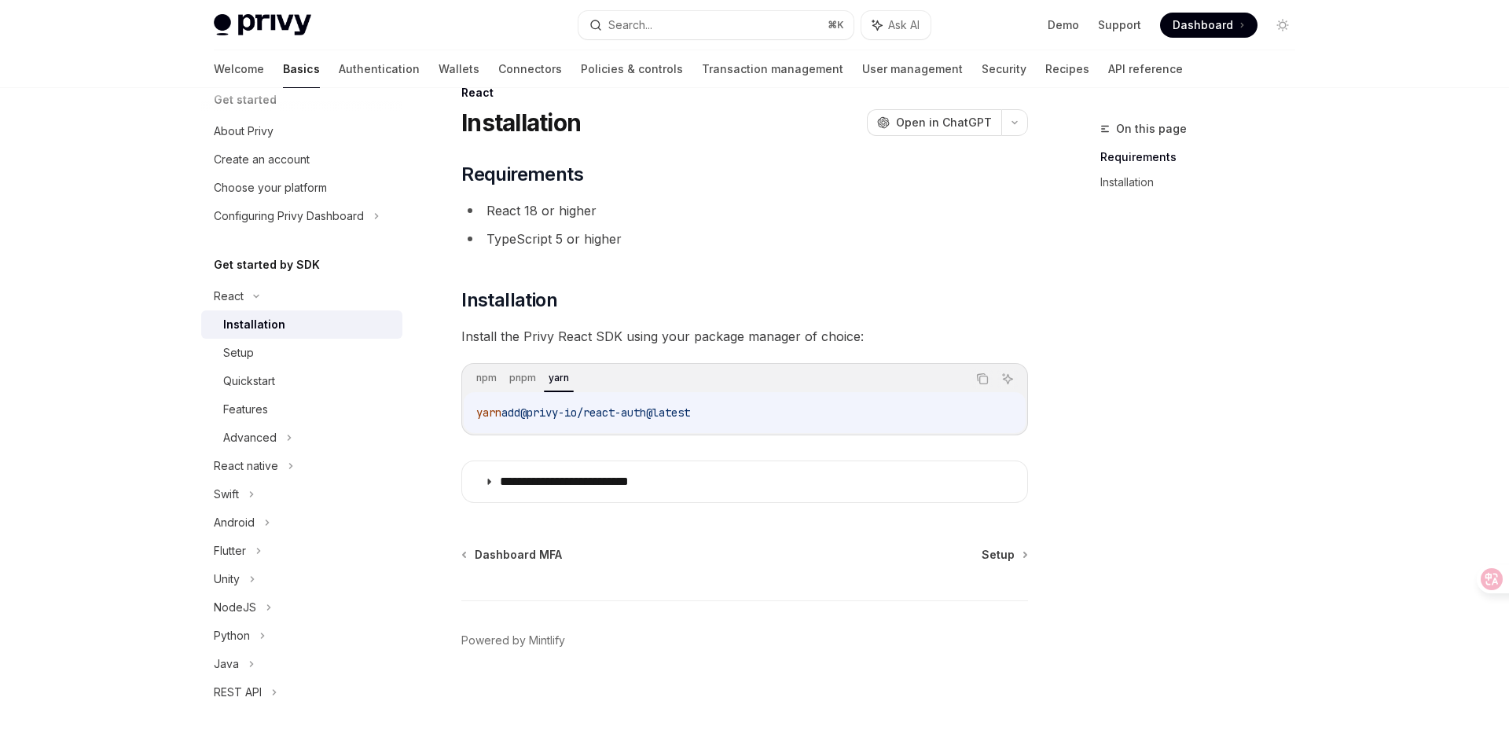
scroll to position [39, 0]
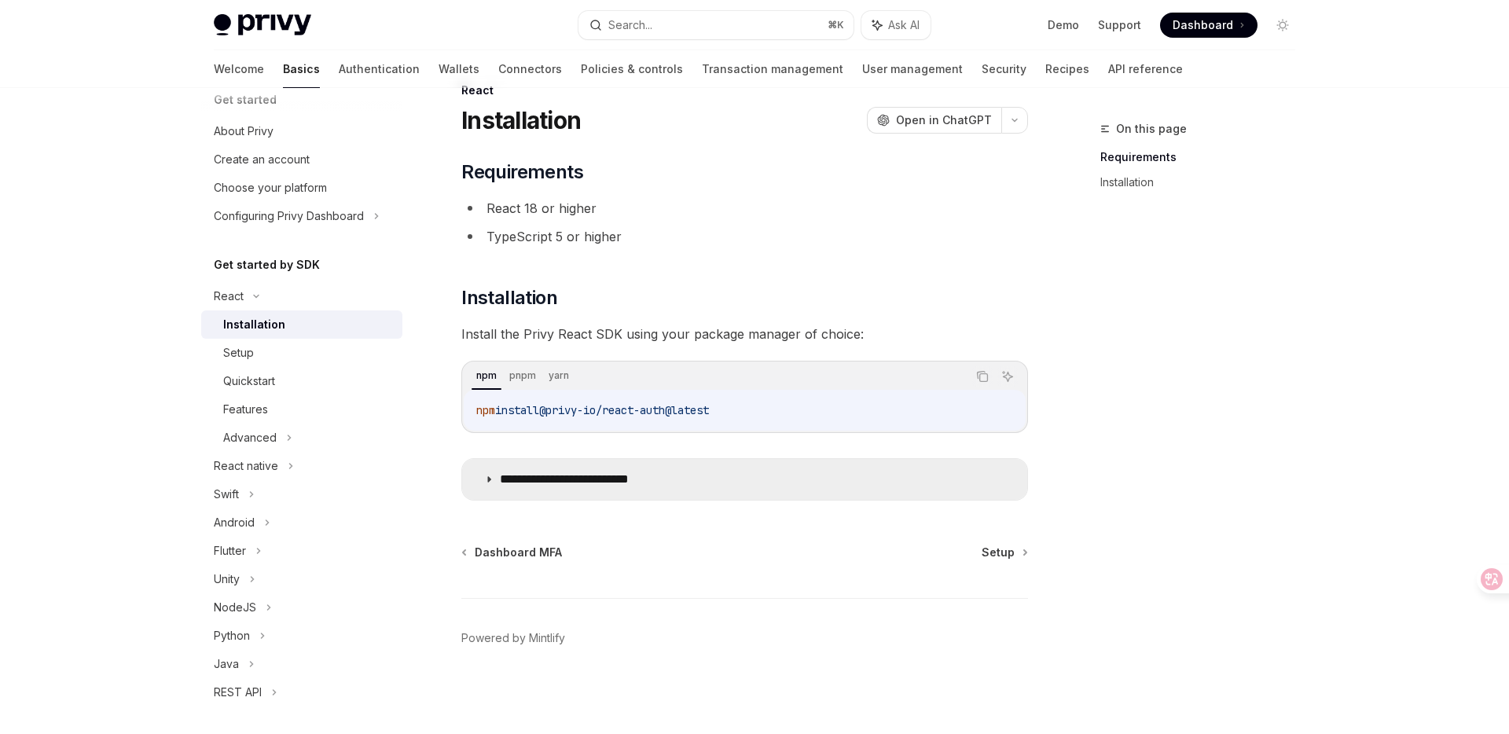
click at [549, 486] on p "**********" at bounding box center [589, 480] width 178 height 16
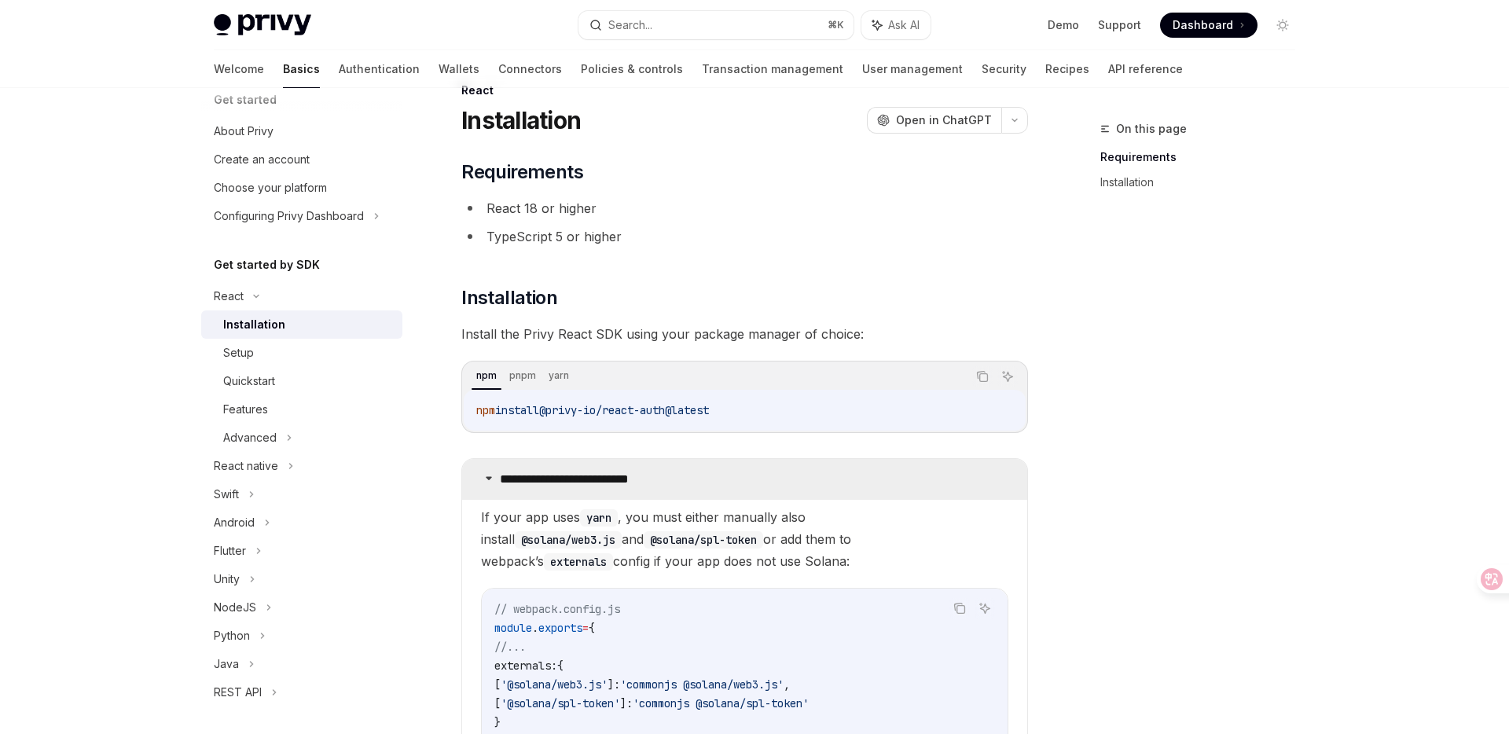
click at [549, 486] on p "**********" at bounding box center [589, 480] width 178 height 16
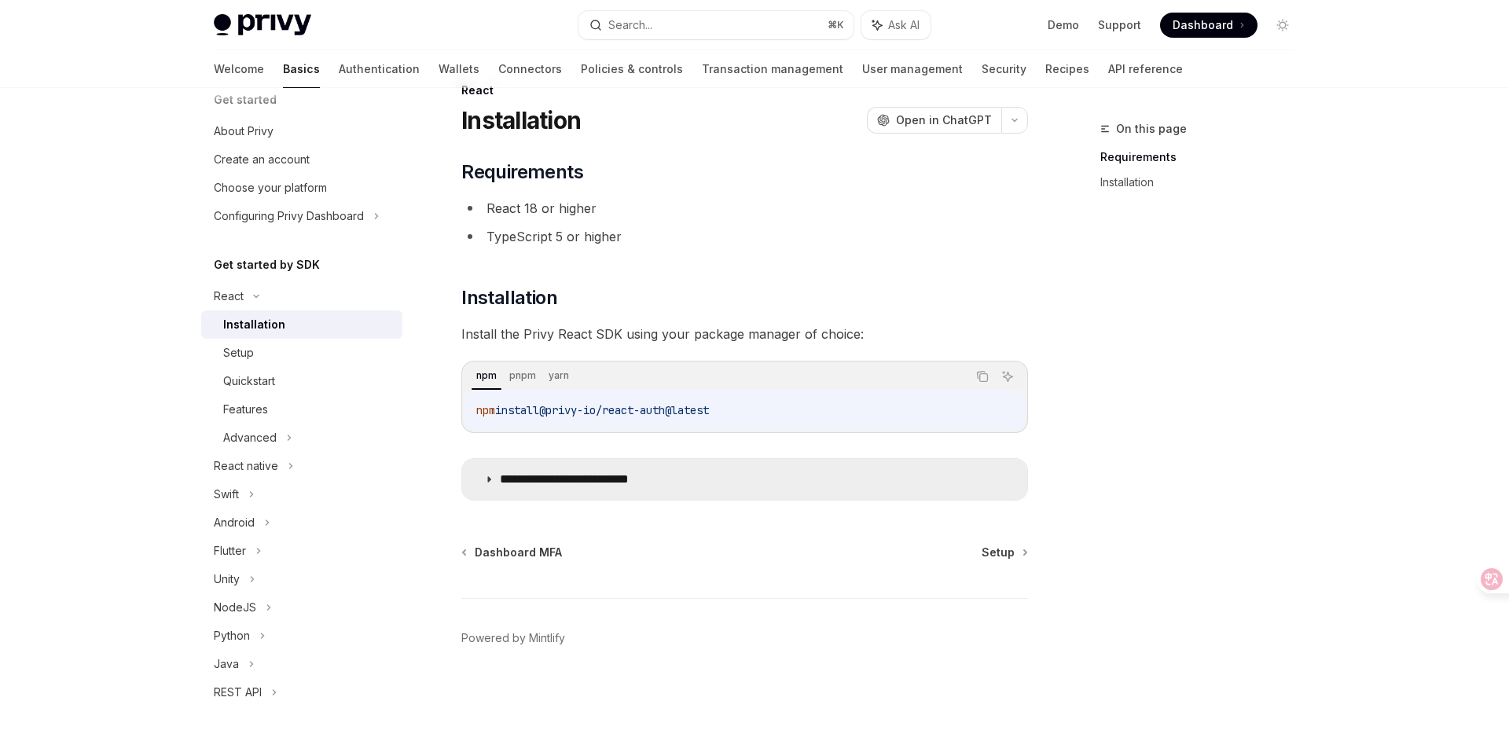
click at [549, 486] on p "**********" at bounding box center [589, 480] width 178 height 16
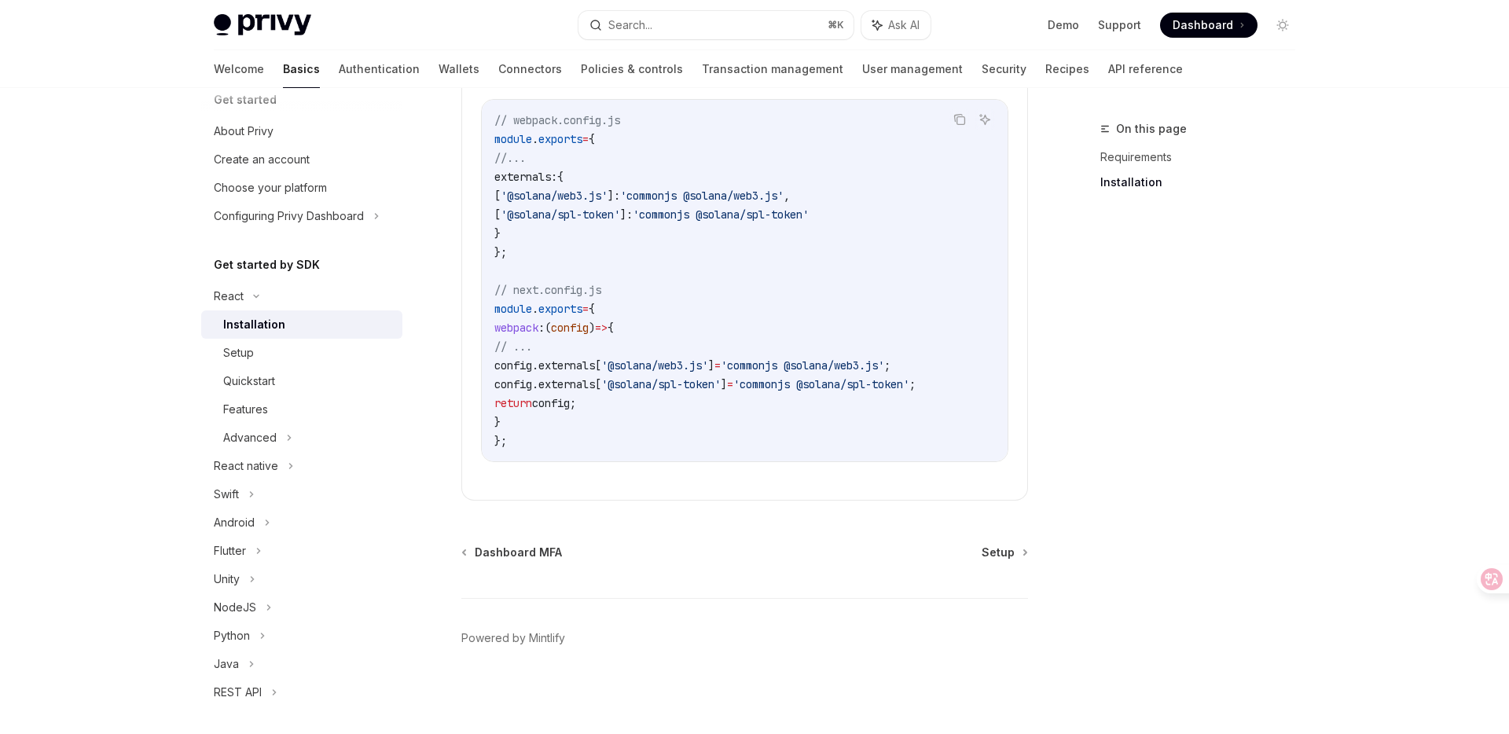
scroll to position [534, 0]
click at [238, 358] on div "Setup" at bounding box center [238, 352] width 31 height 19
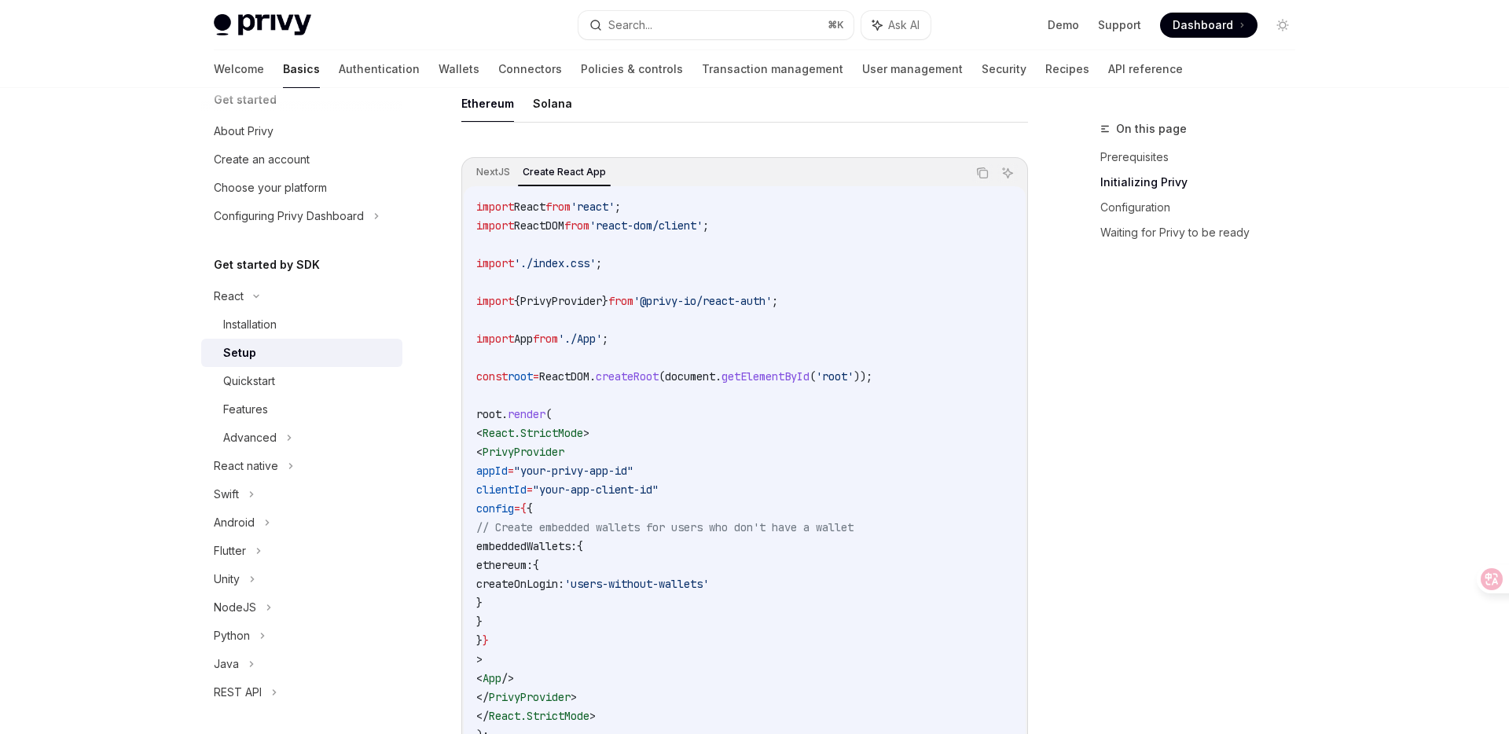
scroll to position [490, 0]
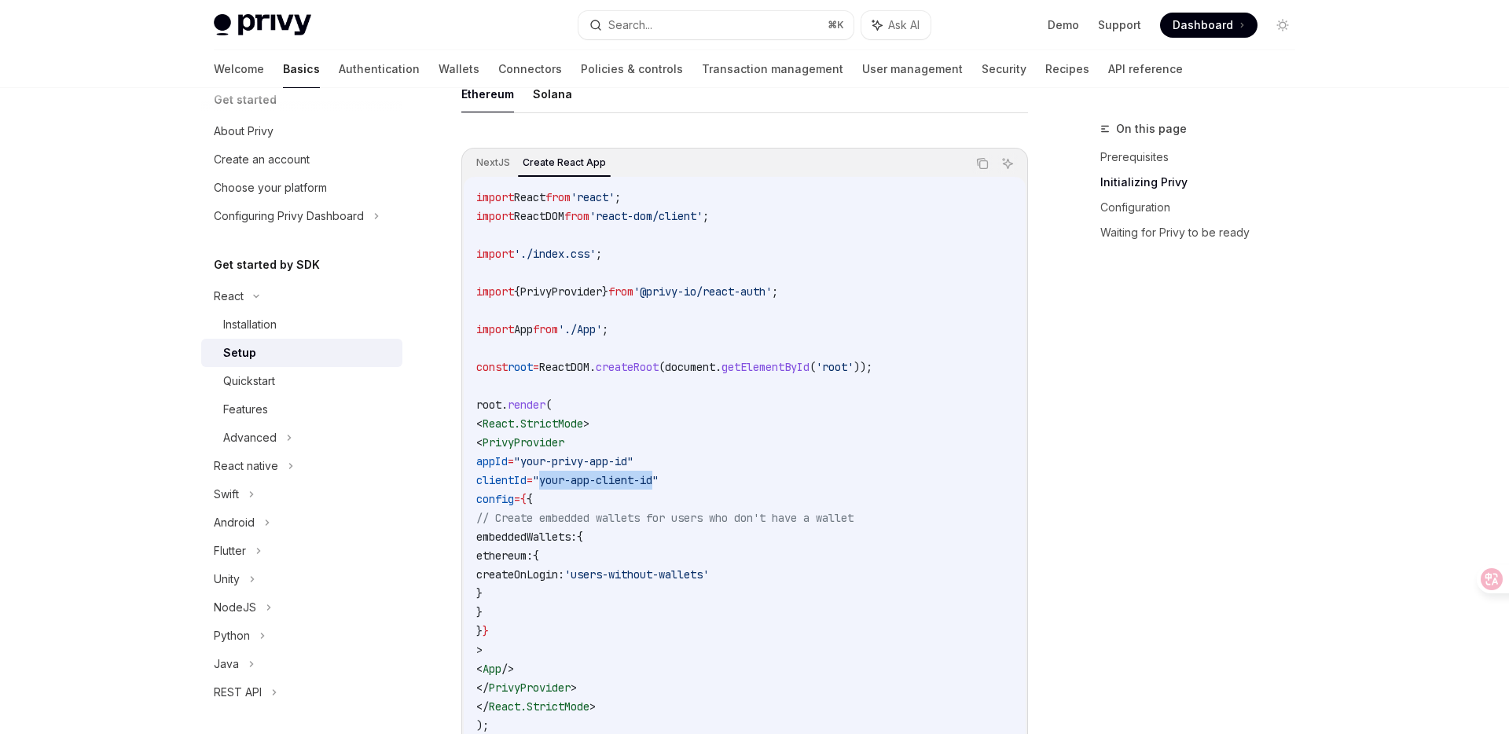
drag, startPoint x: 584, startPoint y: 484, endPoint x: 703, endPoint y: 474, distance: 119.1
click at [659, 474] on span ""your-app-client-id"" at bounding box center [596, 480] width 126 height 14
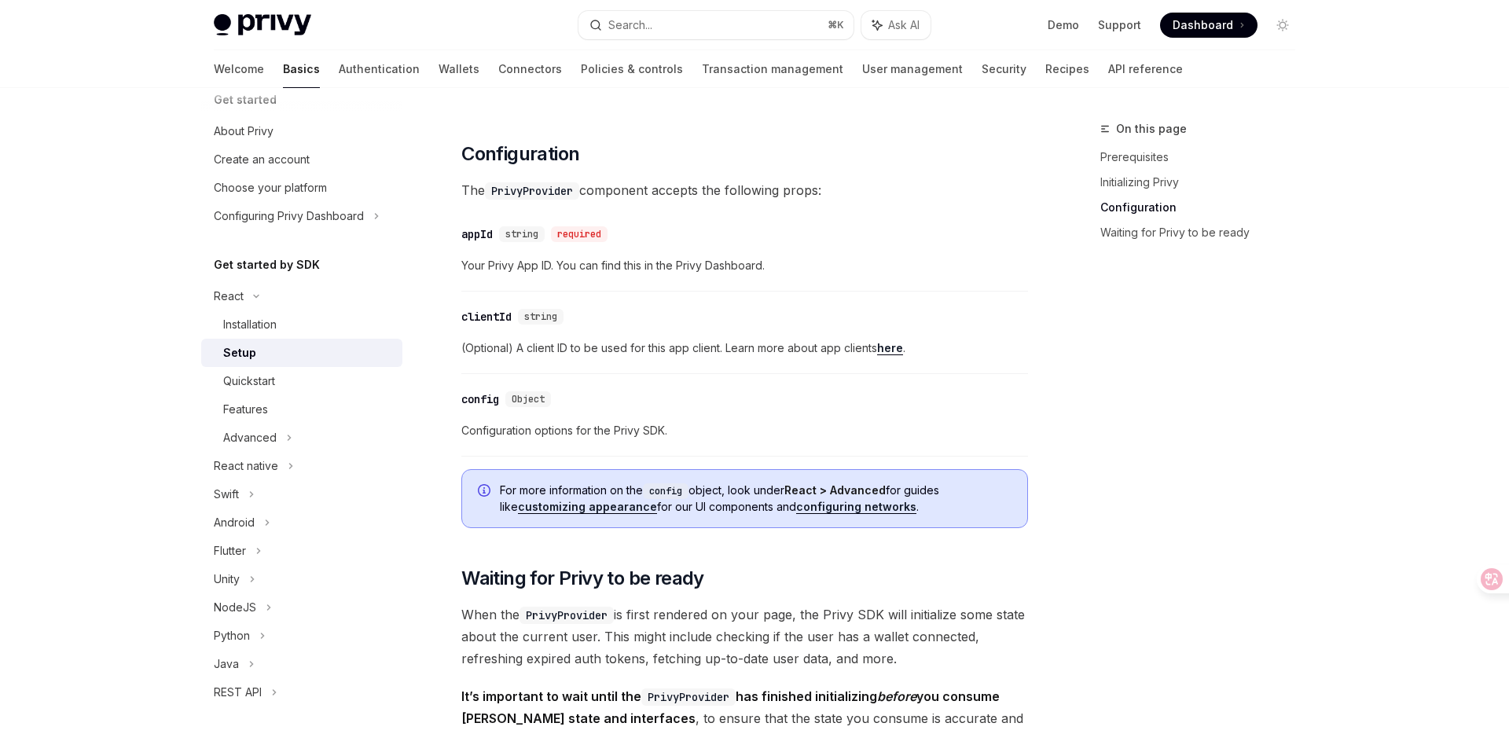
scroll to position [1166, 0]
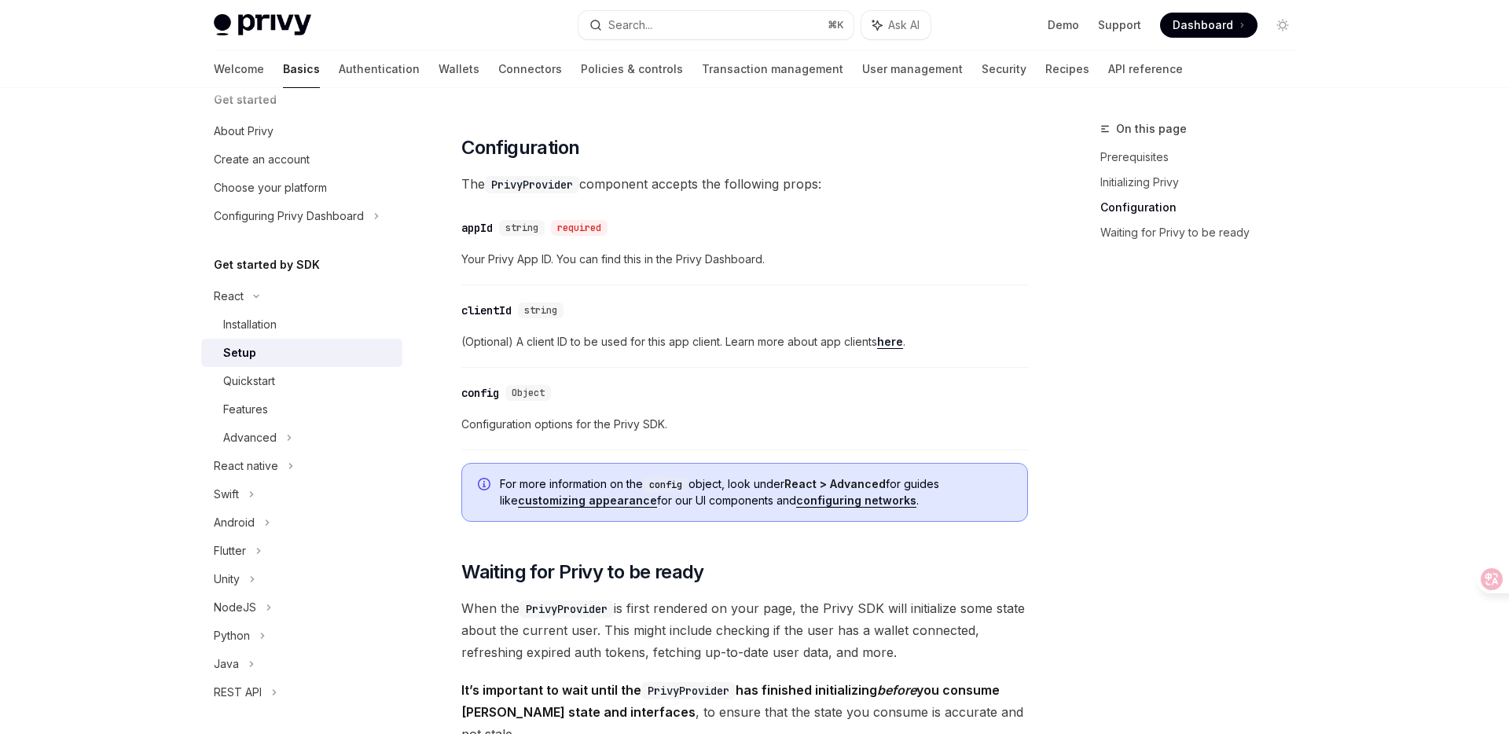
click at [890, 344] on link "here" at bounding box center [890, 342] width 26 height 14
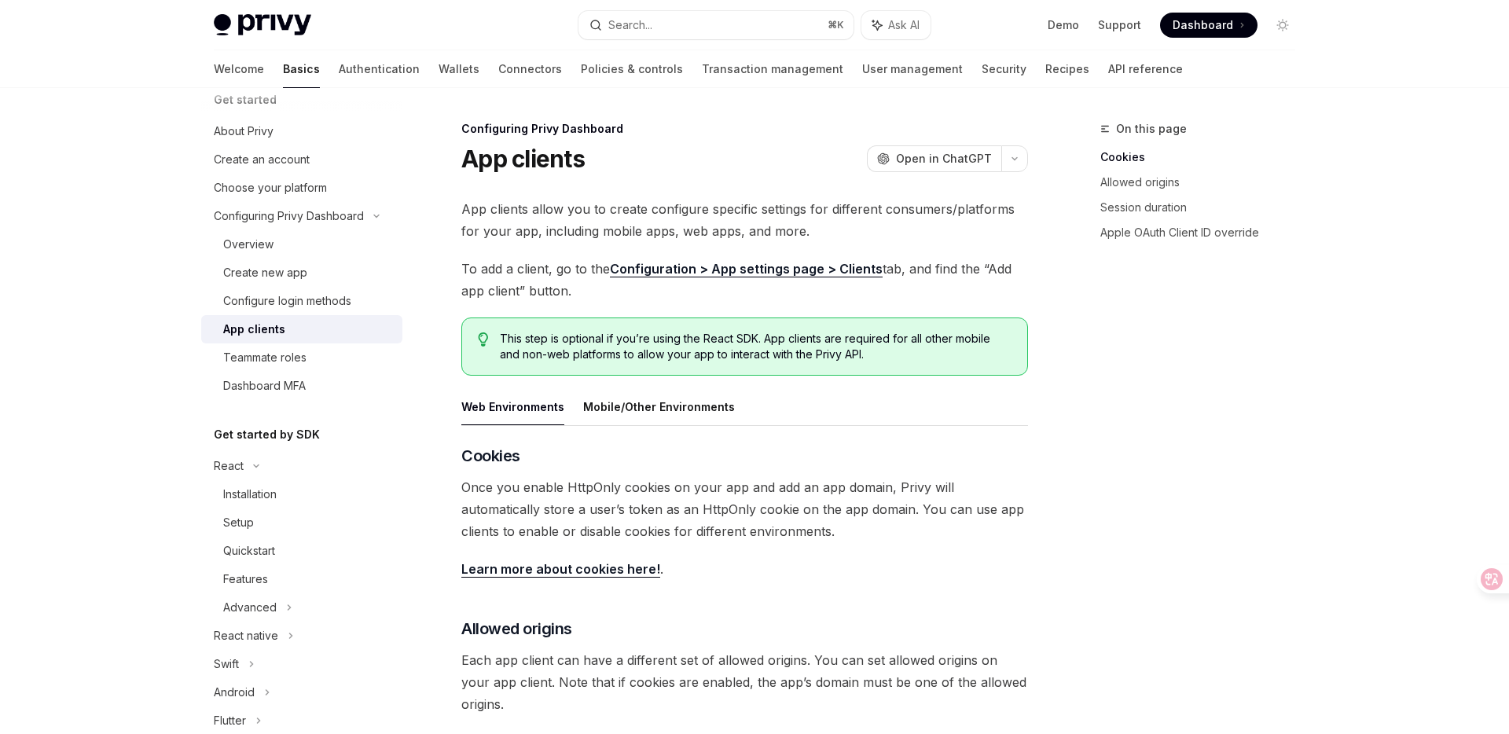
click at [802, 273] on link "Configuration > App settings page > Clients" at bounding box center [746, 269] width 273 height 17
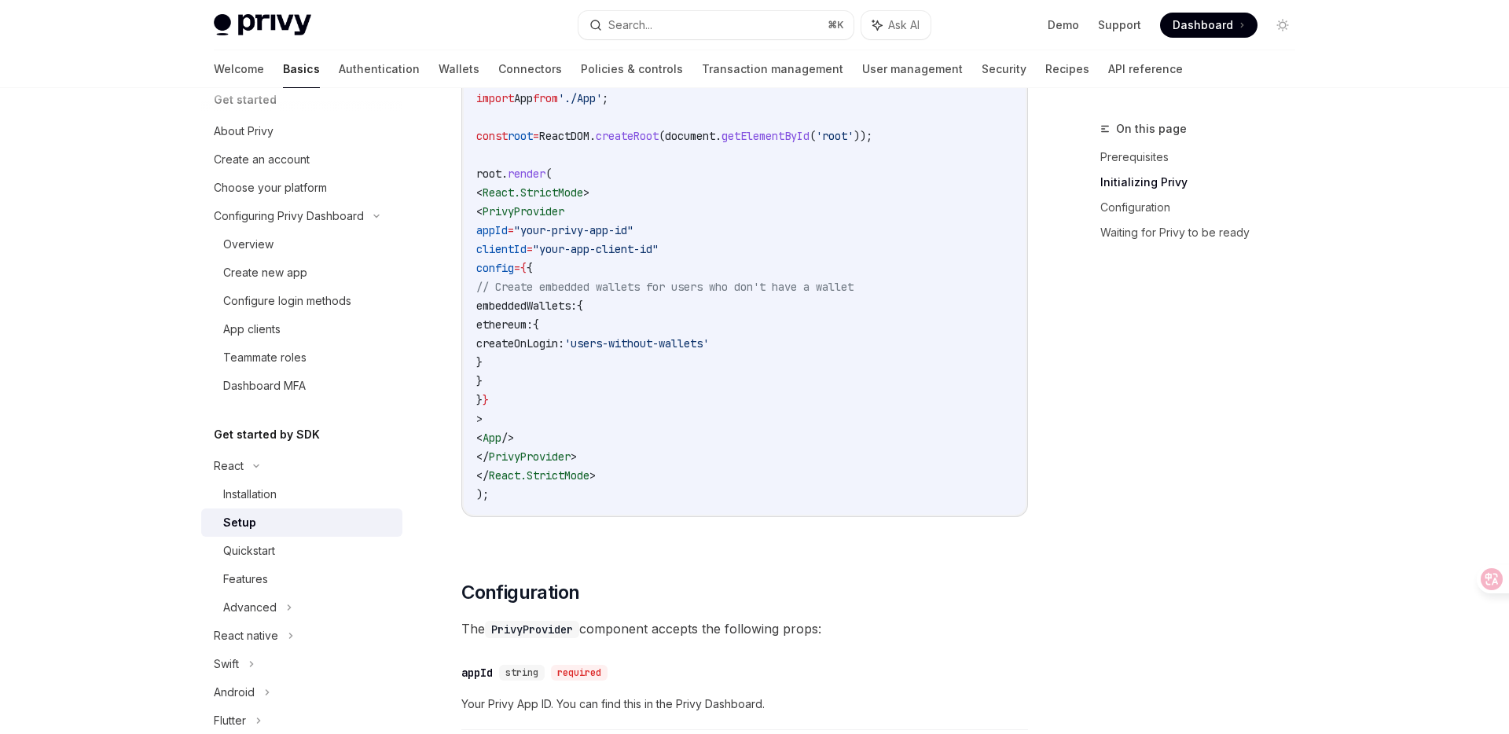
scroll to position [674, 0]
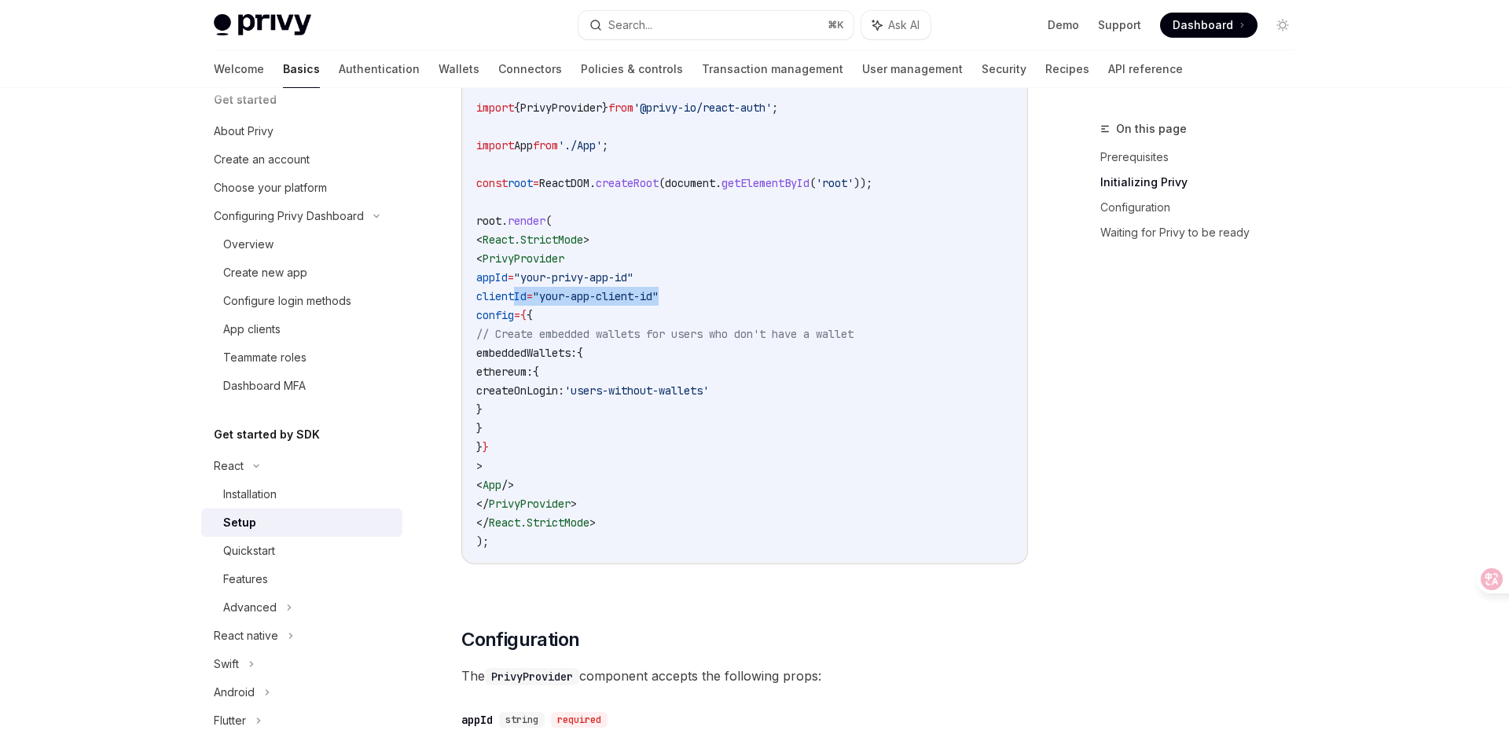
drag, startPoint x: 517, startPoint y: 295, endPoint x: 723, endPoint y: 295, distance: 205.9
click at [723, 295] on code "import React from 'react' ; import ReactDOM from 'react-dom/client' ; import '.…" at bounding box center [744, 277] width 537 height 547
copy span "clientId = "your-app-client-id""
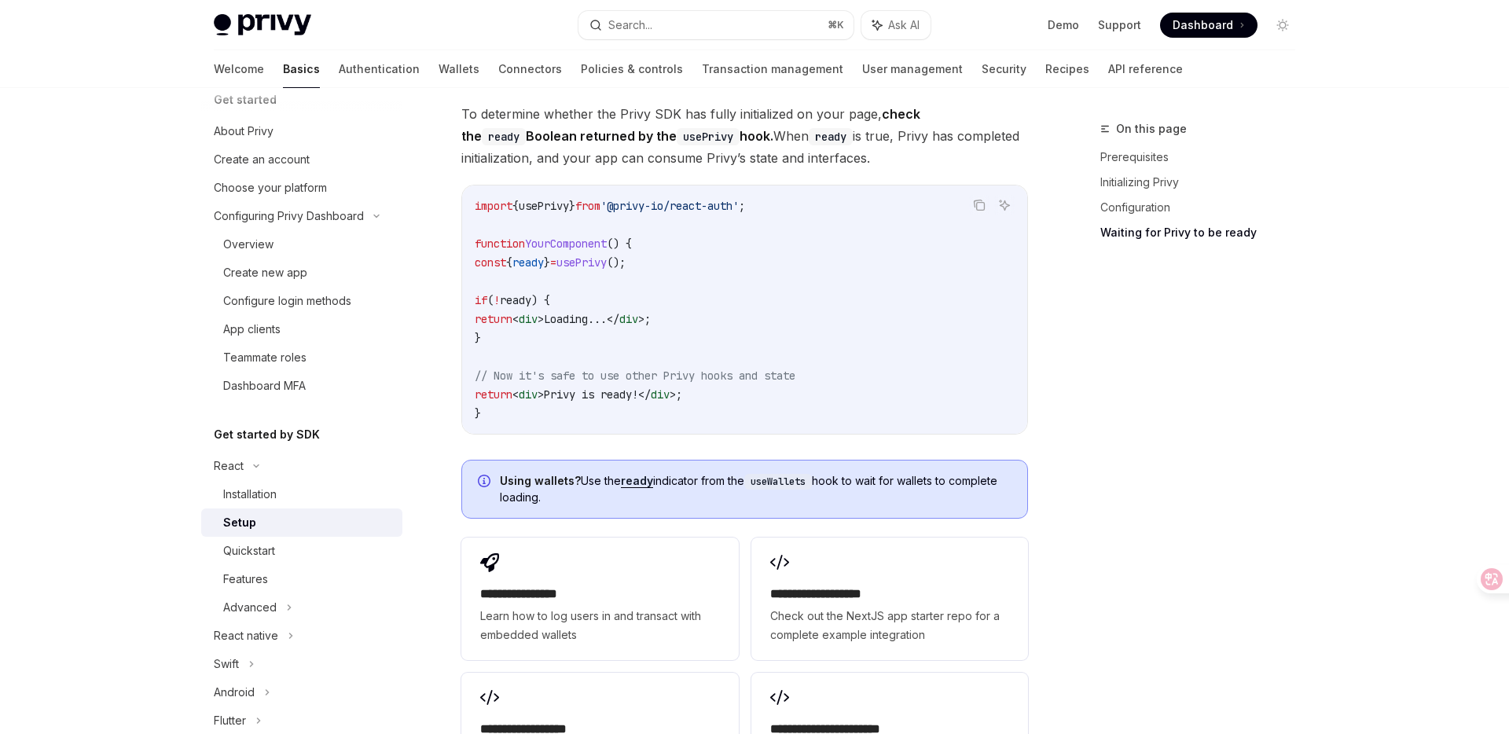
scroll to position [2077, 0]
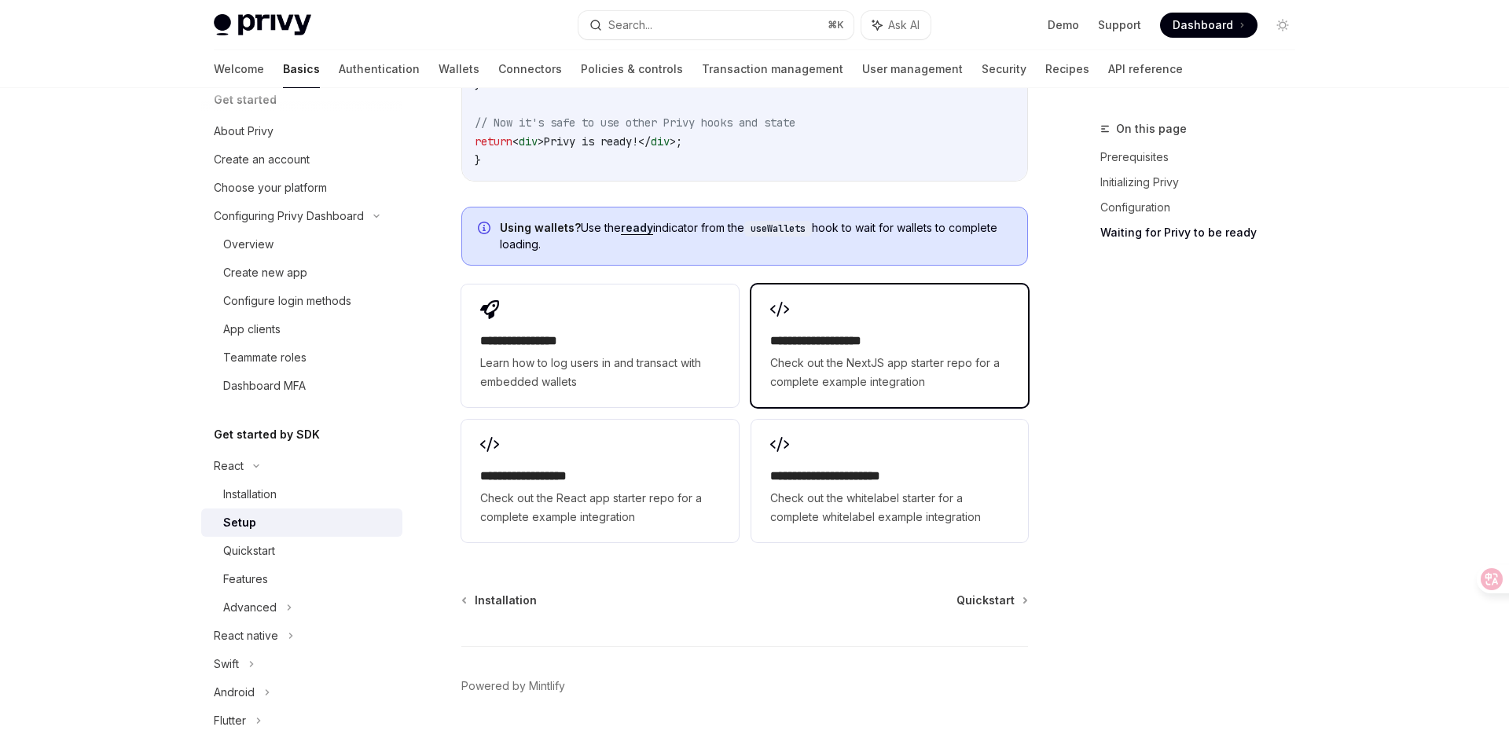
click at [850, 354] on span "Check out the NextJS app starter repo for a complete example integration" at bounding box center [889, 373] width 239 height 38
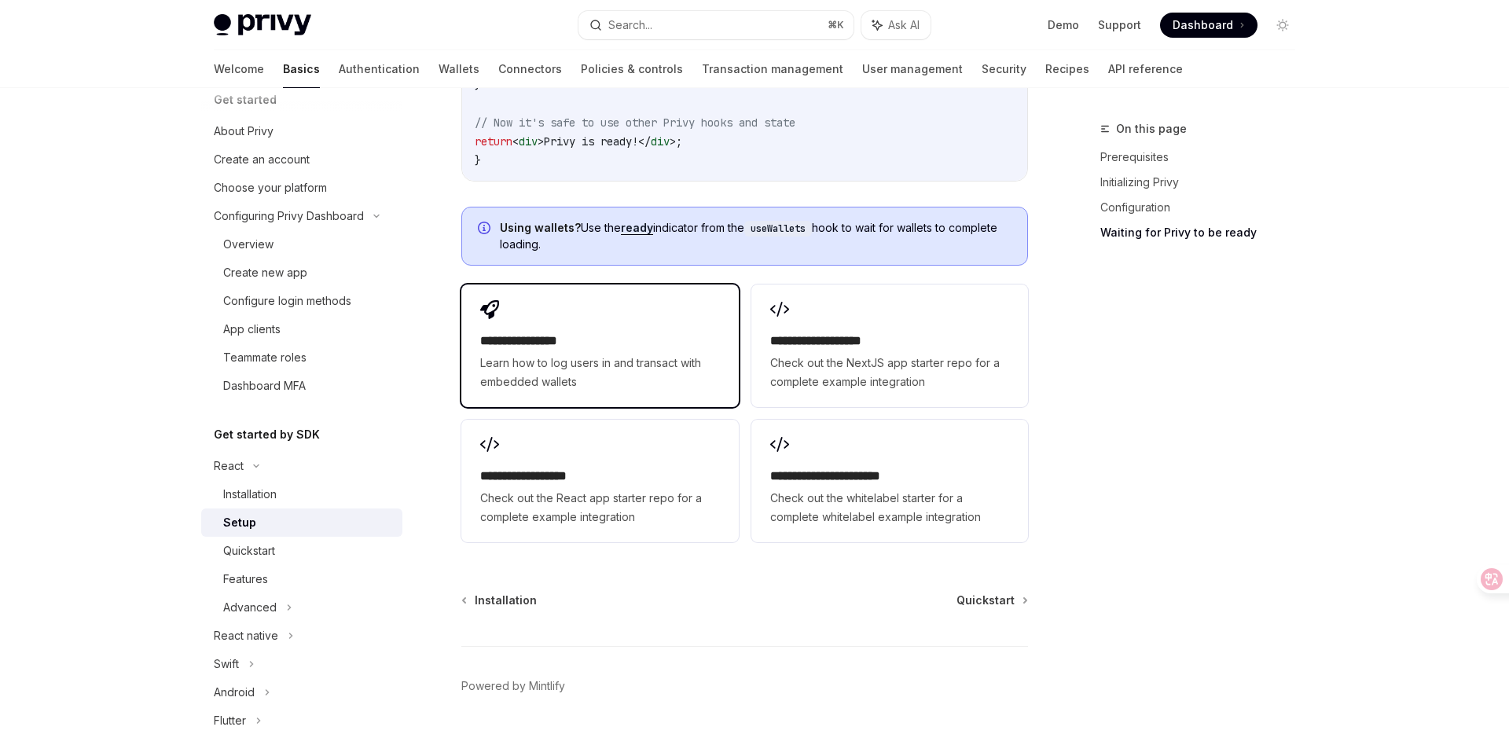
click at [572, 332] on div "**********" at bounding box center [599, 362] width 239 height 60
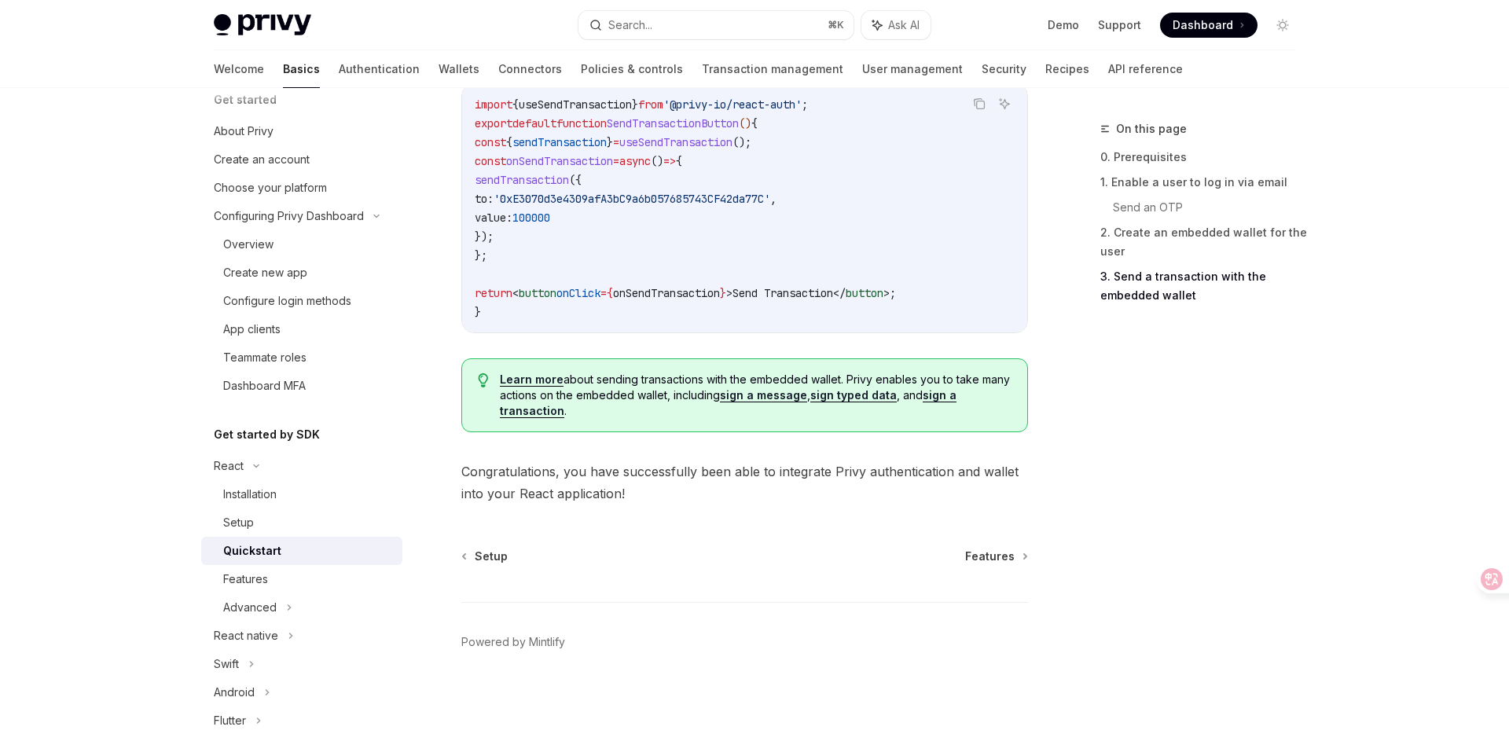
scroll to position [1551, 0]
click at [999, 556] on span "Features" at bounding box center [990, 553] width 50 height 16
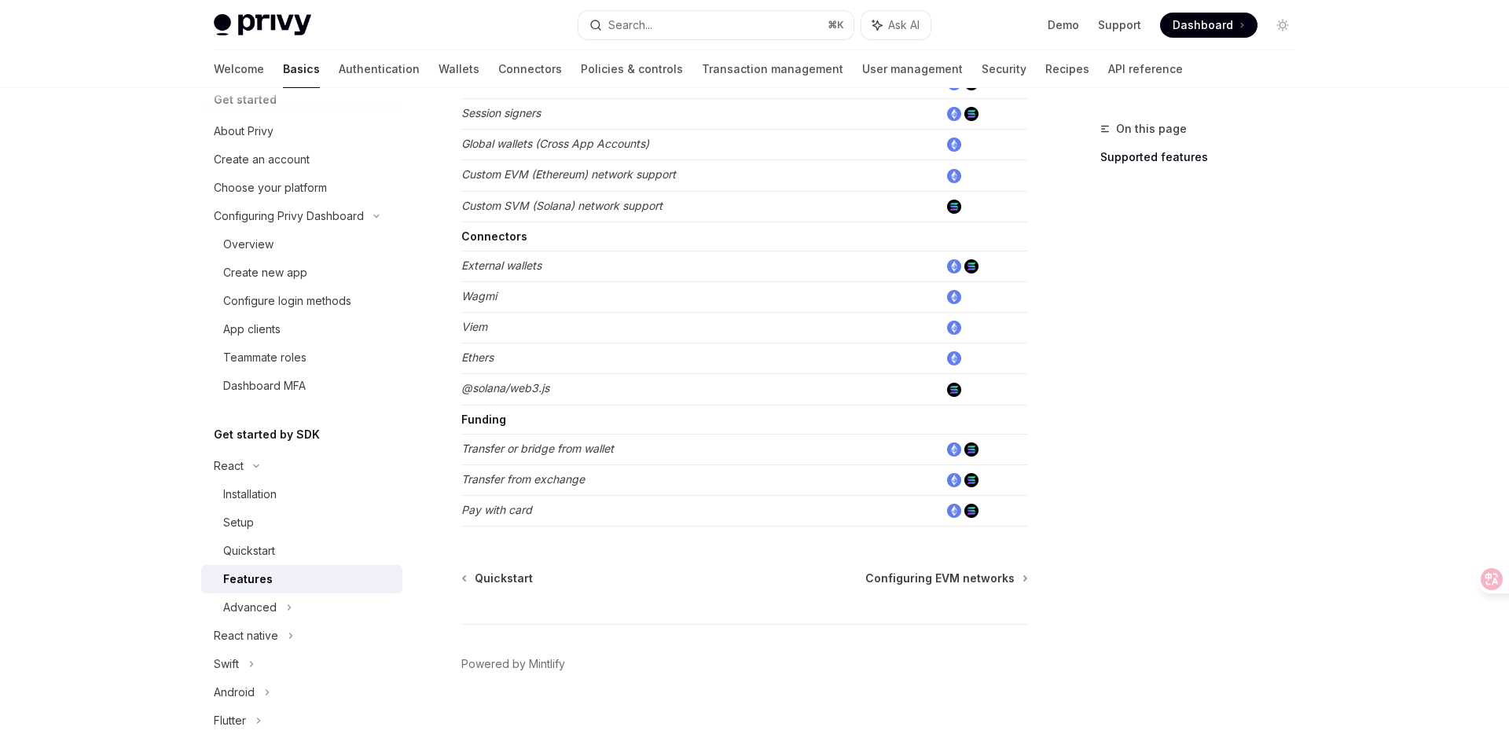
scroll to position [938, 0]
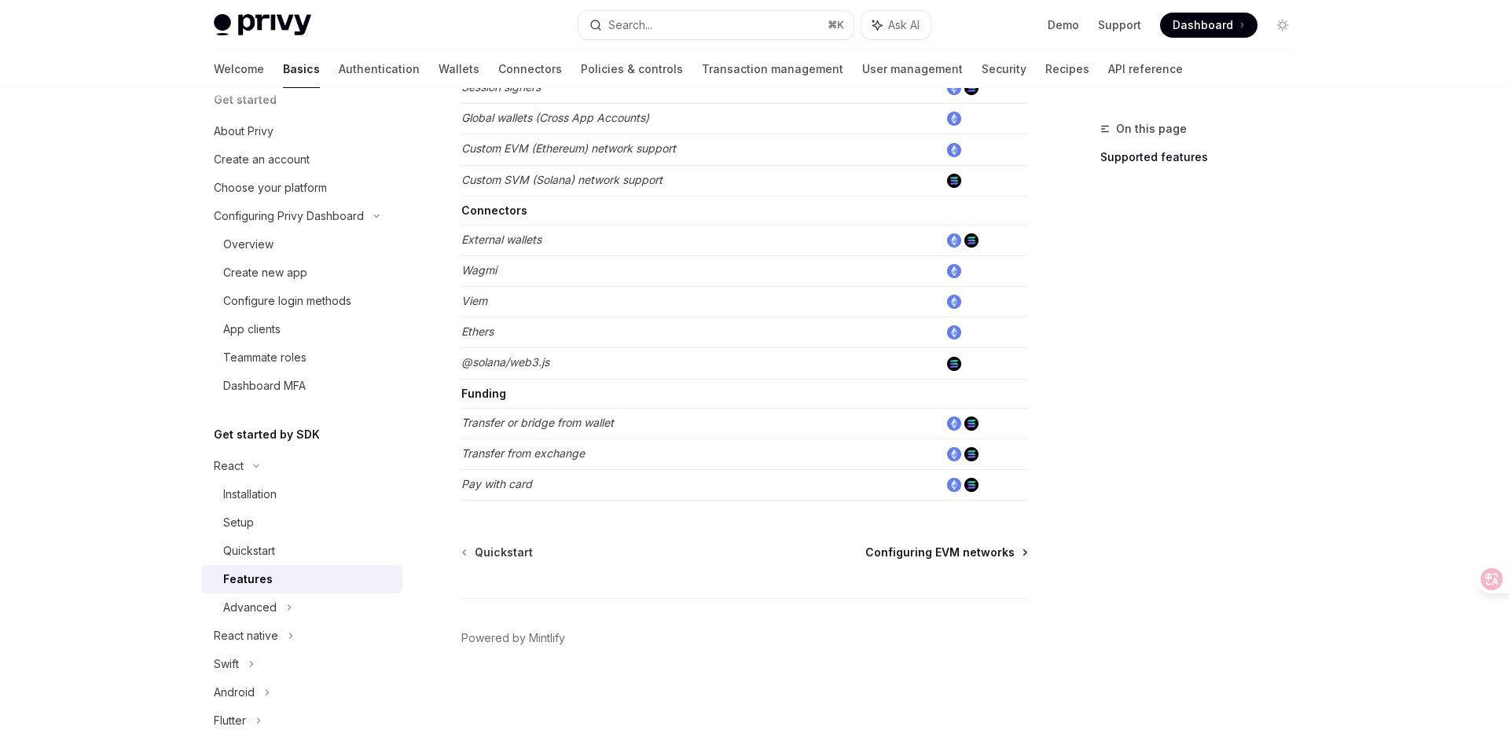
click at [984, 555] on span "Configuring EVM networks" at bounding box center [939, 553] width 149 height 16
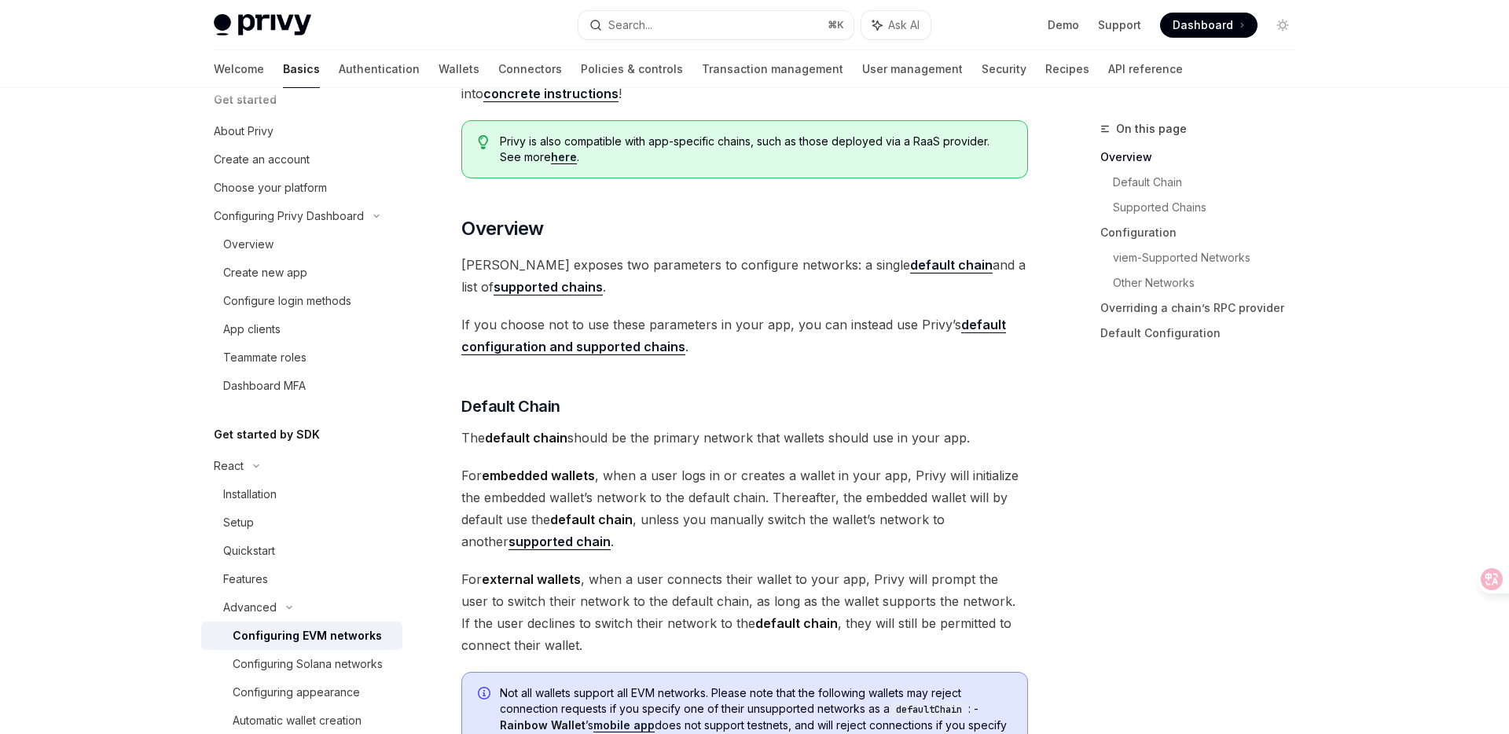
scroll to position [262, 0]
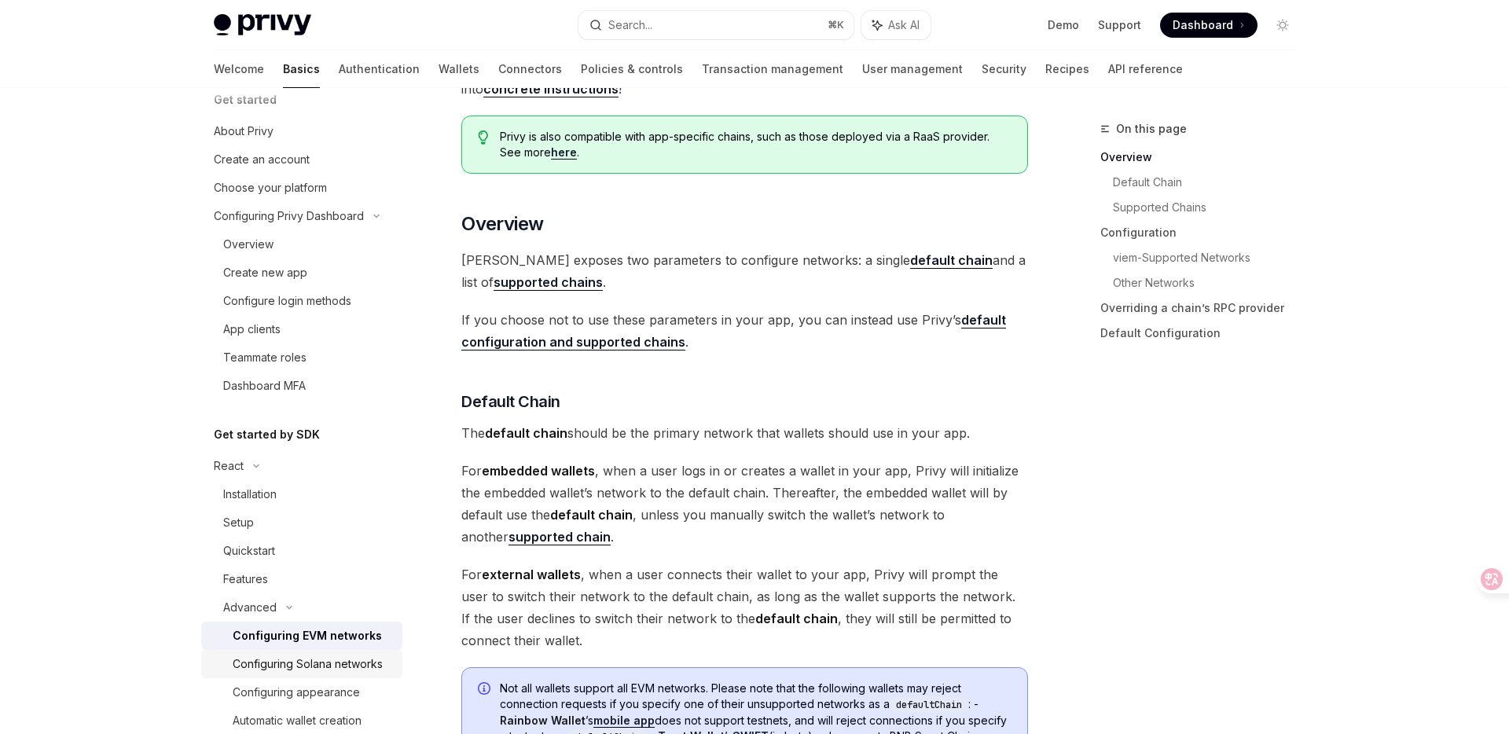
click at [339, 663] on div "Configuring Solana networks" at bounding box center [308, 664] width 150 height 19
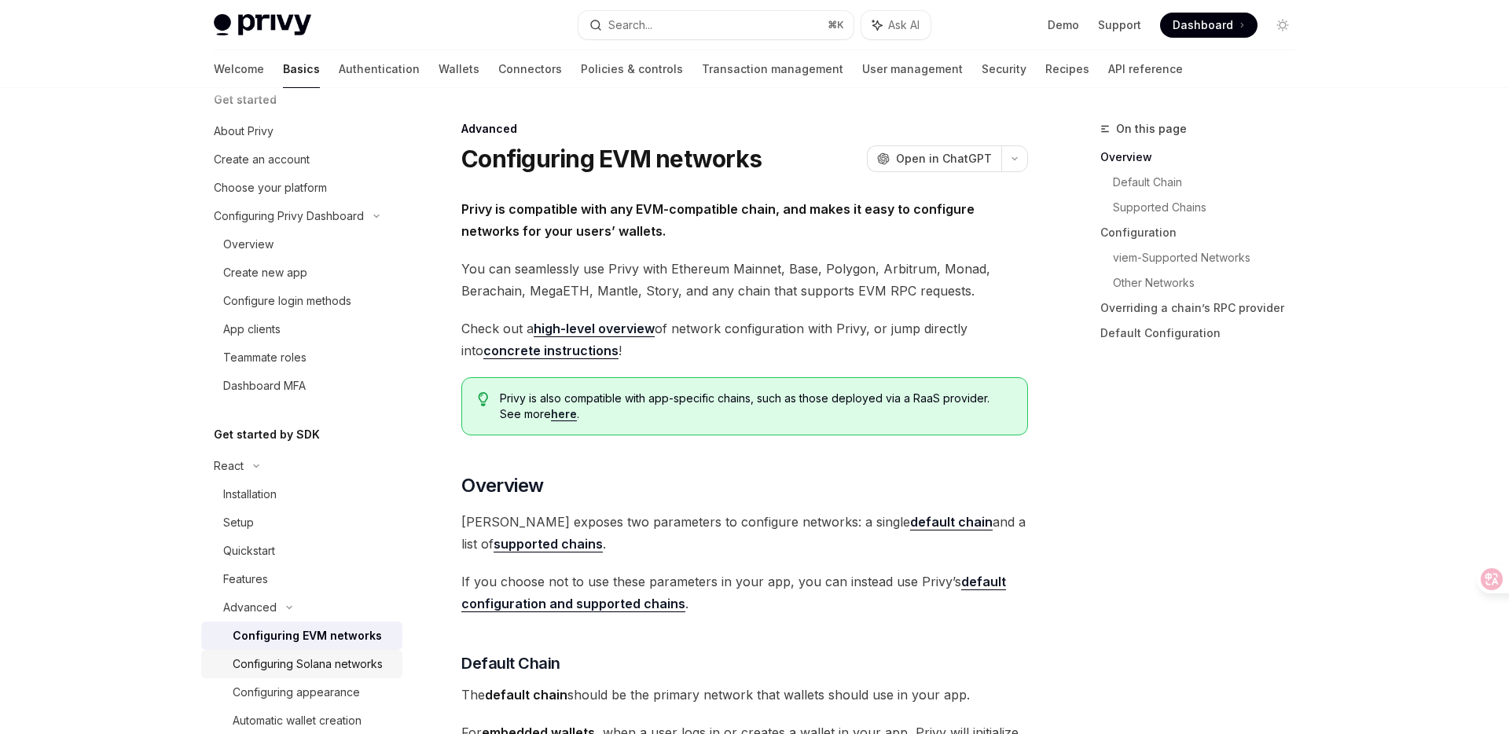
type textarea "*"
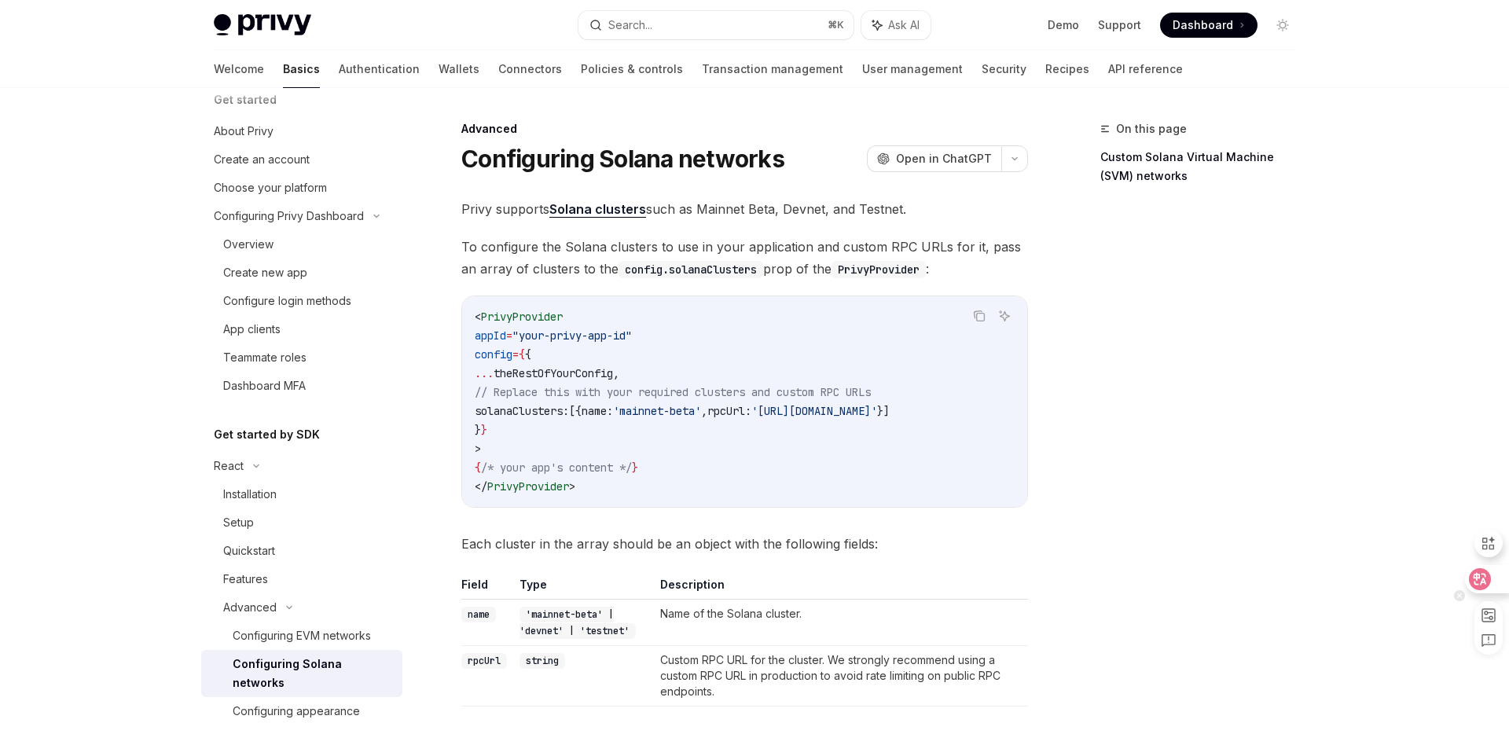
click at [1479, 580] on icon at bounding box center [1480, 579] width 16 height 16
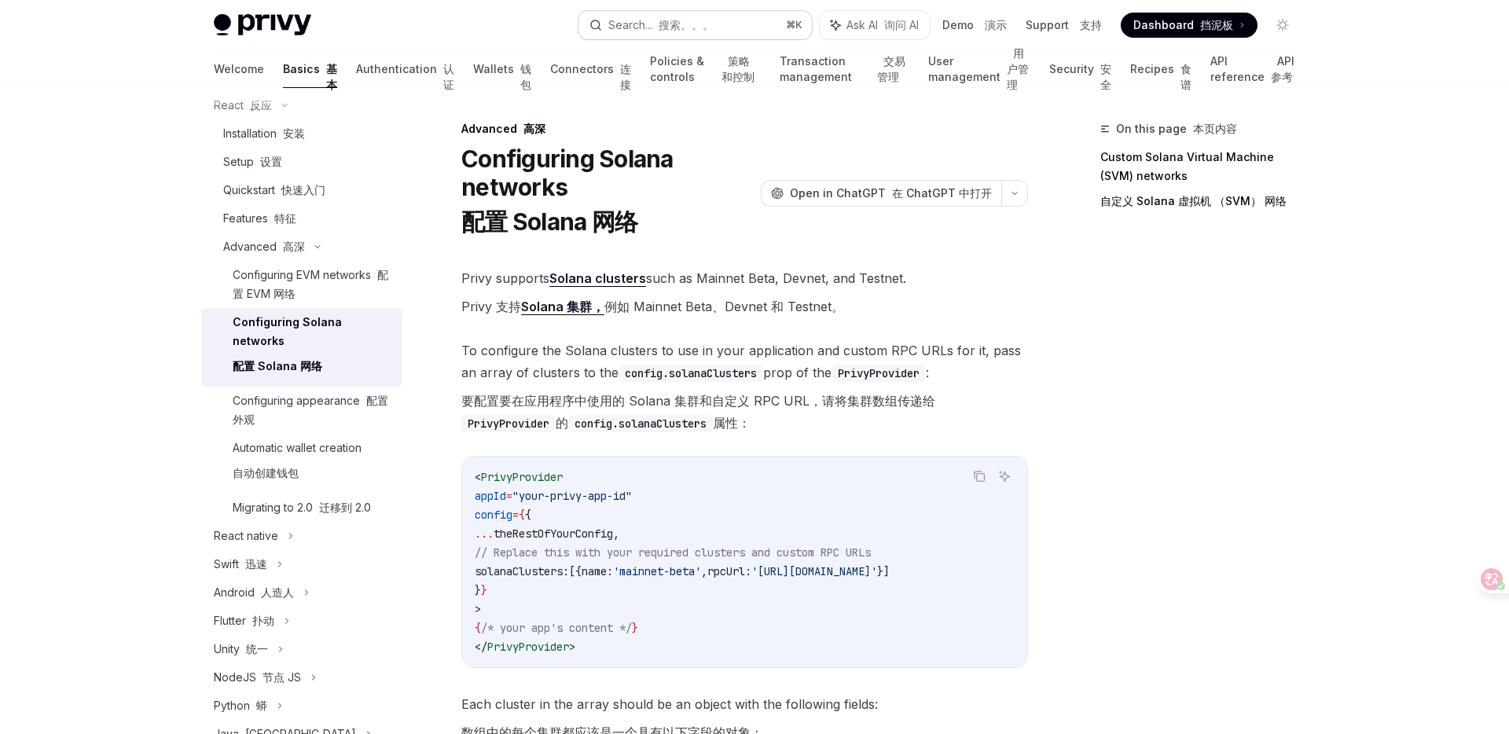
click at [735, 23] on button "Search... 搜索。。。 ⌘ K" at bounding box center [695, 25] width 234 height 28
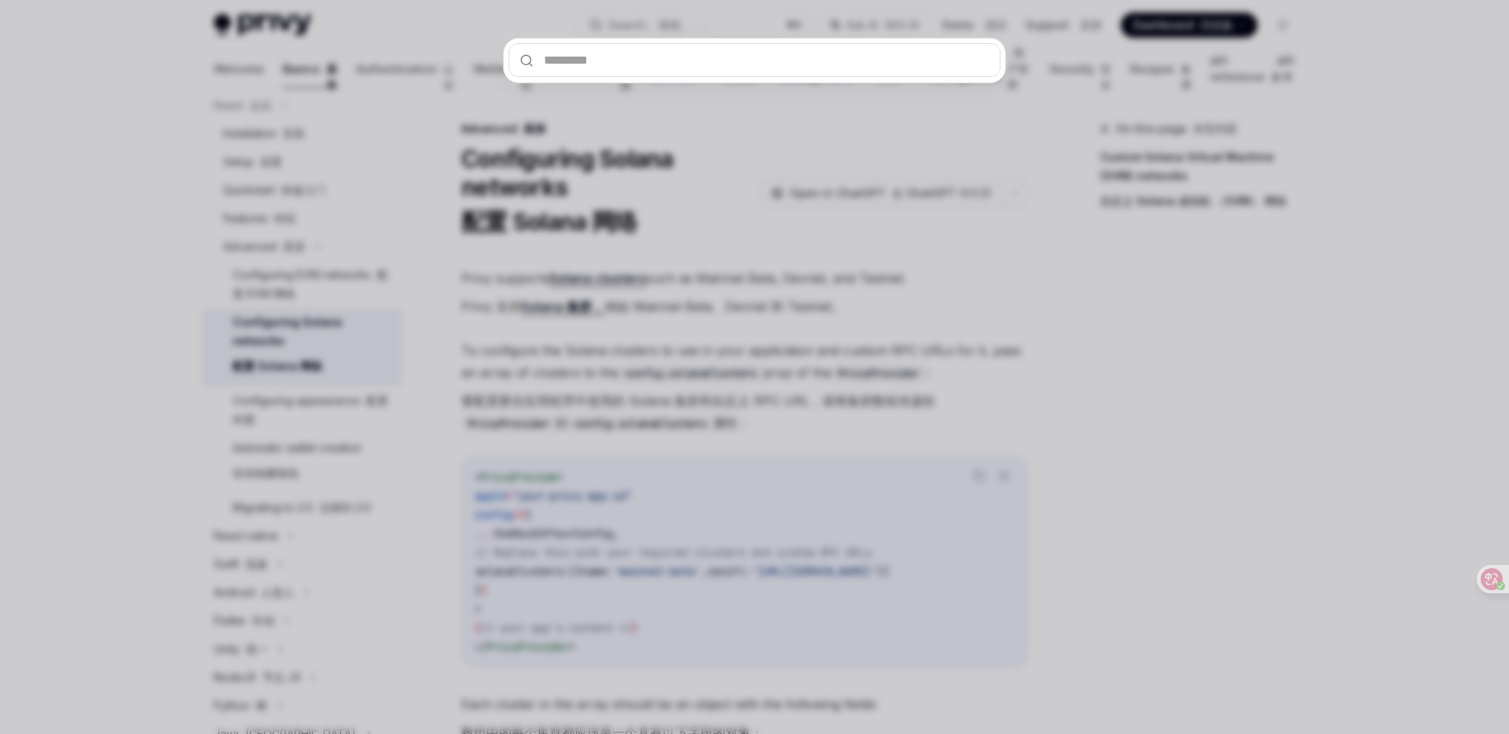
click at [1012, 77] on div at bounding box center [754, 367] width 1509 height 734
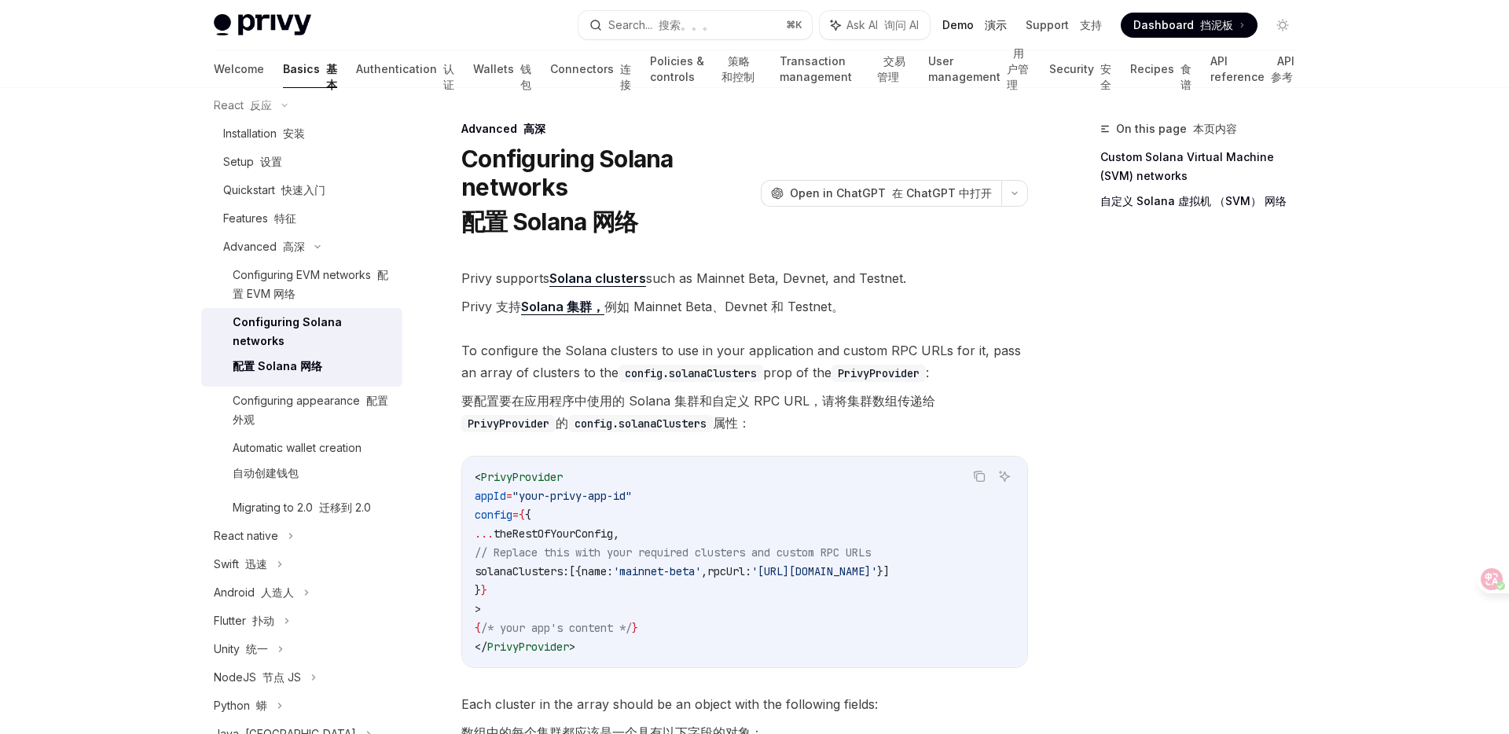
click at [980, 21] on link "Demo 演示" at bounding box center [974, 25] width 64 height 16
